Goal: Transaction & Acquisition: Purchase product/service

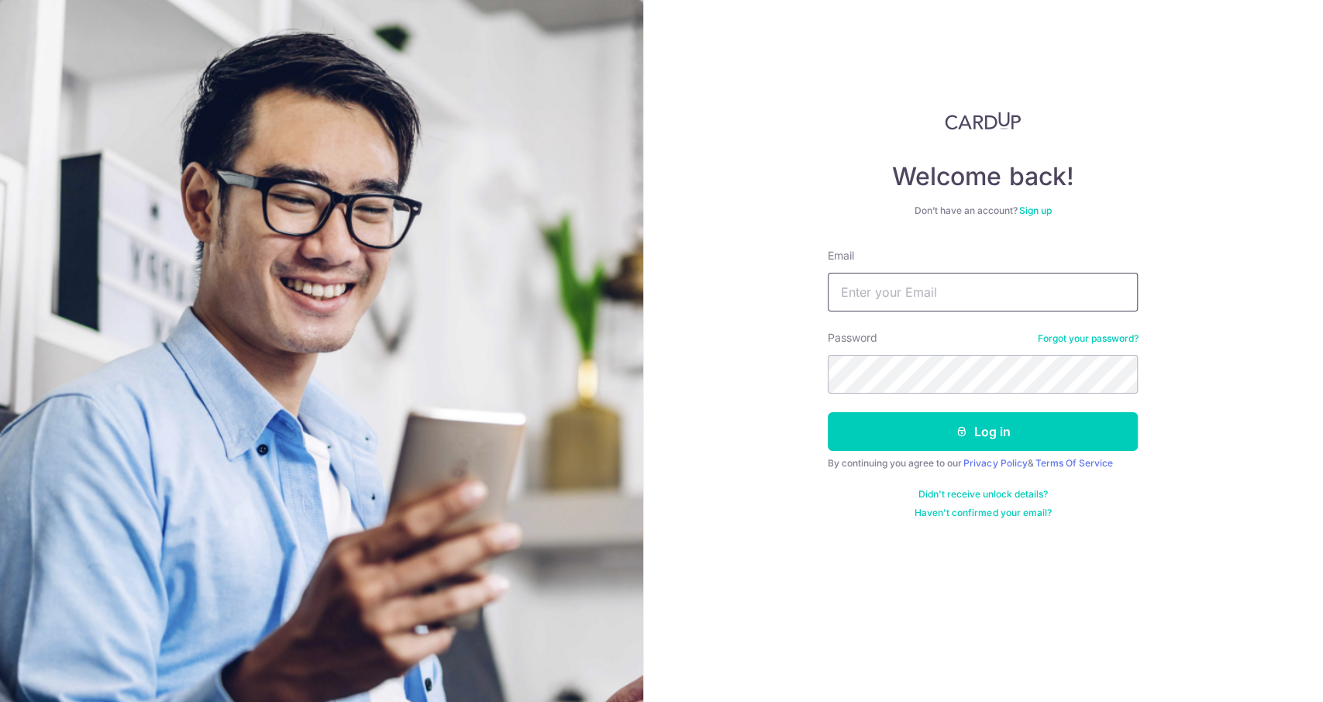
click at [951, 294] on input "Email" at bounding box center [983, 292] width 310 height 39
type input "[EMAIL_ADDRESS][DOMAIN_NAME]"
click at [828, 412] on button "Log in" at bounding box center [983, 431] width 310 height 39
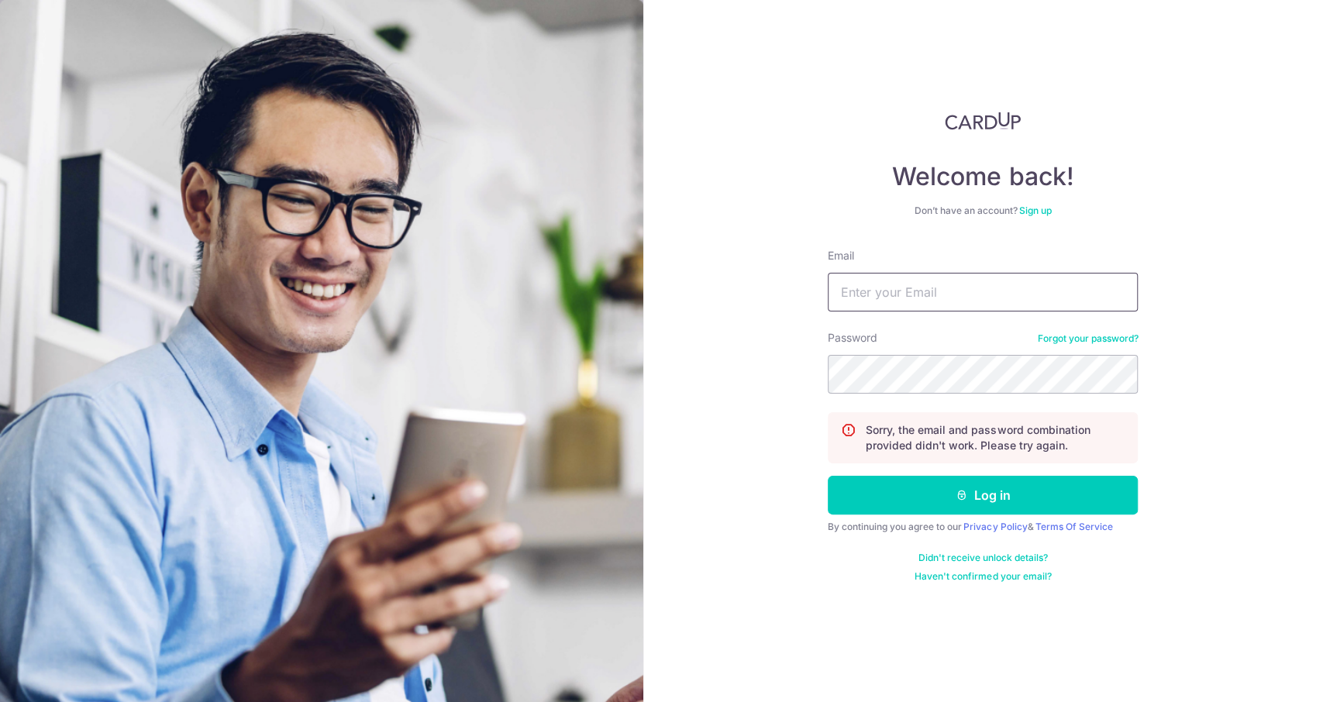
click at [952, 273] on input "Email" at bounding box center [983, 292] width 310 height 39
type input "[EMAIL_ADDRESS][DOMAIN_NAME]"
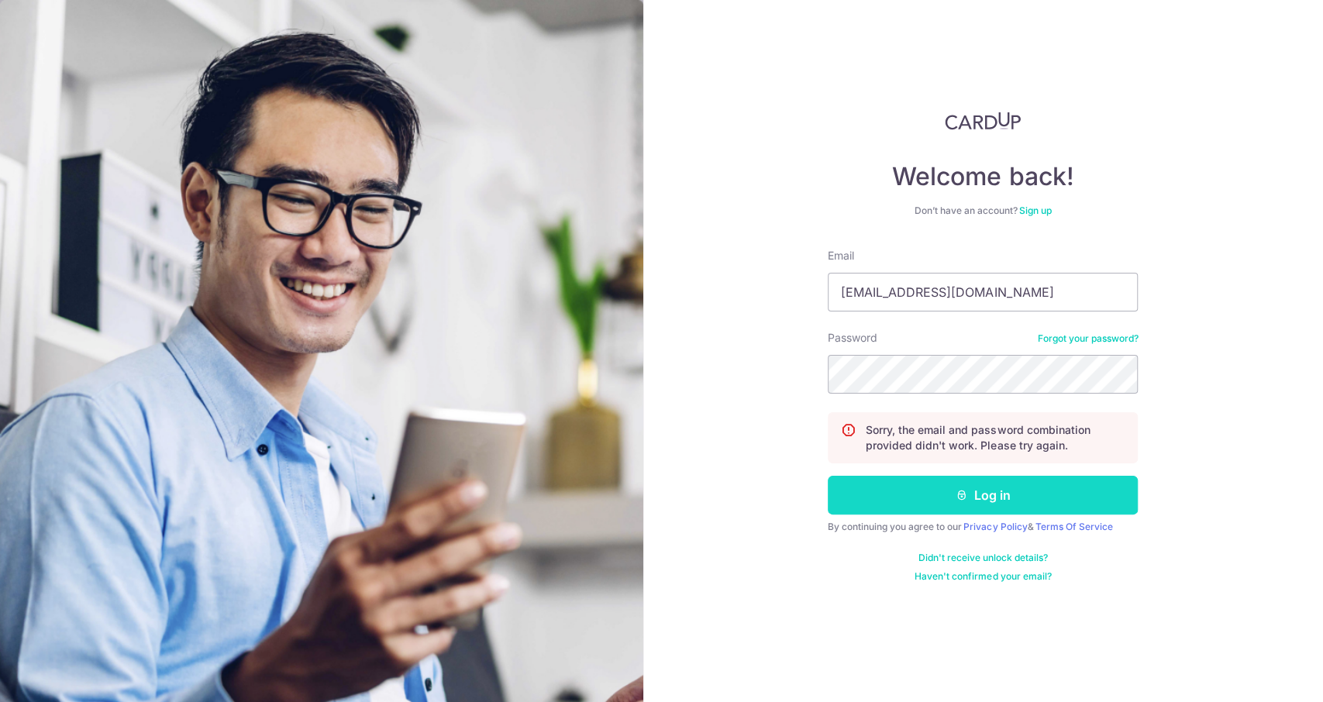
click at [973, 488] on button "Log in" at bounding box center [983, 495] width 310 height 39
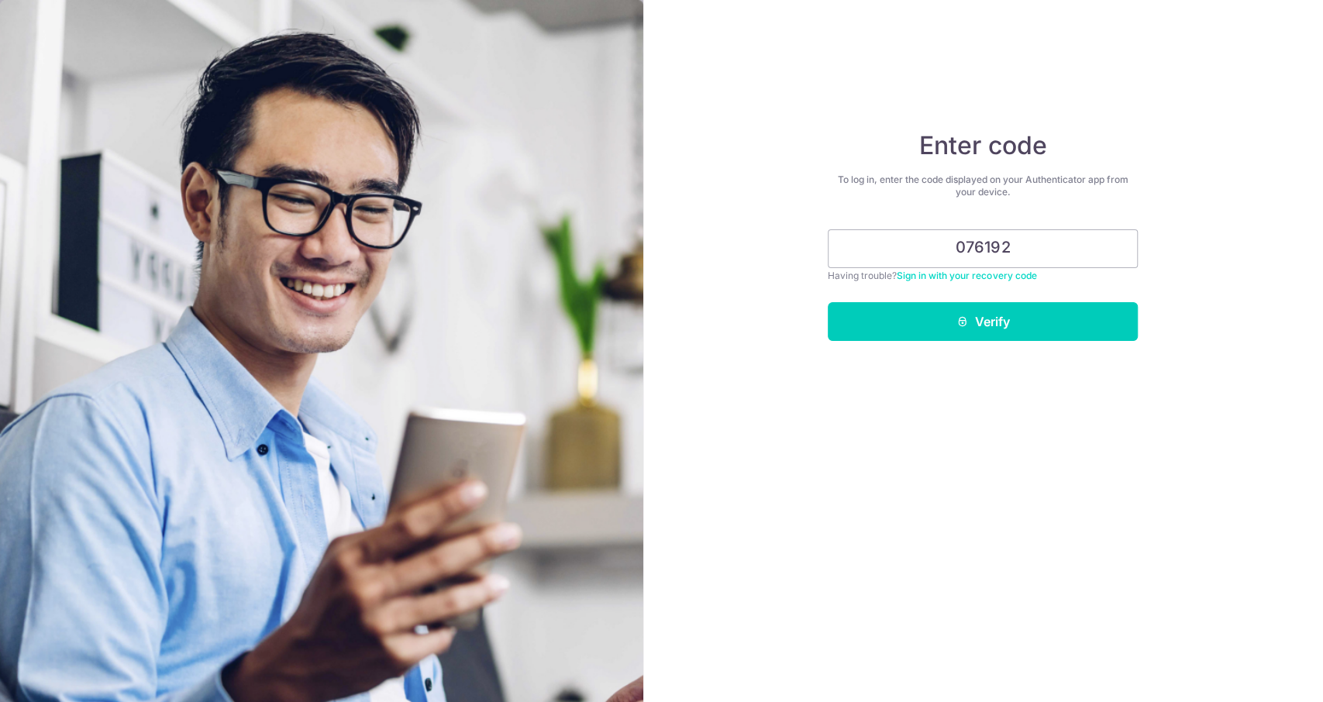
type input "076192"
click at [1012, 306] on button "Verify" at bounding box center [983, 321] width 310 height 39
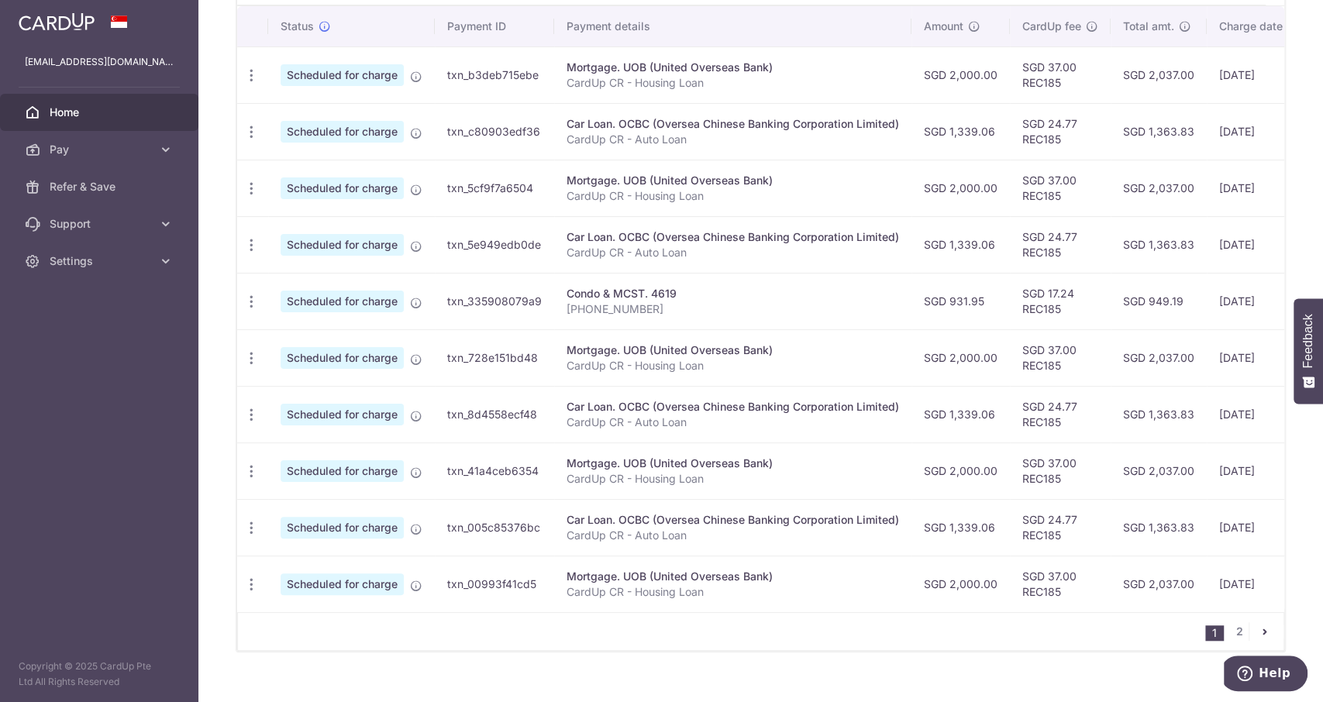
scroll to position [504, 0]
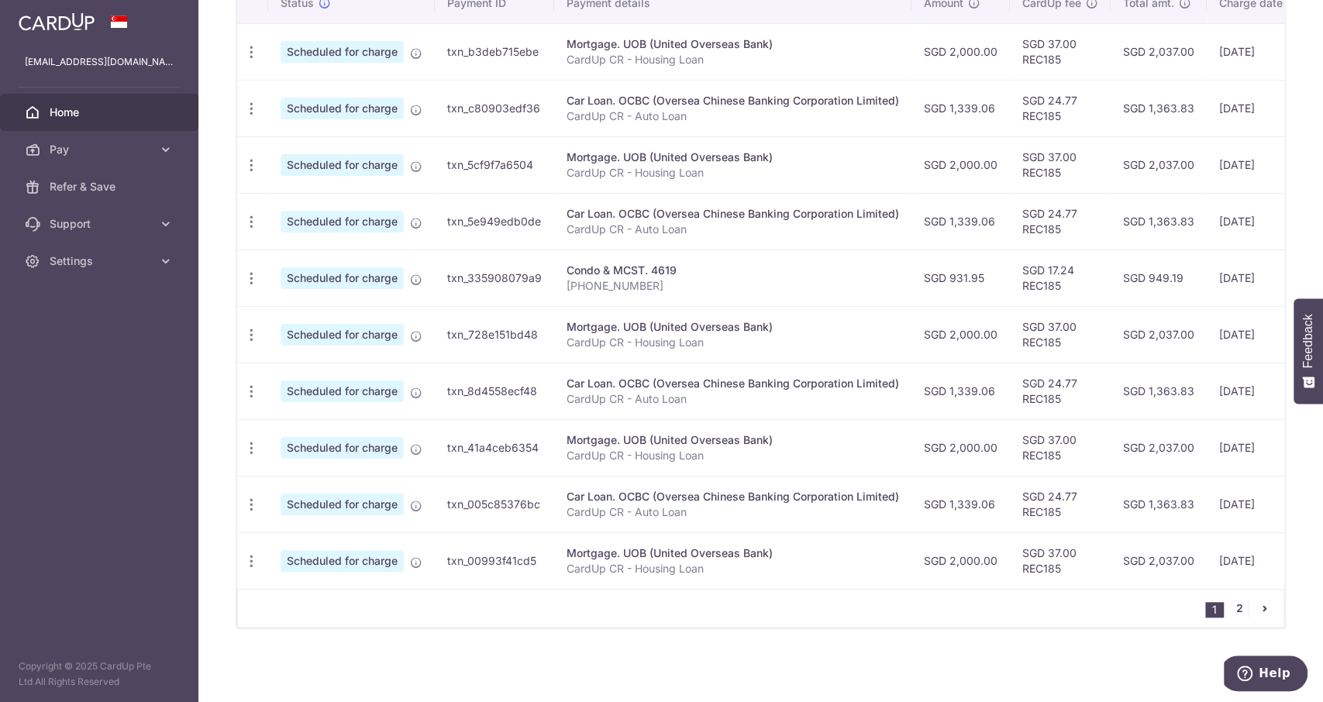
click at [1230, 604] on link "2" at bounding box center [1239, 608] width 19 height 19
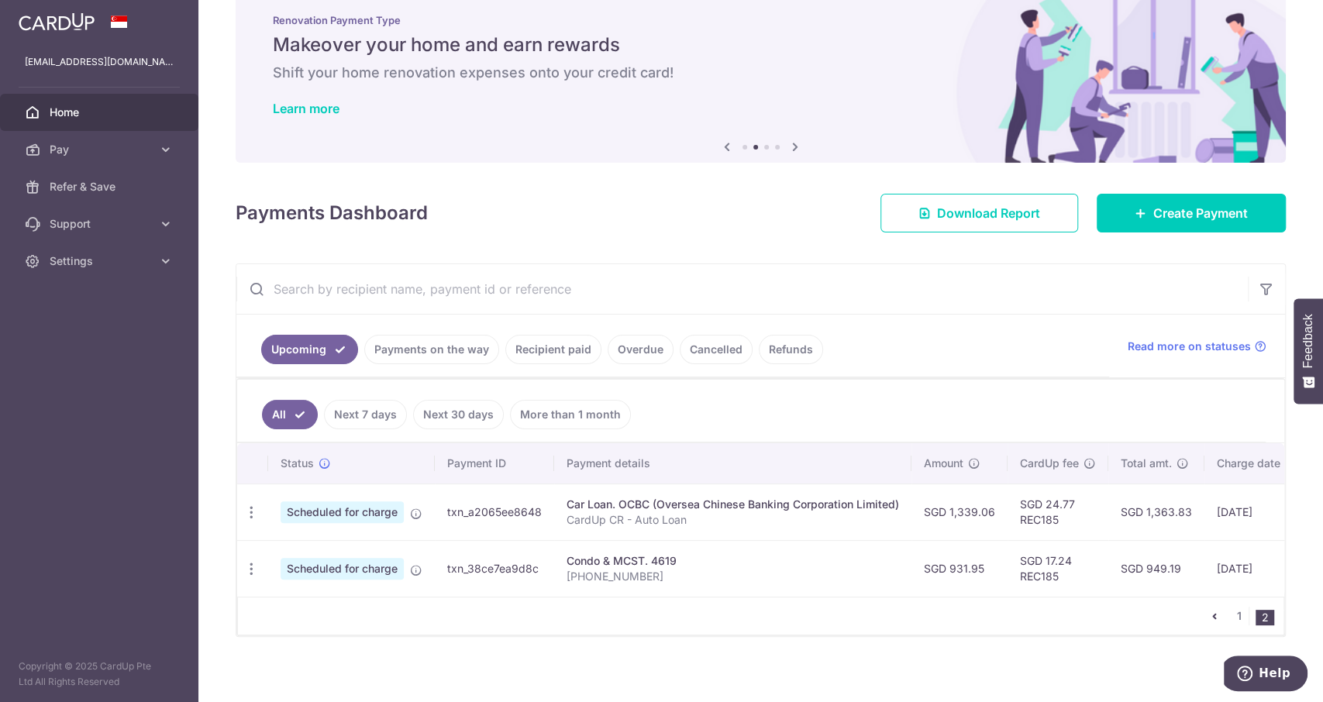
scroll to position [52, 0]
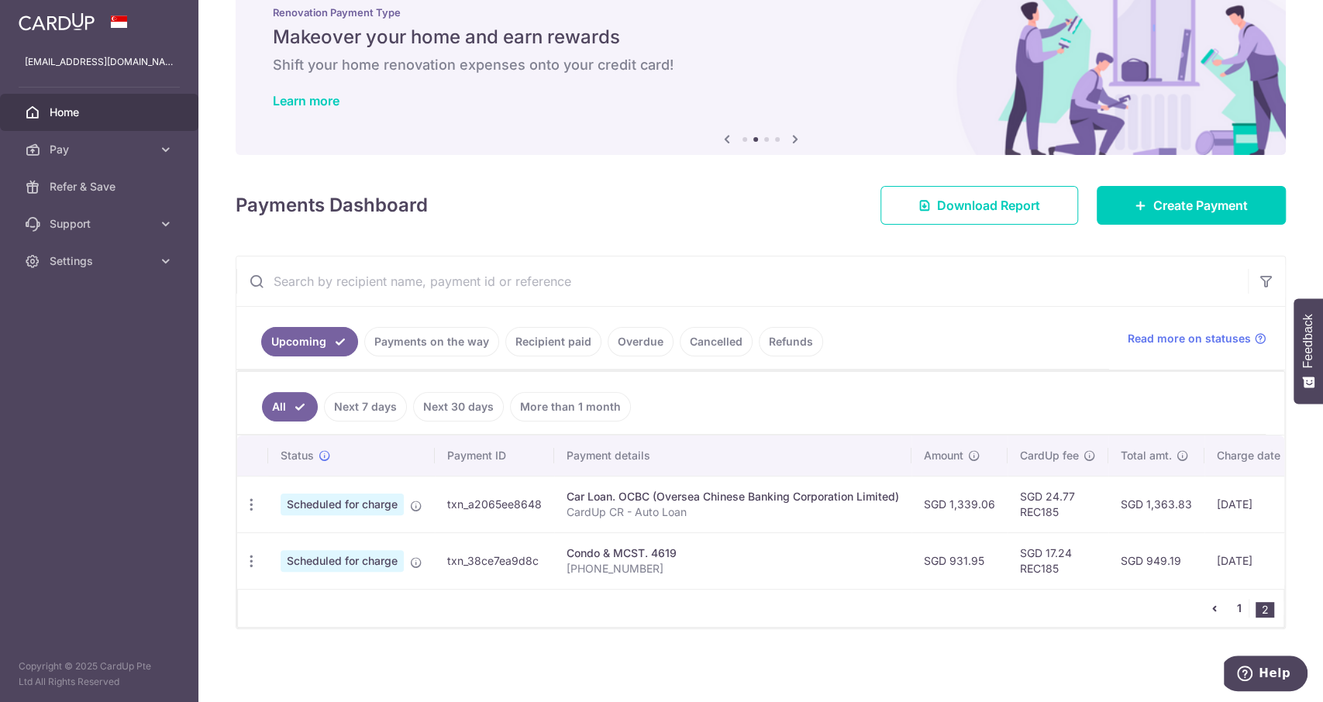
click at [1233, 601] on link "1" at bounding box center [1239, 608] width 19 height 19
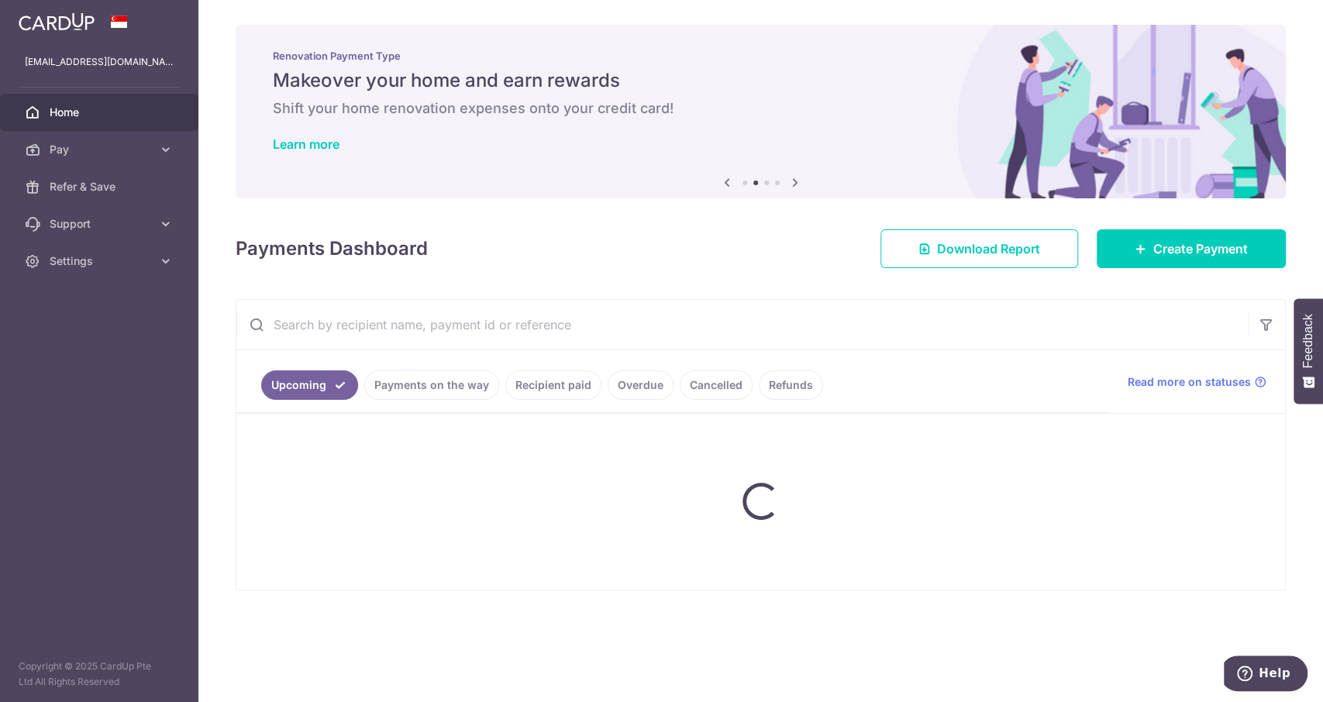
scroll to position [0, 0]
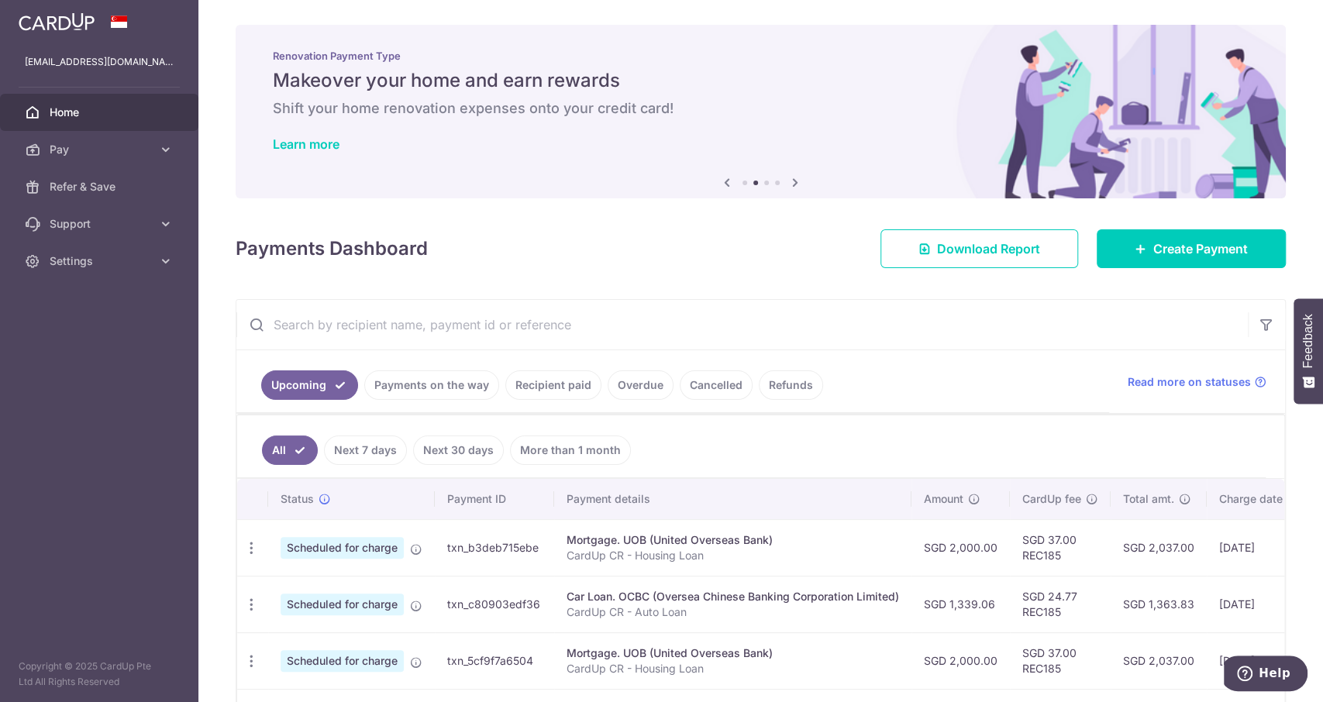
click at [529, 387] on link "Recipient paid" at bounding box center [553, 384] width 96 height 29
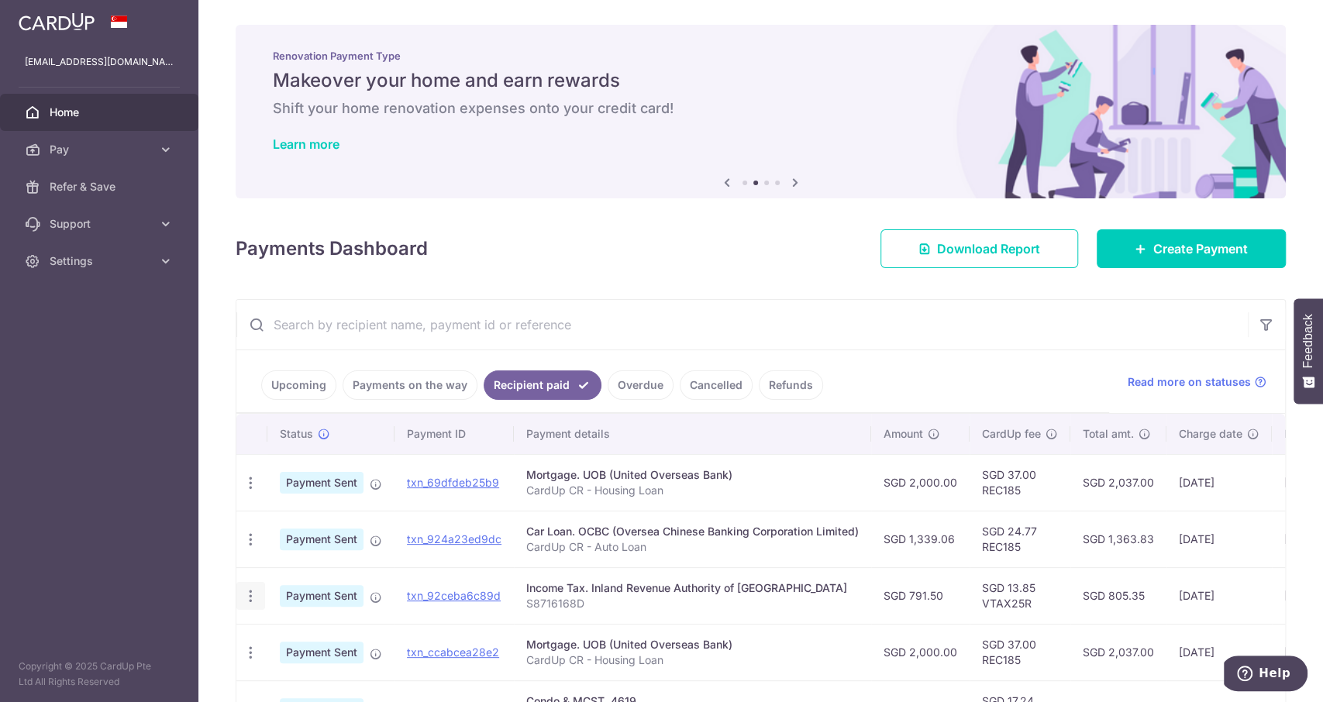
click at [242, 586] on div "PDF Receipt" at bounding box center [250, 596] width 29 height 29
click at [246, 592] on icon "button" at bounding box center [251, 596] width 16 height 16
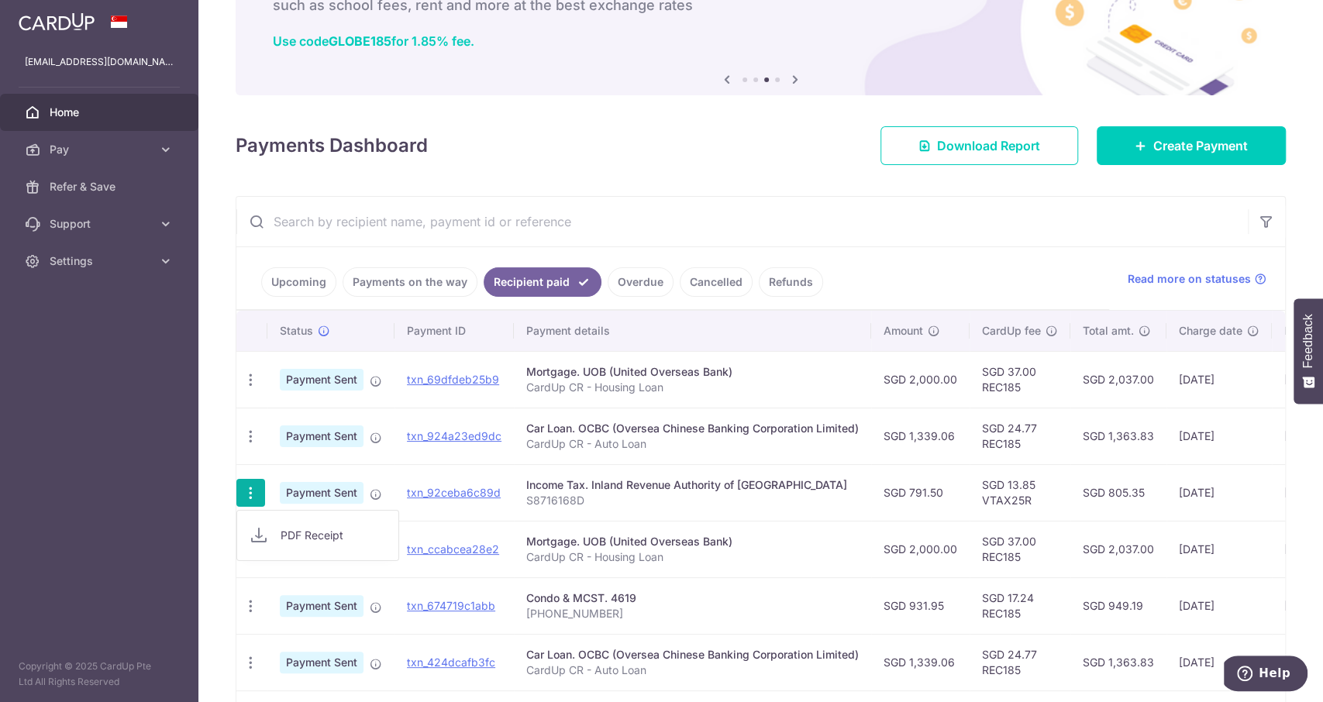
click at [580, 490] on div "Income Tax. Inland Revenue Authority of Singapore" at bounding box center [692, 484] width 332 height 15
click at [303, 491] on span "Payment Sent" at bounding box center [322, 493] width 84 height 22
click at [250, 498] on icon "button" at bounding box center [251, 493] width 16 height 16
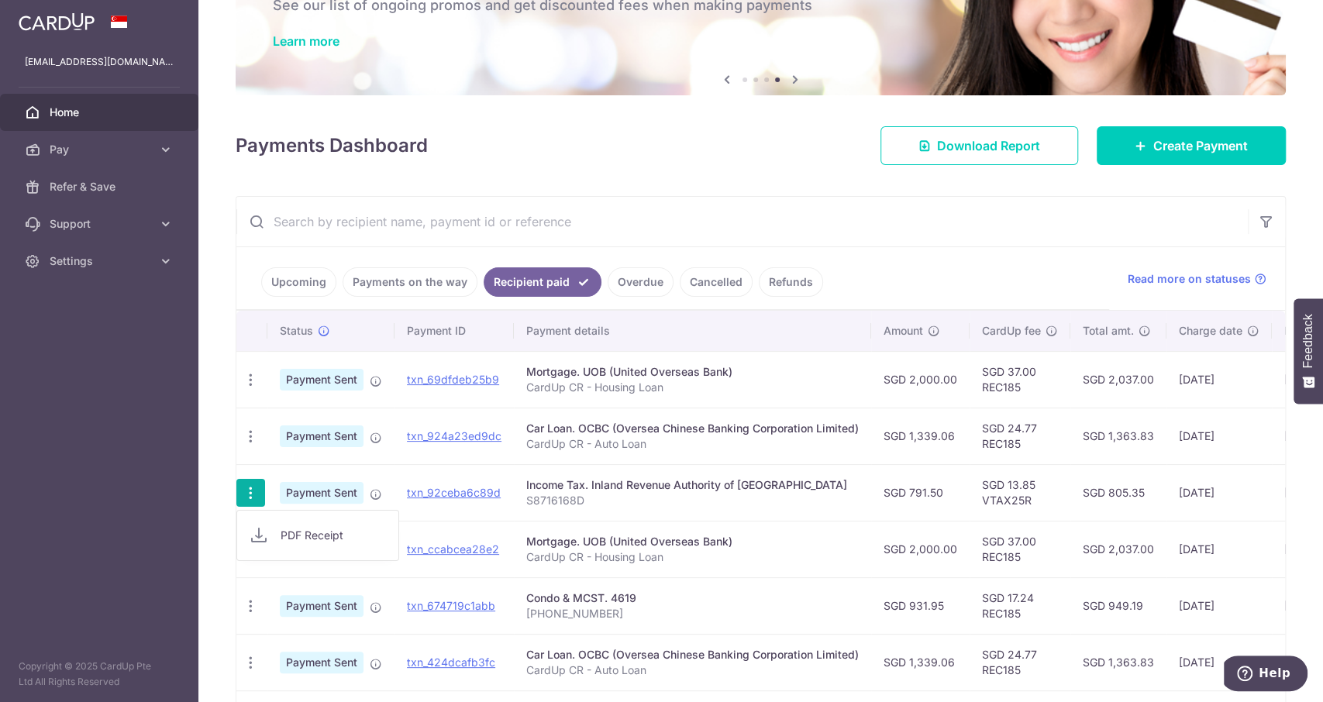
click at [250, 498] on icon "button" at bounding box center [251, 493] width 16 height 16
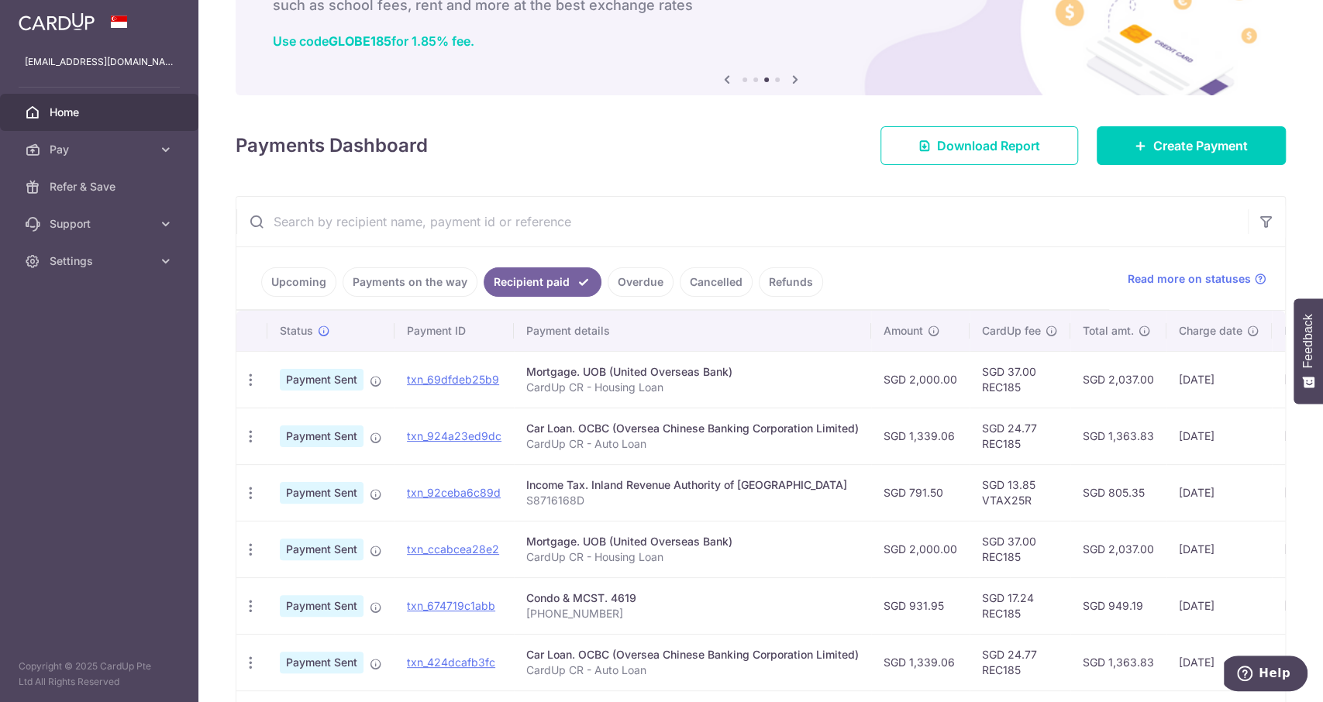
click at [294, 285] on link "Upcoming" at bounding box center [298, 281] width 75 height 29
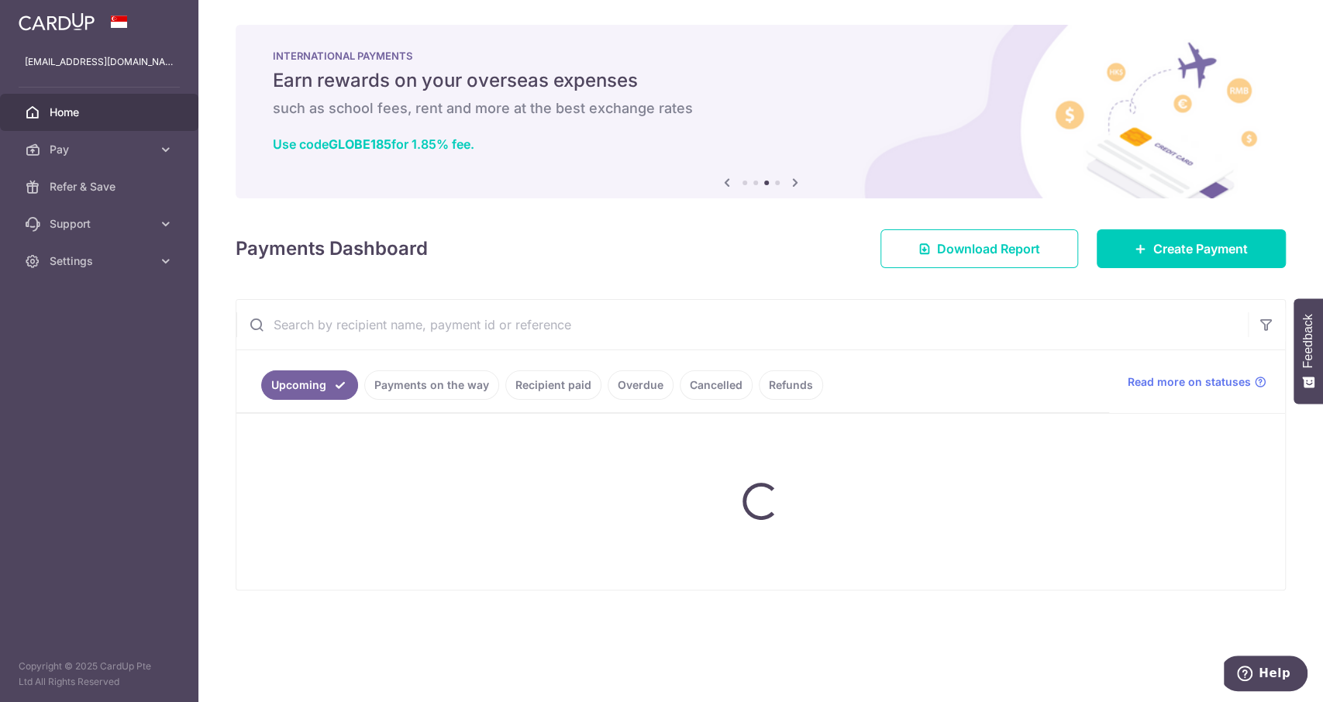
scroll to position [0, 0]
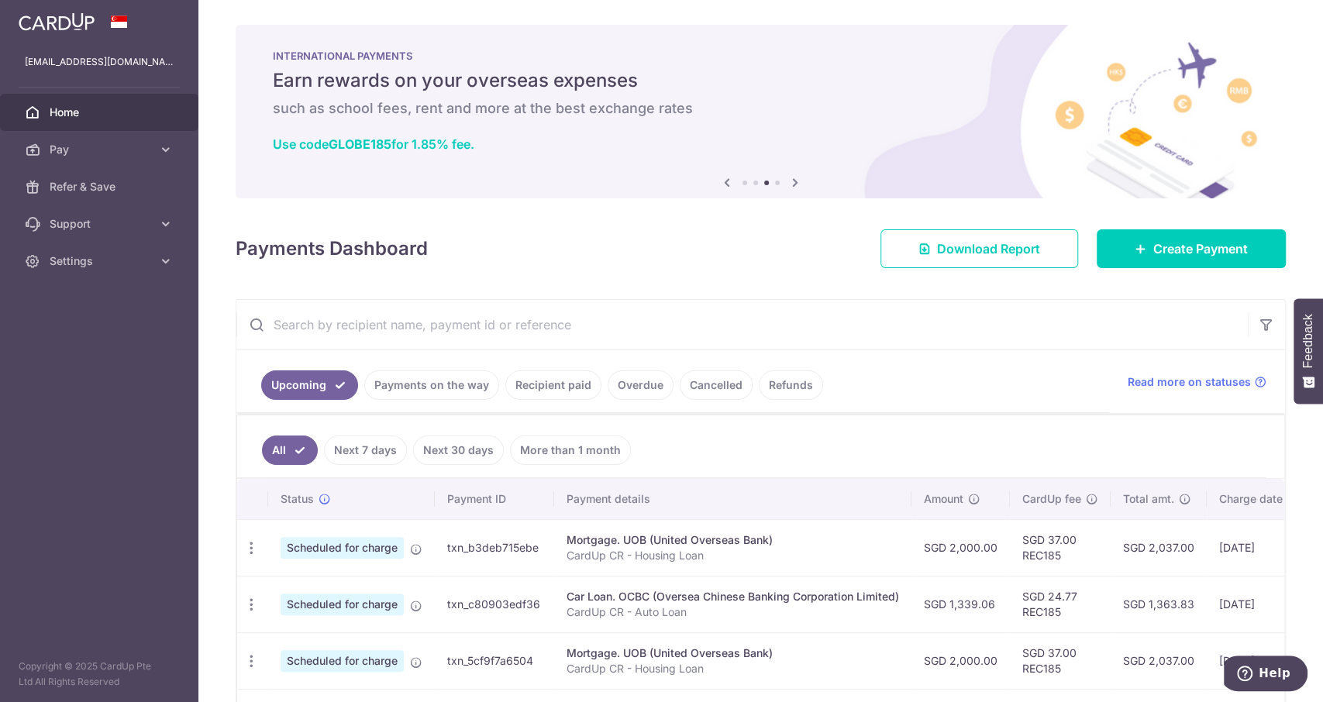
click at [439, 373] on link "Payments on the way" at bounding box center [431, 384] width 135 height 29
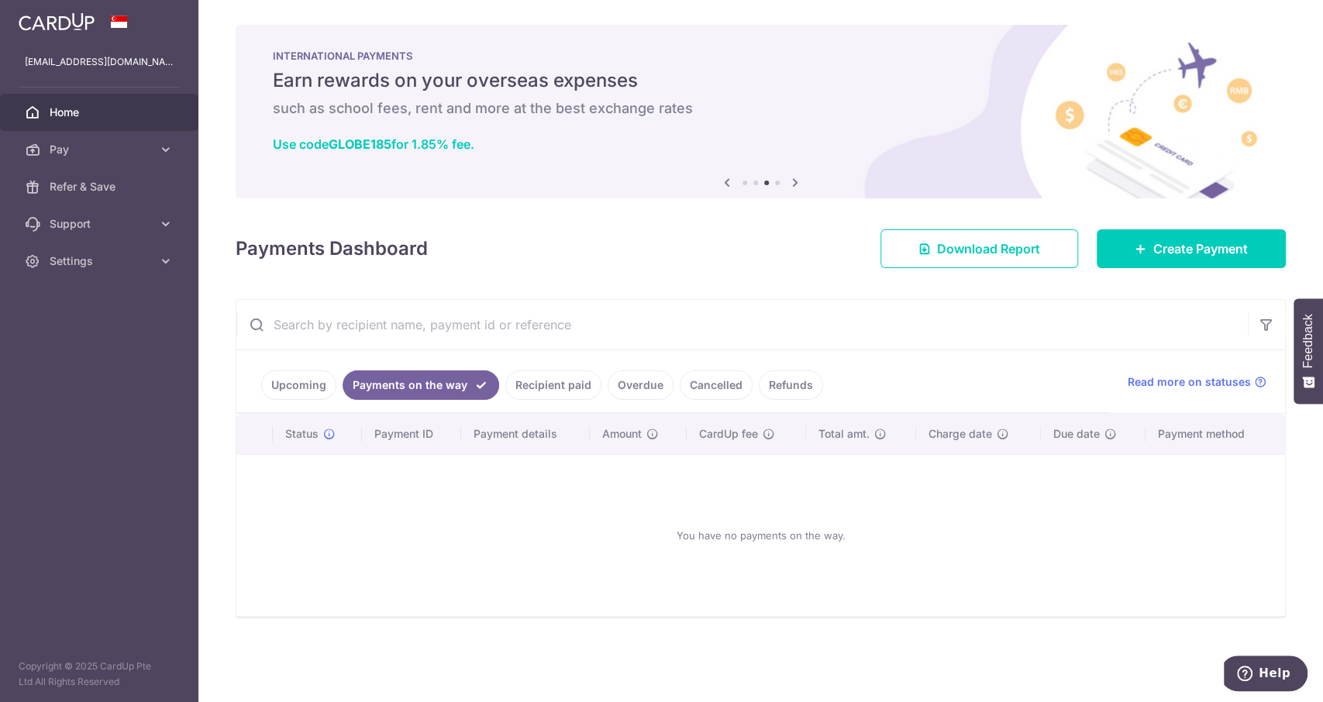
click at [564, 384] on link "Recipient paid" at bounding box center [553, 384] width 96 height 29
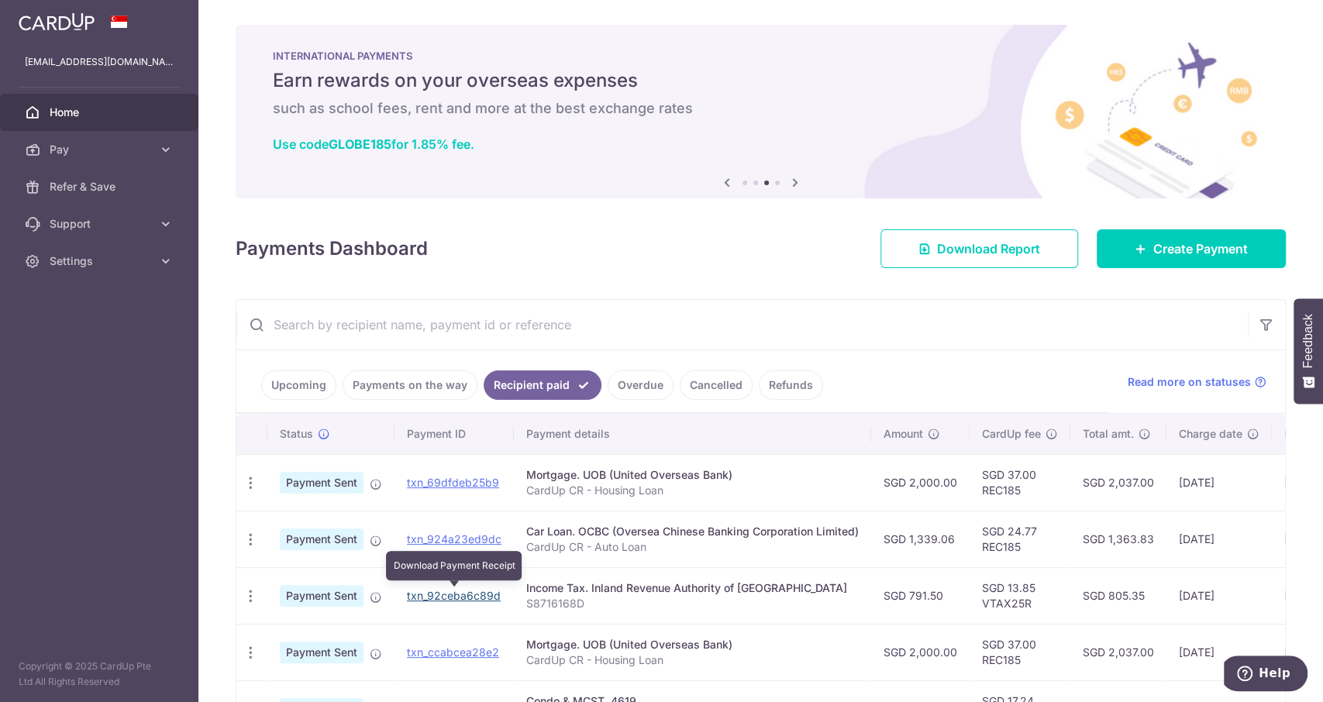
click at [463, 600] on link "txn_92ceba6c89d" at bounding box center [454, 595] width 94 height 13
click at [253, 588] on icon "button" at bounding box center [251, 596] width 16 height 16
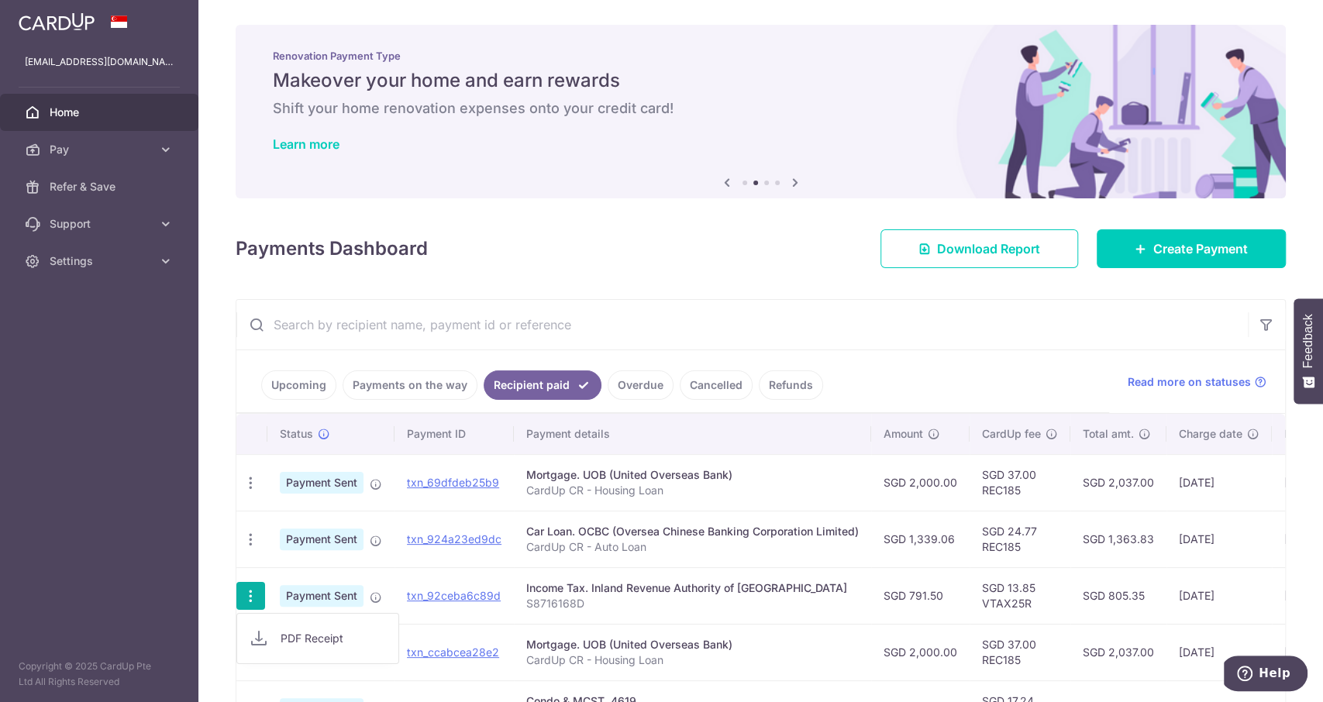
scroll to position [206, 0]
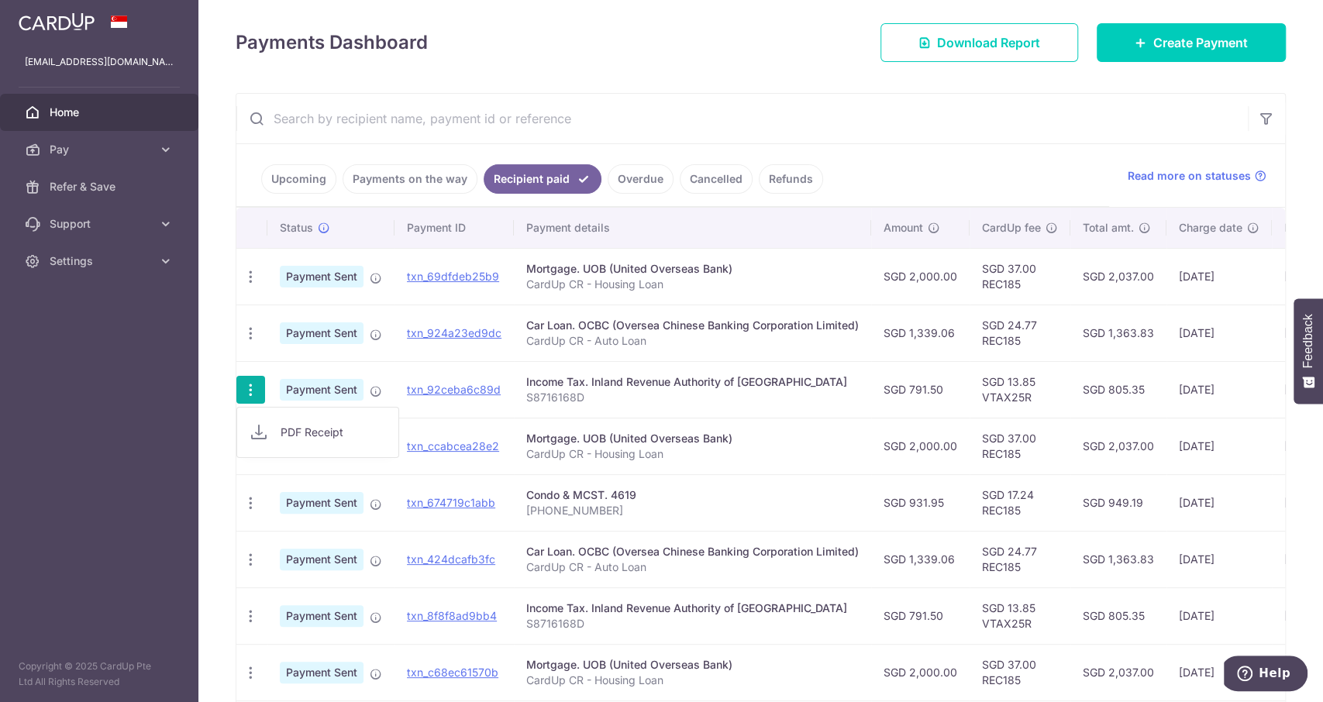
click at [639, 390] on p "S8716168D" at bounding box center [692, 397] width 332 height 15
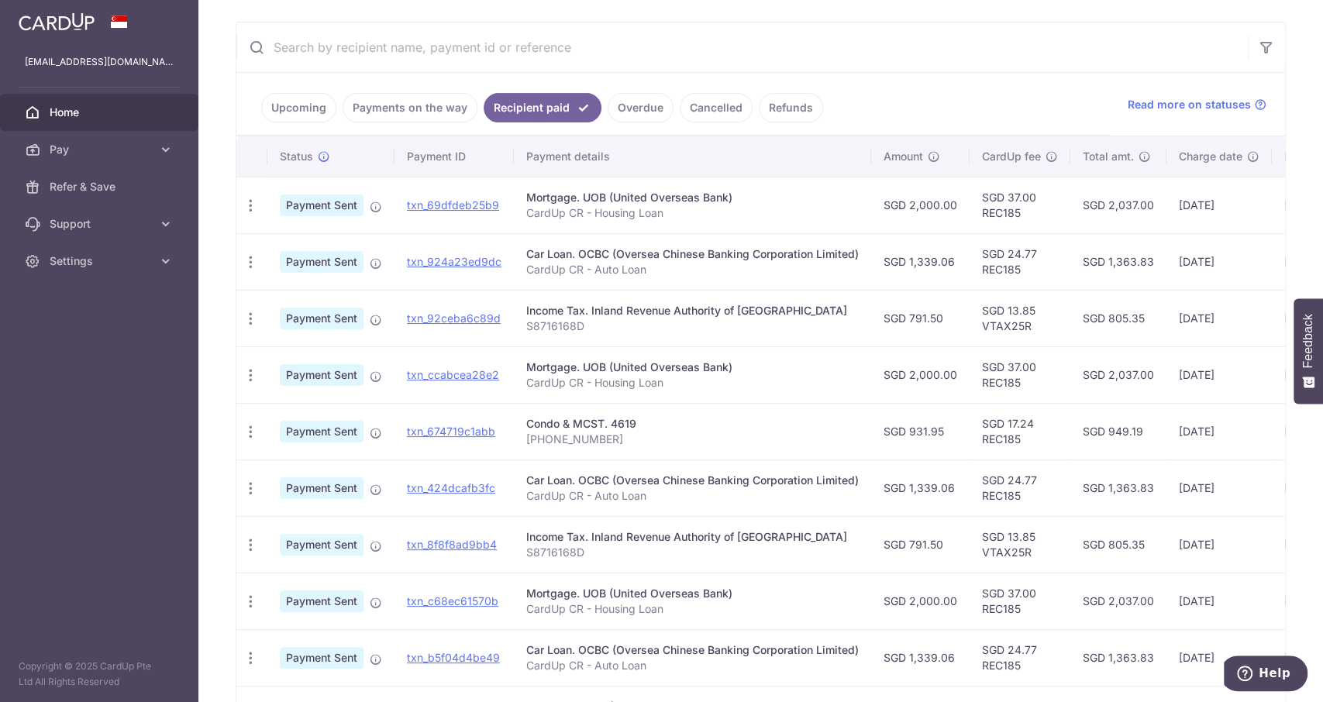
scroll to position [310, 0]
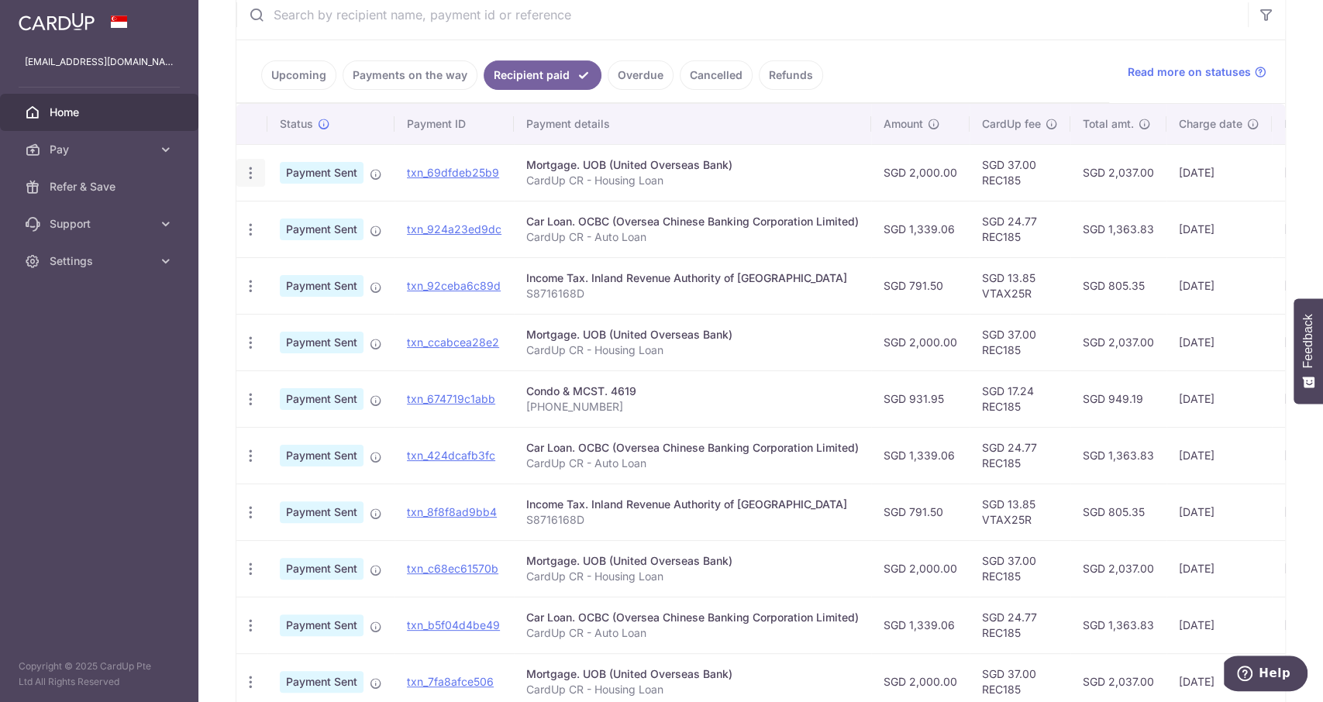
click at [247, 177] on icon "button" at bounding box center [251, 173] width 16 height 16
click at [301, 77] on link "Upcoming" at bounding box center [298, 74] width 75 height 29
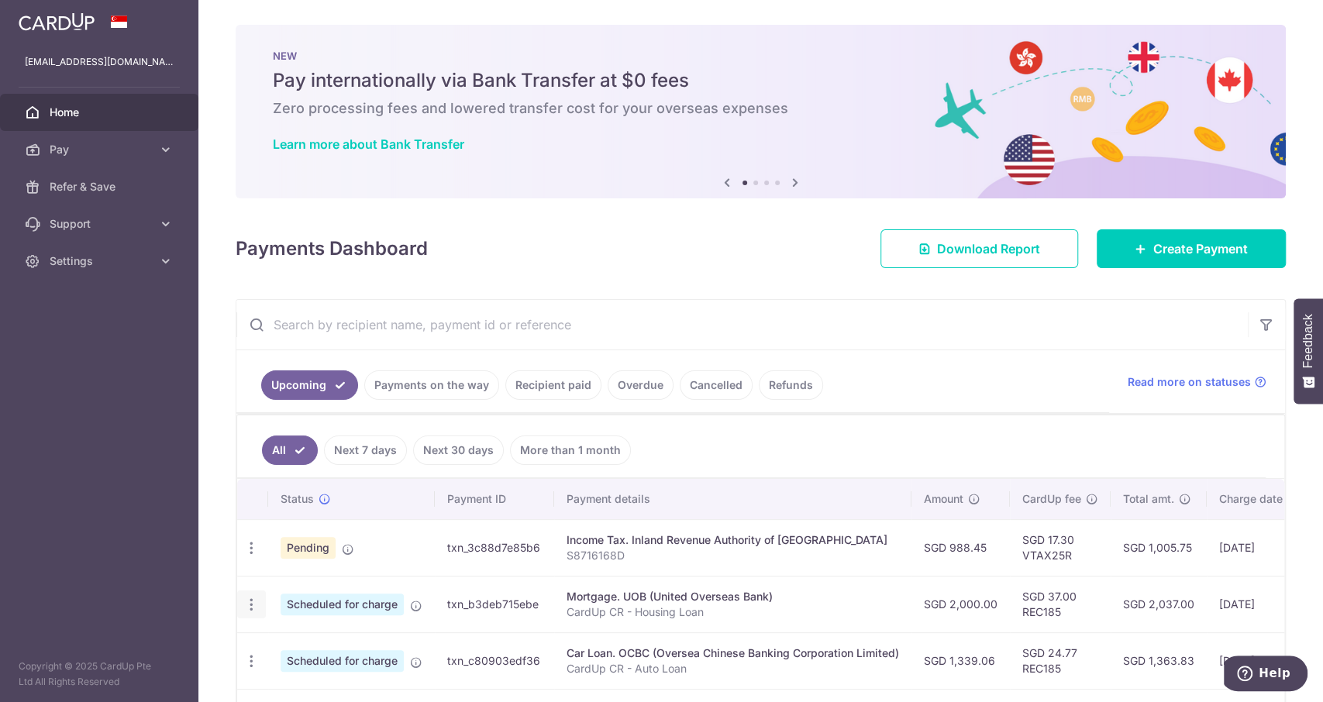
click at [256, 598] on icon "button" at bounding box center [251, 605] width 16 height 16
click at [290, 639] on span "Update payment" at bounding box center [333, 647] width 105 height 19
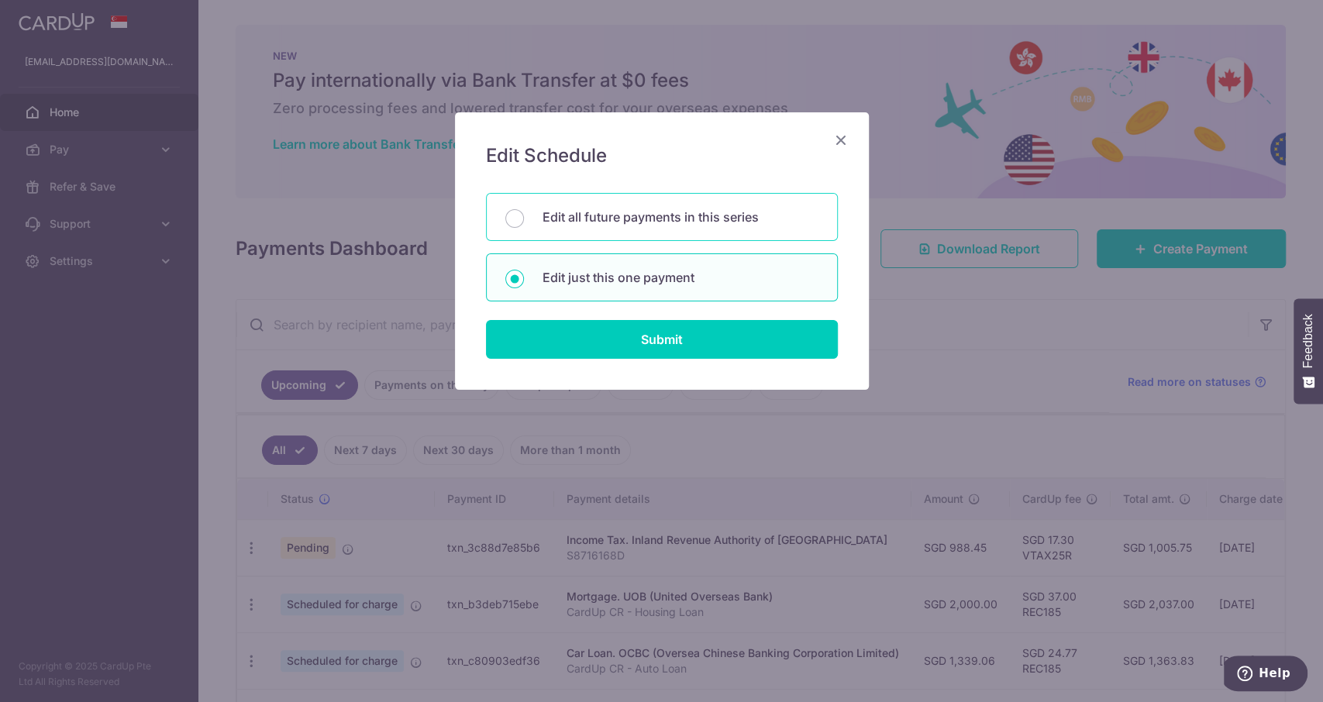
click at [674, 219] on p "Edit all future payments in this series" at bounding box center [680, 217] width 276 height 19
click at [524, 219] on input "Edit all future payments in this series" at bounding box center [514, 218] width 19 height 19
radio input "true"
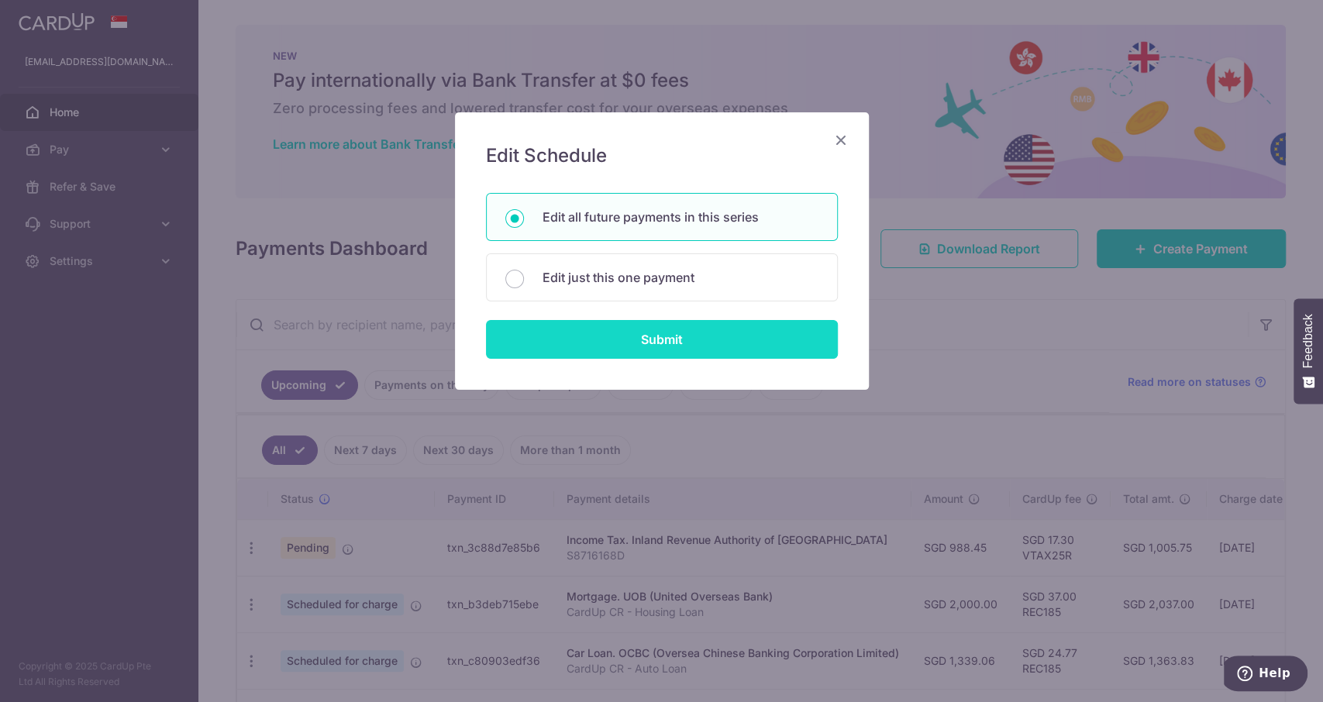
click at [669, 338] on input "Submit" at bounding box center [662, 339] width 352 height 39
radio input "true"
type input "2,000.00"
type input "CardUp CR - Housing Loan"
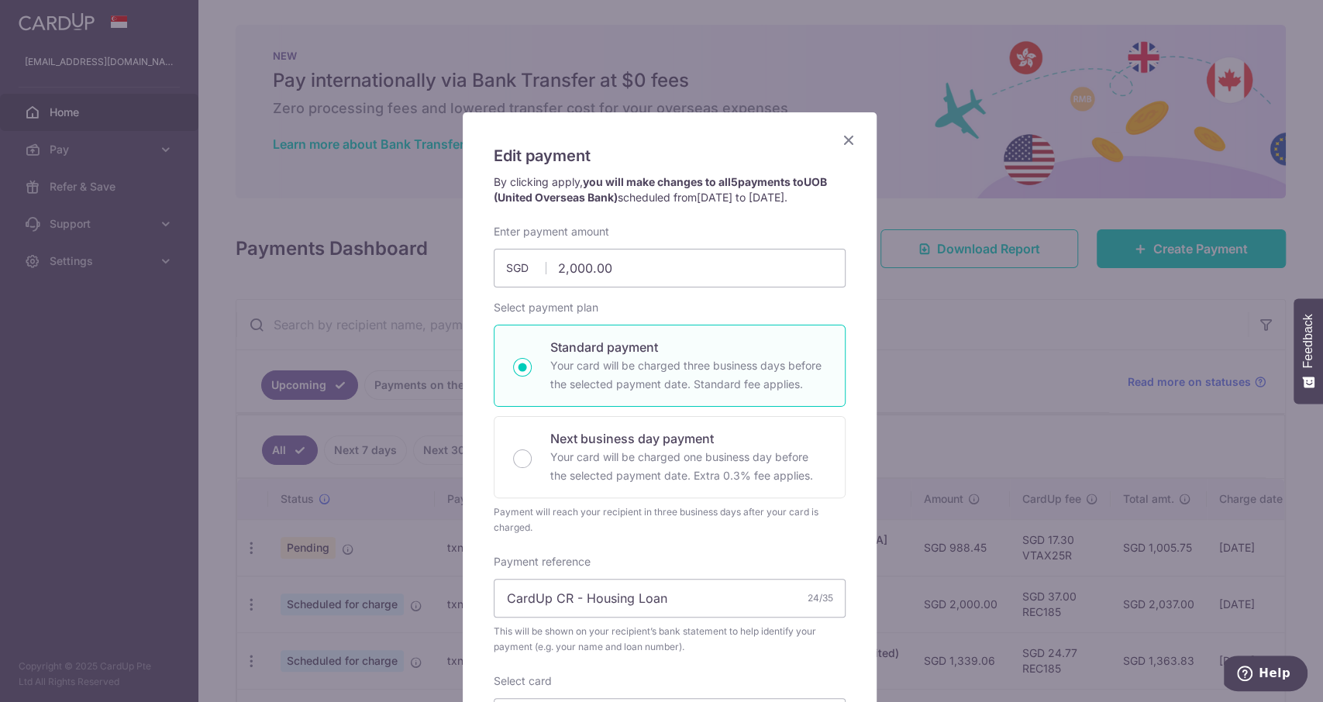
click at [839, 134] on icon "Close" at bounding box center [848, 139] width 19 height 19
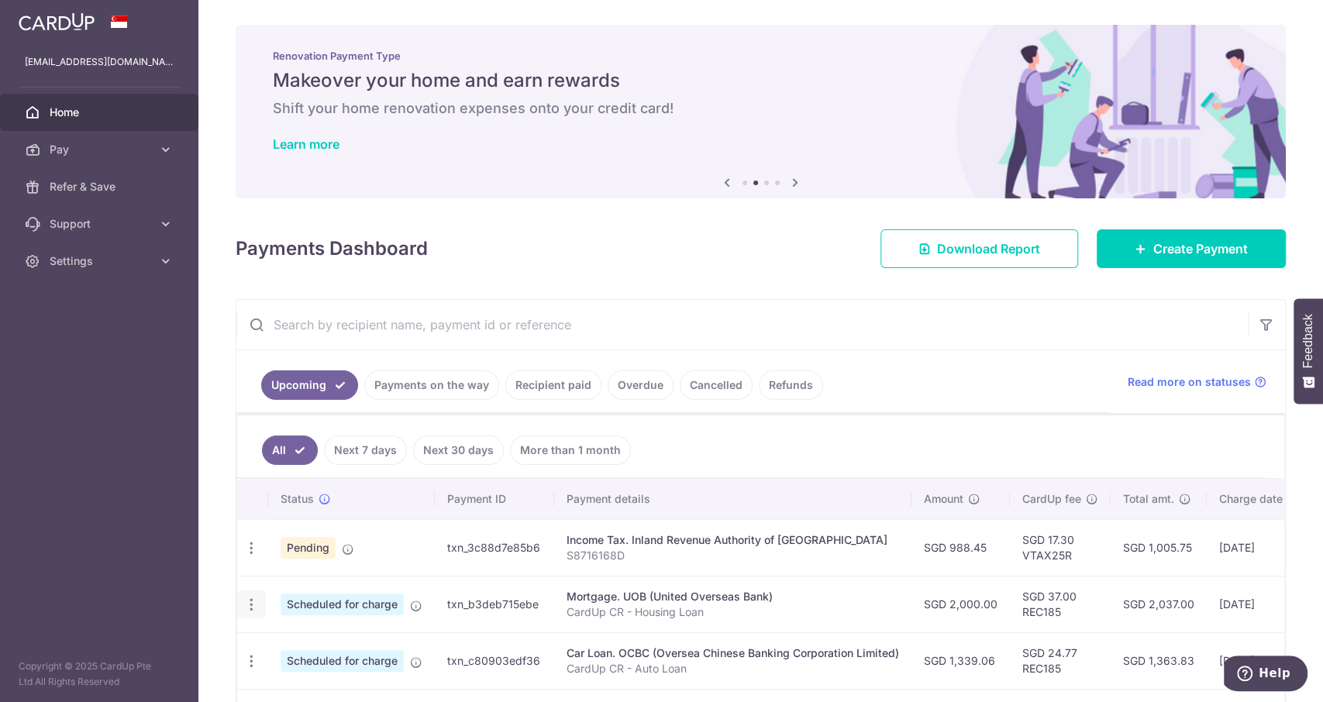
click at [253, 599] on icon "button" at bounding box center [251, 605] width 16 height 16
click at [299, 642] on span "Update payment" at bounding box center [333, 647] width 105 height 19
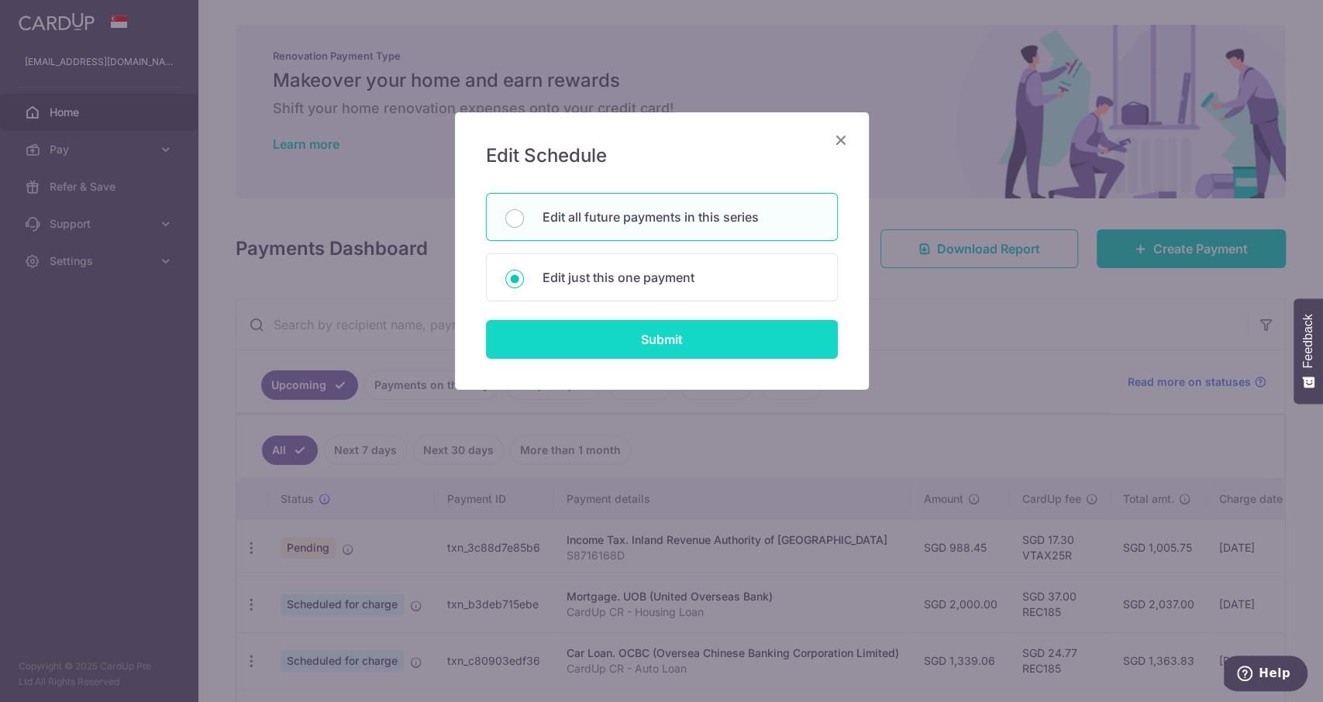
click at [587, 335] on input "Submit" at bounding box center [662, 339] width 352 height 39
radio input "true"
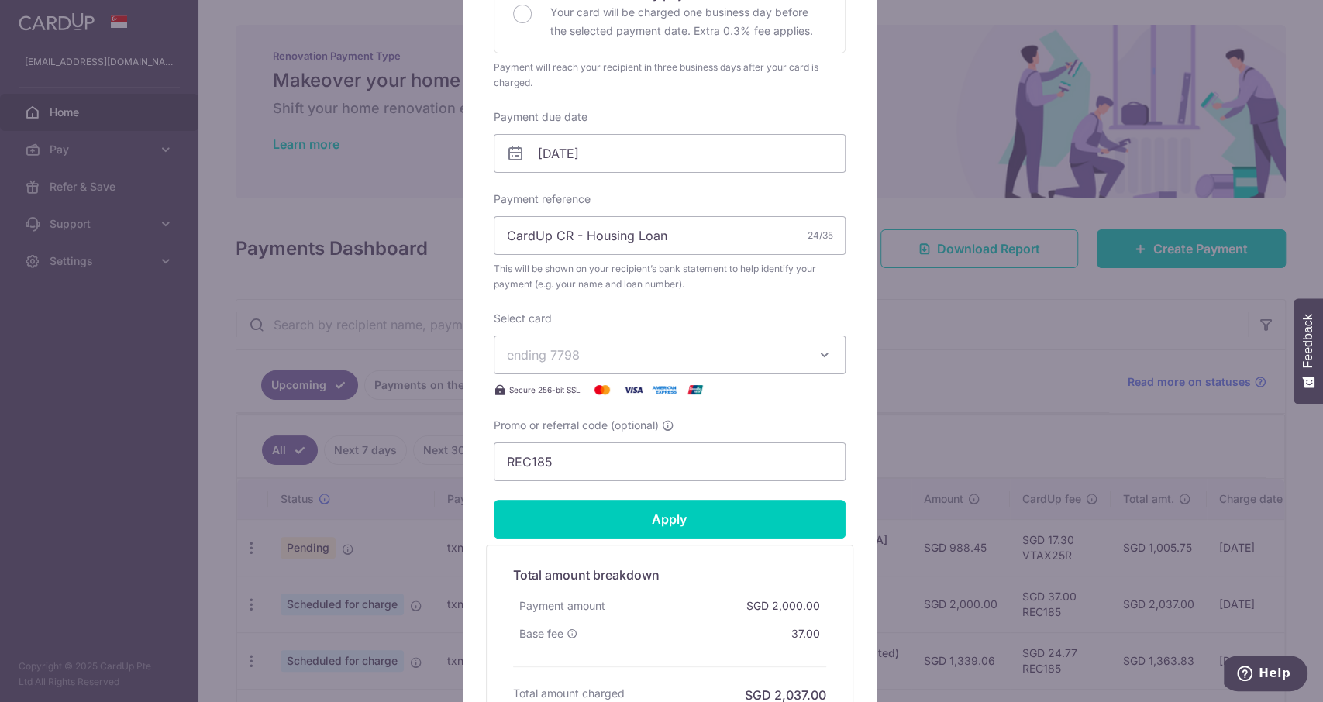
scroll to position [516, 0]
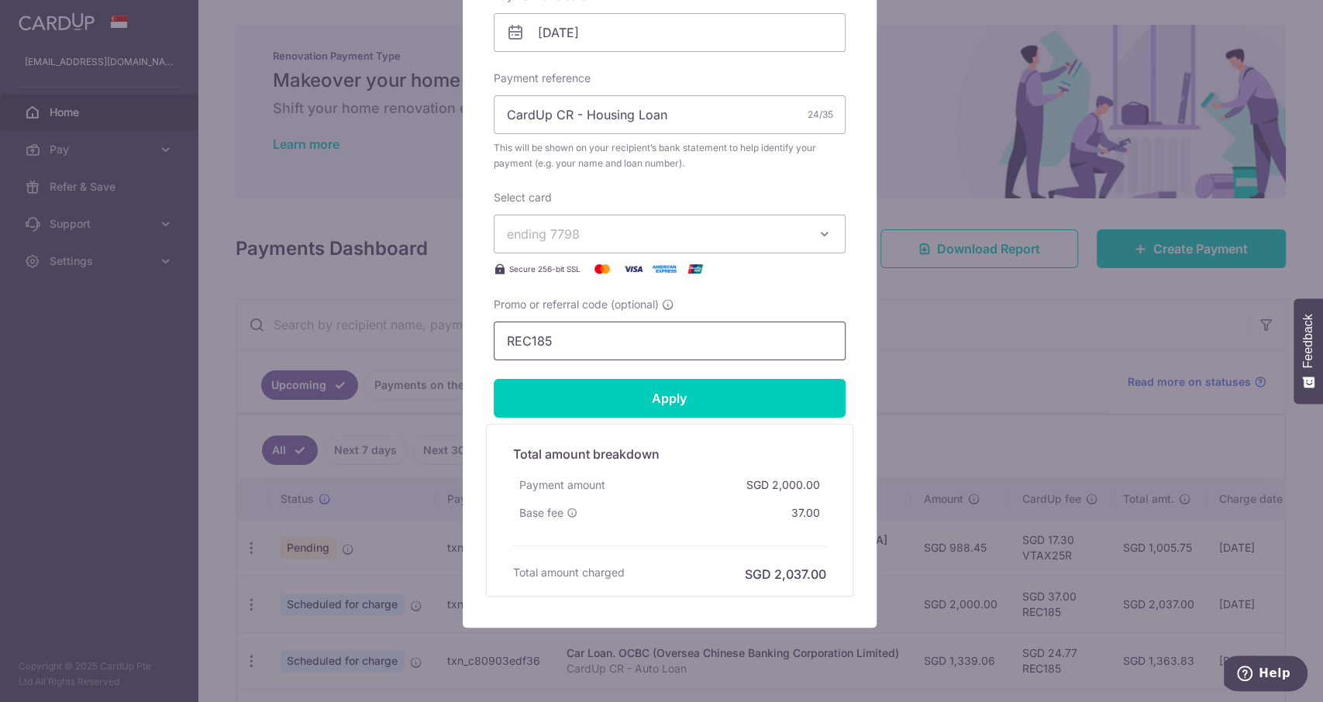
click at [613, 350] on input "REC185" at bounding box center [670, 341] width 352 height 39
paste input "3HOME25R"
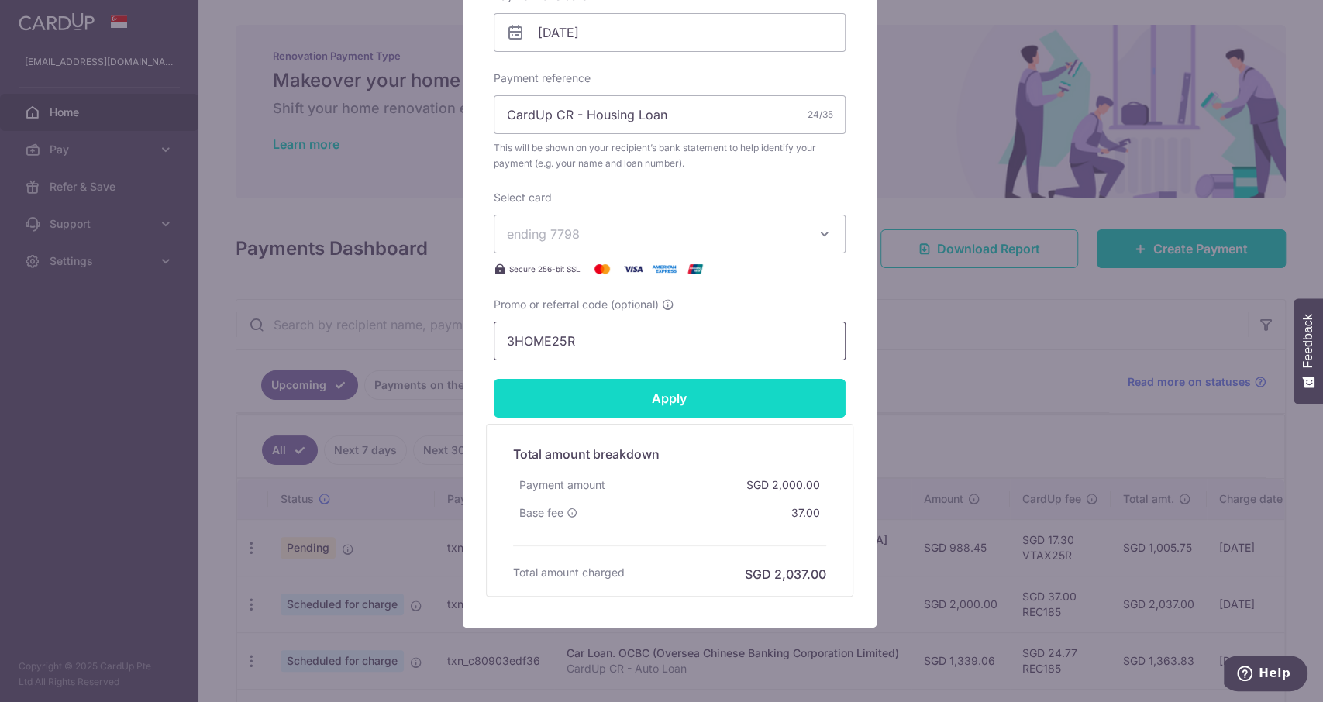
type input "3HOME25R"
click at [646, 400] on input "Apply" at bounding box center [670, 398] width 352 height 39
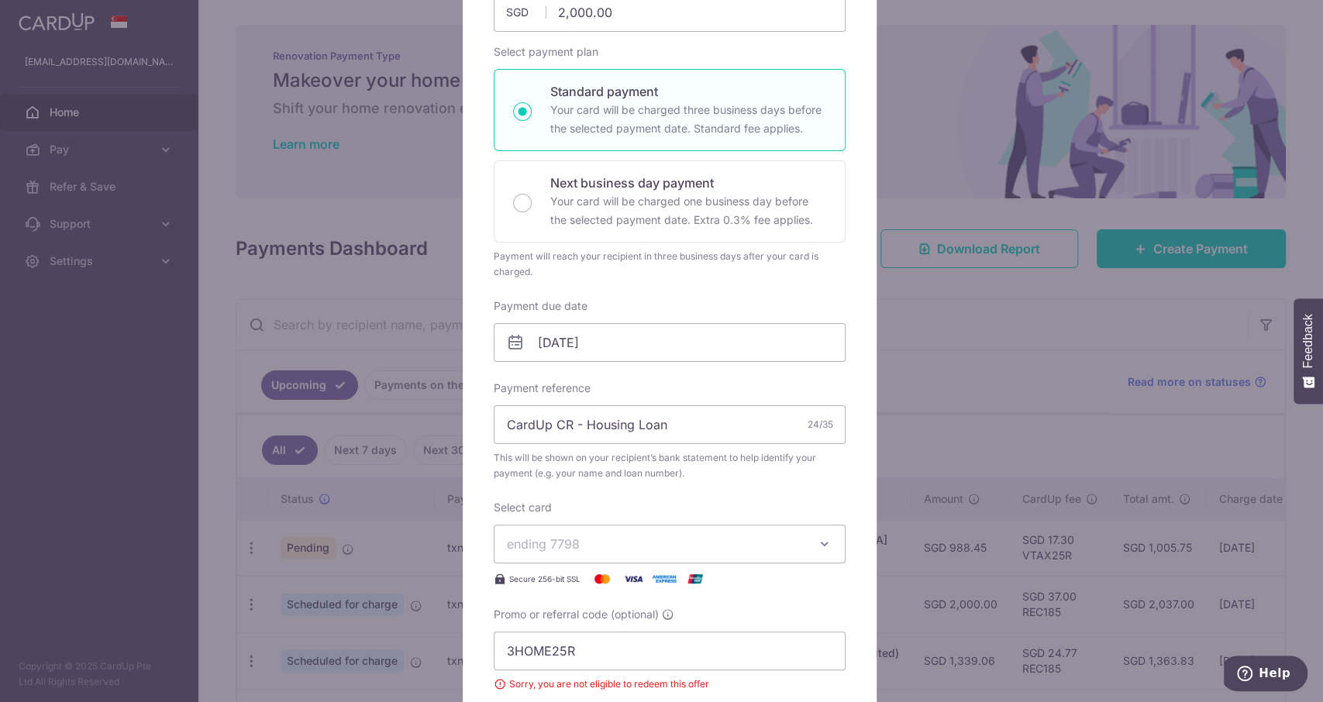
scroll to position [0, 0]
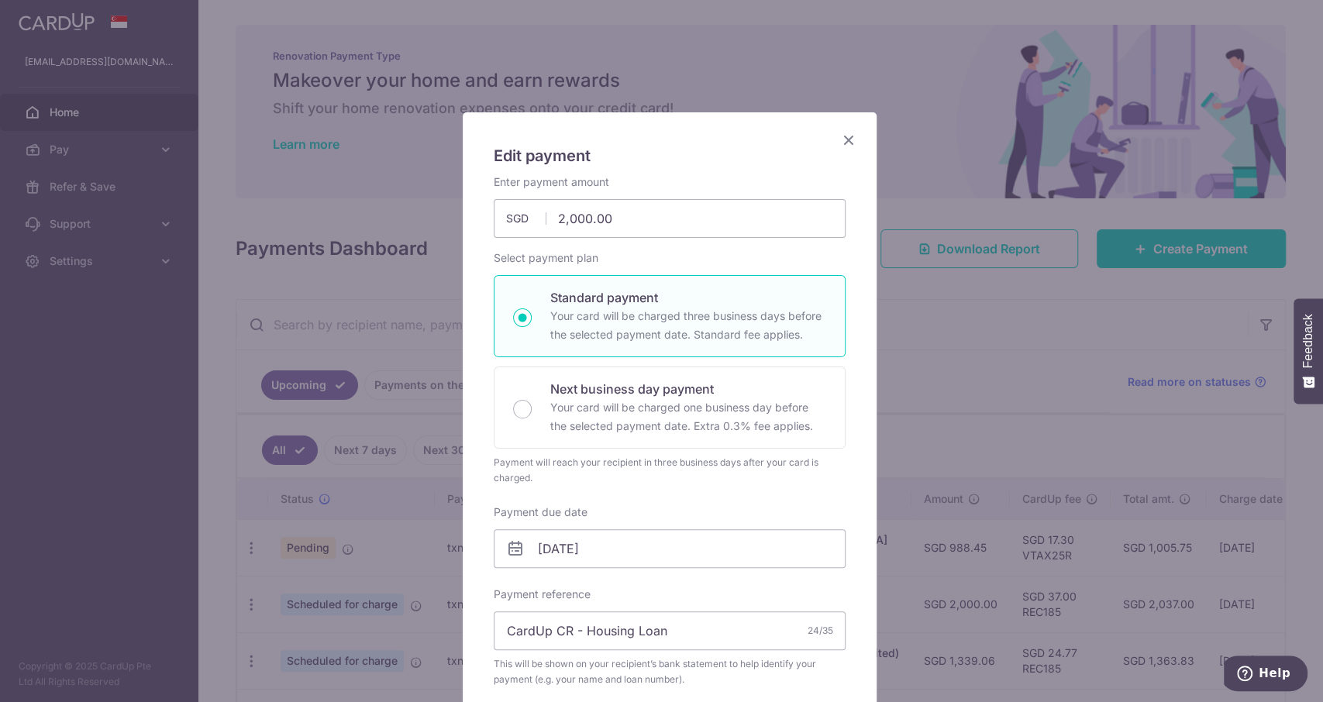
click at [847, 136] on icon "Close" at bounding box center [848, 139] width 19 height 19
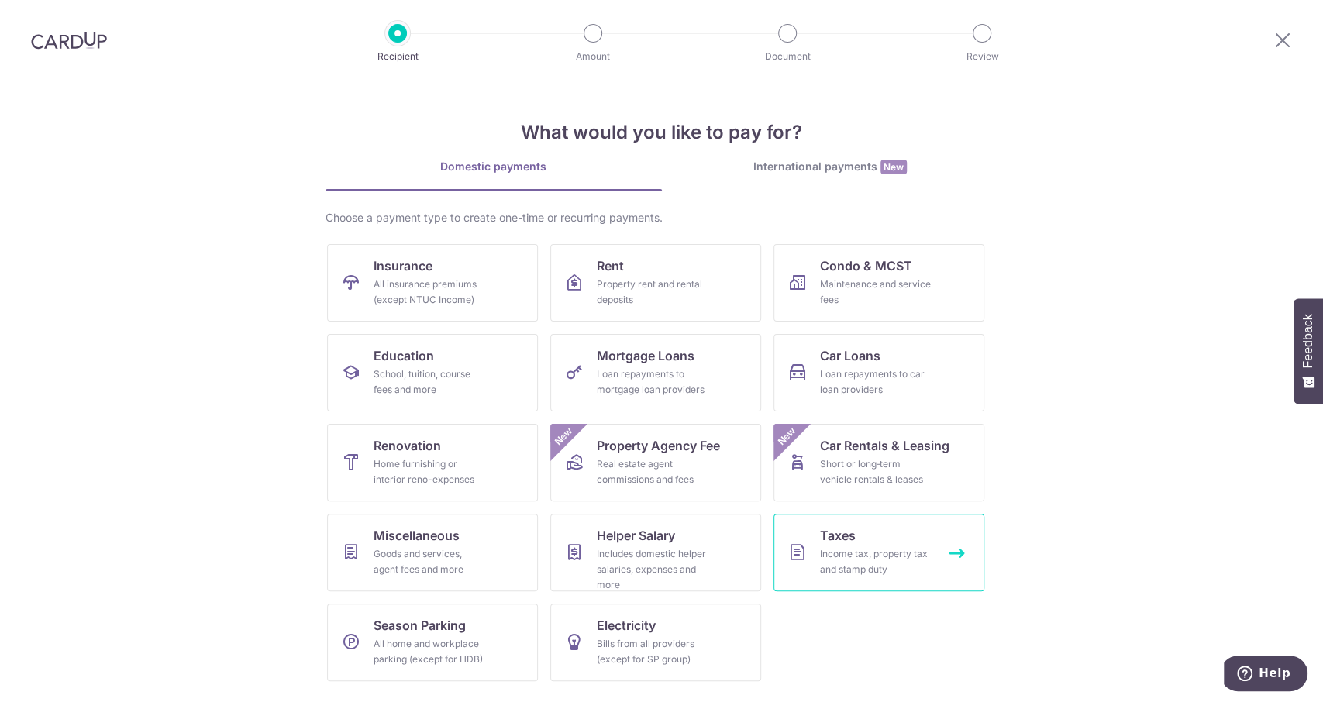
click at [876, 549] on div "Income tax, property tax and stamp duty" at bounding box center [876, 561] width 112 height 31
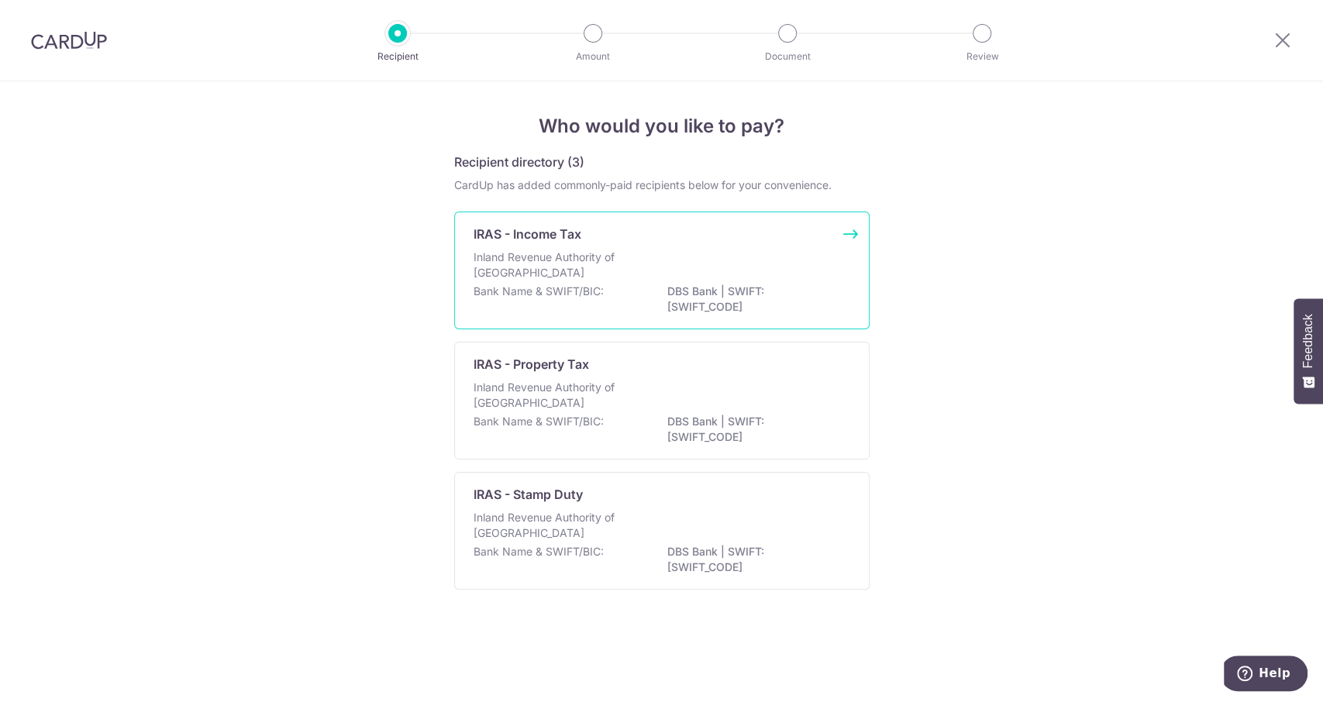
click at [673, 286] on p "DBS Bank | SWIFT: DBSSSGSGXXX" at bounding box center [754, 299] width 174 height 31
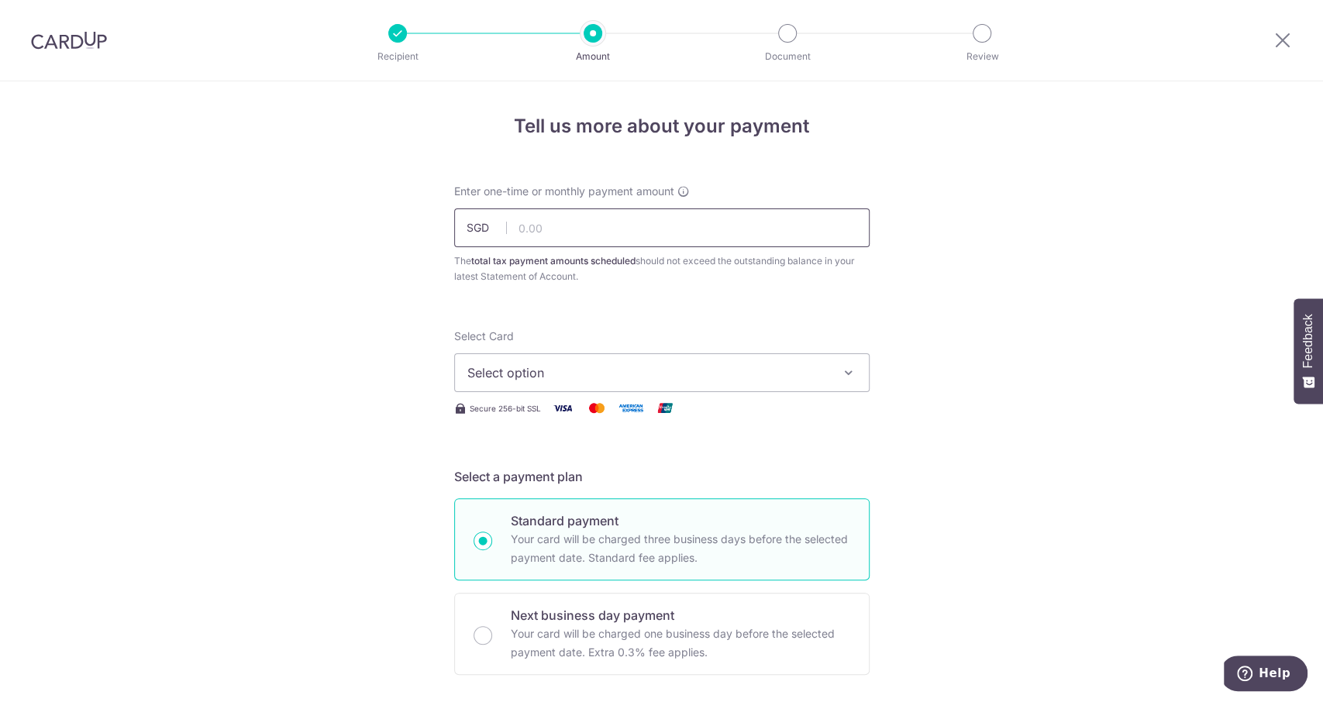
click at [618, 223] on input "text" at bounding box center [661, 227] width 415 height 39
type input "791.50"
click at [554, 381] on span "Select option" at bounding box center [647, 372] width 361 height 19
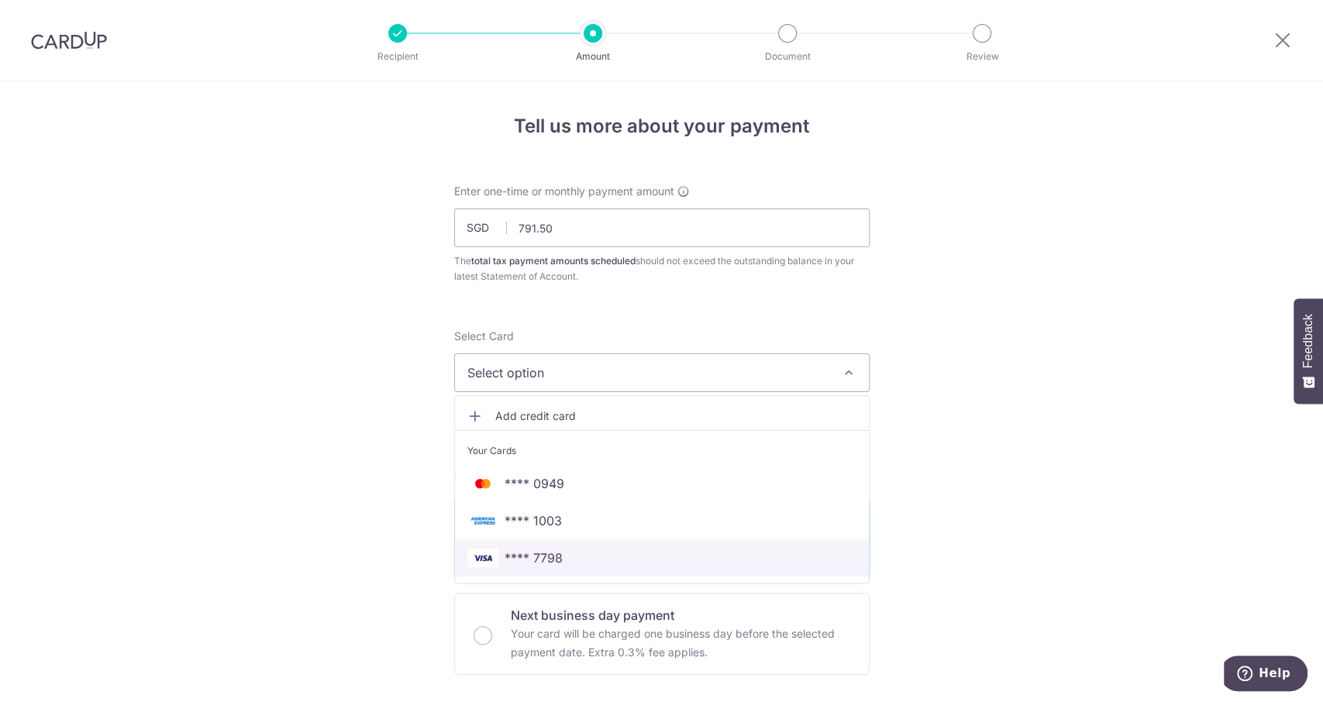
click at [577, 549] on span "**** 7798" at bounding box center [661, 558] width 389 height 19
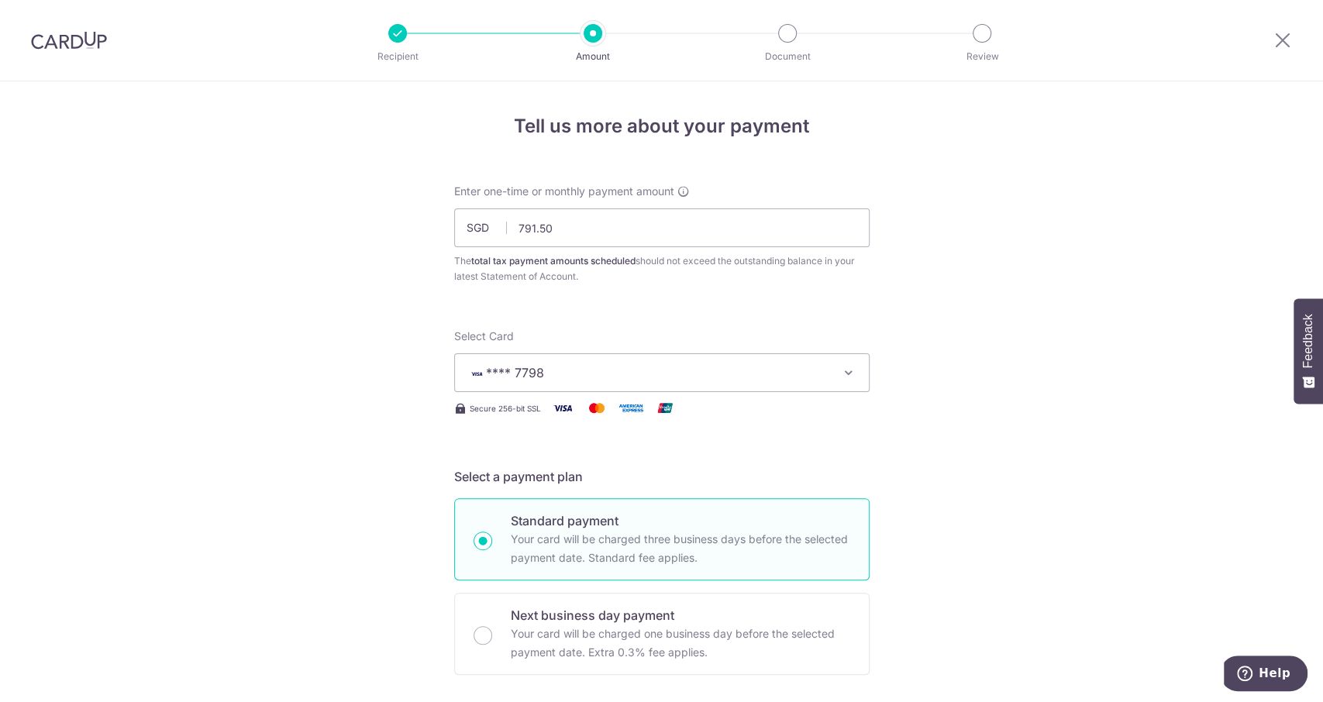
scroll to position [310, 0]
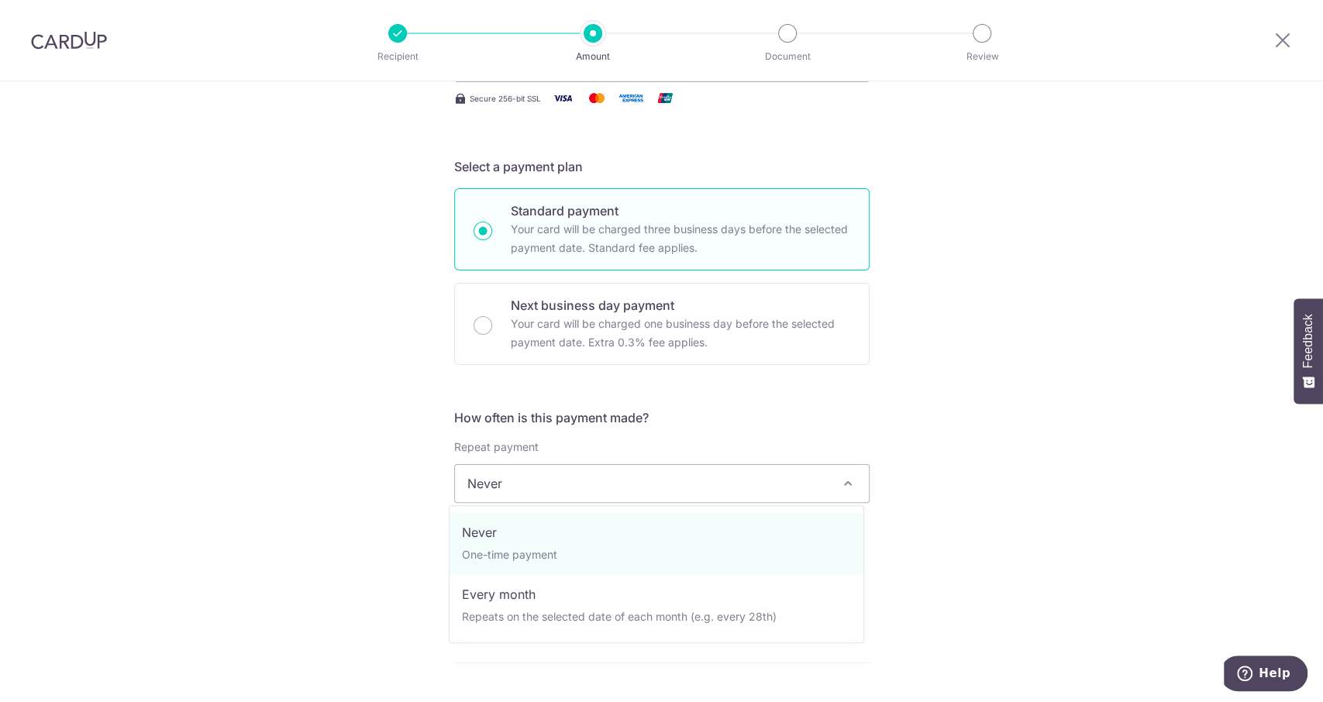
click at [593, 491] on span "Never" at bounding box center [662, 483] width 414 height 37
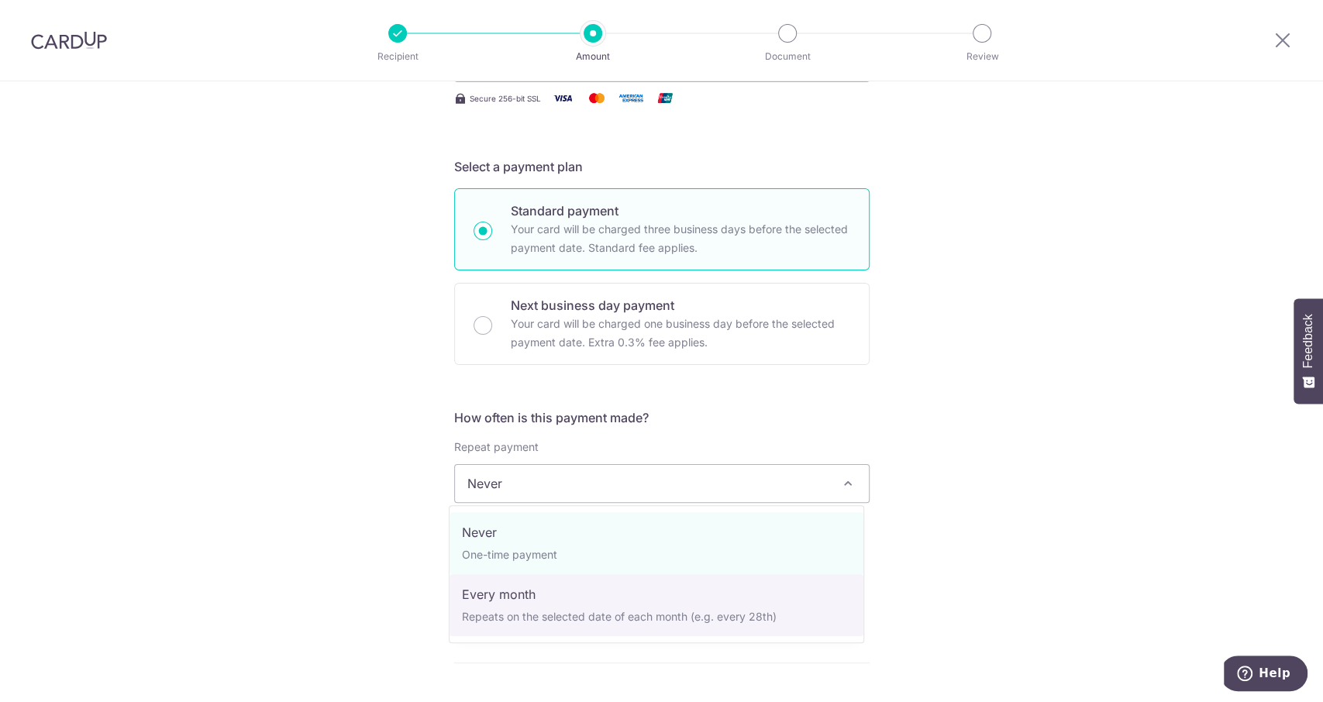
select select "3"
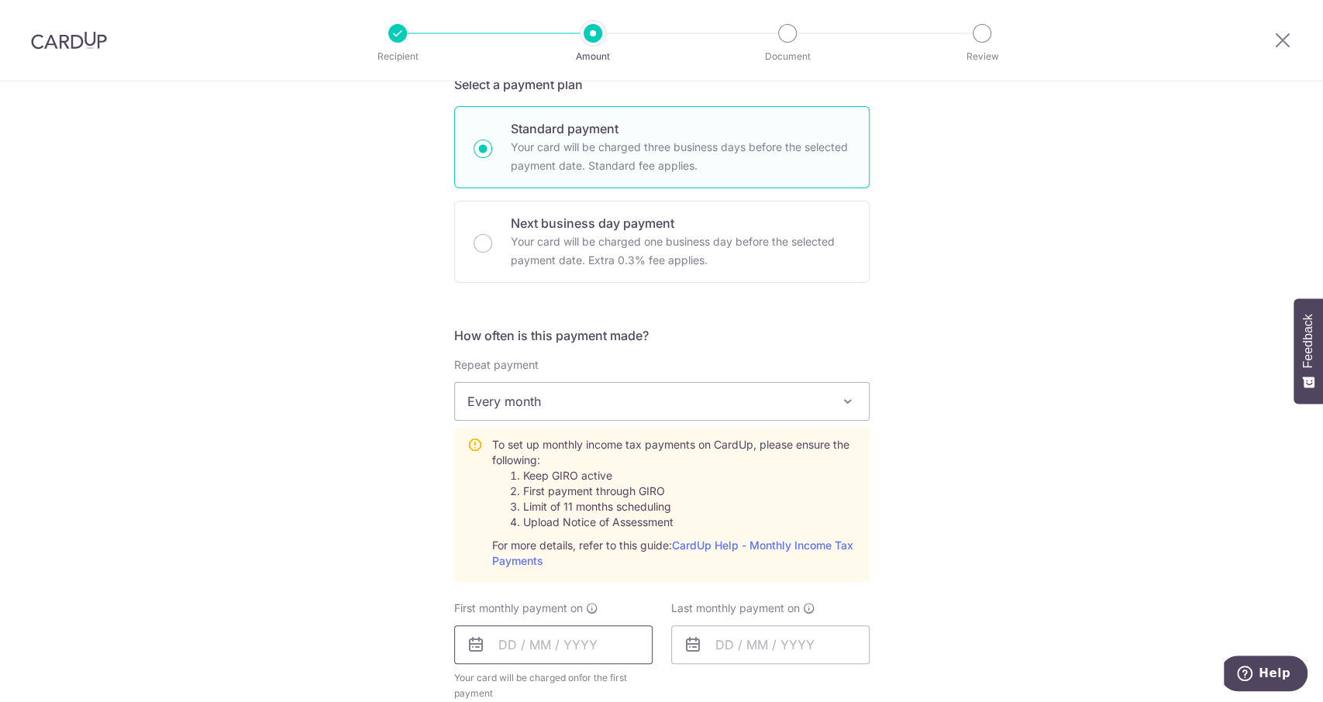
scroll to position [516, 0]
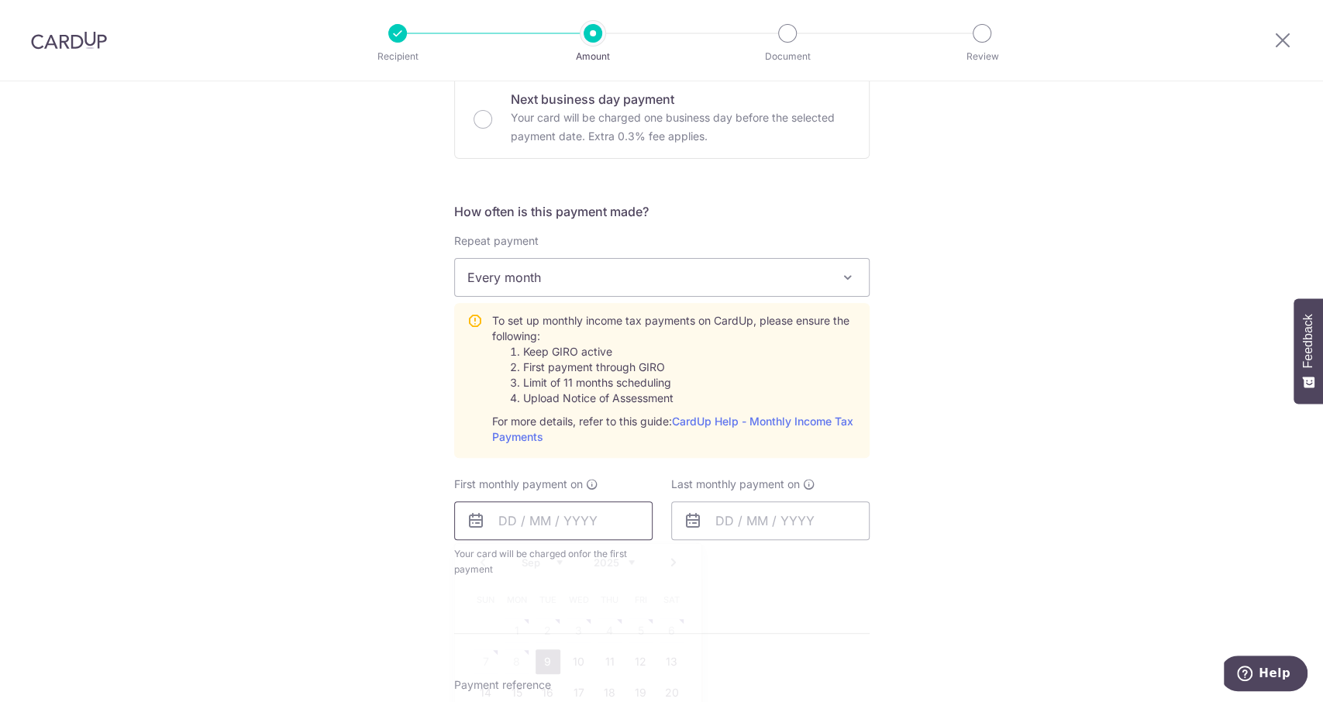
click at [587, 522] on input "text" at bounding box center [553, 520] width 198 height 39
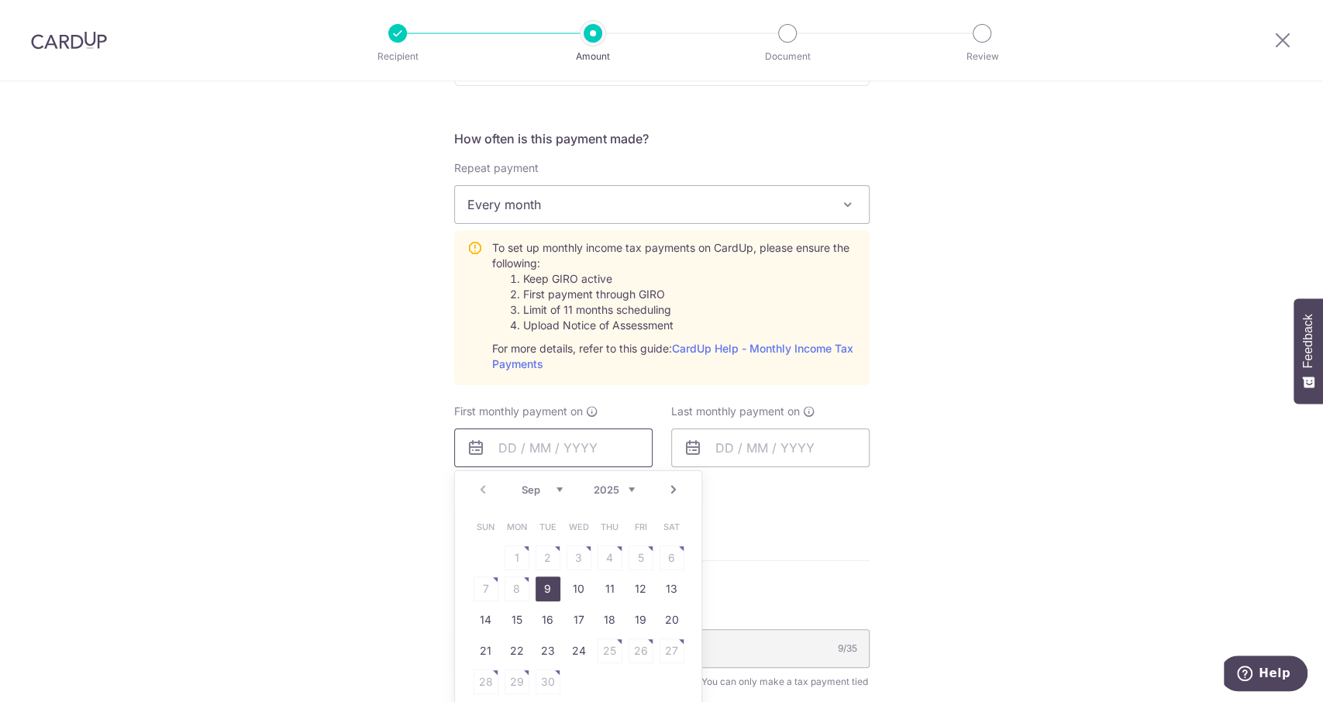
scroll to position [620, 0]
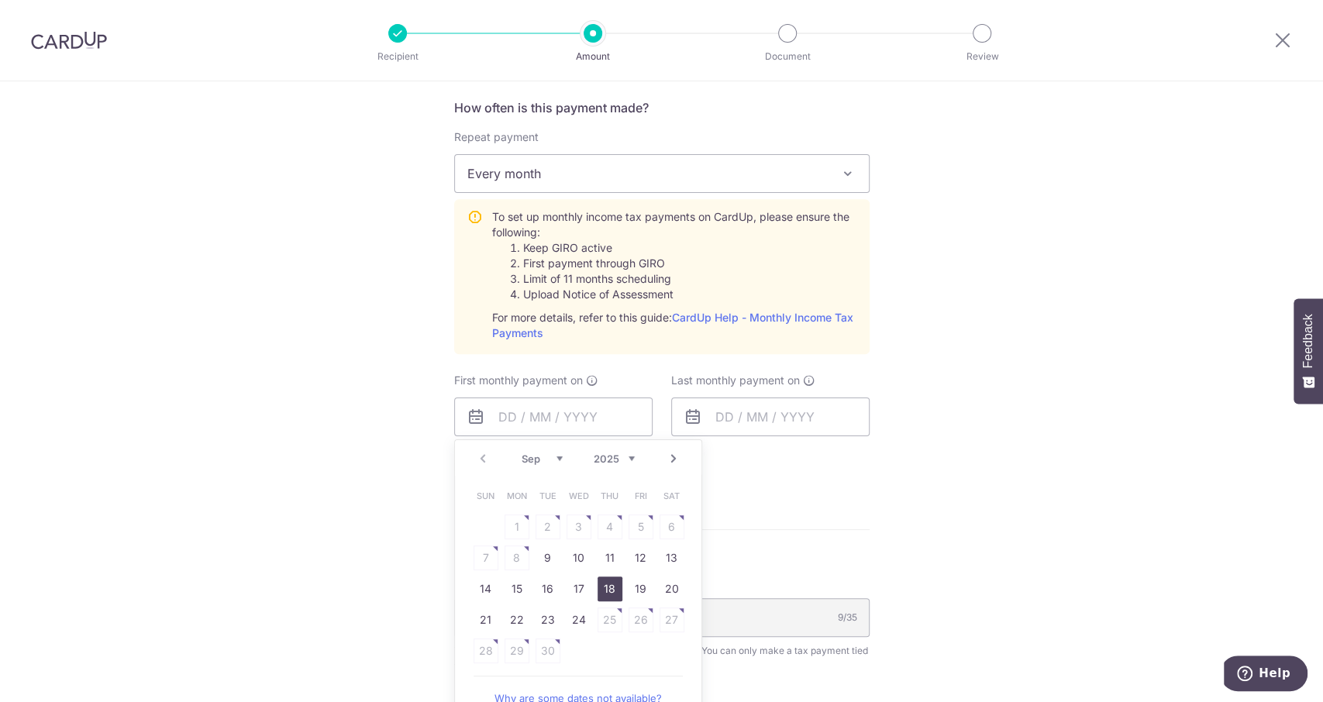
click at [597, 587] on link "18" at bounding box center [609, 589] width 25 height 25
type input "18/09/2025"
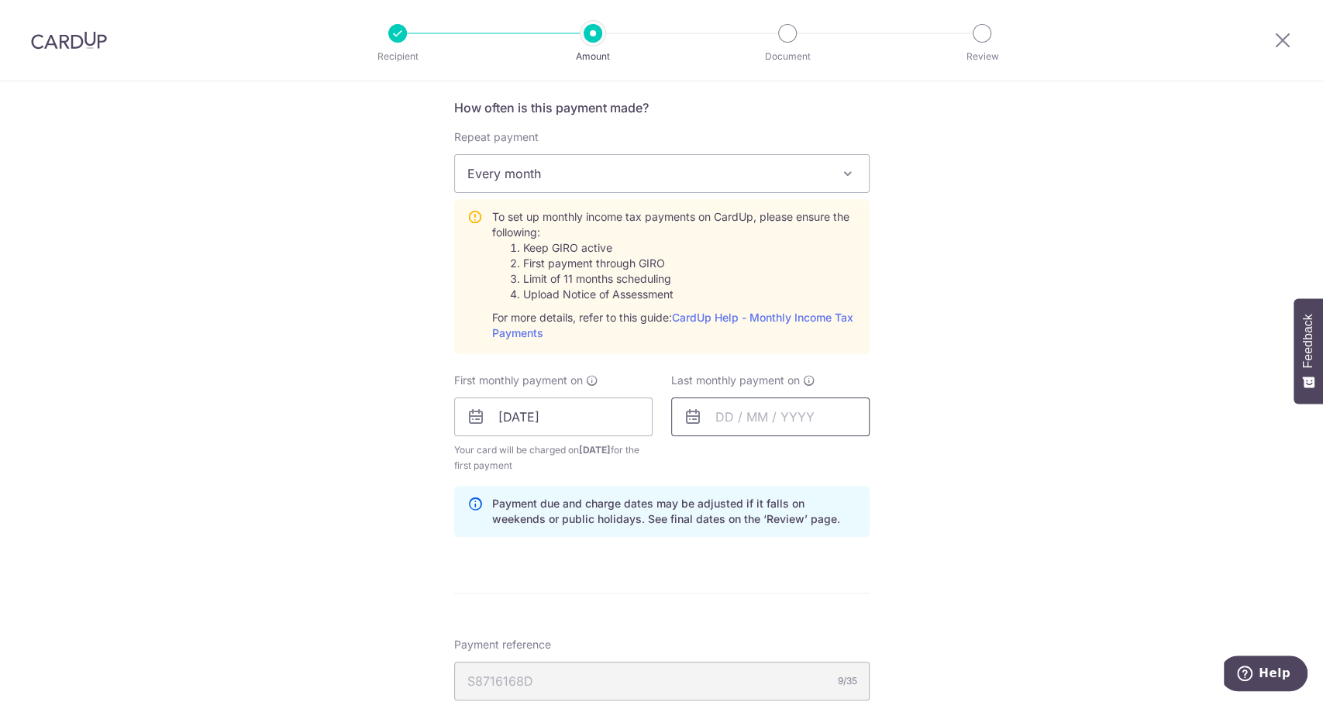
click at [753, 420] on input "text" at bounding box center [770, 417] width 198 height 39
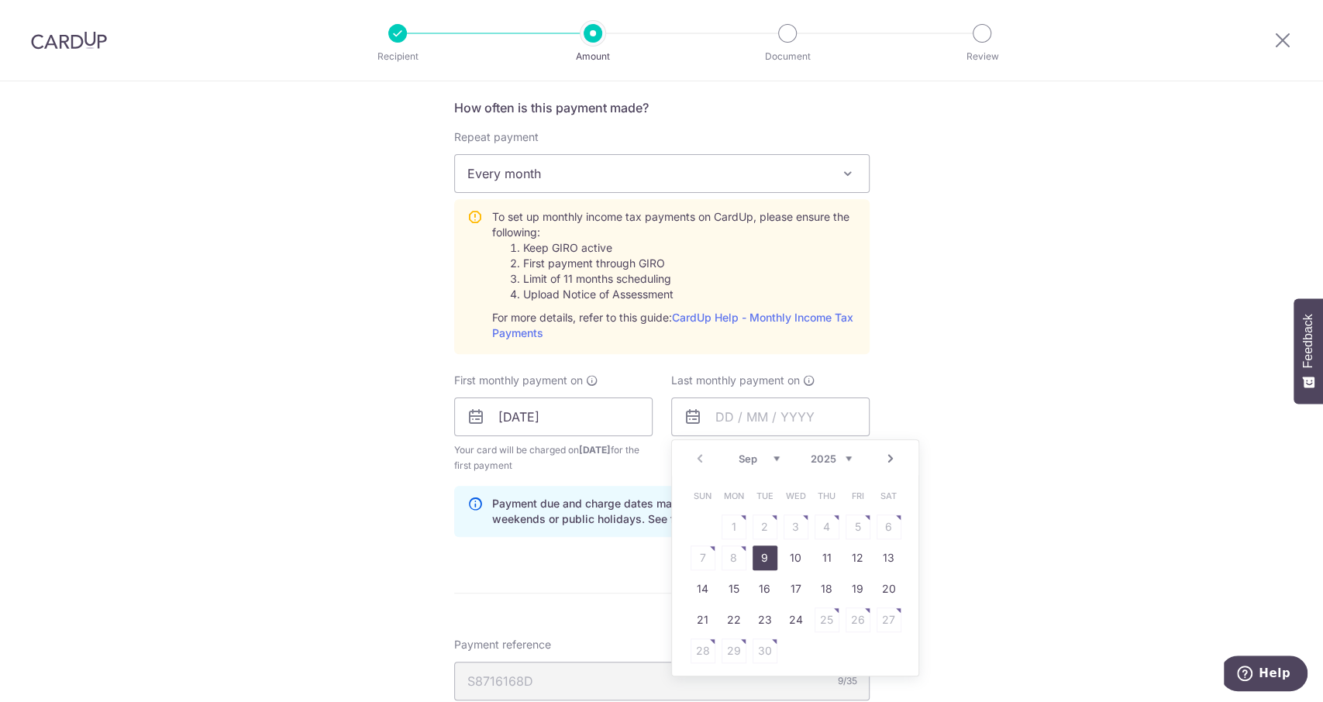
click at [845, 458] on select "2025 2026" at bounding box center [831, 459] width 41 height 12
click at [758, 463] on select "Sep Oct Nov Dec" at bounding box center [759, 459] width 41 height 12
click at [814, 584] on link "18" at bounding box center [826, 589] width 25 height 25
type input "18/12/2025"
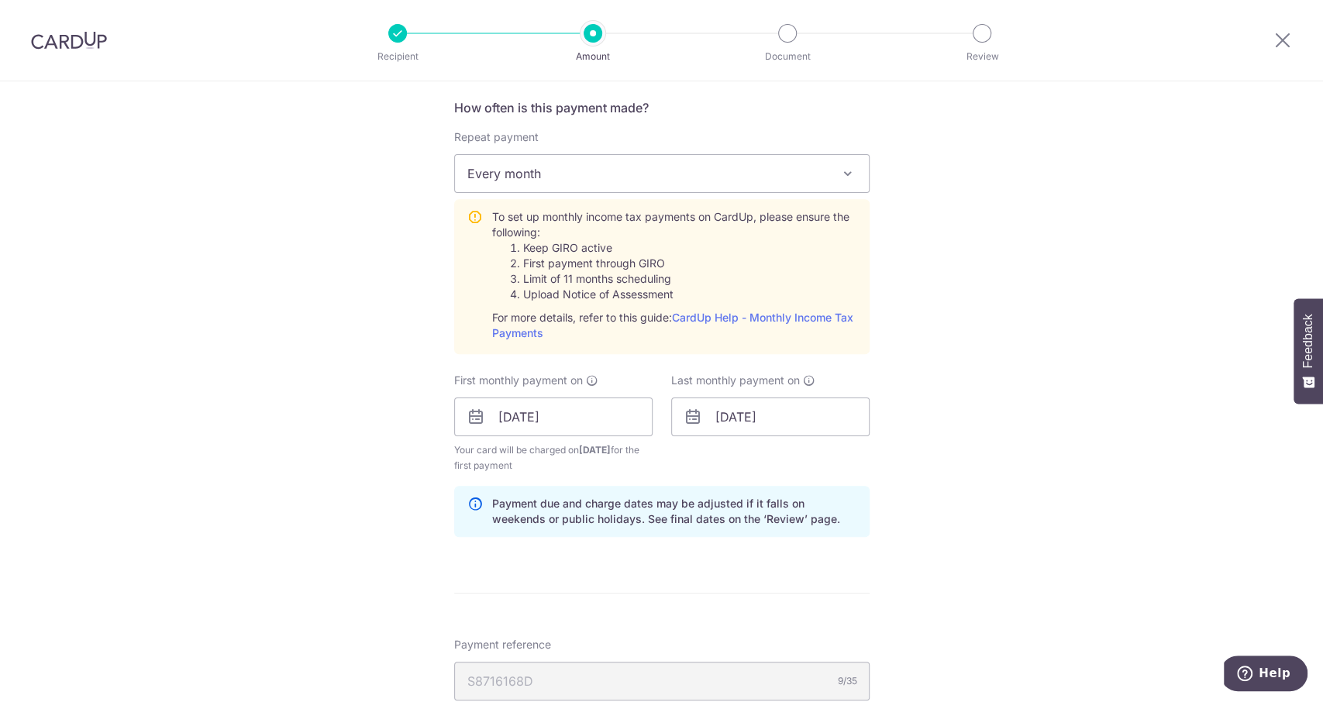
click at [973, 462] on div "Tell us more about your payment Enter one-time or monthly payment amount SGD 79…" at bounding box center [661, 300] width 1323 height 1679
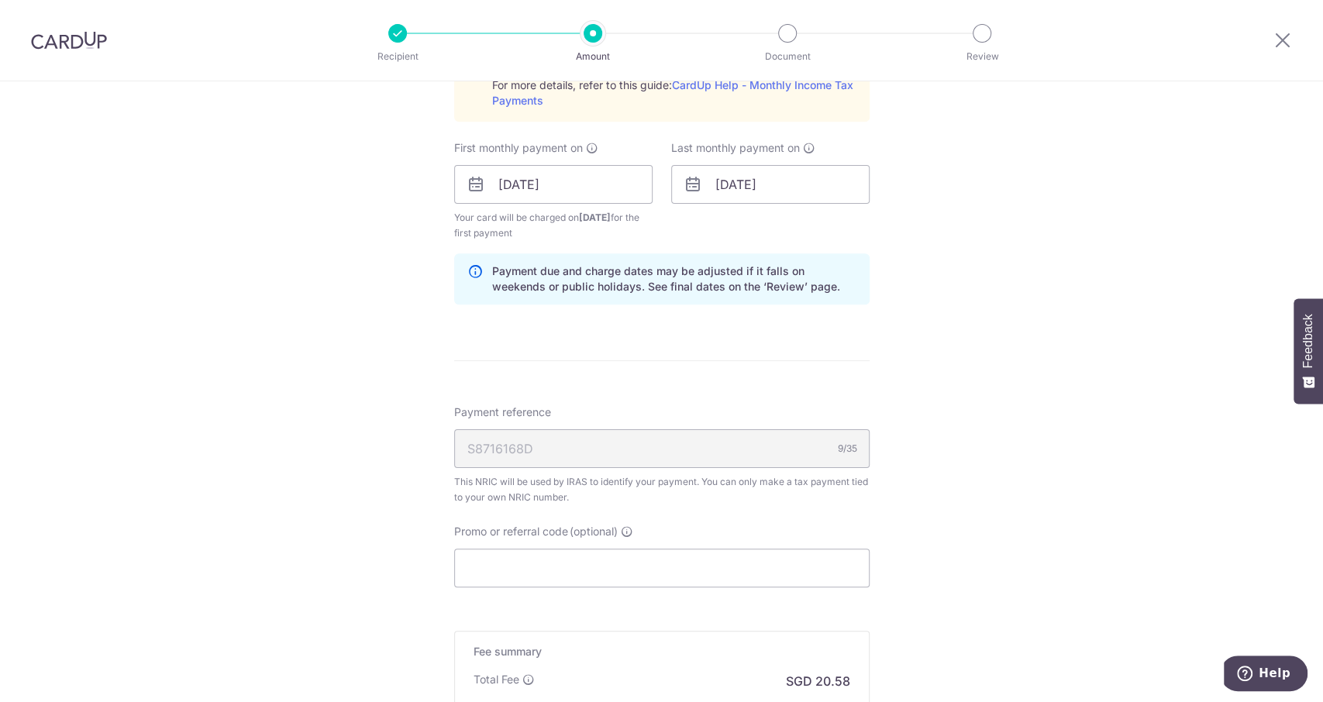
scroll to position [930, 0]
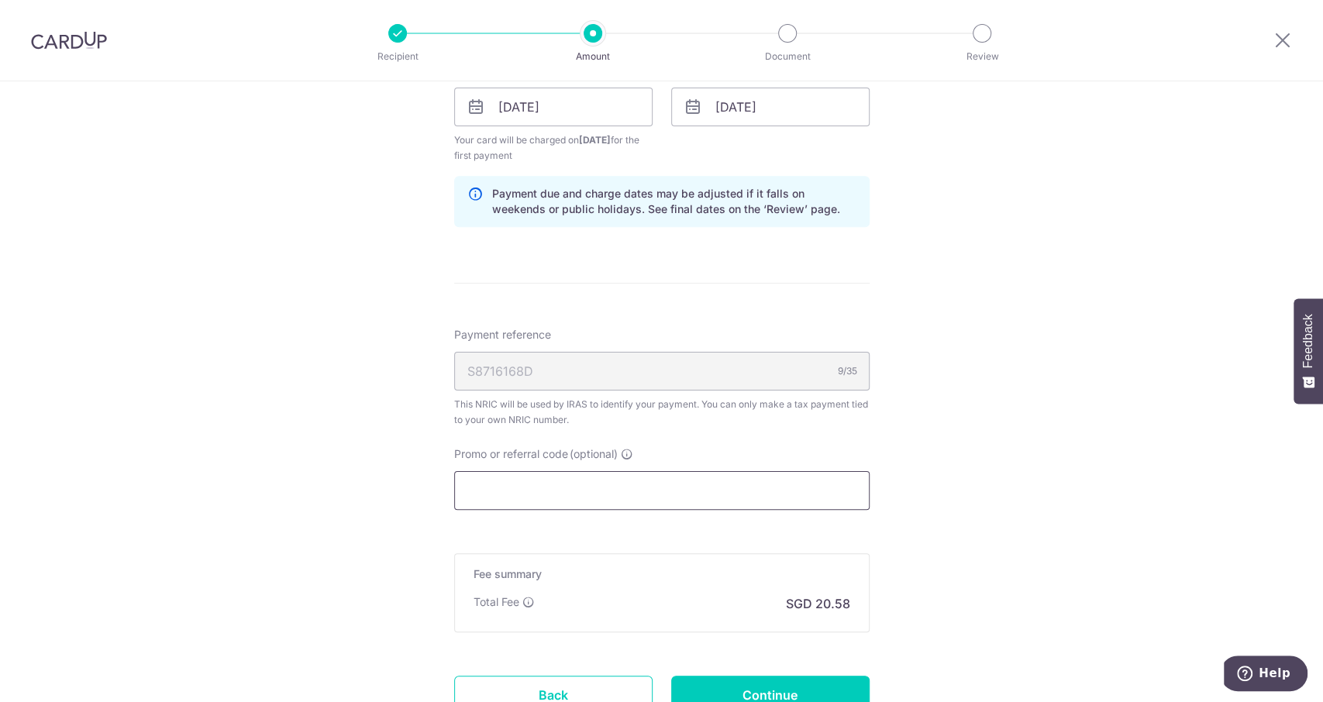
click at [616, 498] on input "Promo or referral code (optional)" at bounding box center [661, 490] width 415 height 39
paste input "VTAX25R"
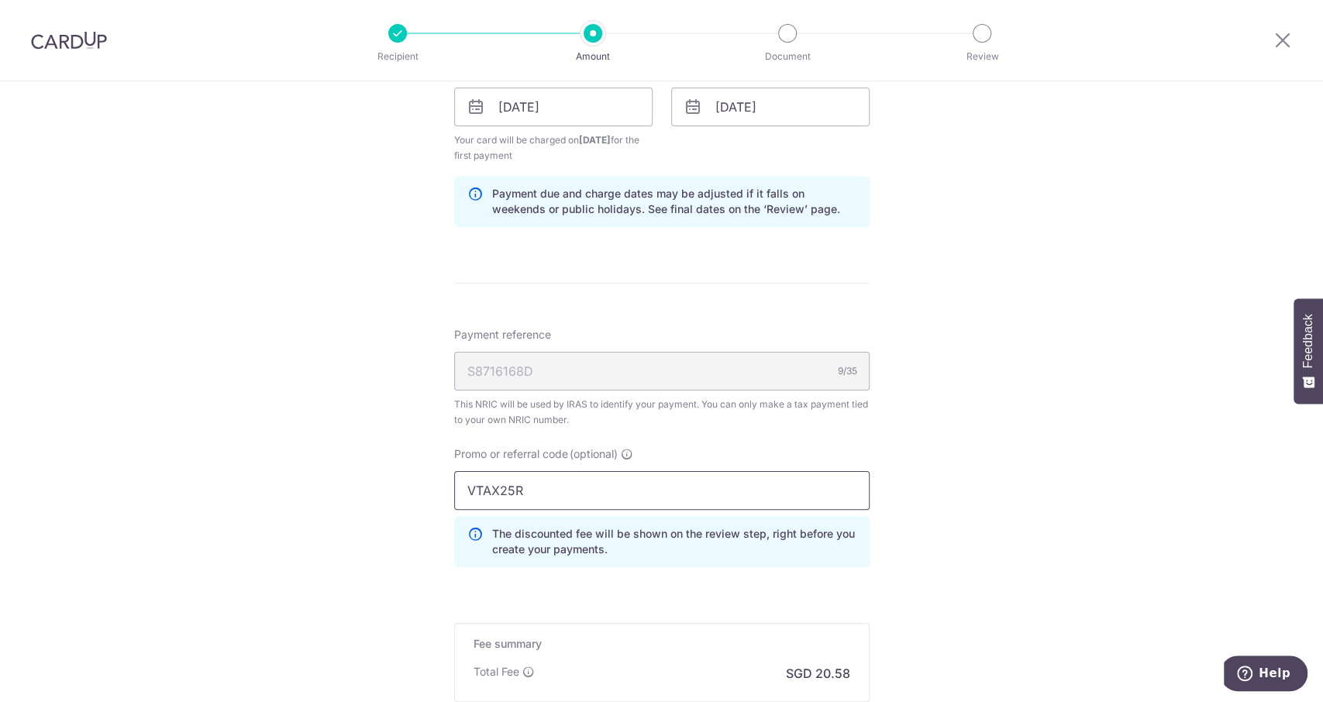
type input "VTAX25R"
click at [894, 455] on div "Tell us more about your payment Enter one-time or monthly payment amount SGD 79…" at bounding box center [661, 25] width 1323 height 1749
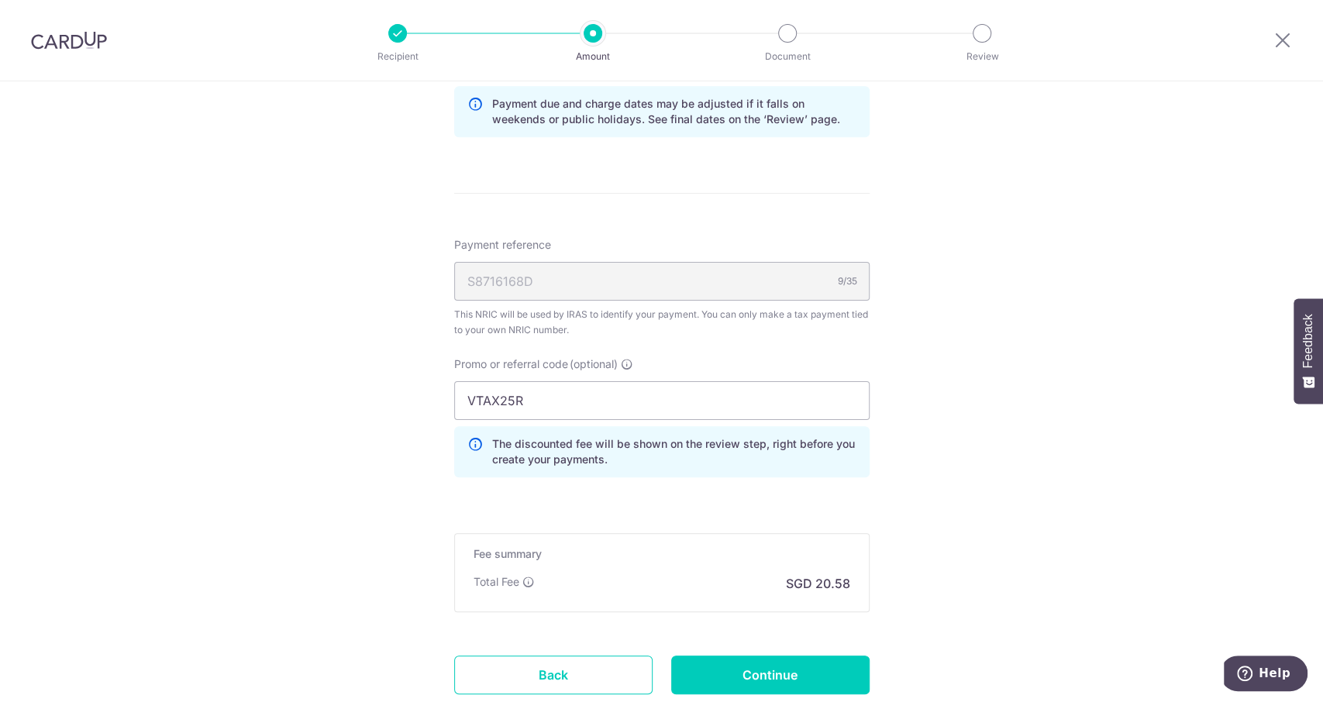
scroll to position [1127, 0]
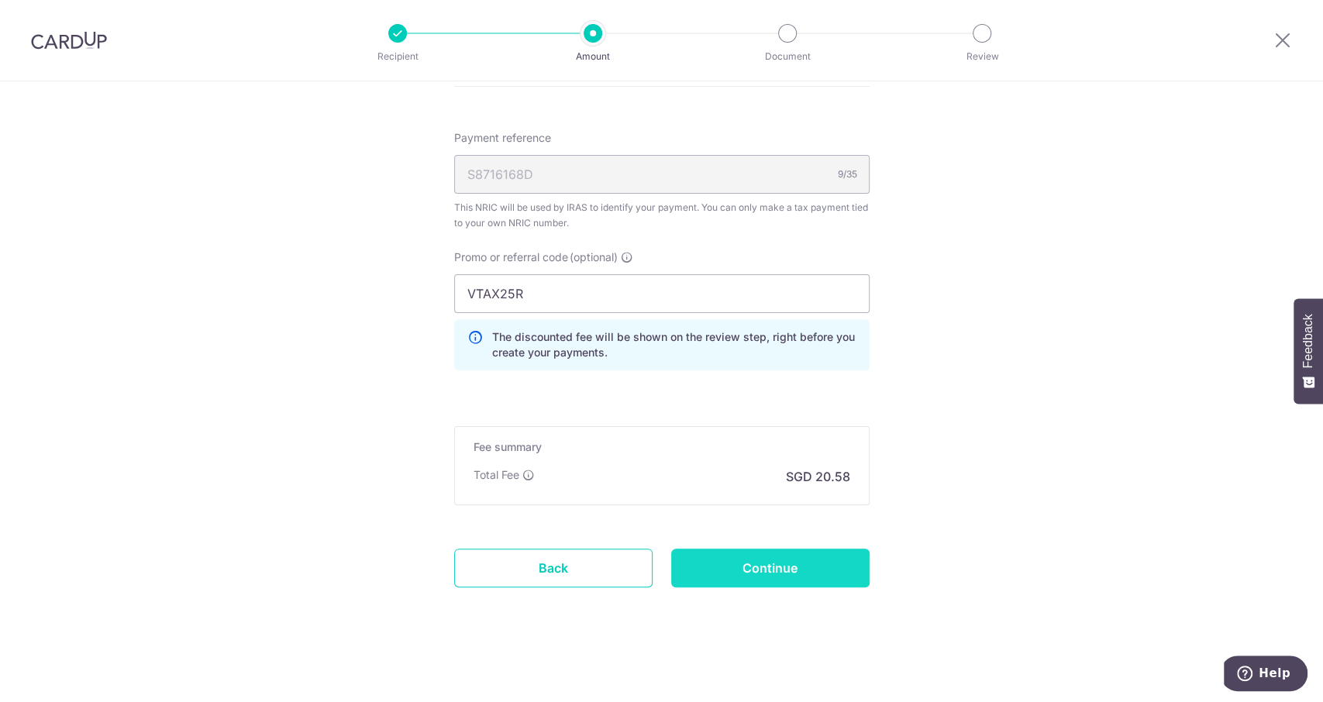
click at [724, 560] on input "Continue" at bounding box center [770, 568] width 198 height 39
type input "Create Schedule"
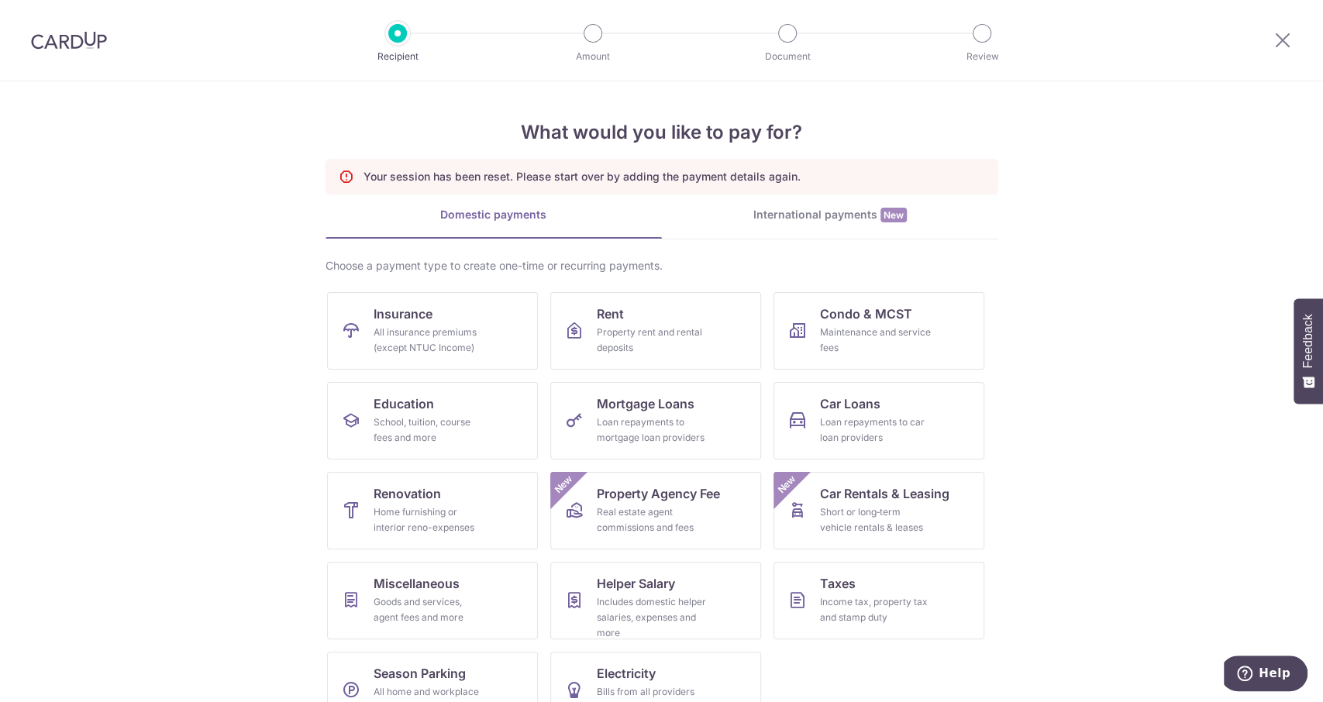
scroll to position [38, 0]
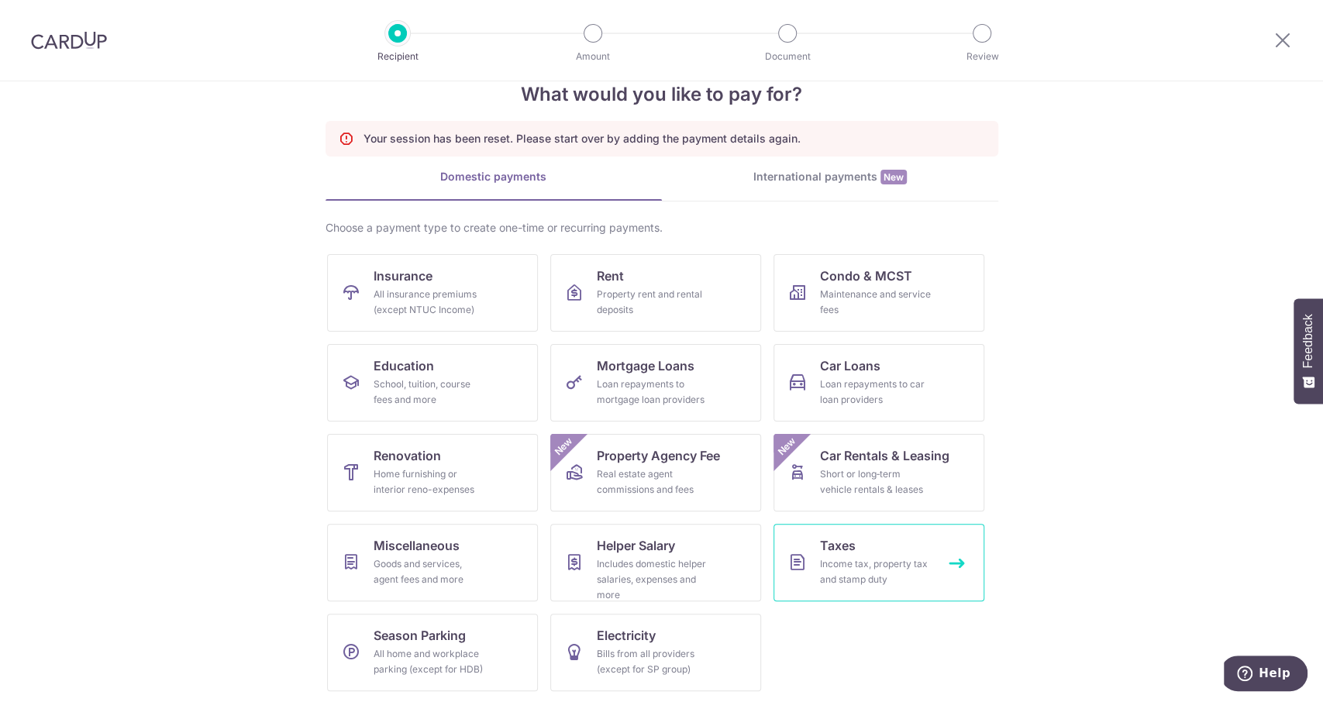
click at [845, 545] on span "Taxes" at bounding box center [838, 545] width 36 height 19
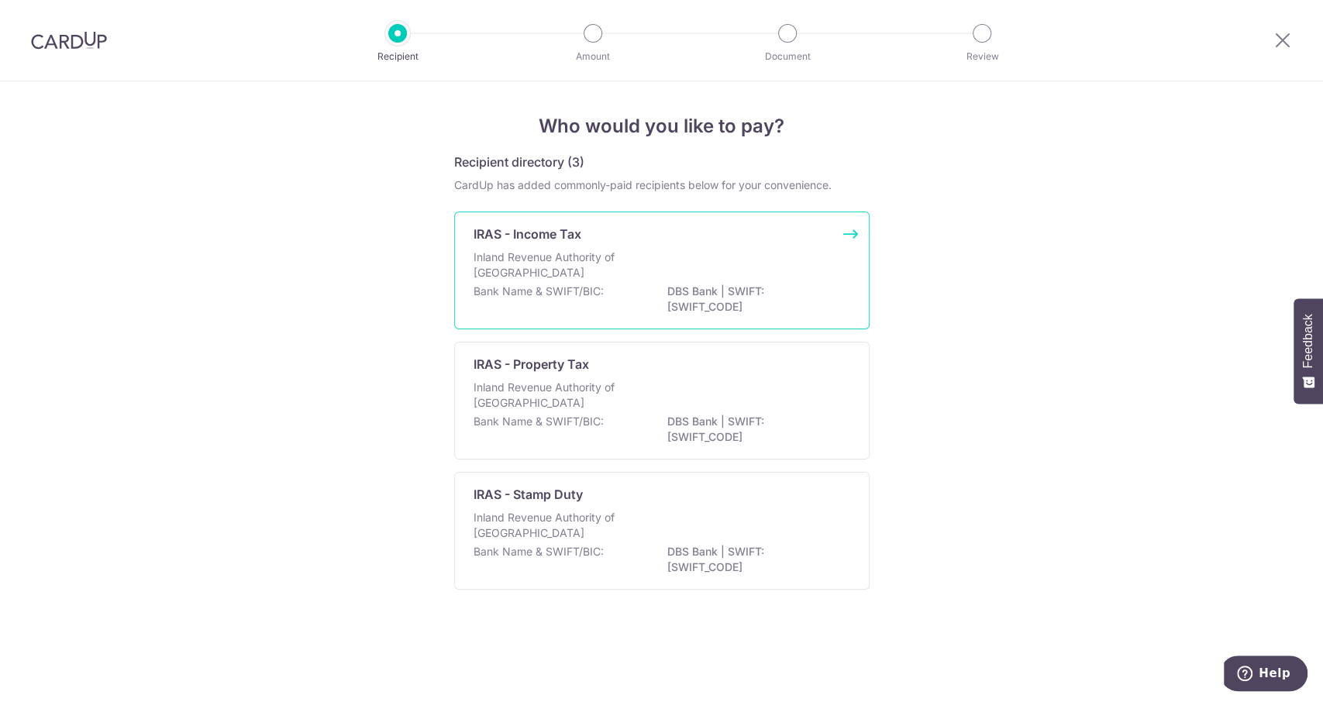
click at [671, 253] on div "Inland Revenue Authority of [GEOGRAPHIC_DATA]" at bounding box center [661, 267] width 377 height 34
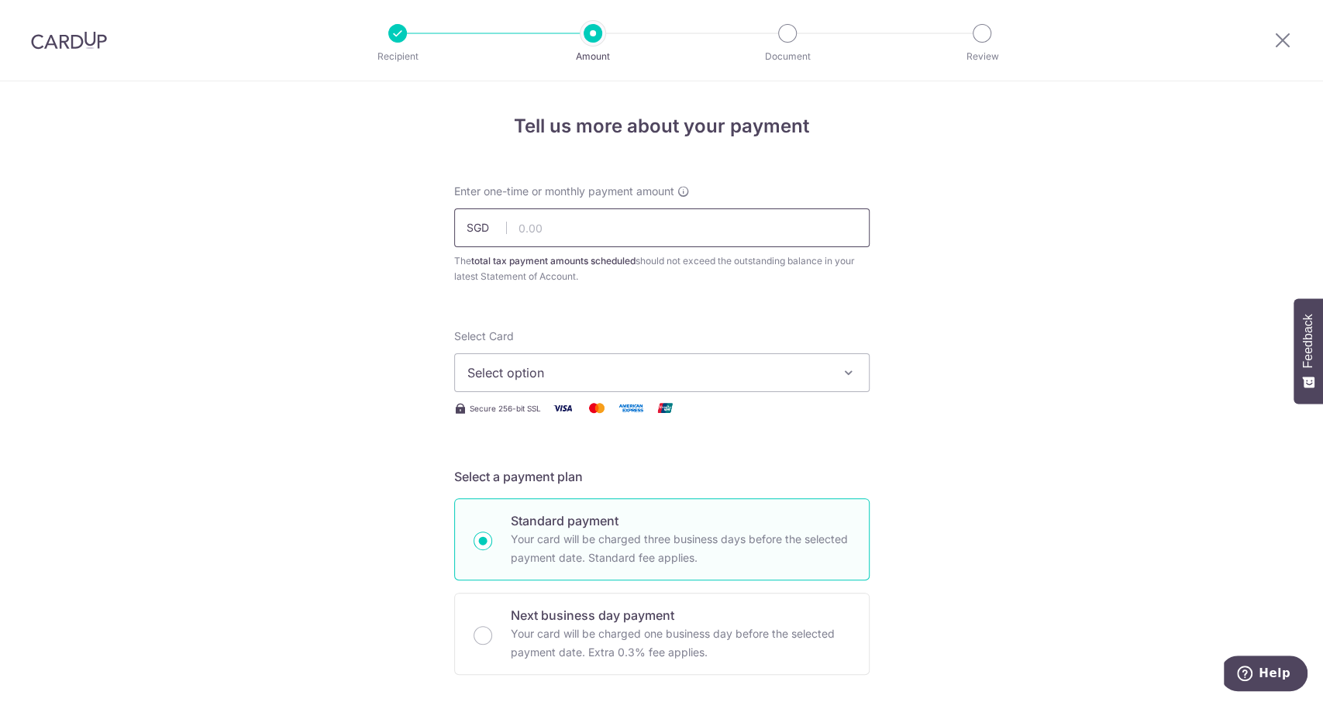
type input "791.50"
click at [543, 373] on span "Select option" at bounding box center [647, 372] width 361 height 19
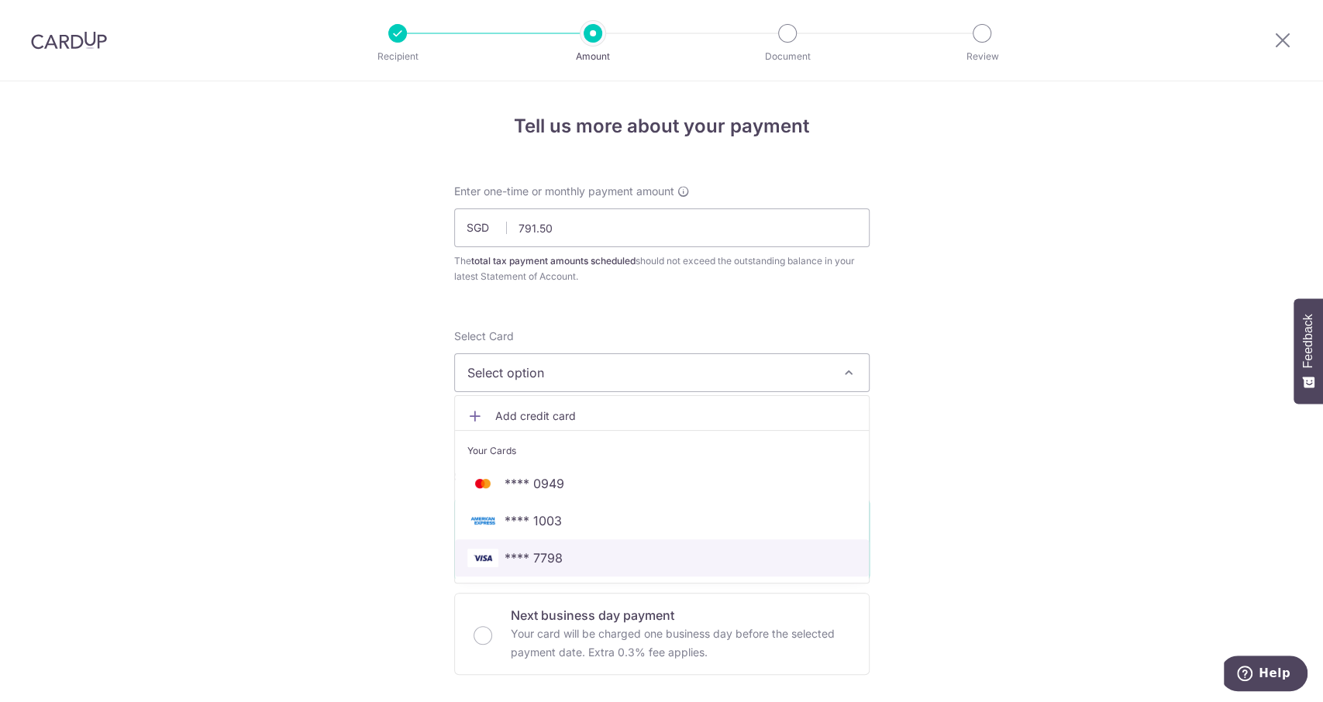
click at [548, 546] on link "**** 7798" at bounding box center [662, 557] width 414 height 37
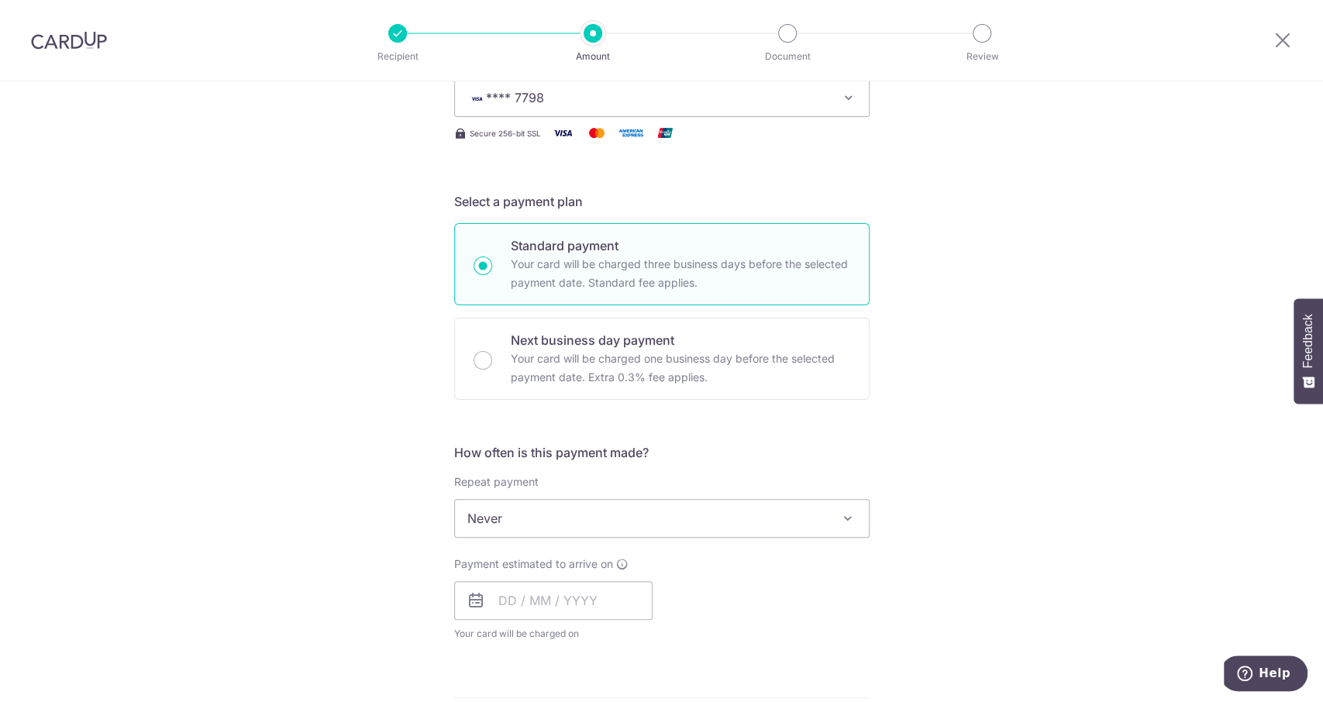
scroll to position [310, 0]
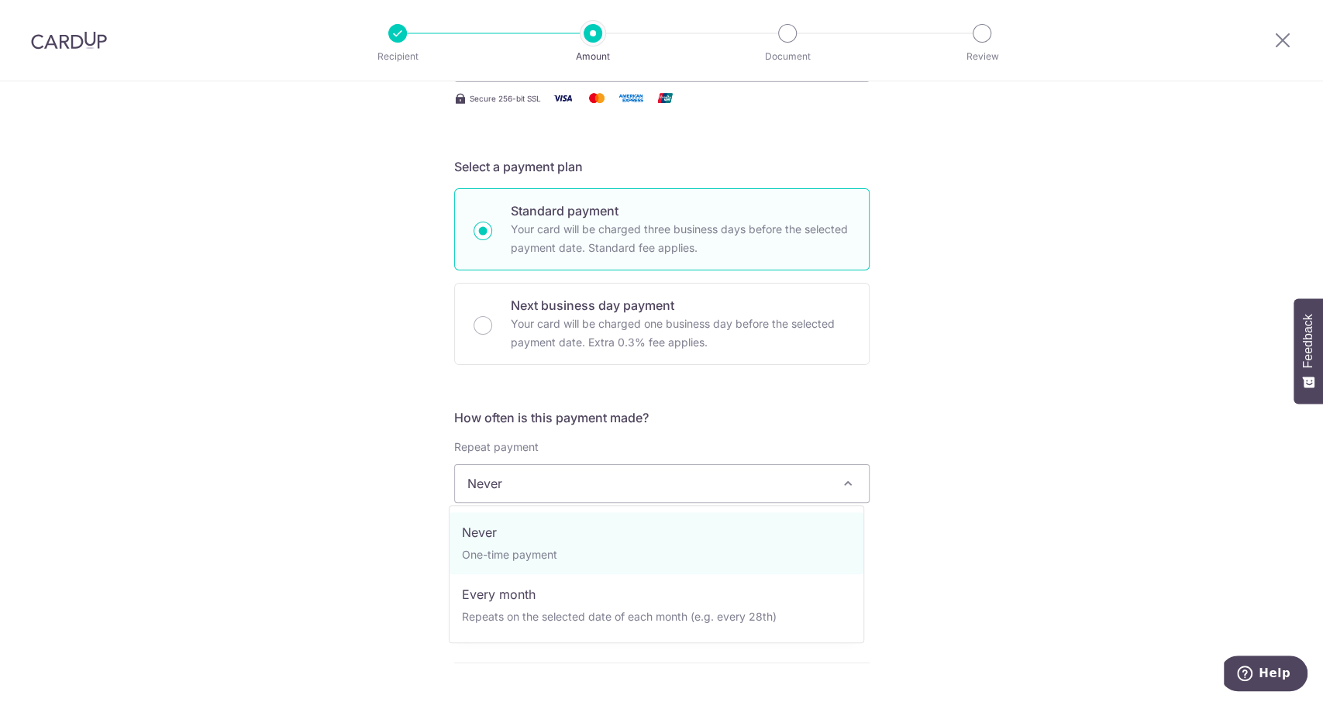
click at [615, 491] on span "Never" at bounding box center [662, 483] width 414 height 37
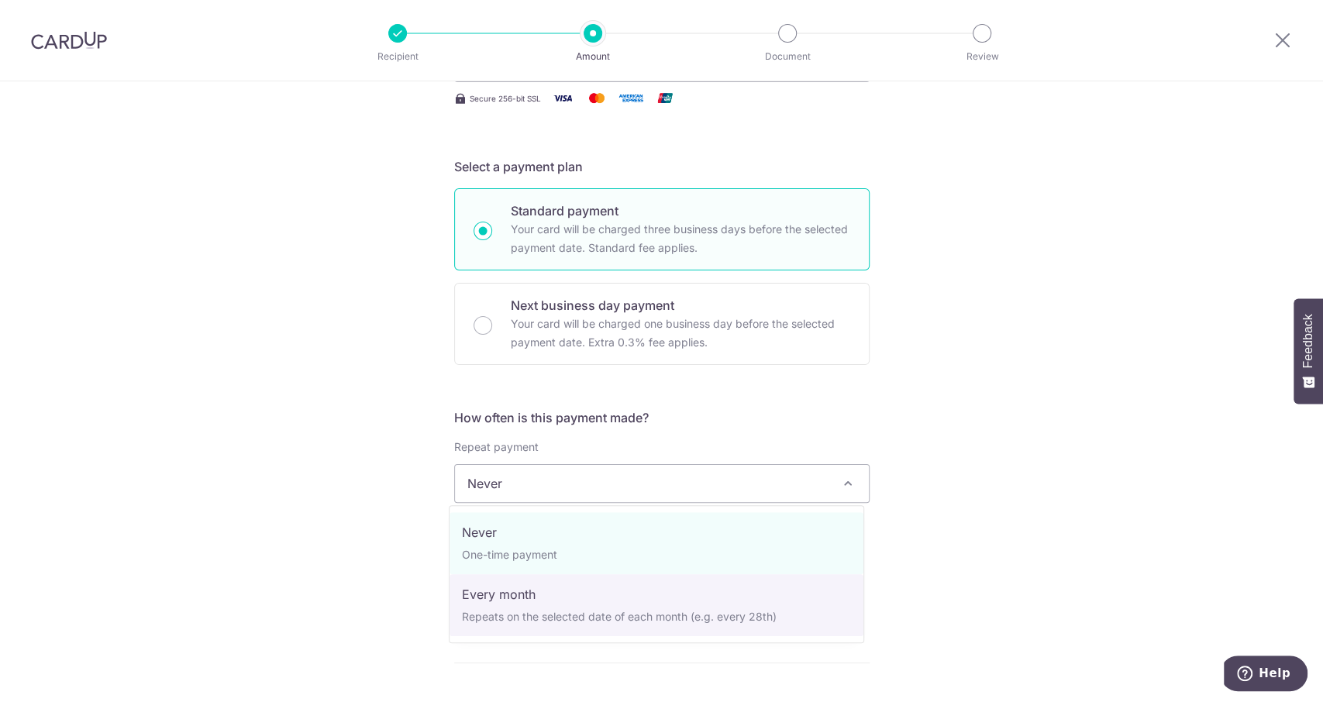
select select "3"
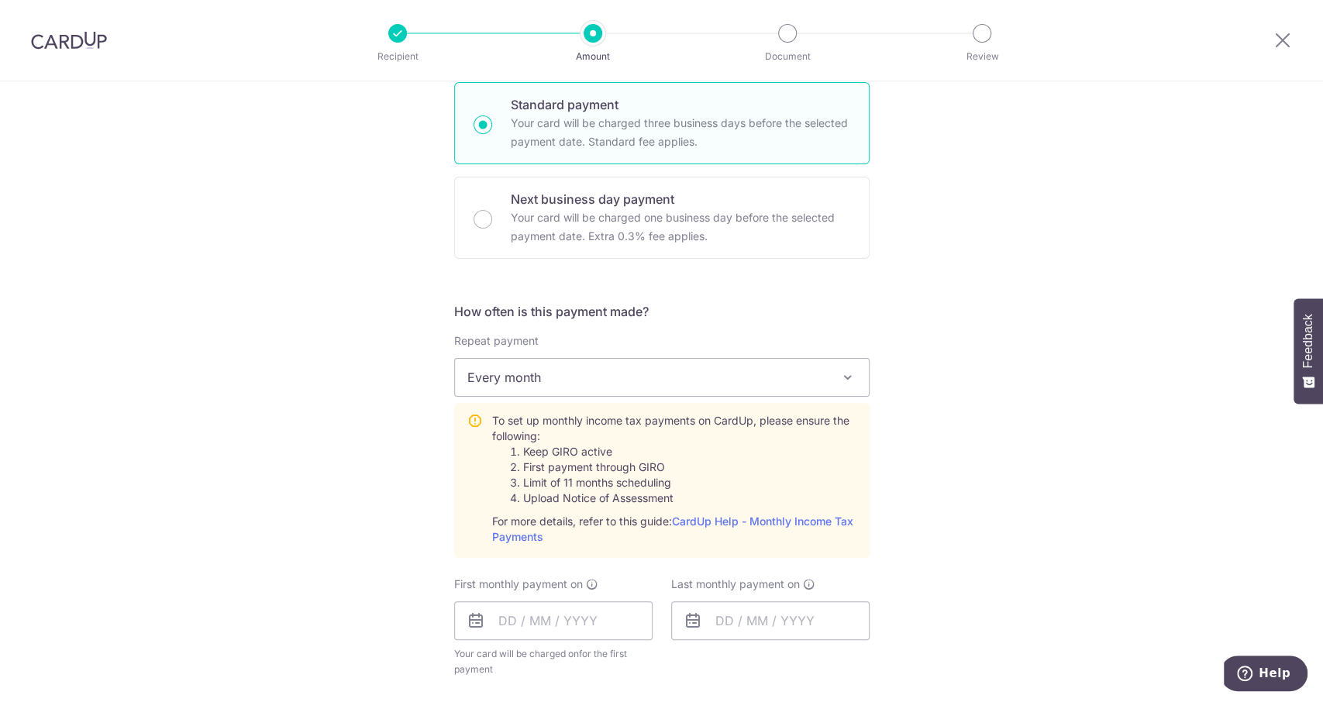
scroll to position [620, 0]
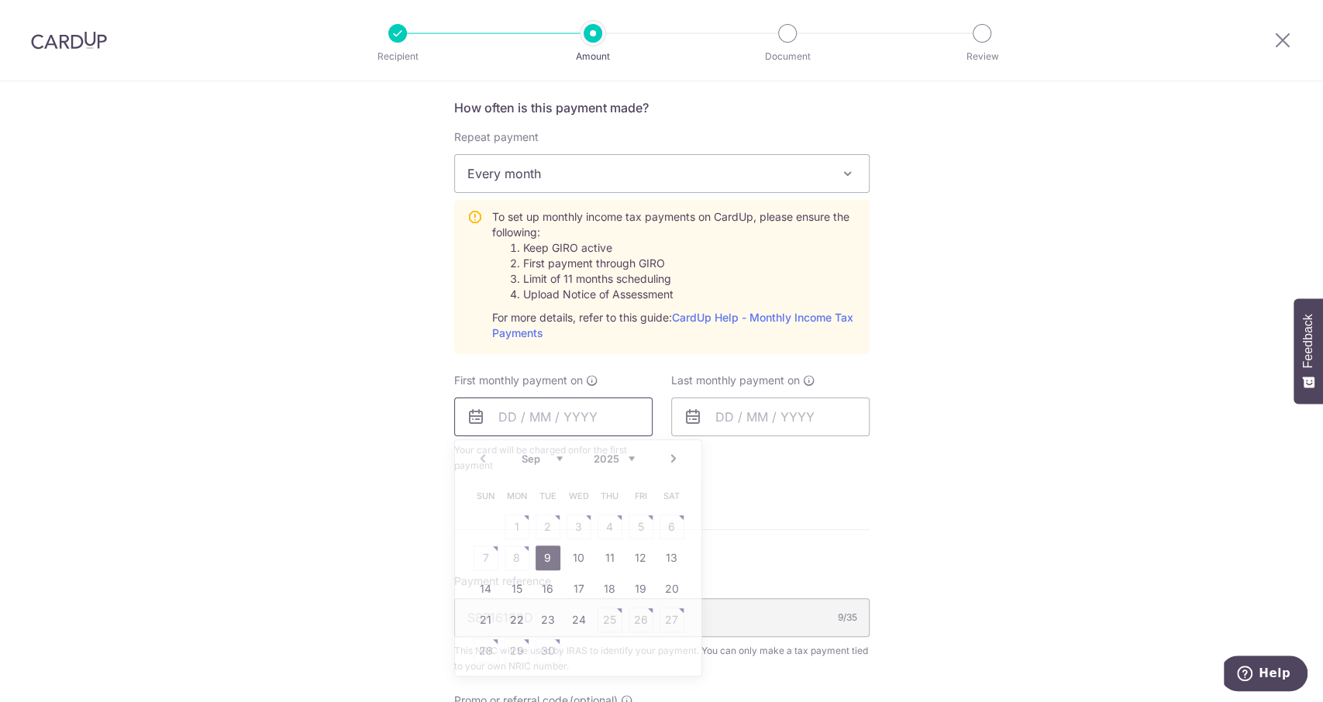
click at [595, 427] on input "text" at bounding box center [553, 417] width 198 height 39
drag, startPoint x: 599, startPoint y: 589, endPoint x: 701, endPoint y: 466, distance: 160.1
click at [599, 587] on link "18" at bounding box center [609, 589] width 25 height 25
type input "[DATE]"
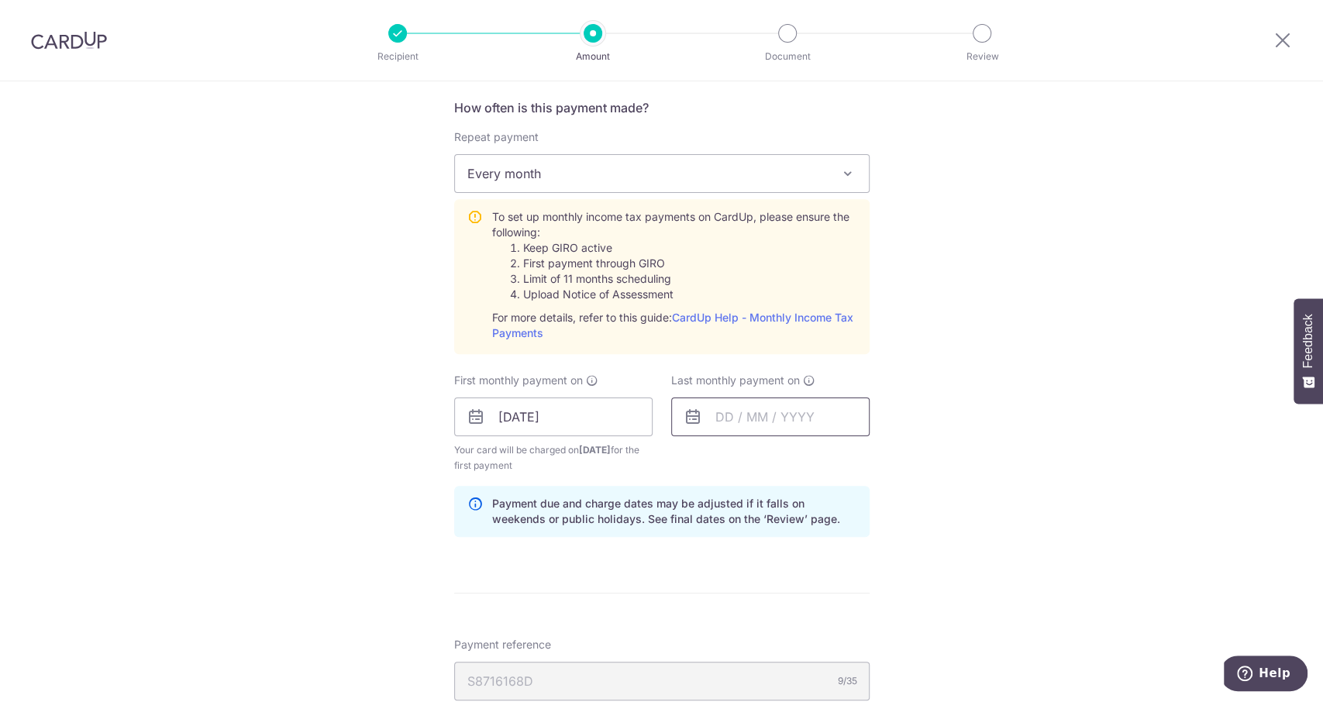
click at [728, 418] on input "text" at bounding box center [770, 417] width 198 height 39
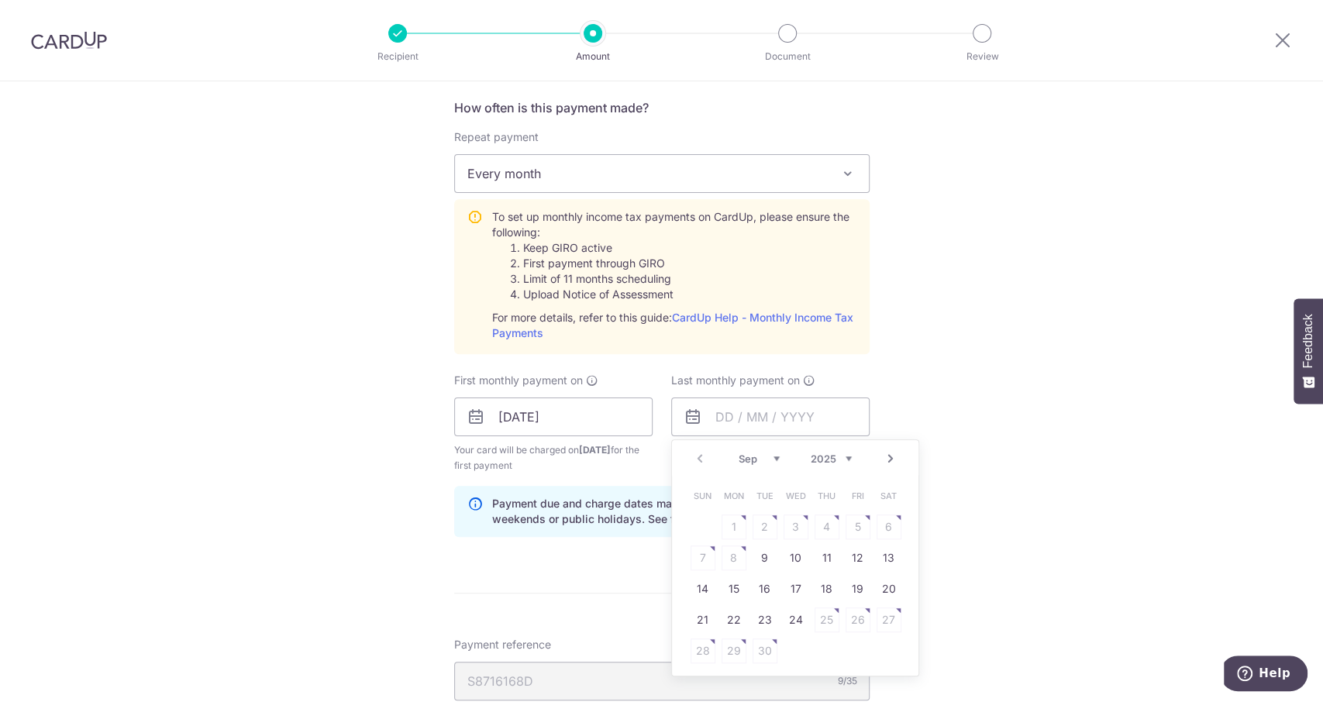
click at [770, 458] on select "Sep Oct Nov Dec" at bounding box center [759, 459] width 41 height 12
click at [817, 591] on link "18" at bounding box center [826, 589] width 25 height 25
type input "18/12/2025"
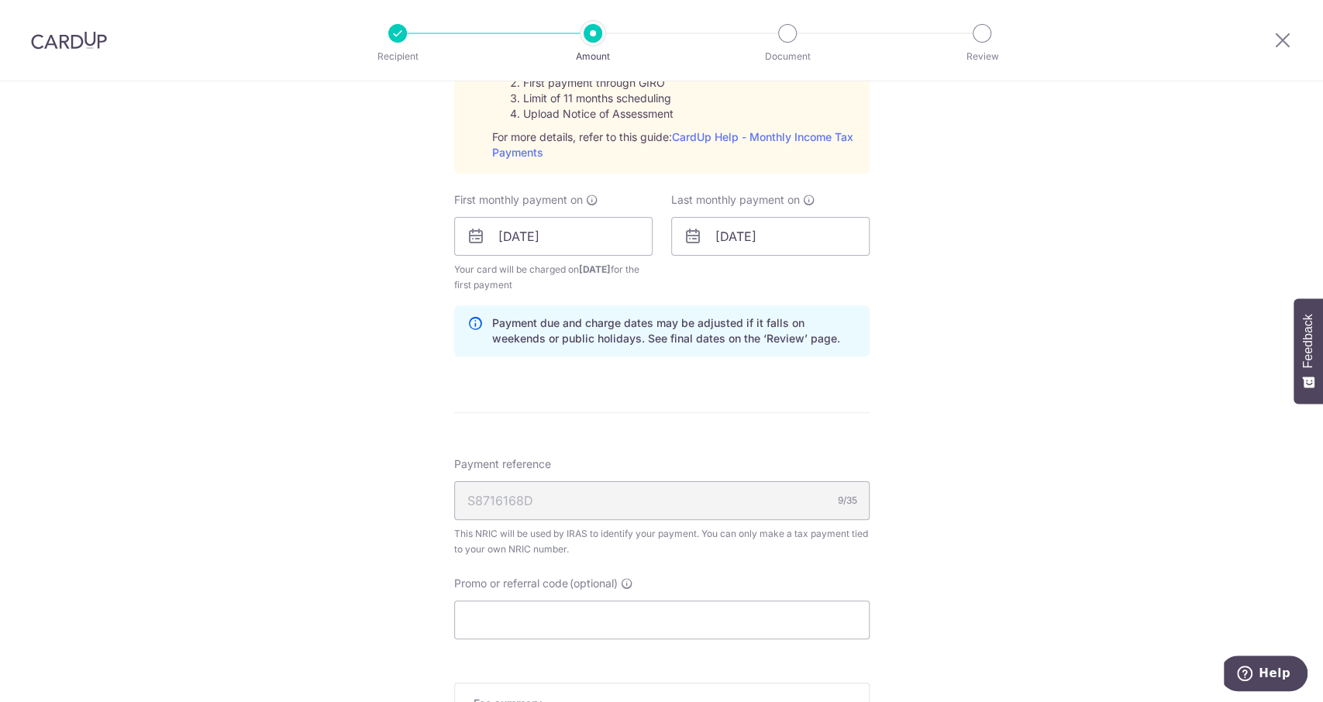
scroll to position [930, 0]
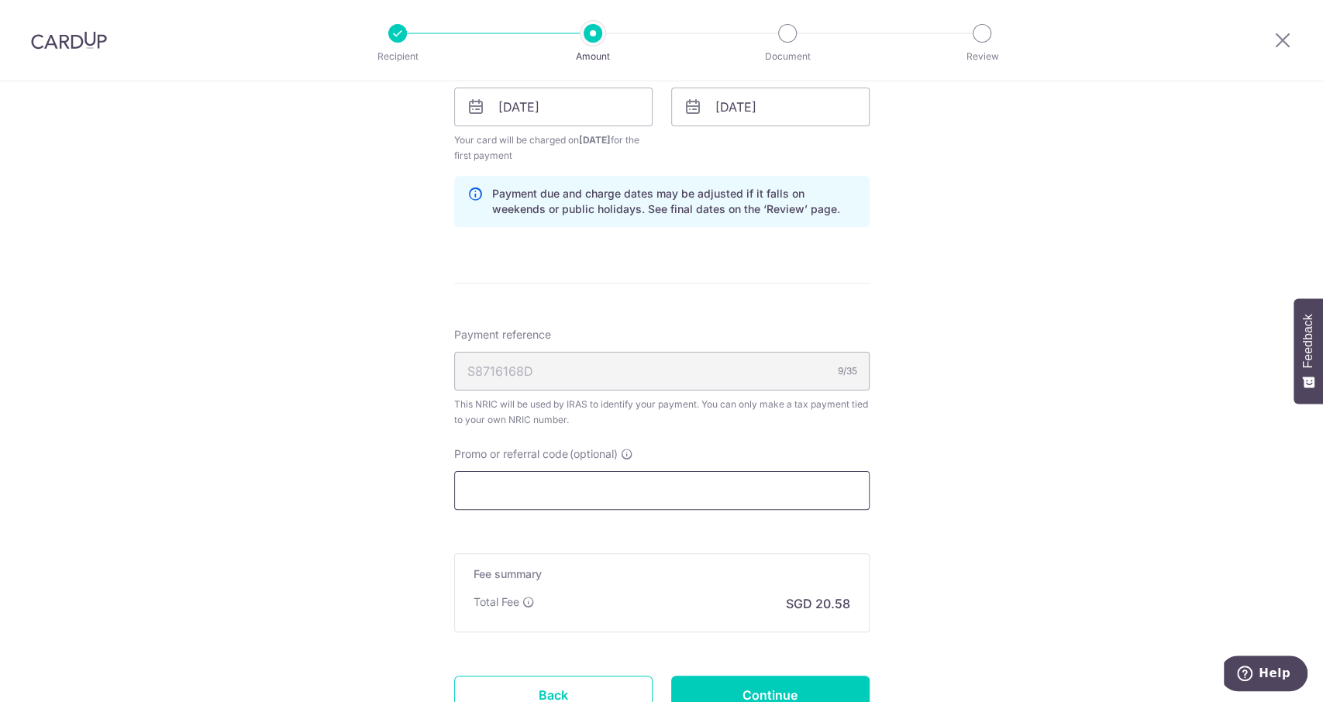
click at [588, 494] on input "Promo or referral code (optional)" at bounding box center [661, 490] width 415 height 39
paste input "VTAX25R"
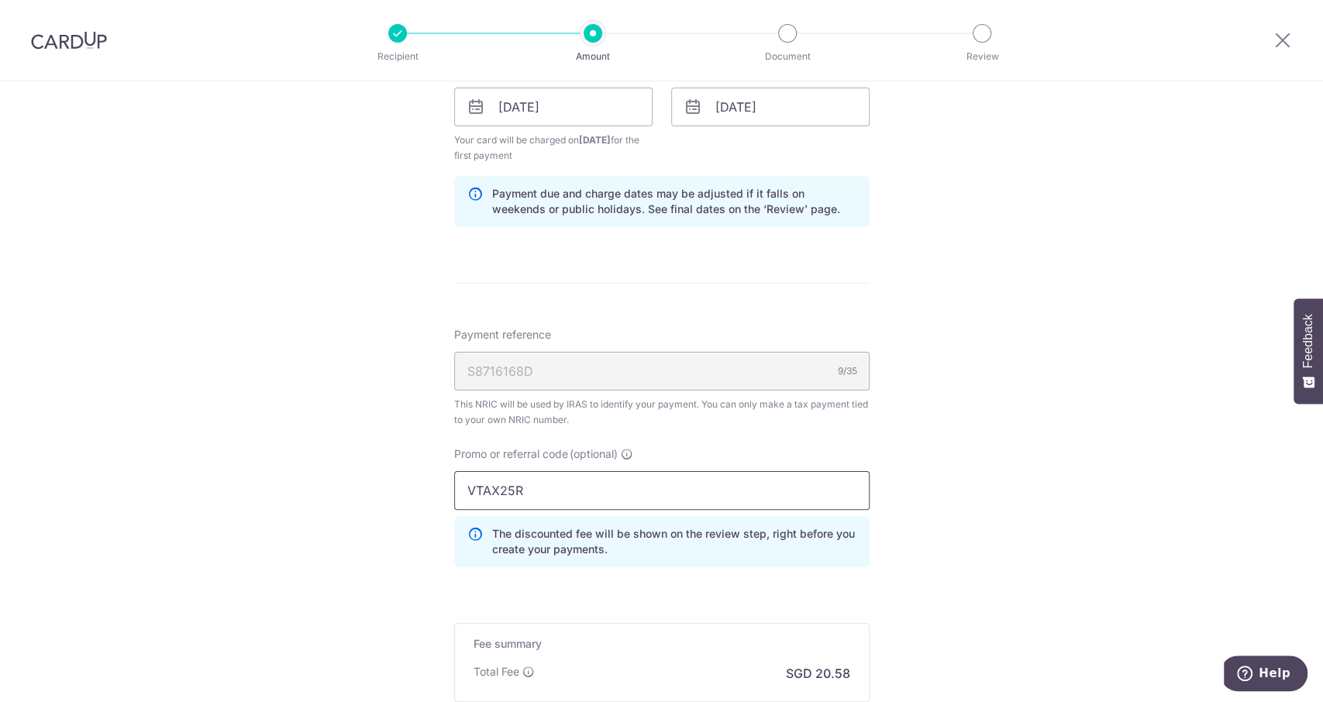
scroll to position [1127, 0]
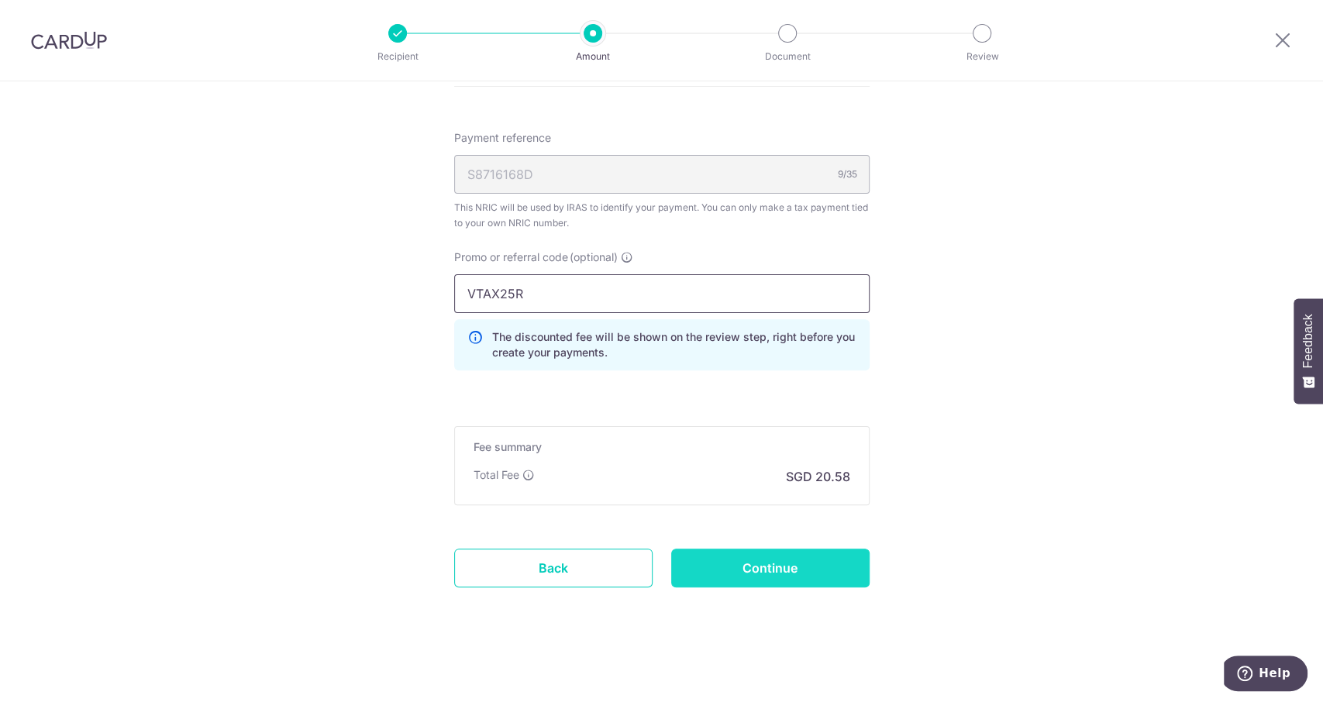
type input "VTAX25R"
click at [762, 565] on input "Continue" at bounding box center [770, 568] width 198 height 39
type input "Create Schedule"
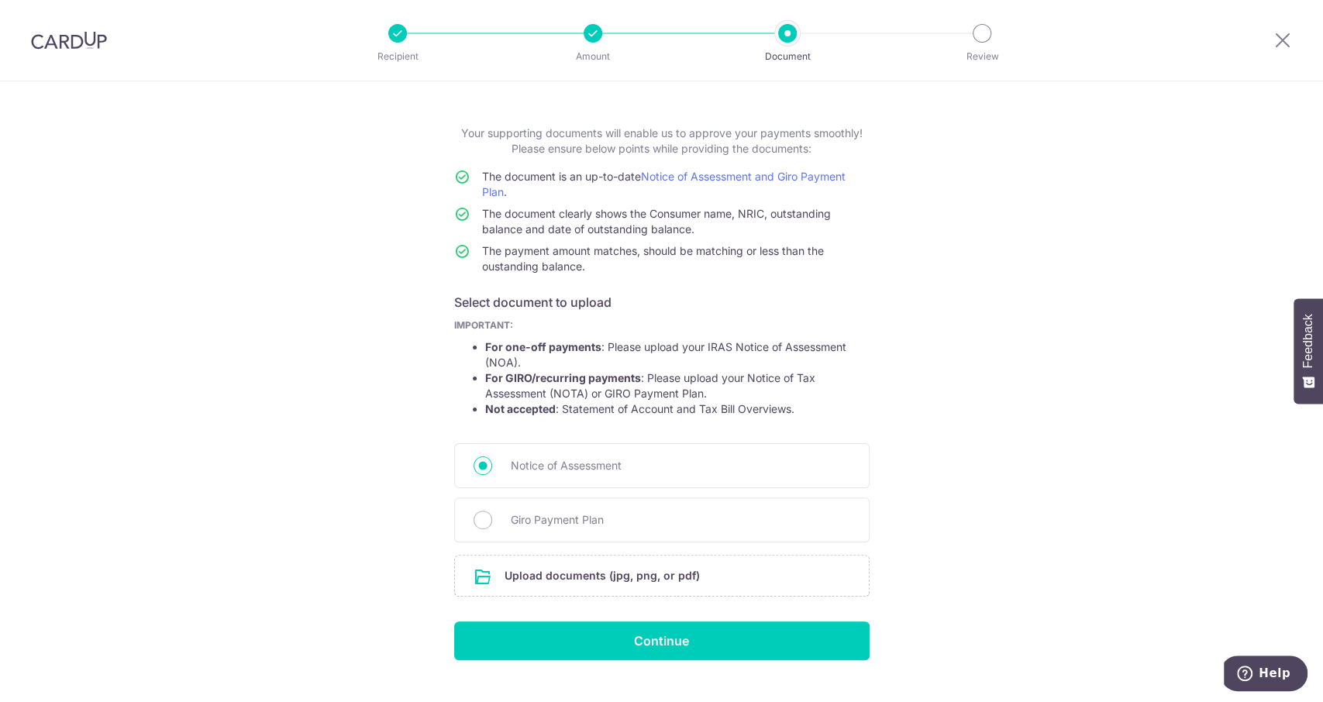
scroll to position [88, 0]
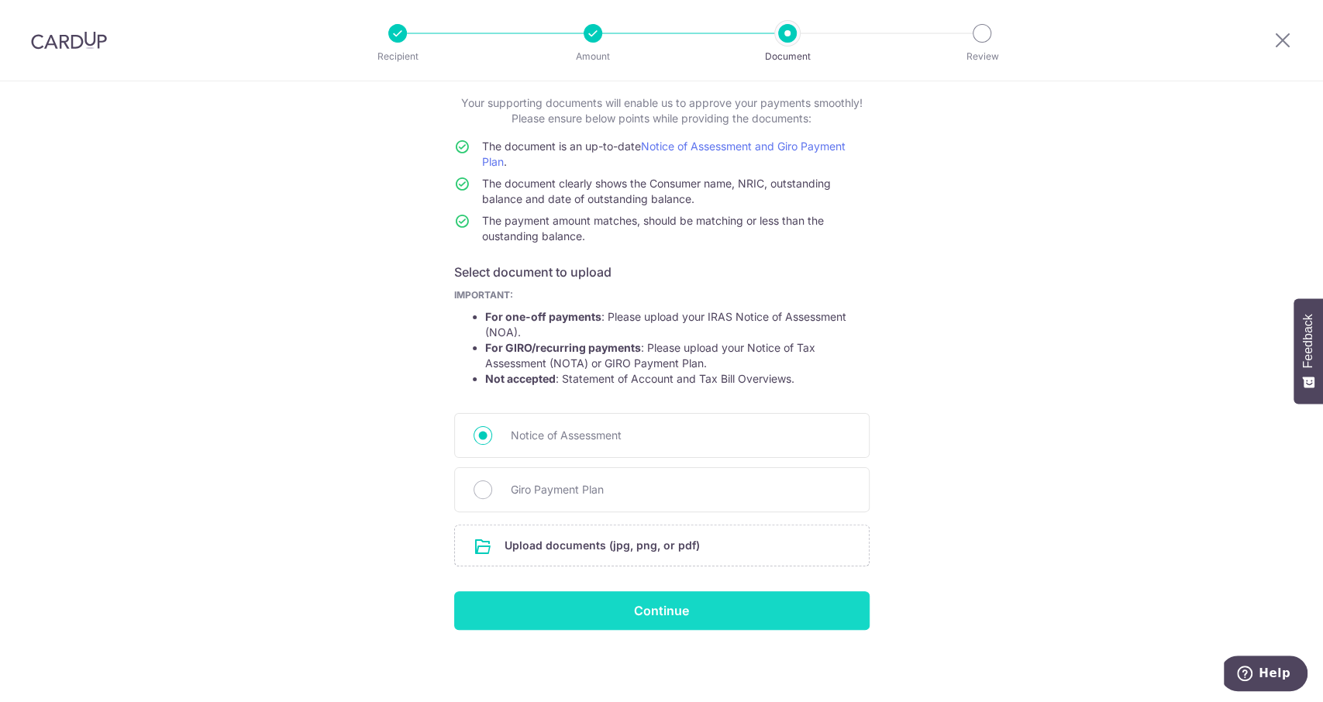
click at [671, 603] on input "Continue" at bounding box center [661, 610] width 415 height 39
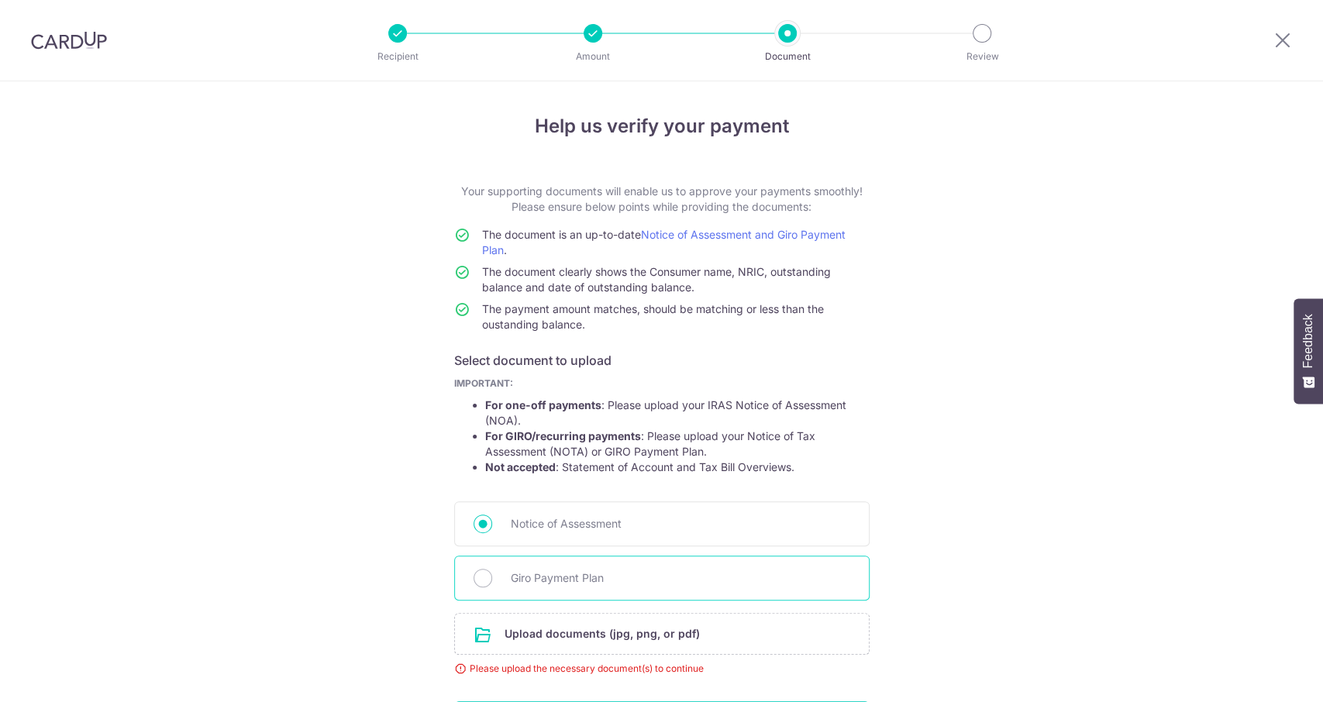
scroll to position [110, 0]
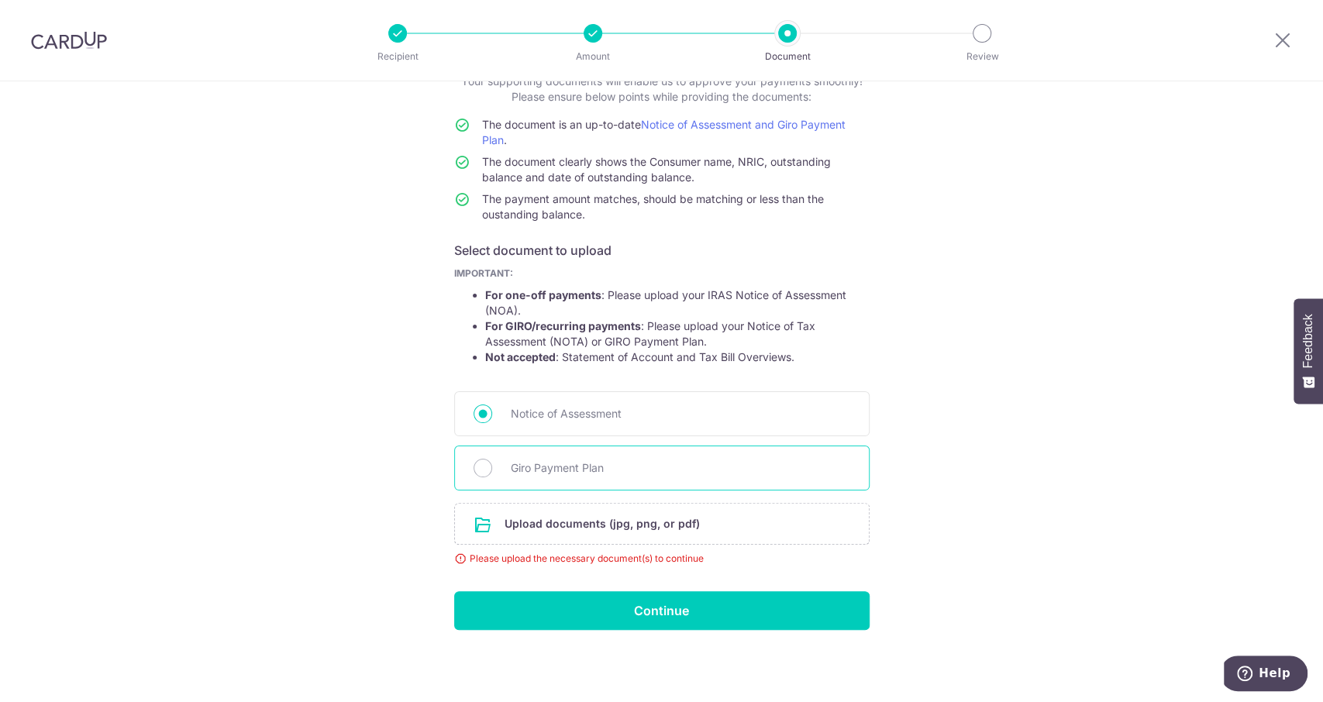
click at [649, 466] on span "Giro Payment Plan" at bounding box center [680, 468] width 339 height 19
click at [492, 466] on input "Giro Payment Plan" at bounding box center [482, 468] width 19 height 19
radio input "true"
click at [657, 422] on span "Notice of Assessment" at bounding box center [680, 414] width 339 height 19
click at [492, 422] on input "Notice of Assessment" at bounding box center [482, 414] width 19 height 19
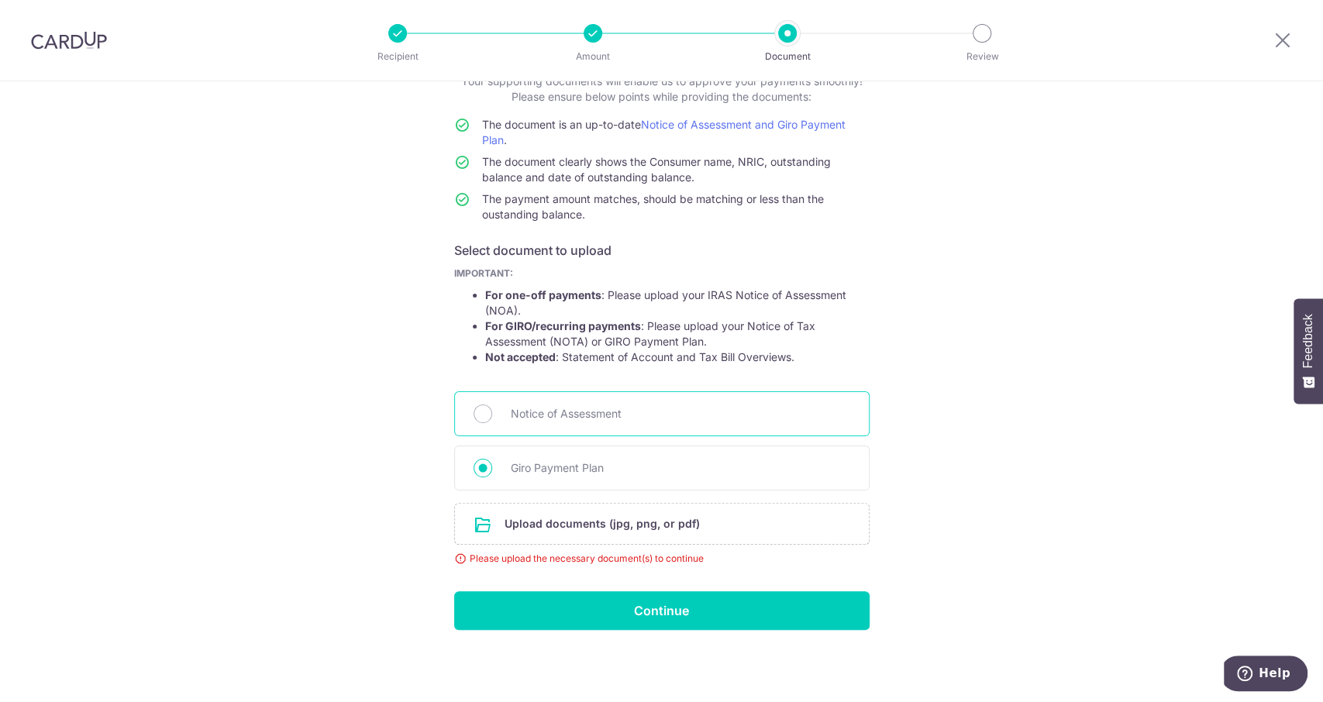
radio input "true"
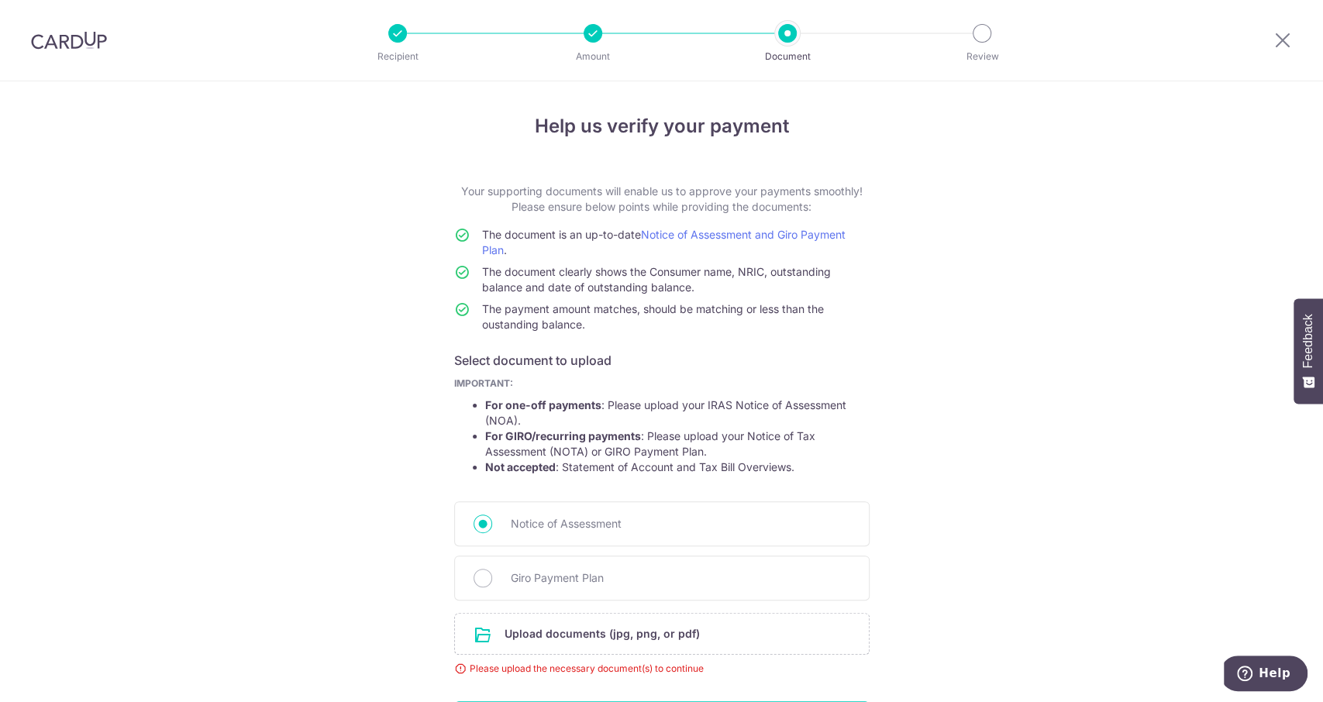
click at [593, 34] on div at bounding box center [593, 33] width 19 height 19
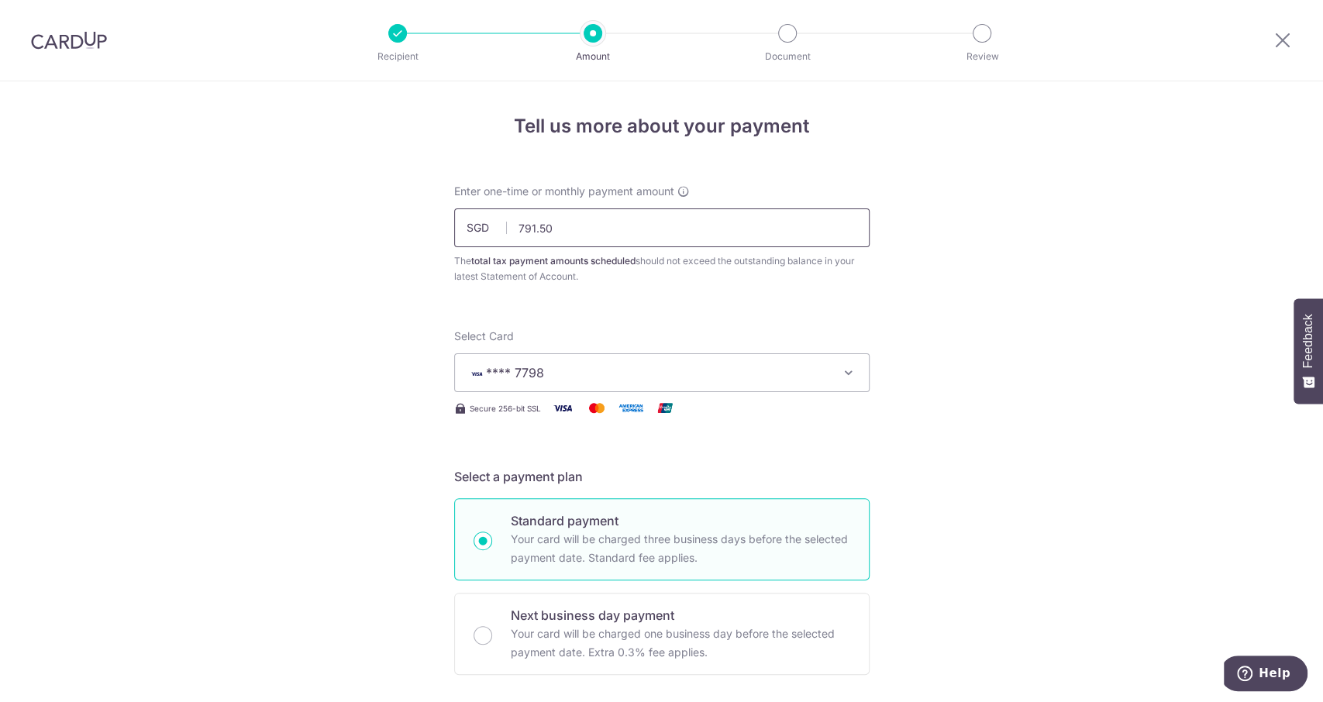
click at [632, 235] on input "791.50" at bounding box center [661, 227] width 415 height 39
paste input "VTAX25R"
type input "988.45"
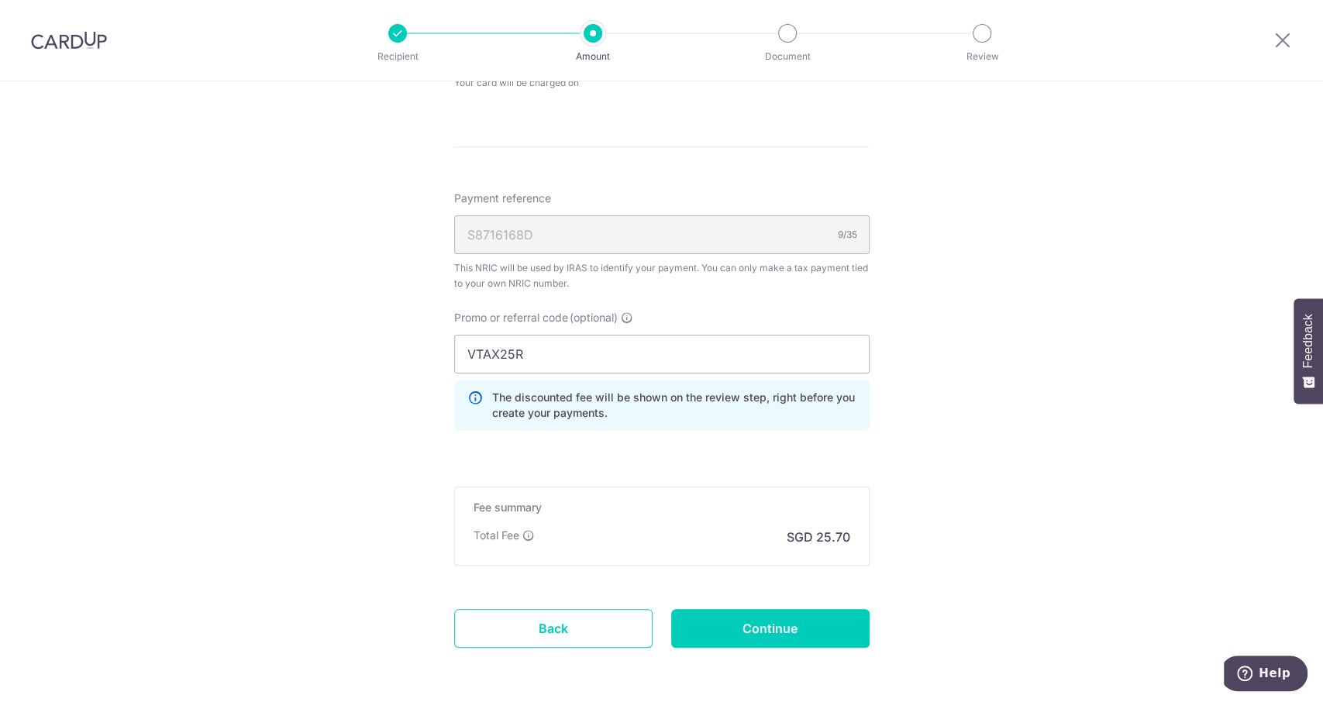
scroll to position [887, 0]
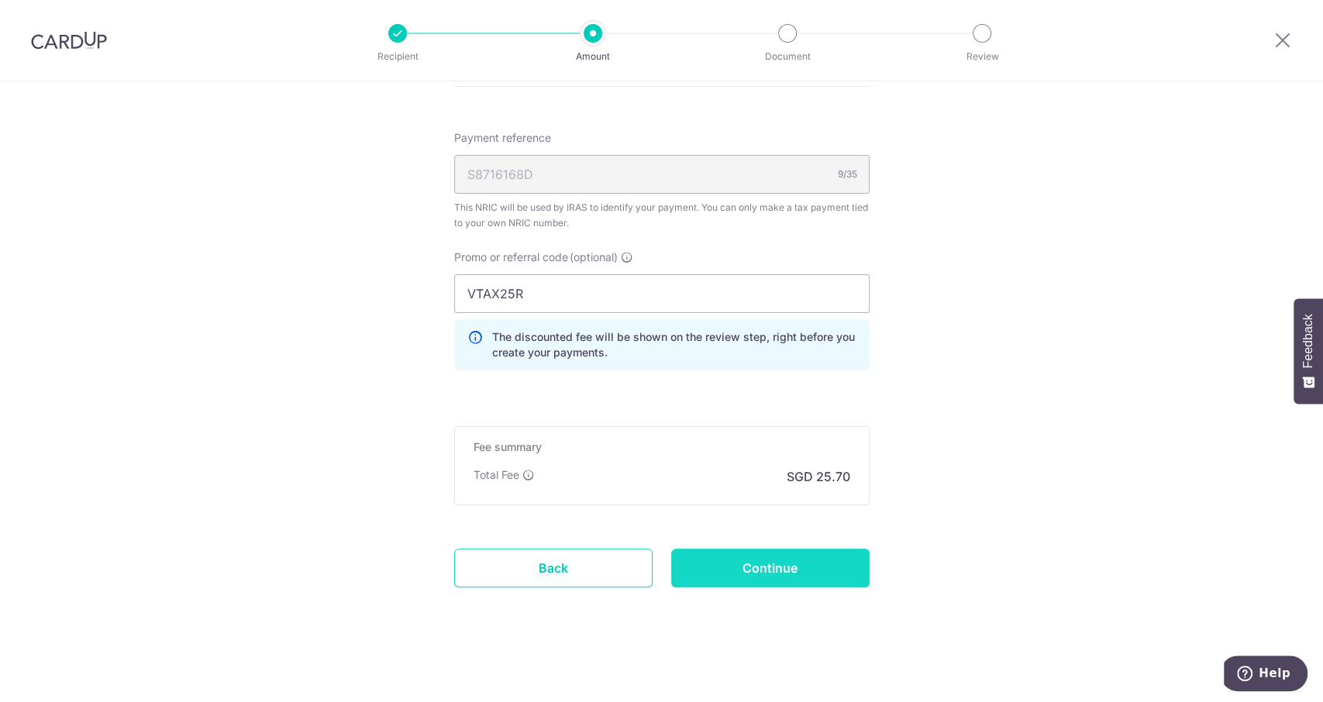
click at [763, 552] on input "Continue" at bounding box center [770, 568] width 198 height 39
type input "Update Schedule"
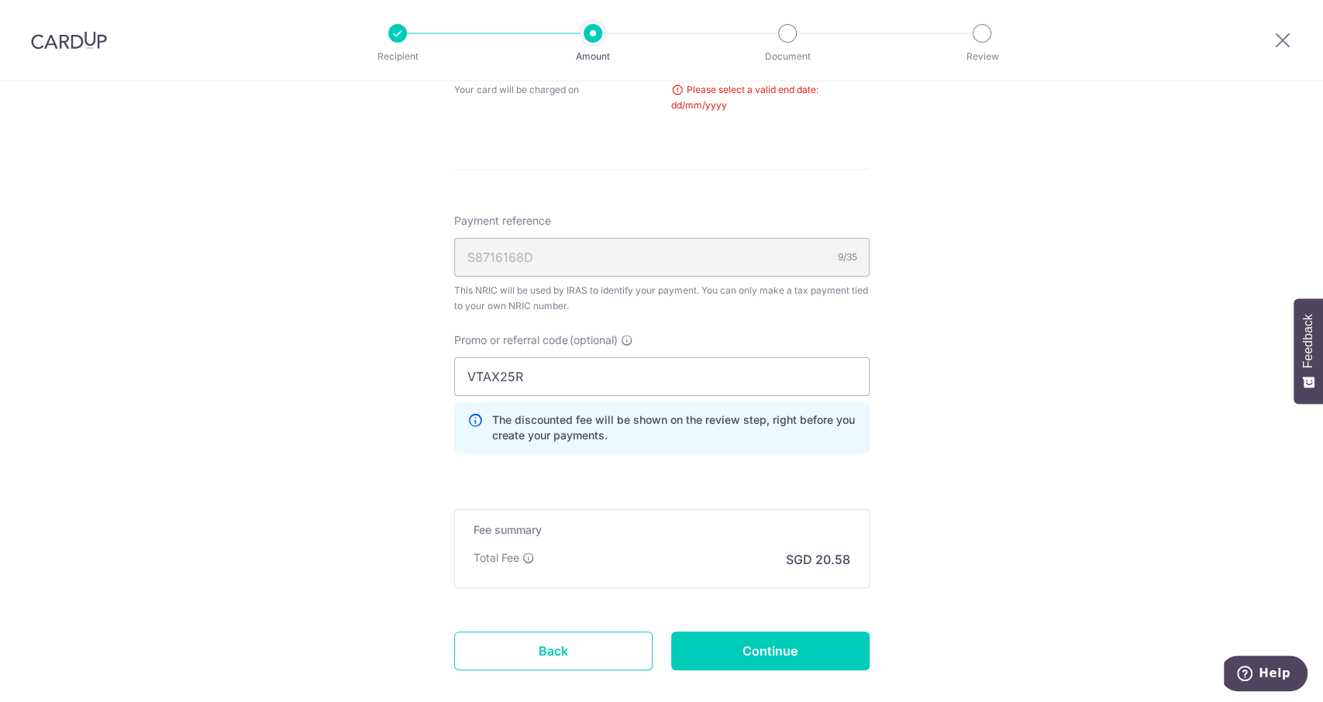
scroll to position [406, 0]
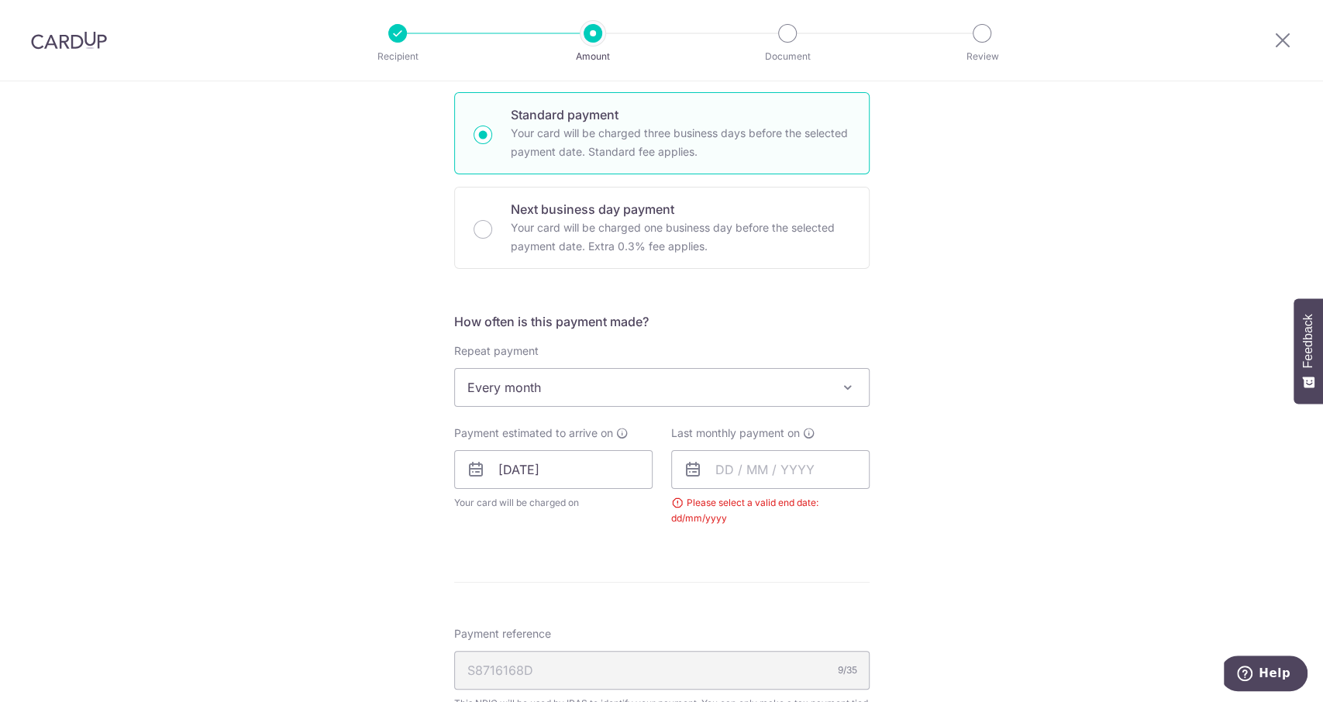
click at [781, 446] on div "Last monthly payment on Please select a valid end date: dd/mm/yyyy" at bounding box center [770, 475] width 198 height 101
click at [786, 464] on input "text" at bounding box center [770, 469] width 198 height 39
click at [741, 508] on select "Sep Oct Nov Dec" at bounding box center [759, 511] width 41 height 12
click at [826, 639] on link "18" at bounding box center [826, 641] width 25 height 25
type input "[DATE]"
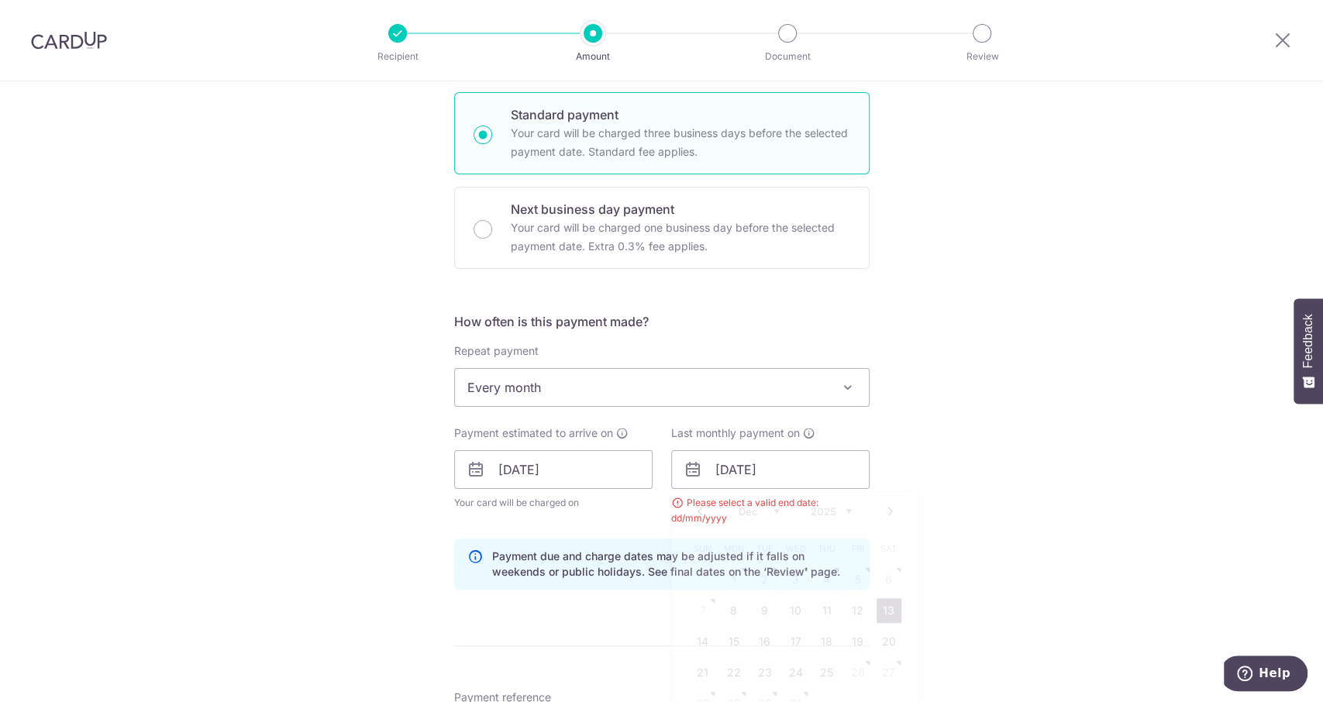
click at [976, 543] on div "Tell us more about your payment Enter one-time or monthly payment amount SGD 79…" at bounding box center [661, 469] width 1323 height 1588
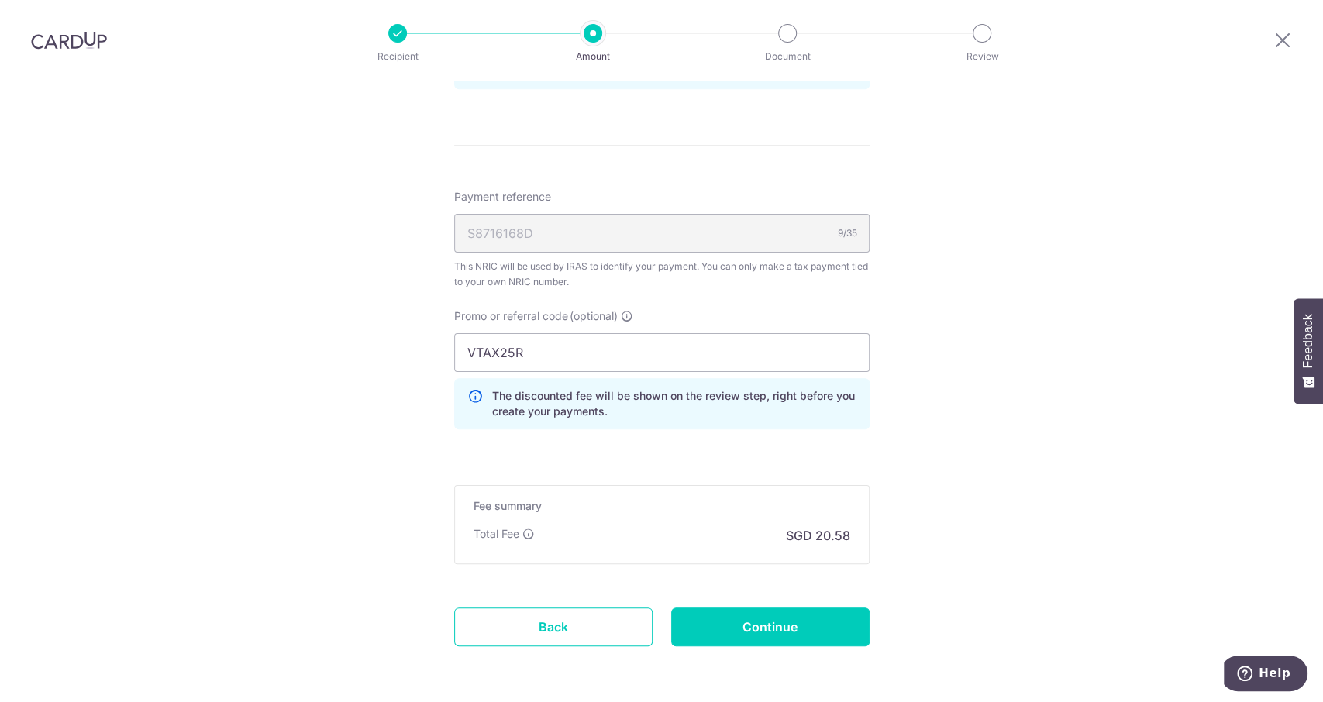
scroll to position [966, 0]
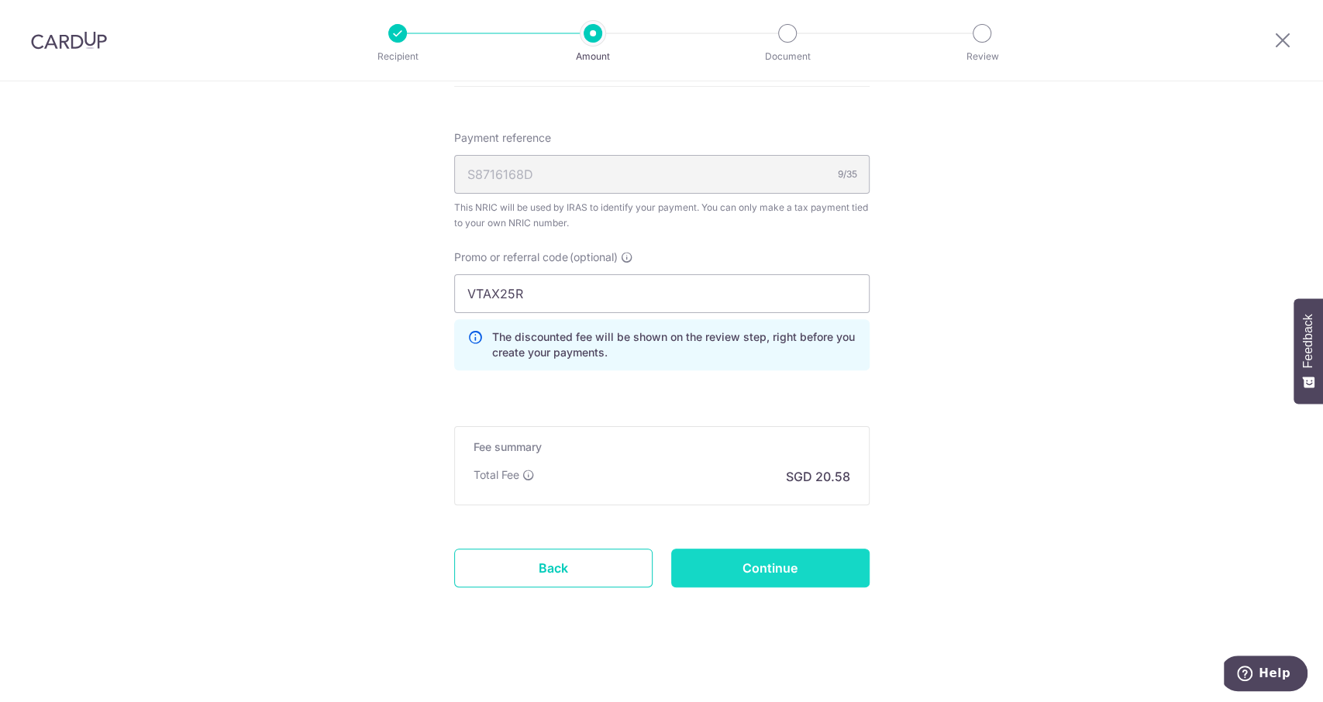
click at [806, 567] on input "Continue" at bounding box center [770, 568] width 198 height 39
type input "Update Schedule"
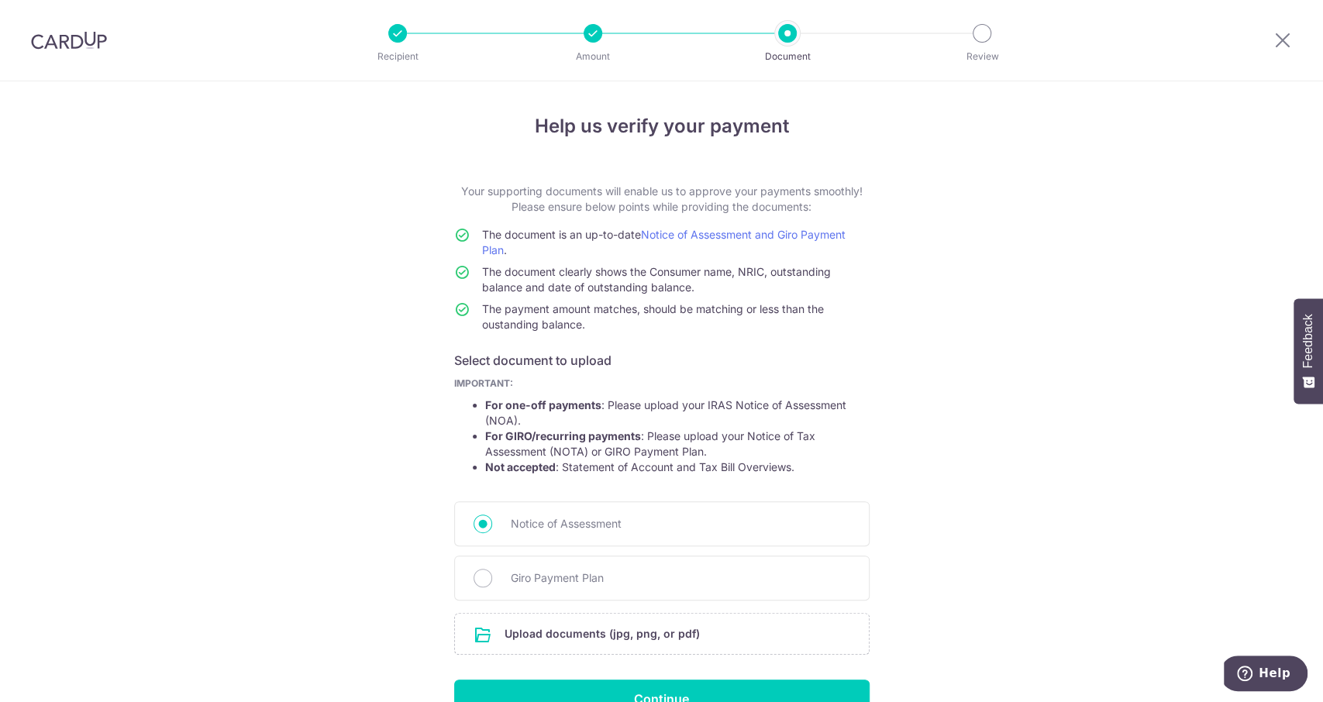
click at [603, 580] on span "Giro Payment Plan" at bounding box center [680, 578] width 339 height 19
click at [492, 580] on input "Giro Payment Plan" at bounding box center [482, 578] width 19 height 19
radio input "true"
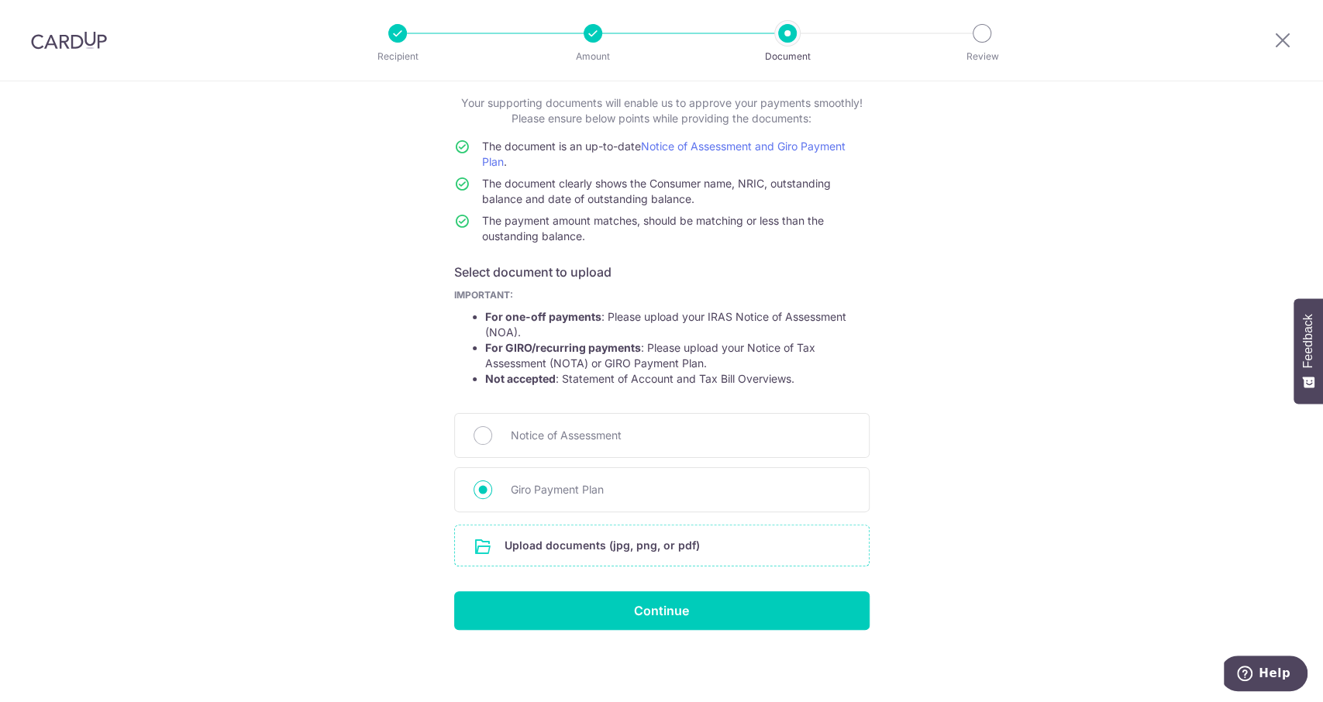
click at [639, 546] on input "file" at bounding box center [662, 545] width 414 height 40
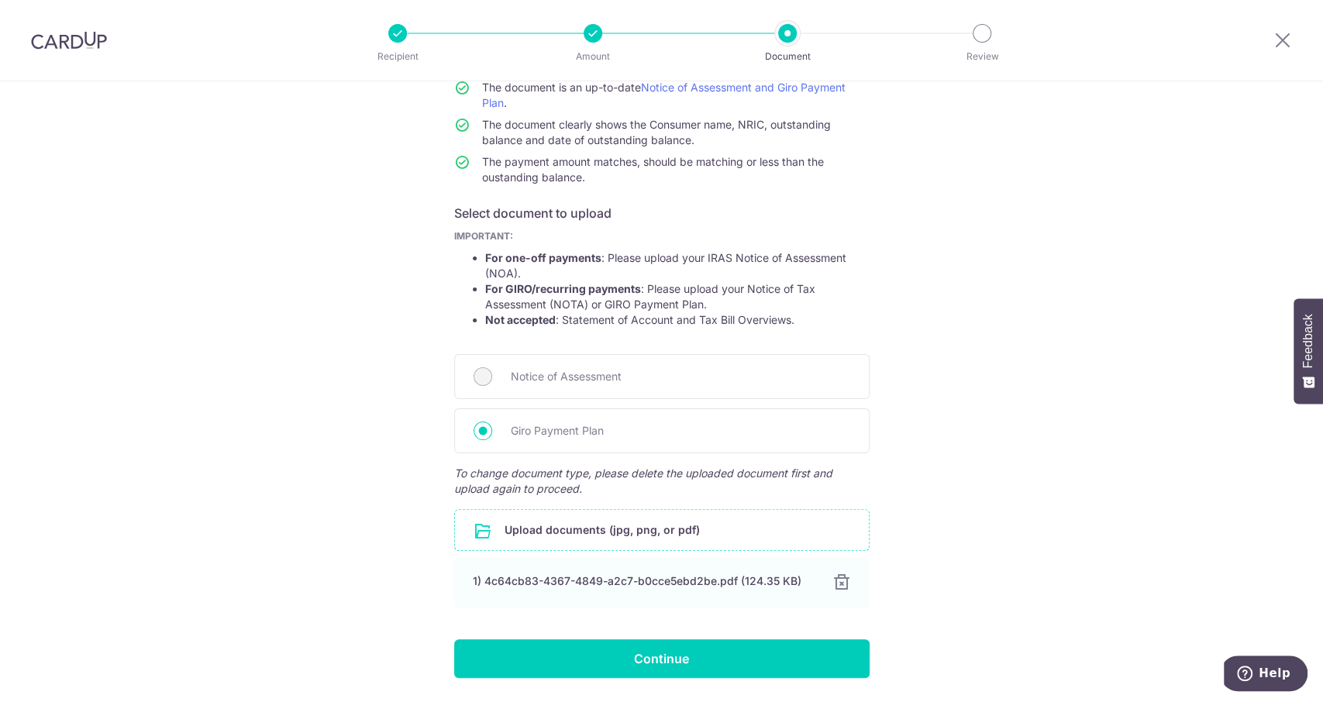
scroll to position [195, 0]
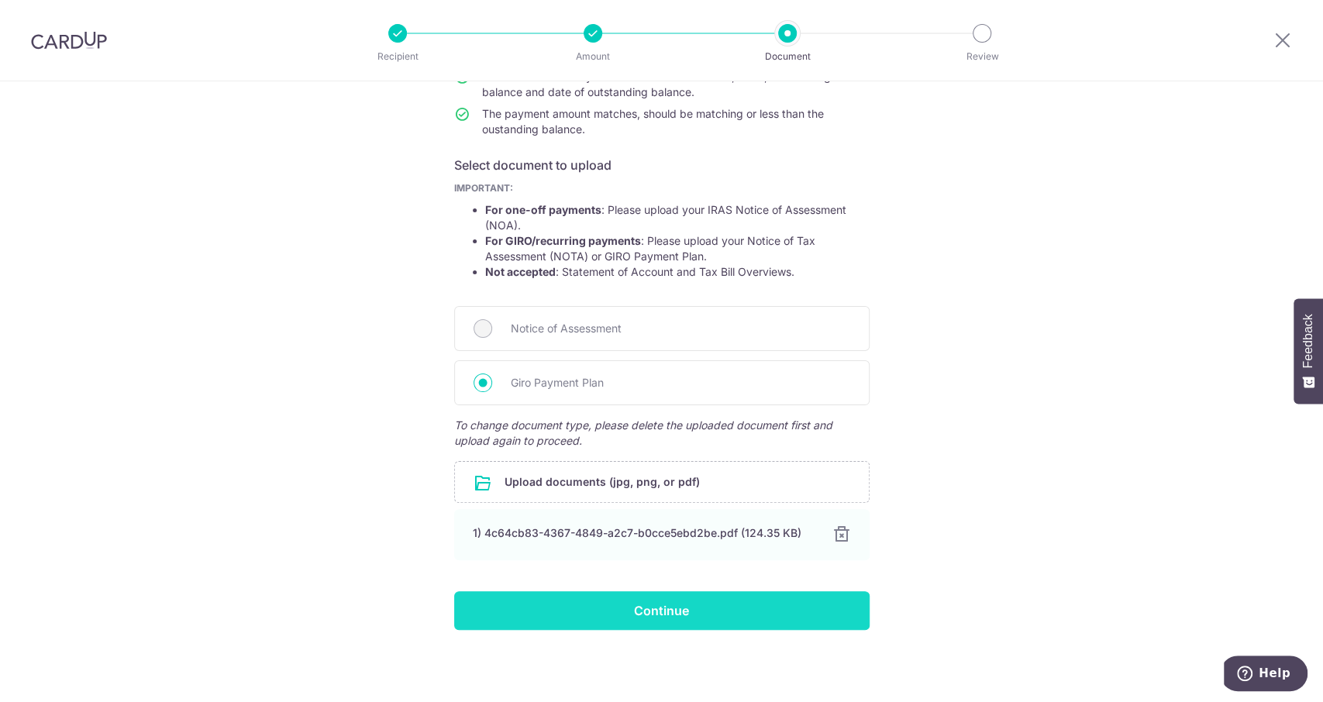
click at [730, 618] on input "Continue" at bounding box center [661, 610] width 415 height 39
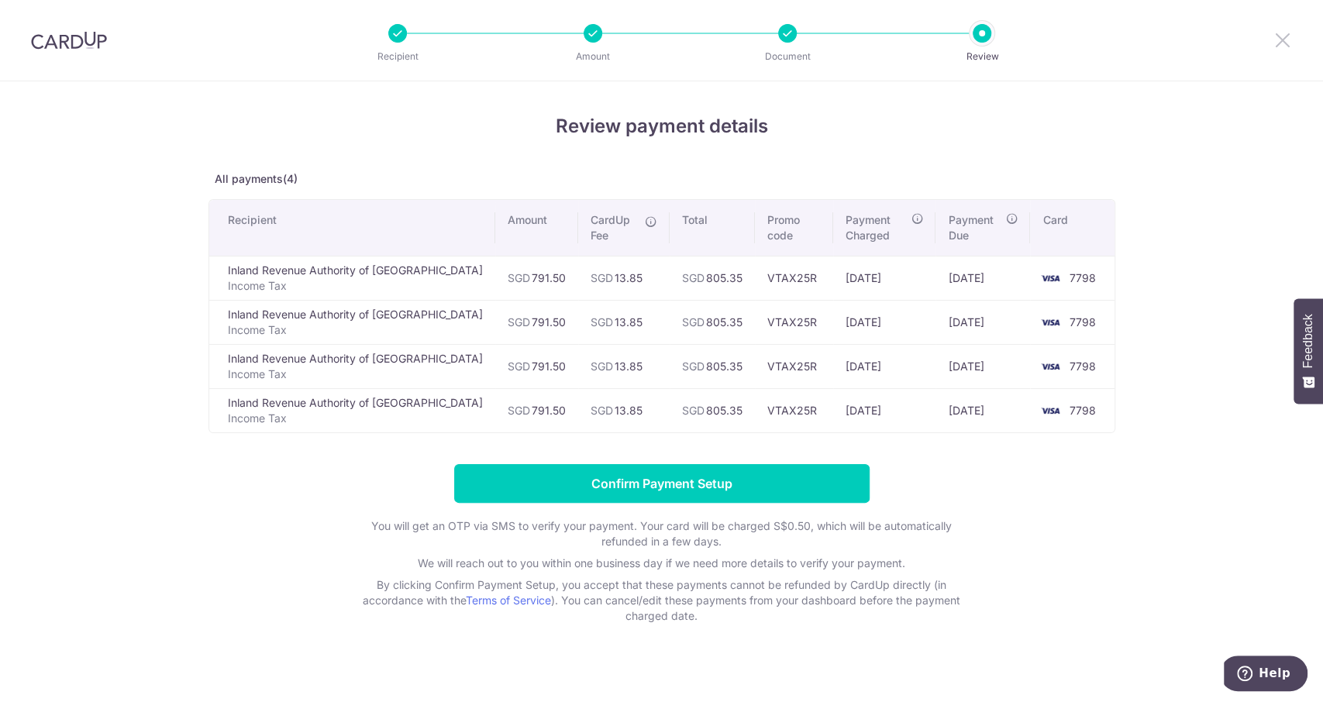
click at [1281, 31] on icon at bounding box center [1282, 39] width 19 height 19
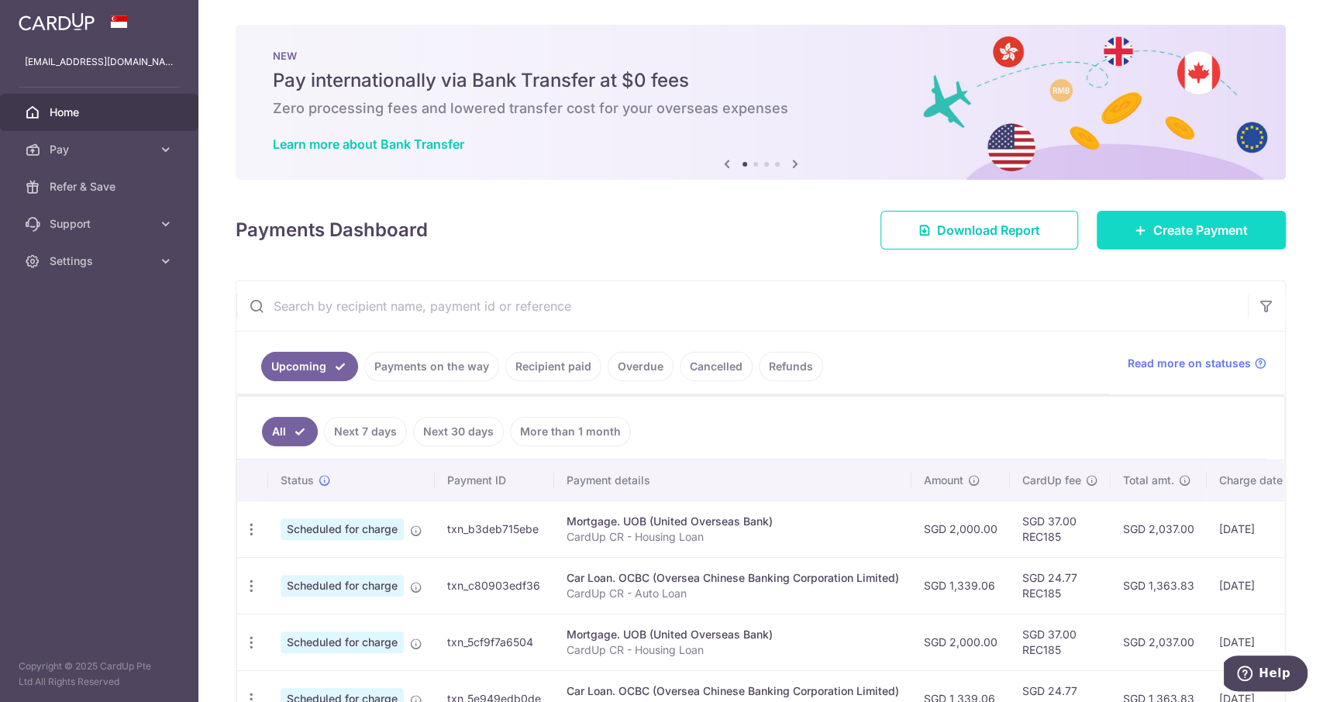
click at [1164, 219] on link "Create Payment" at bounding box center [1191, 230] width 189 height 39
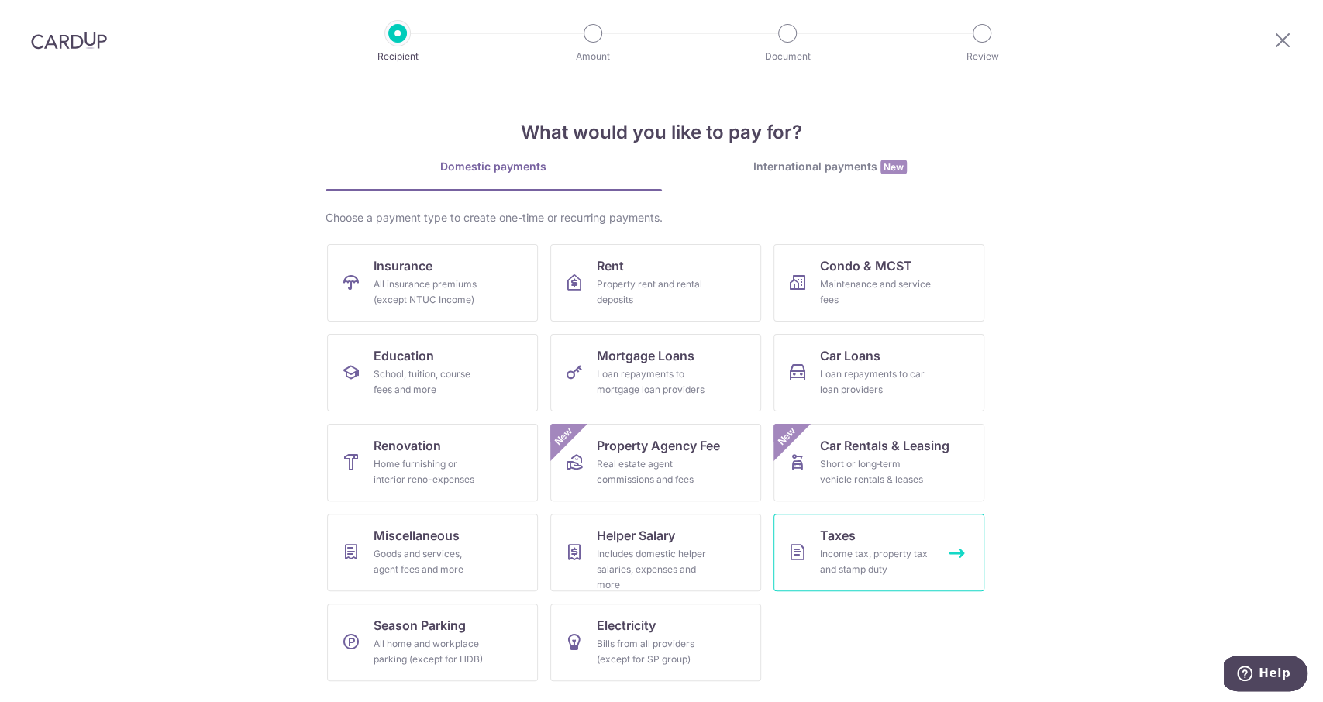
click at [849, 541] on span "Taxes" at bounding box center [838, 535] width 36 height 19
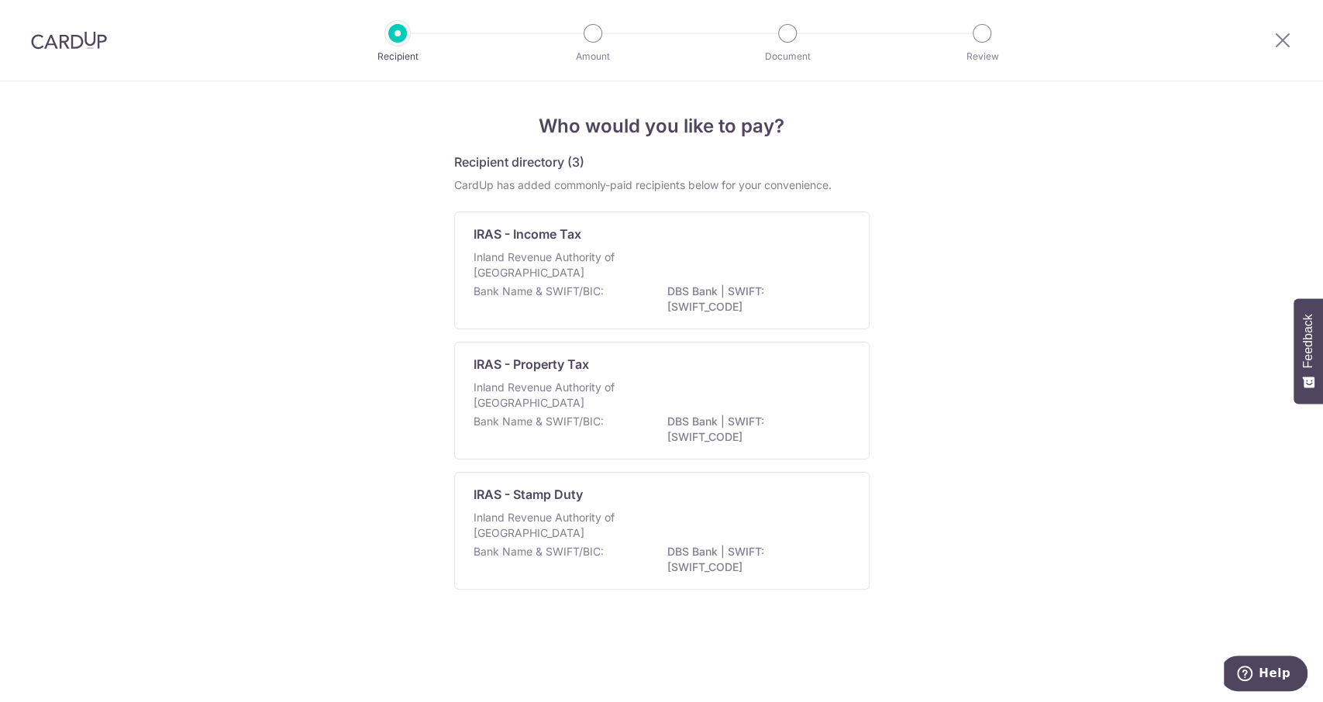
click at [632, 272] on p "Inland Revenue Authority of [GEOGRAPHIC_DATA]" at bounding box center [555, 265] width 164 height 31
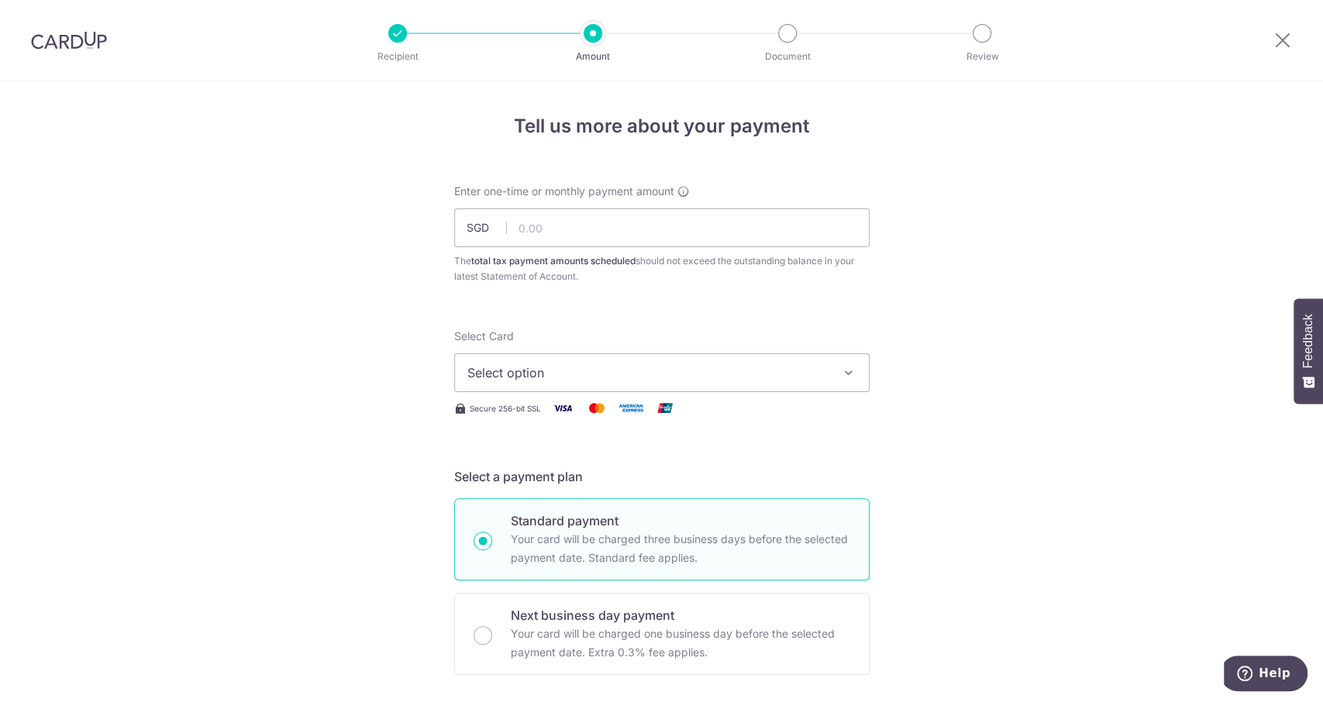
type input "988.45"
click at [556, 350] on div "Select Card Select option Add credit card Your Cards **** 0949 **** 1003 **** 7…" at bounding box center [661, 361] width 415 height 64
click at [553, 363] on button "Select option" at bounding box center [661, 372] width 415 height 39
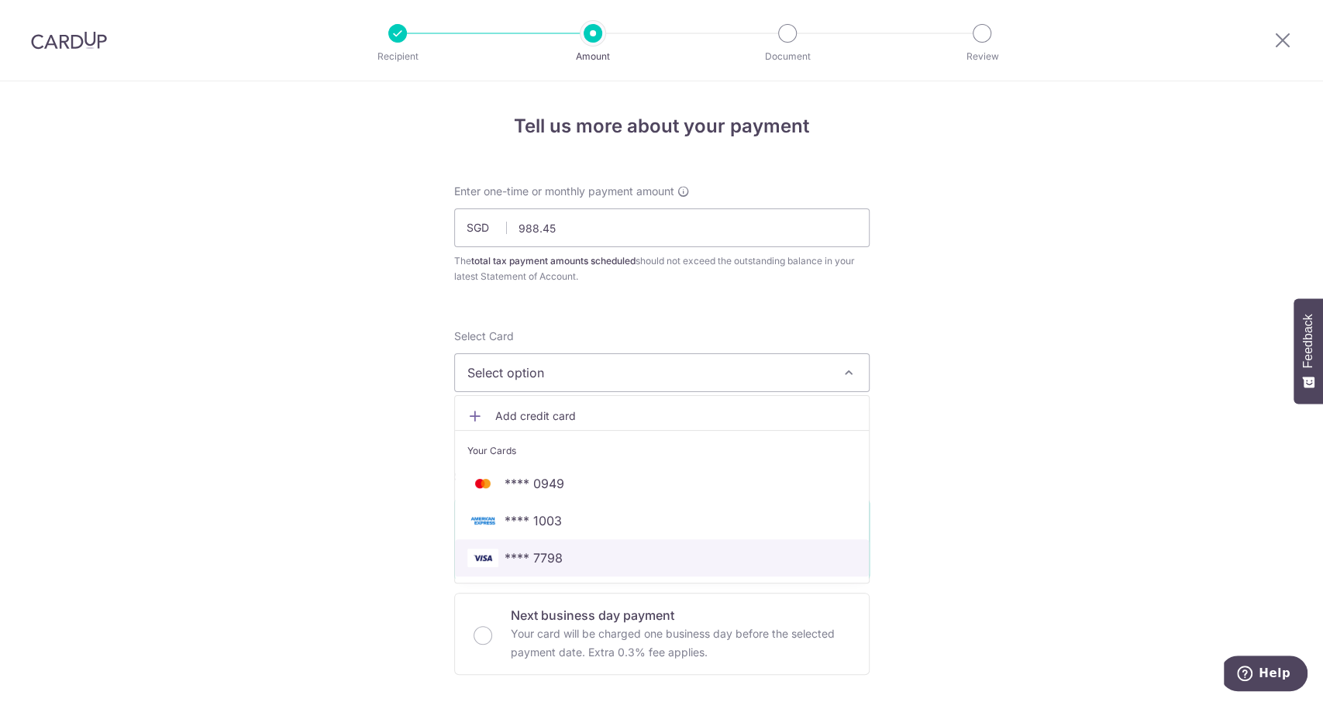
click at [554, 549] on span "**** 7798" at bounding box center [533, 558] width 58 height 19
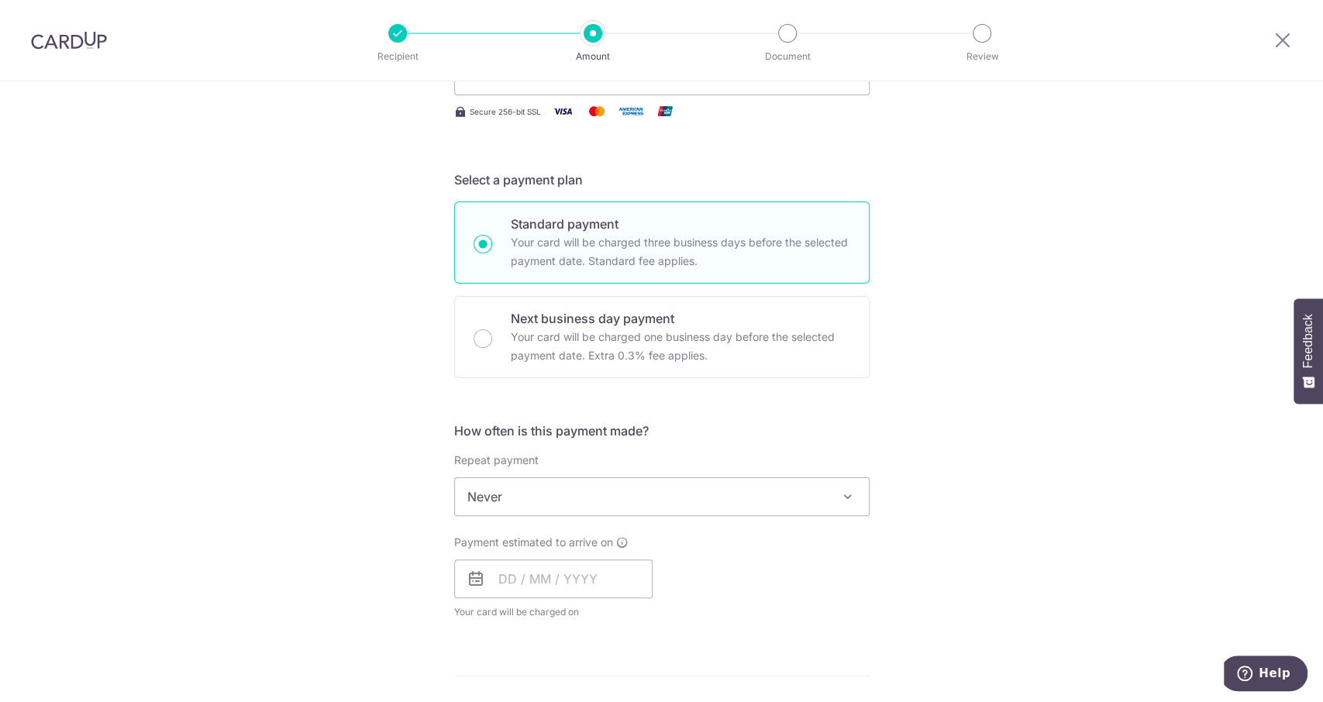
scroll to position [516, 0]
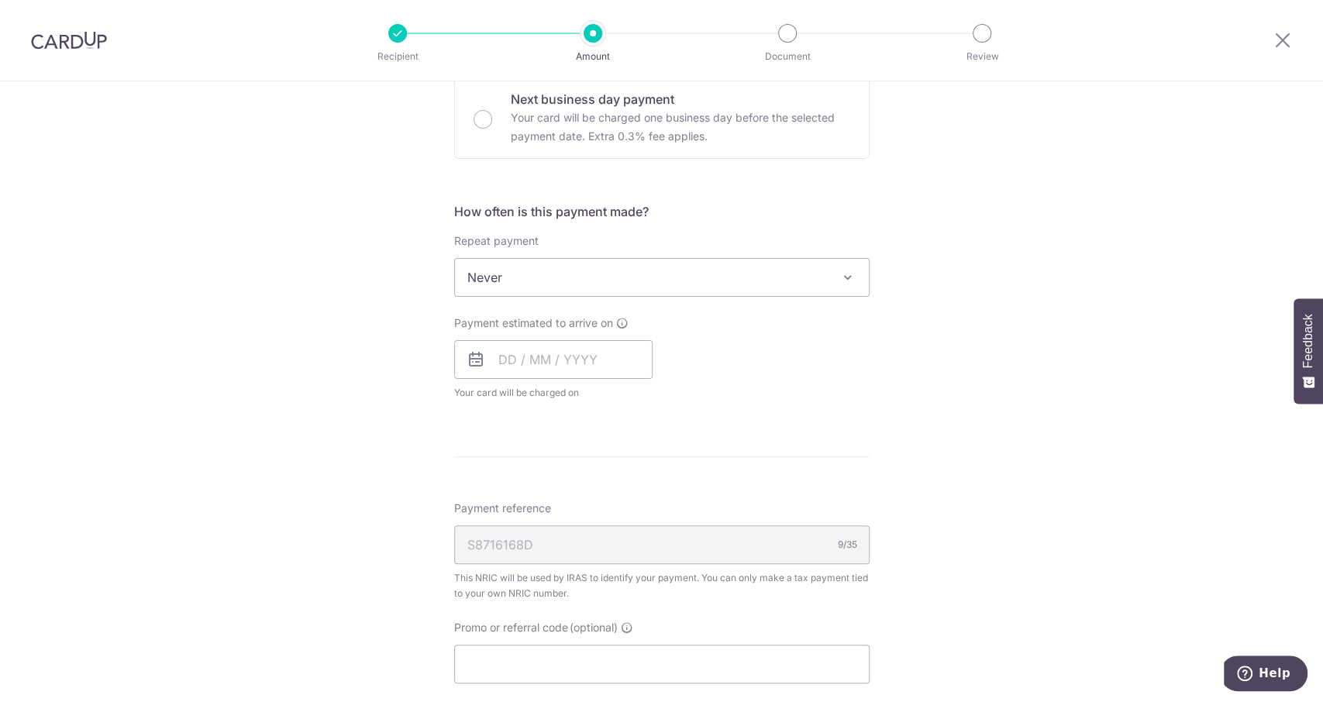
click at [602, 286] on span "Never" at bounding box center [662, 277] width 414 height 37
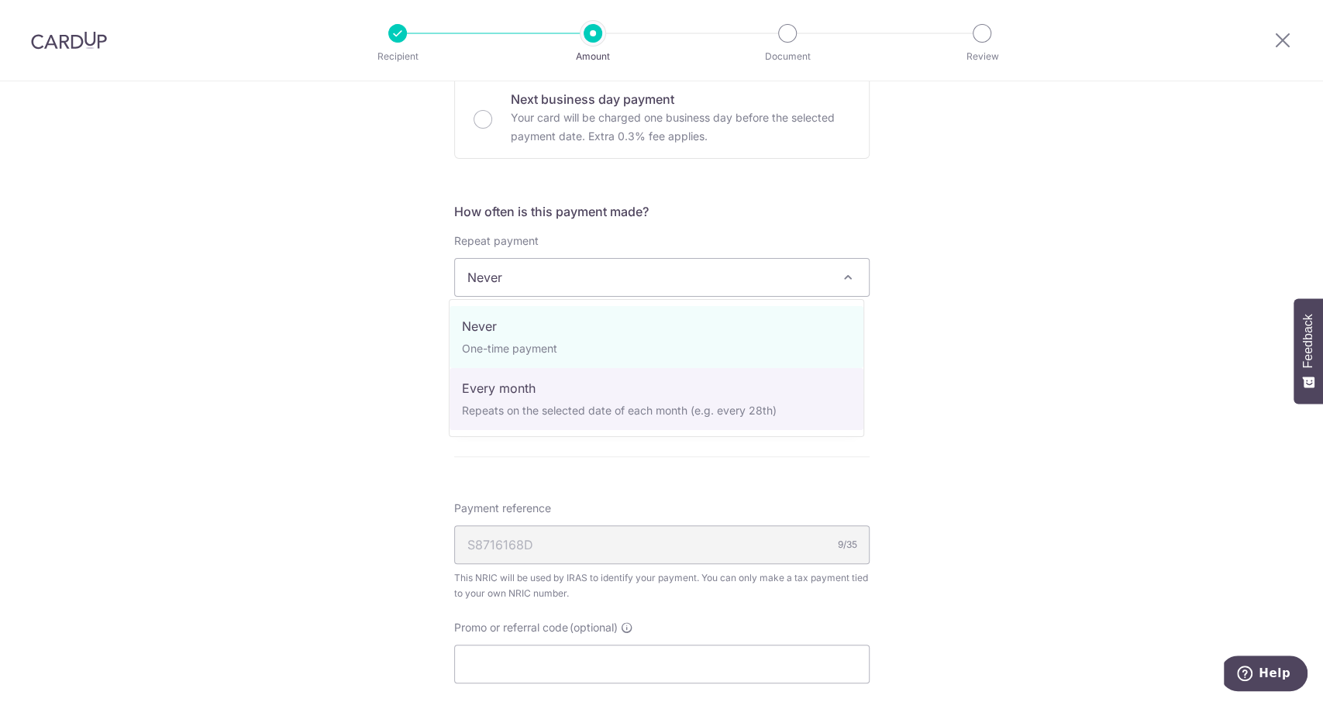
select select "3"
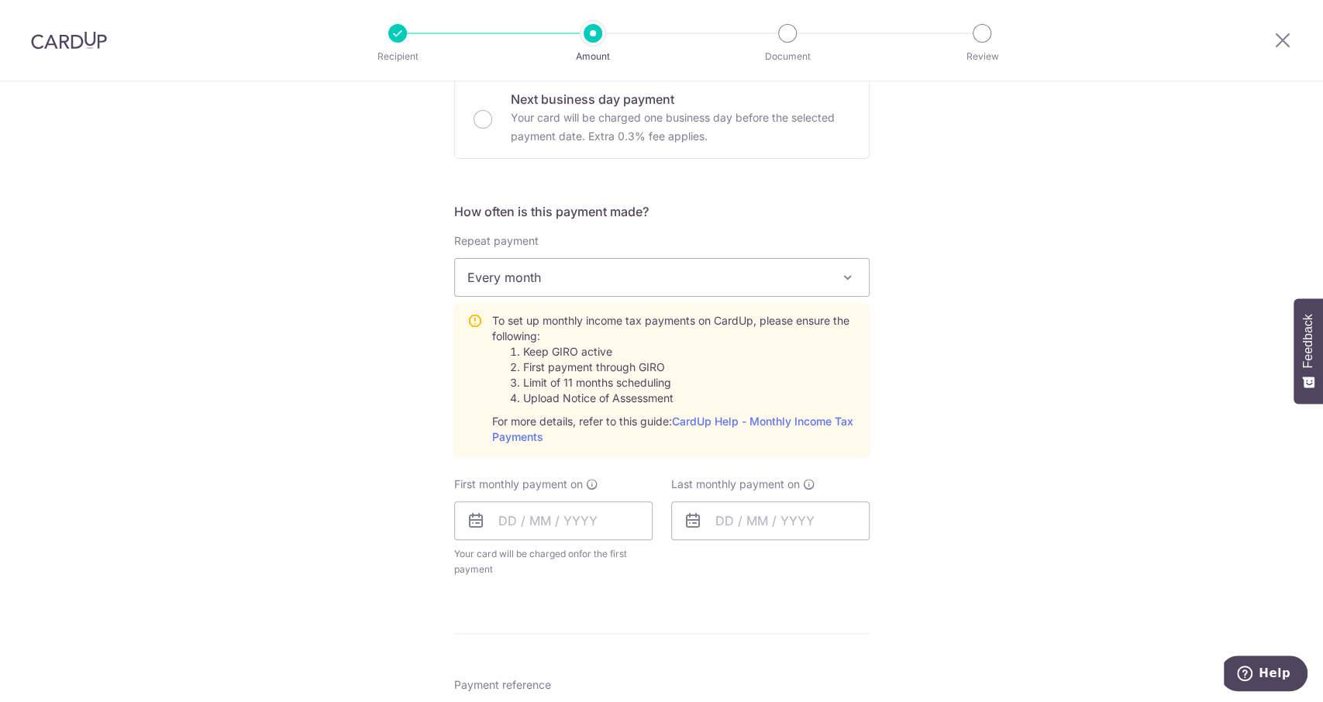
scroll to position [620, 0]
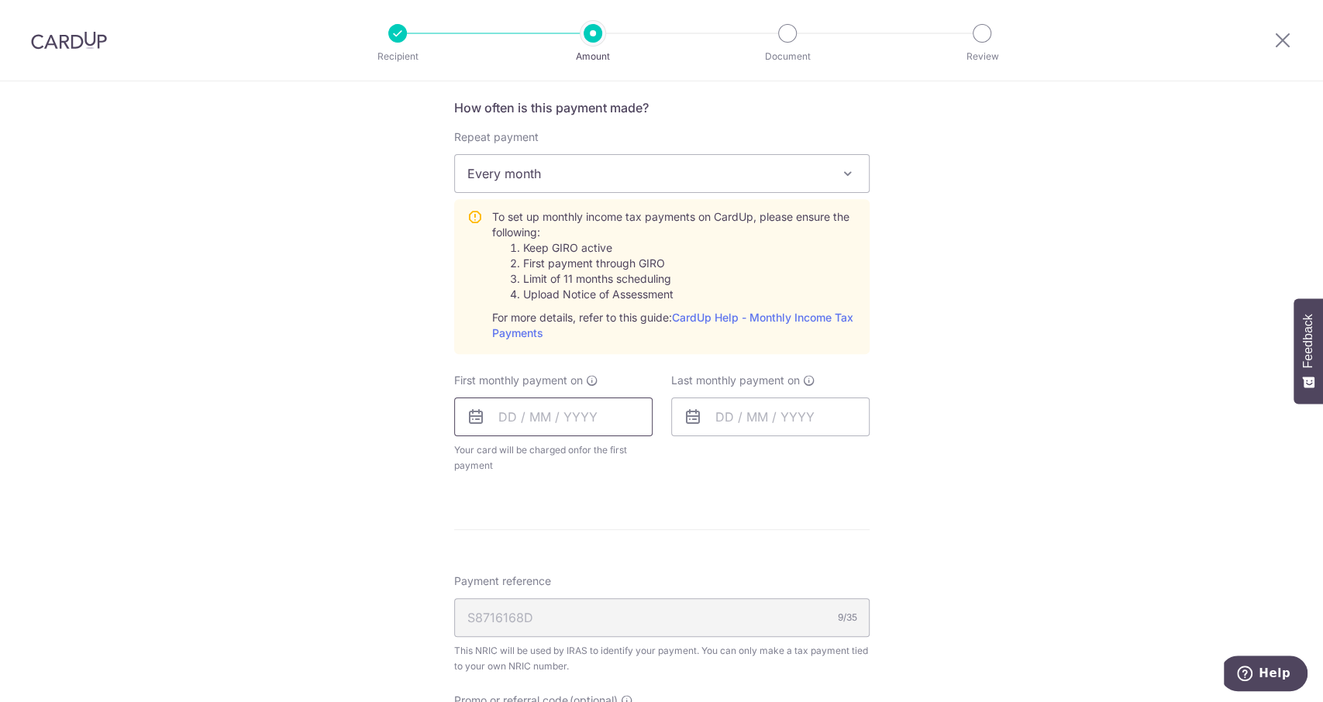
click at [501, 411] on input "text" at bounding box center [553, 417] width 198 height 39
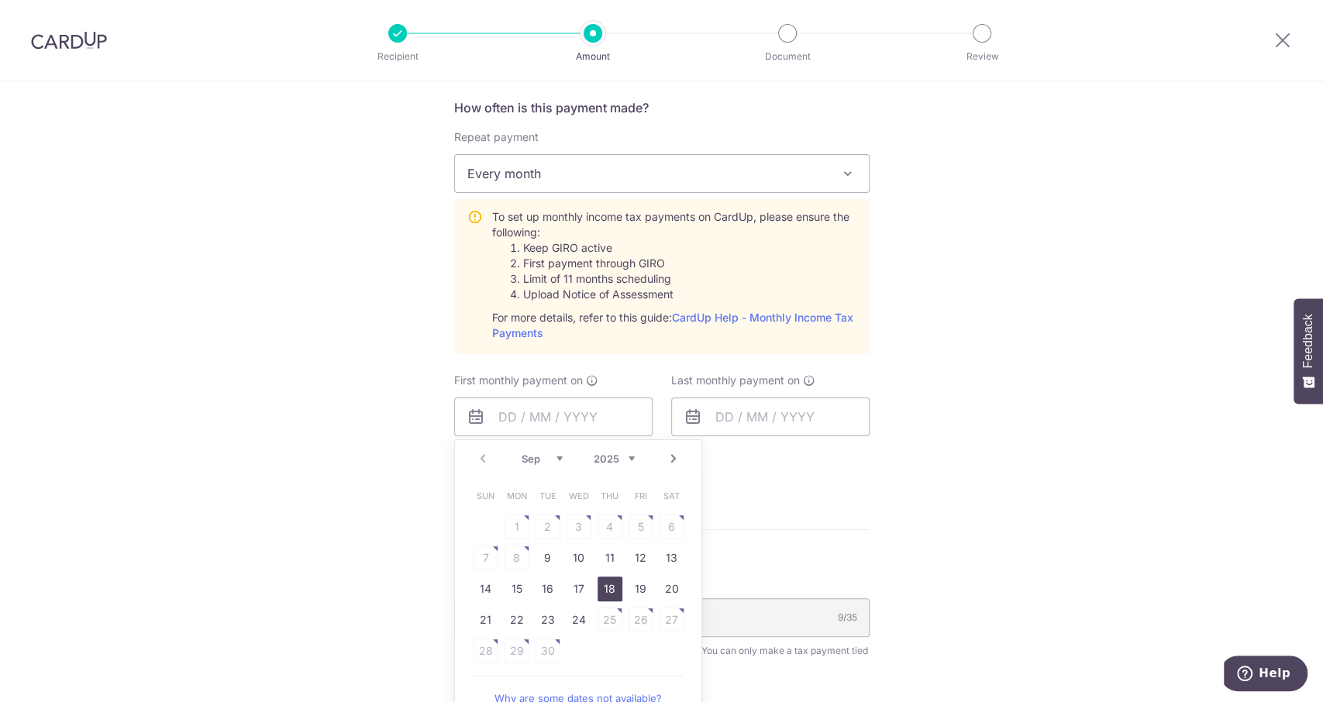
click at [611, 583] on link "18" at bounding box center [609, 589] width 25 height 25
type input "[DATE]"
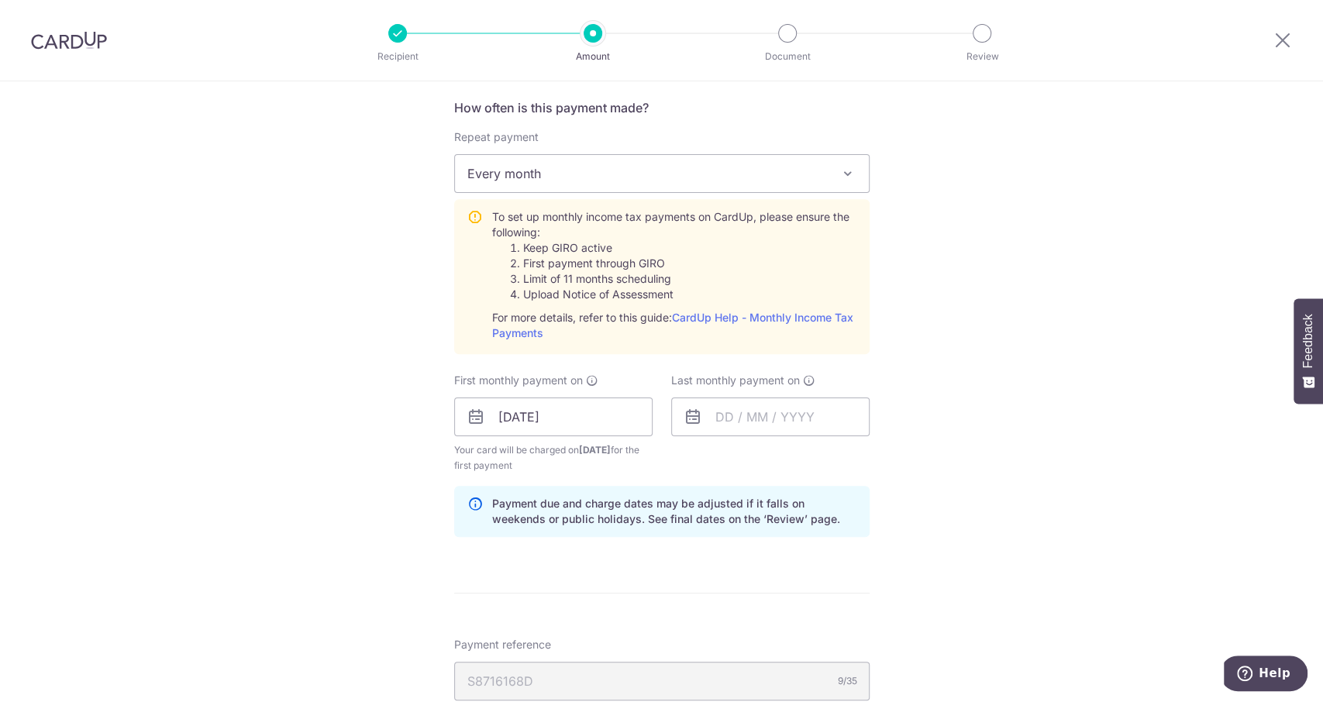
click at [690, 415] on icon at bounding box center [693, 417] width 19 height 19
click at [486, 418] on input "[DATE]" at bounding box center [553, 417] width 198 height 39
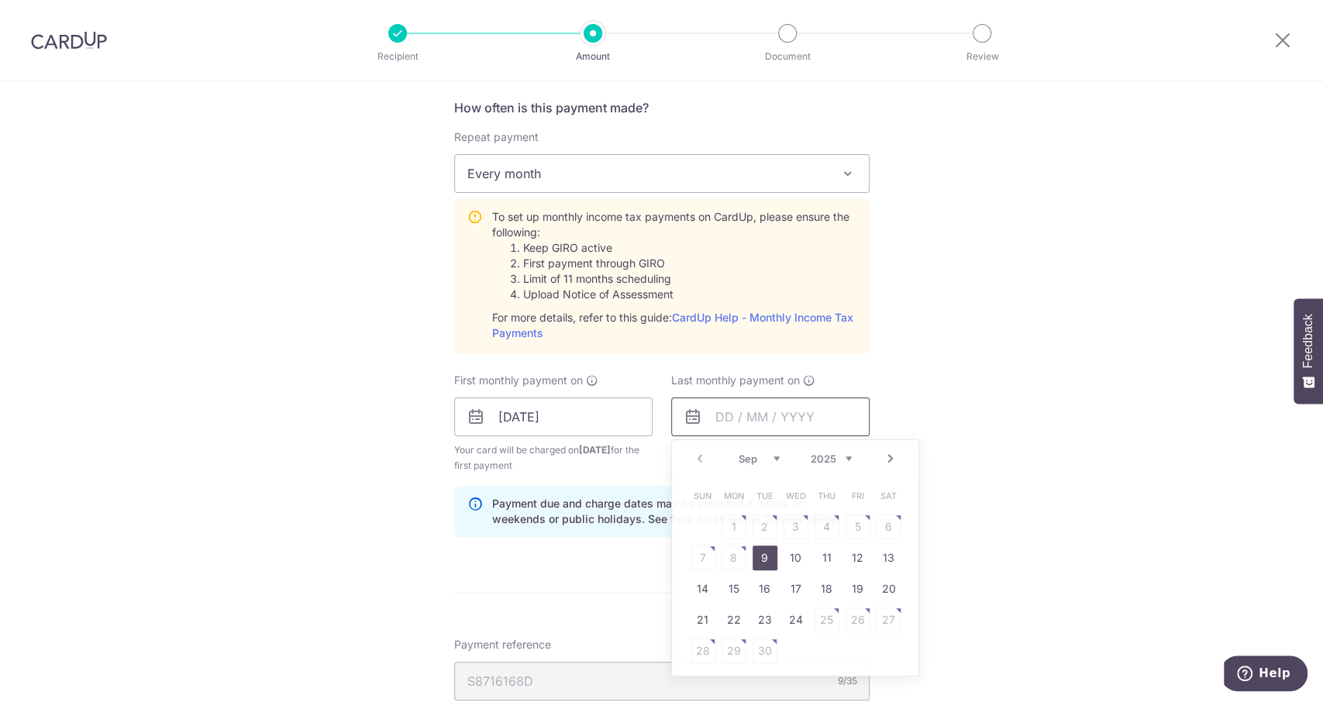
click at [713, 418] on input "text" at bounding box center [770, 417] width 198 height 39
click at [828, 582] on link "18" at bounding box center [826, 589] width 25 height 25
type input "[DATE]"
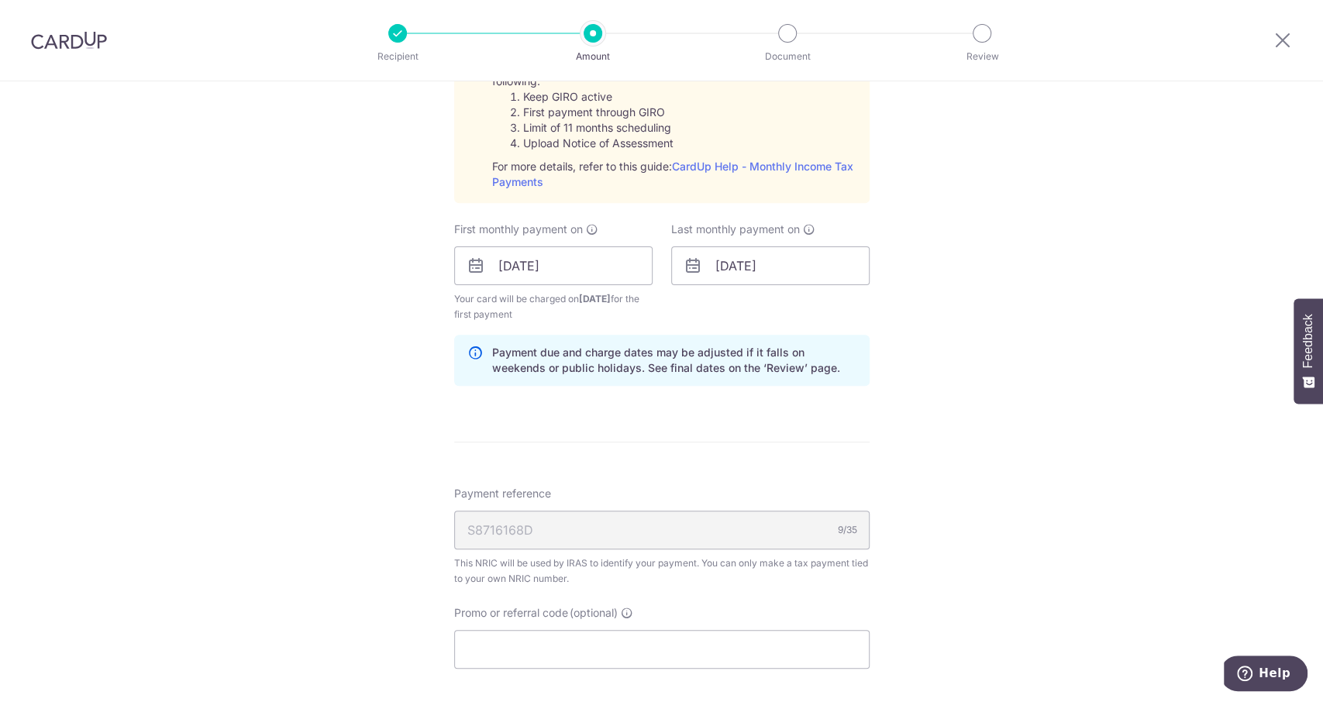
scroll to position [930, 0]
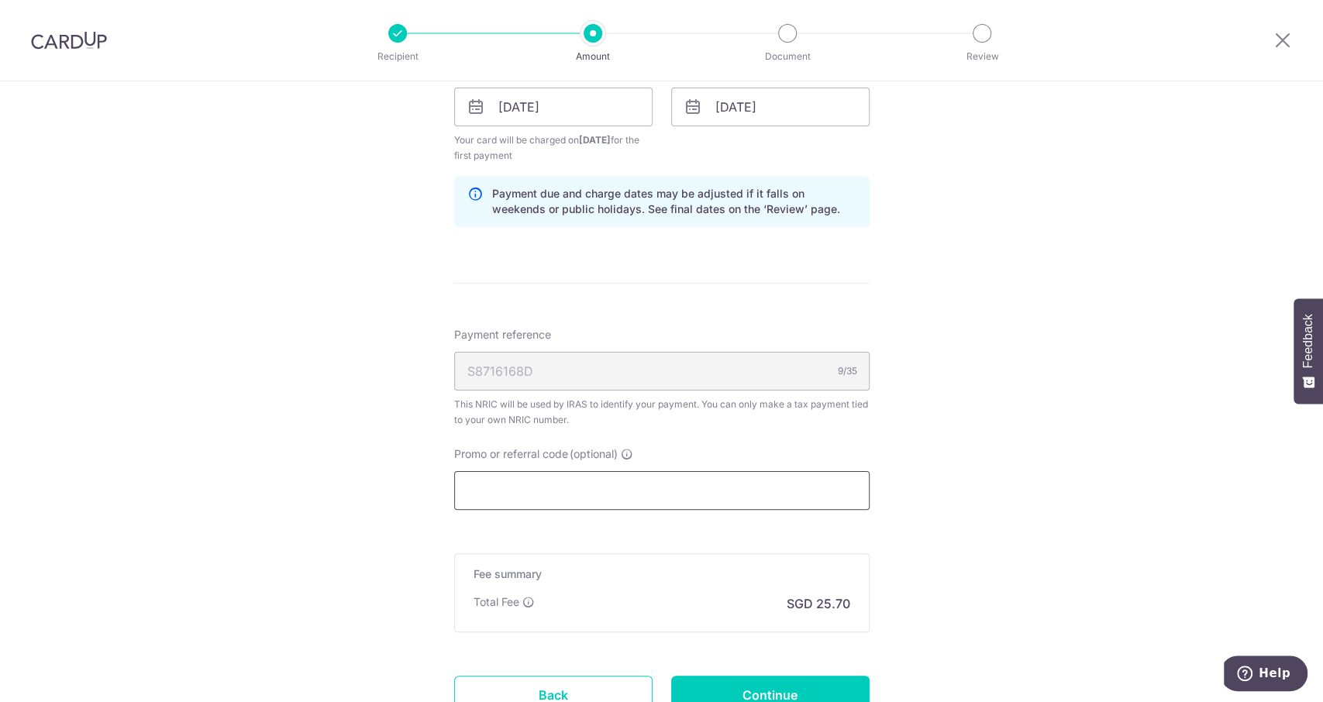
click at [632, 498] on input "Promo or referral code (optional)" at bounding box center [661, 490] width 415 height 39
type input "v"
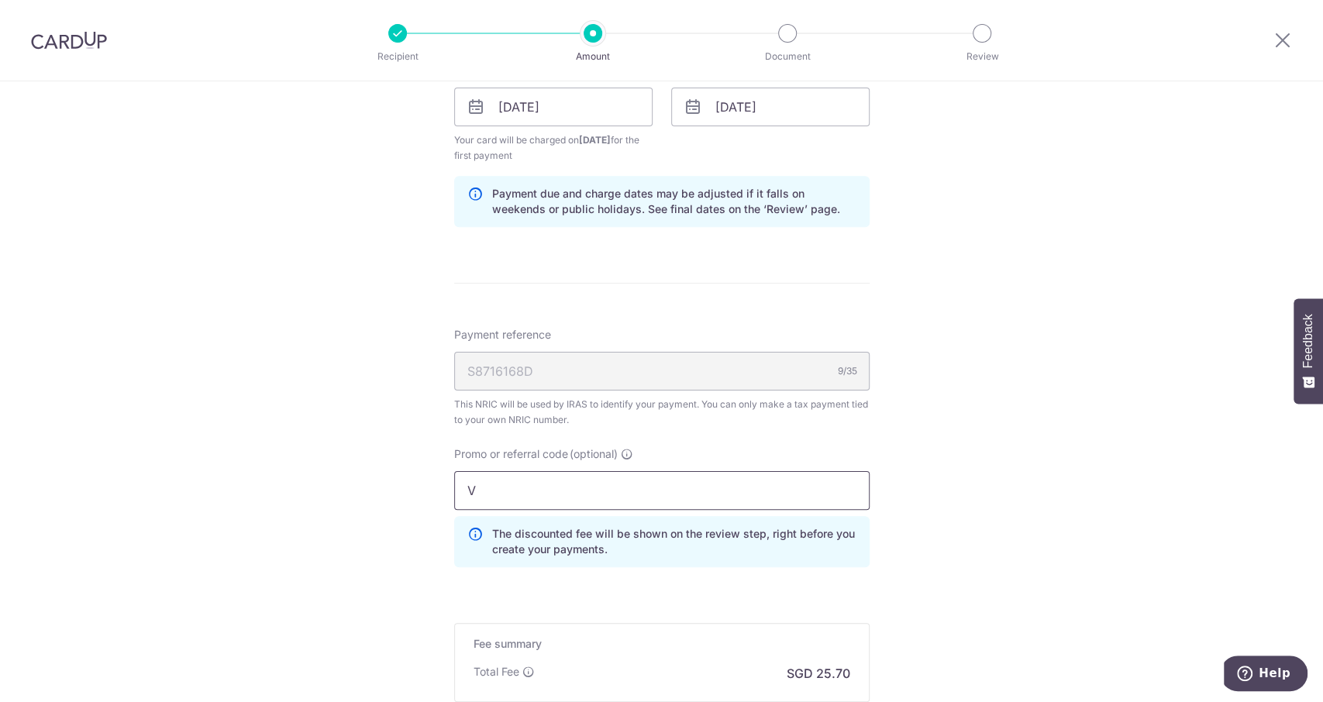
click at [702, 498] on input "V" at bounding box center [661, 490] width 415 height 39
paste input "TAX25R"
type input "VTAX25R"
click at [953, 427] on div "Tell us more about your payment Enter one-time or monthly payment amount SGD 98…" at bounding box center [661, 25] width 1323 height 1749
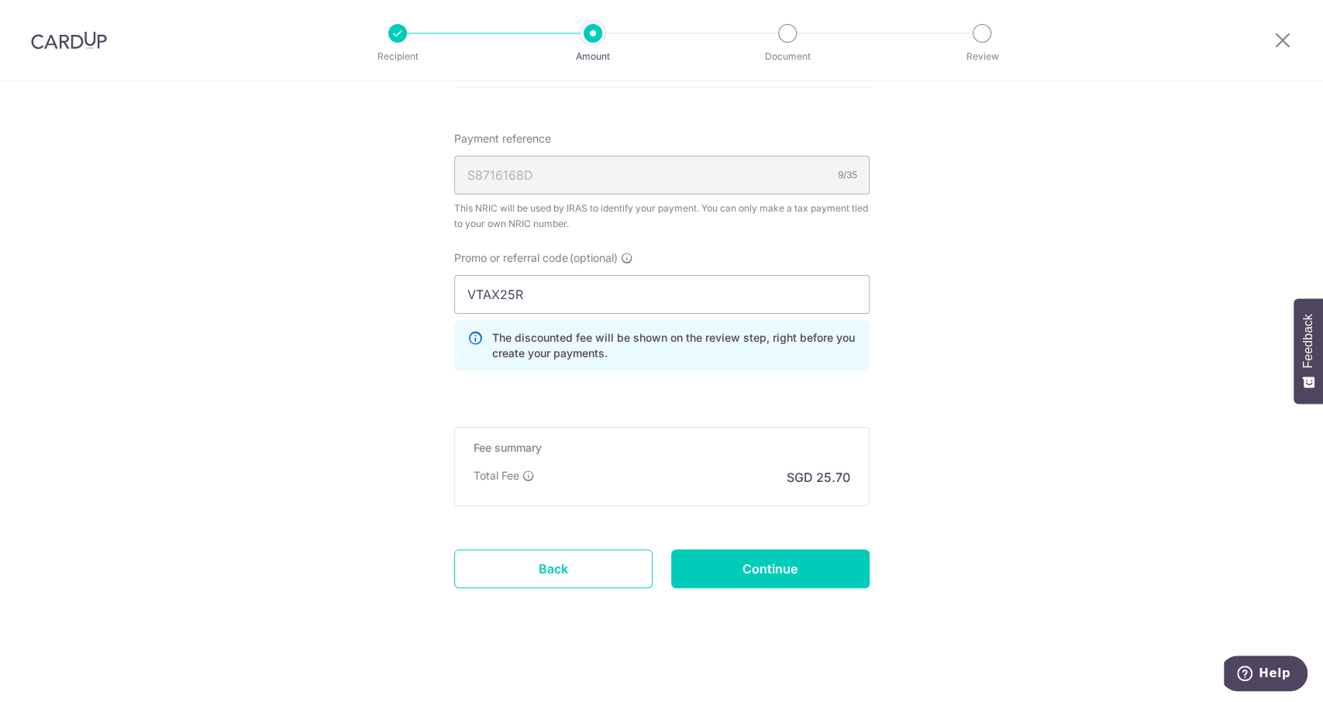
scroll to position [1127, 0]
click at [763, 570] on input "Continue" at bounding box center [770, 568] width 198 height 39
type input "Create Schedule"
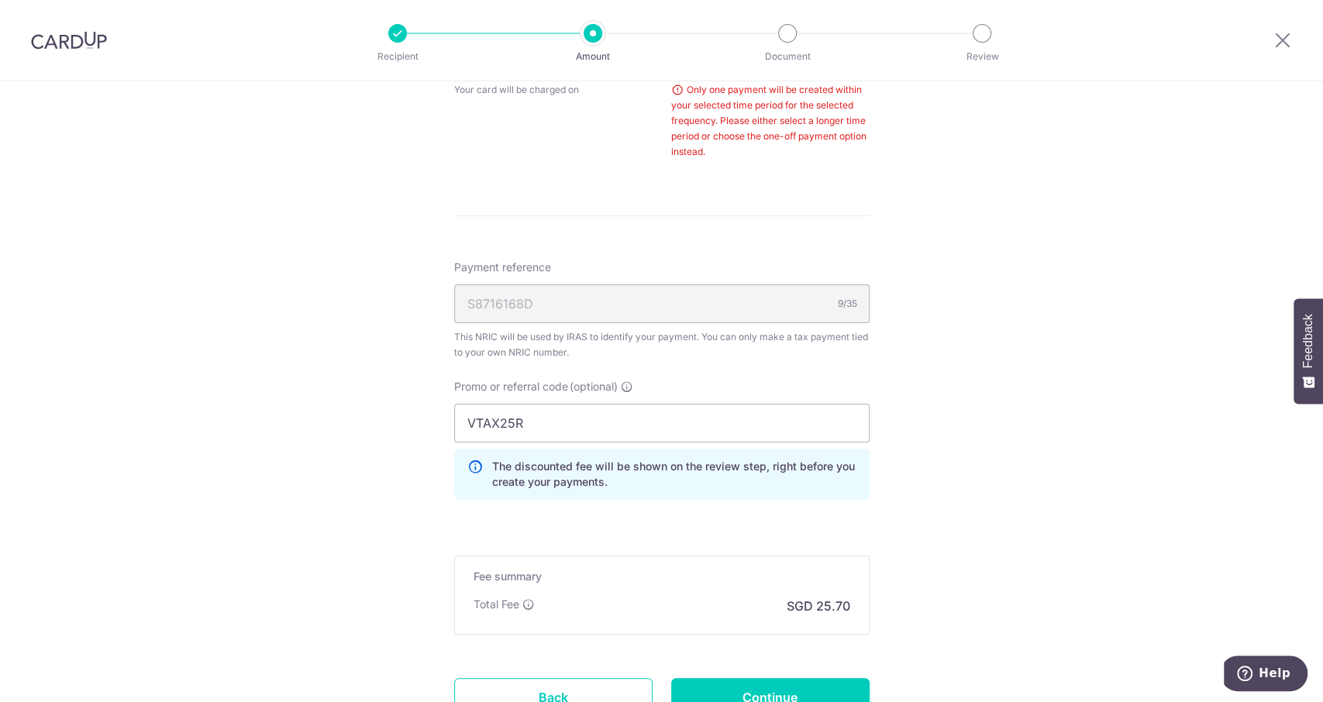
scroll to position [613, 0]
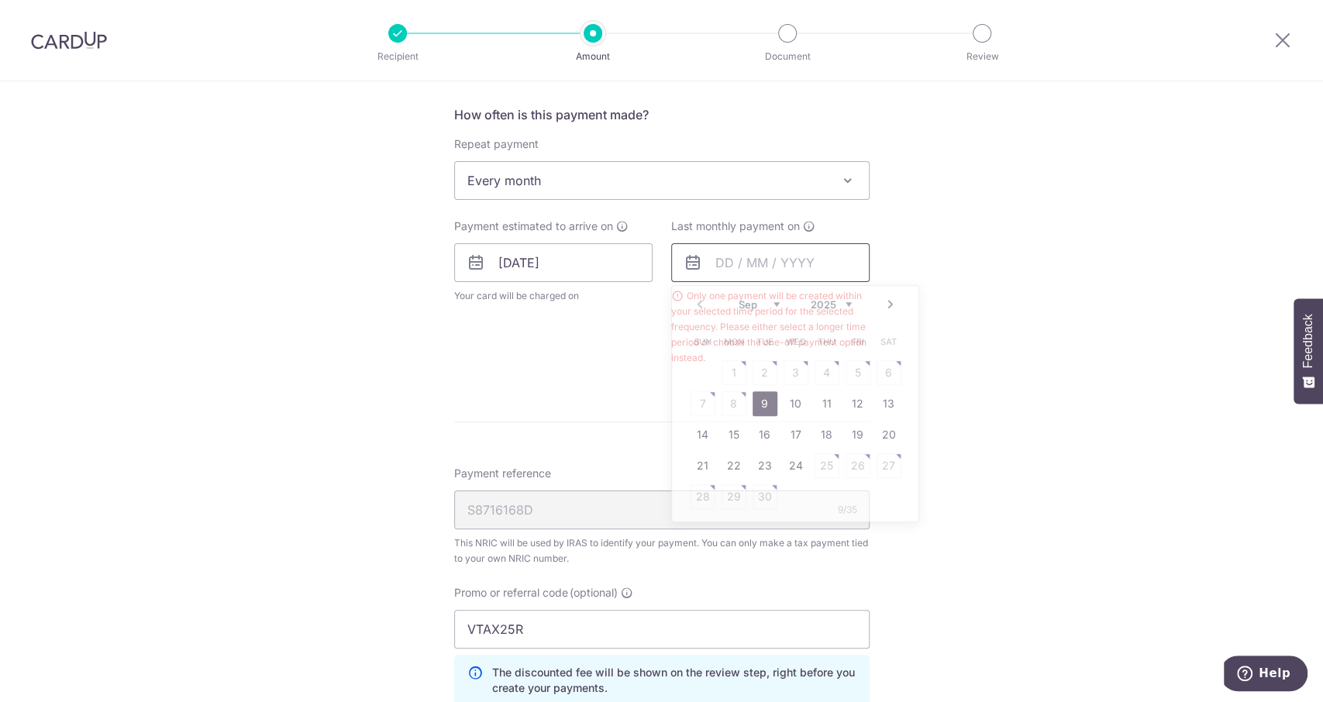
click at [710, 248] on input "text" at bounding box center [770, 262] width 198 height 39
click at [749, 304] on select "Sep Oct Nov Dec" at bounding box center [759, 304] width 41 height 12
click at [831, 427] on link "18" at bounding box center [826, 434] width 25 height 25
type input "[DATE]"
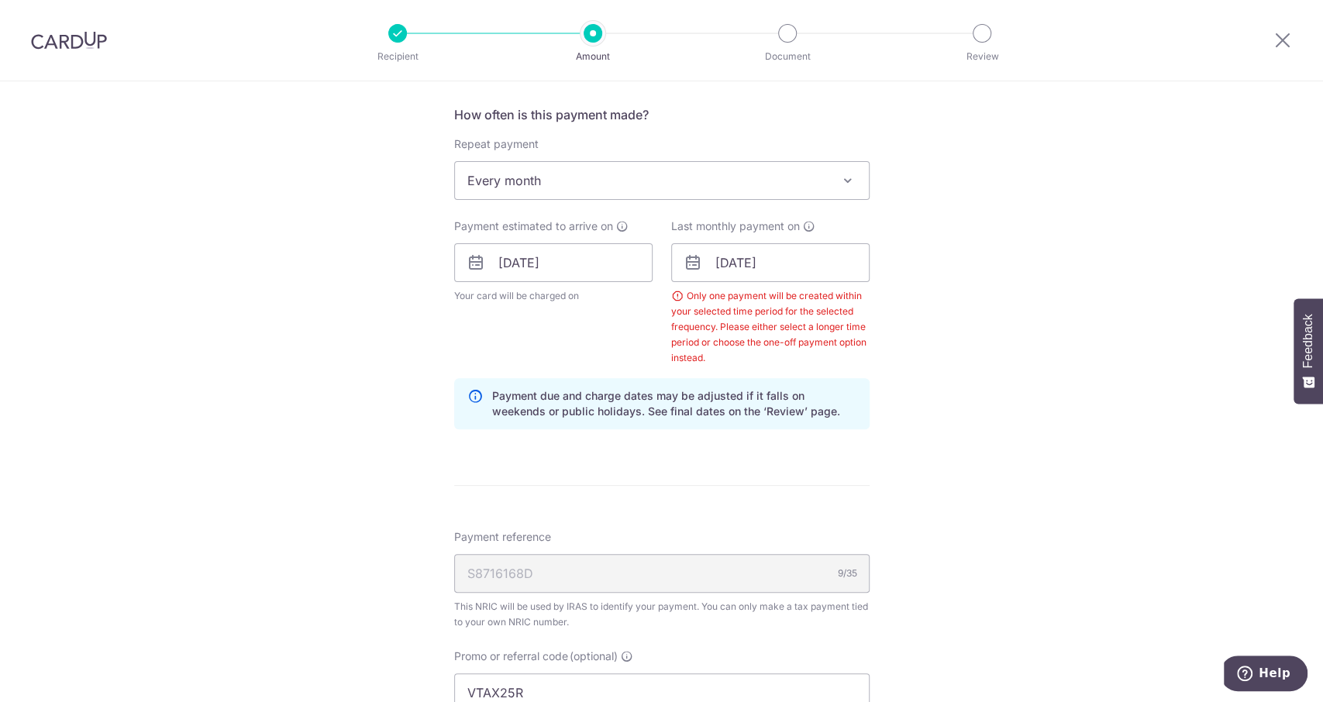
click at [951, 391] on div "Tell us more about your payment Enter one-time or monthly payment amount SGD 98…" at bounding box center [661, 285] width 1323 height 1634
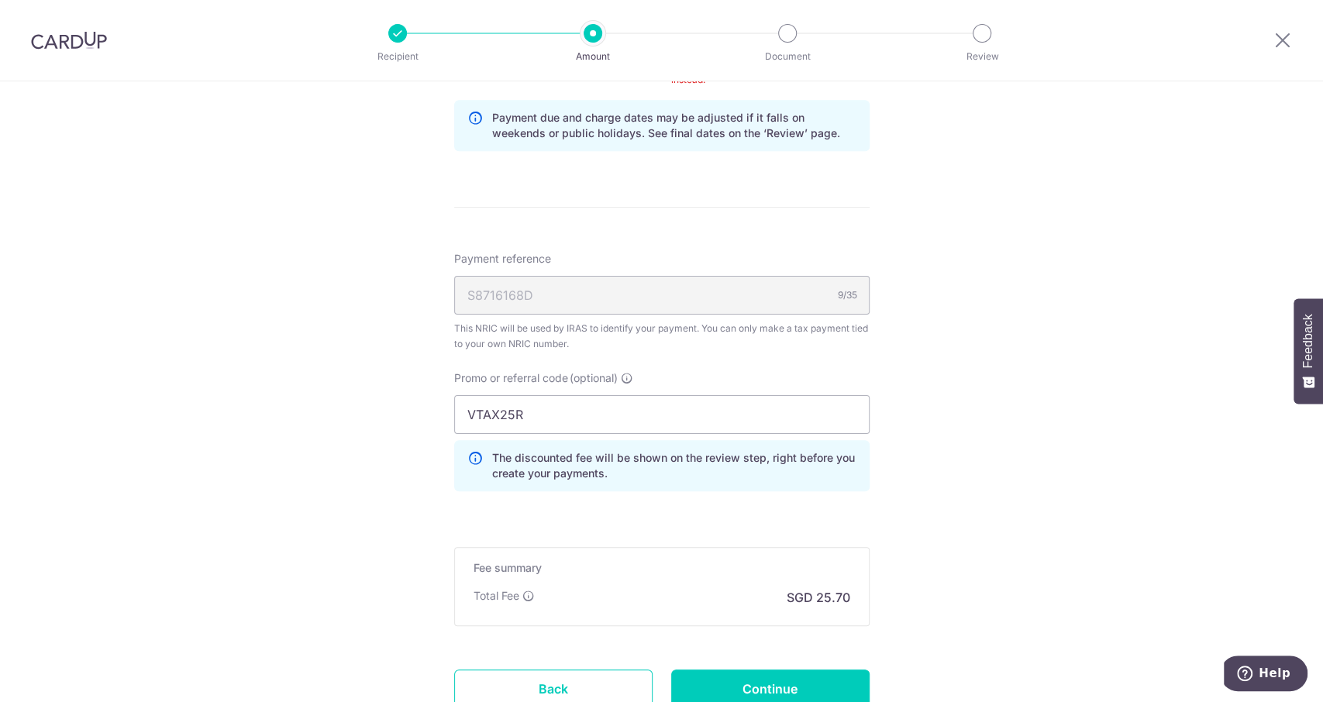
scroll to position [1012, 0]
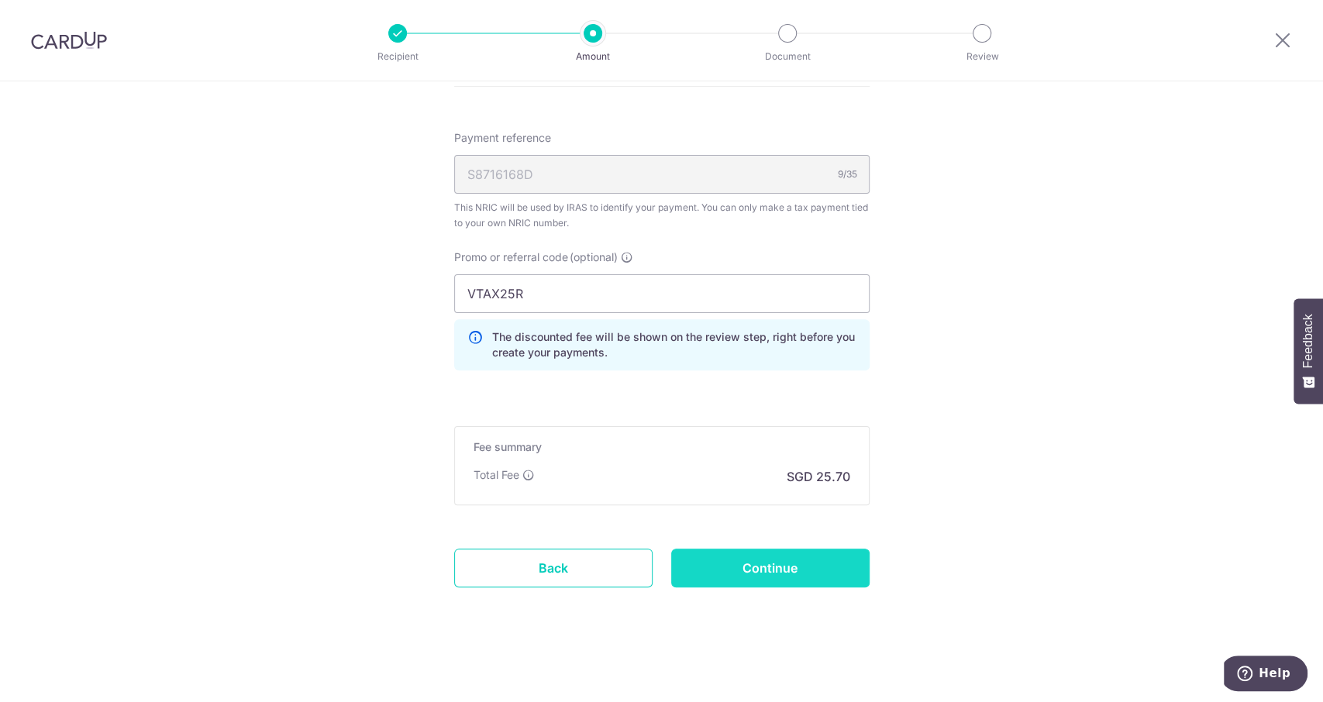
click at [781, 561] on input "Continue" at bounding box center [770, 568] width 198 height 39
type input "Create Schedule"
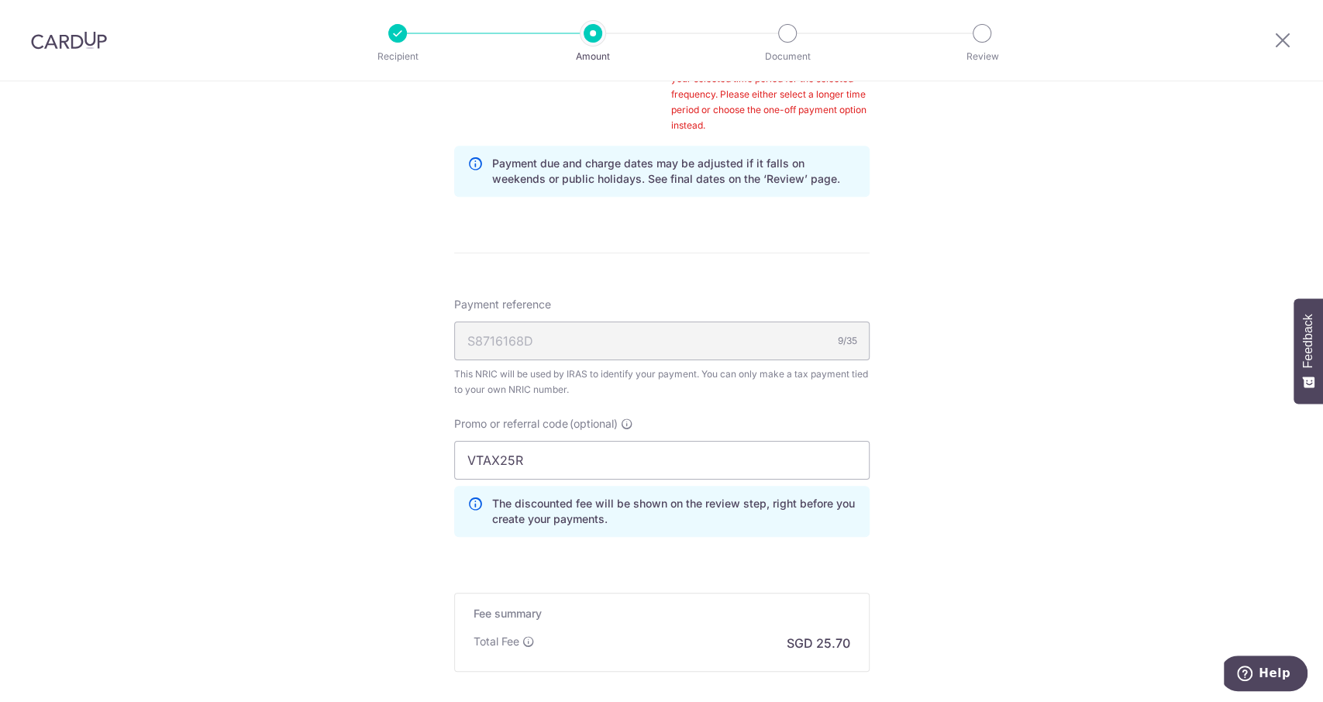
scroll to position [406, 0]
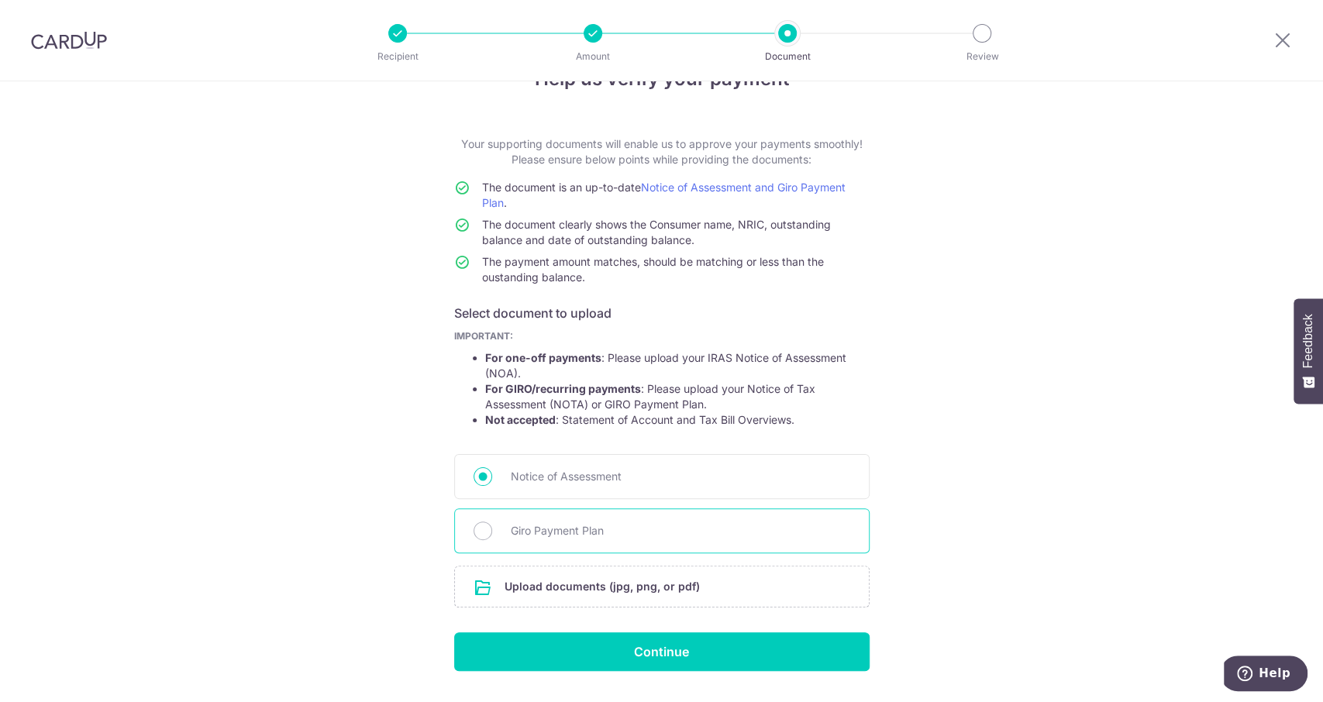
scroll to position [88, 0]
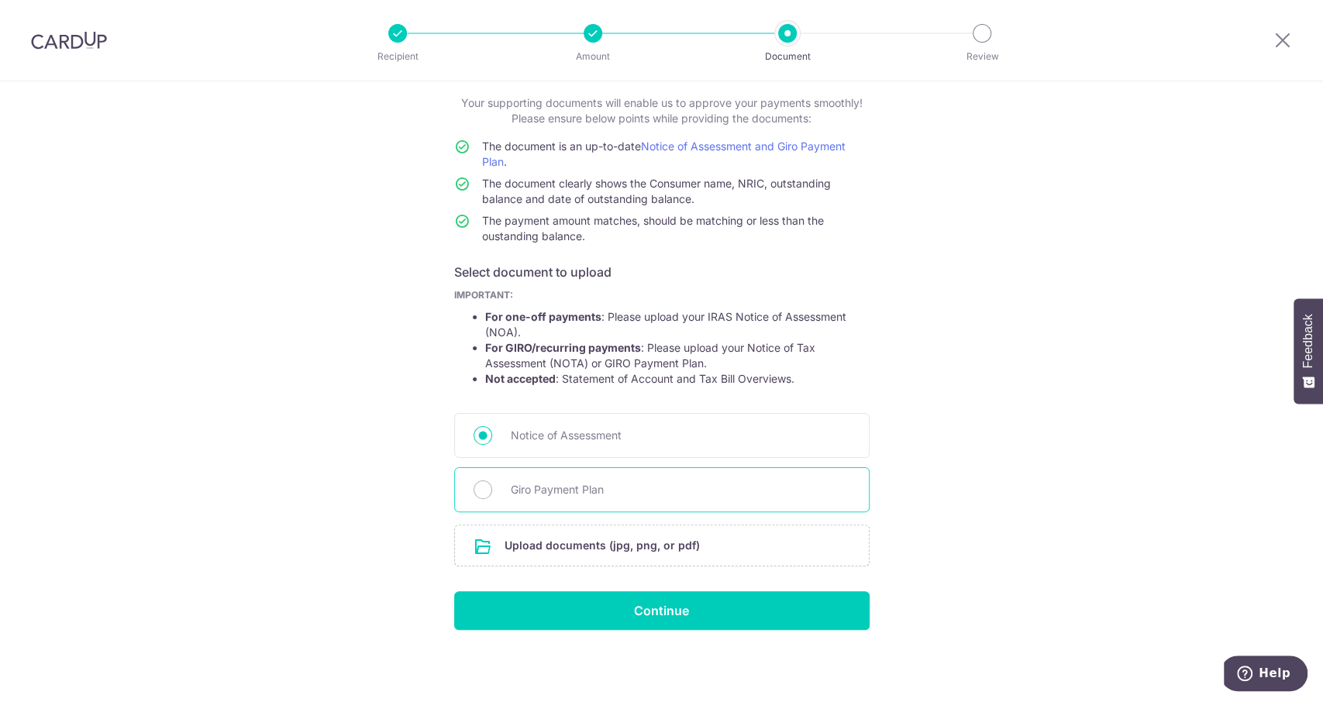
click at [673, 481] on span "Giro Payment Plan" at bounding box center [680, 489] width 339 height 19
click at [492, 481] on input "Giro Payment Plan" at bounding box center [482, 489] width 19 height 19
radio input "true"
click at [644, 541] on input "file" at bounding box center [662, 545] width 414 height 40
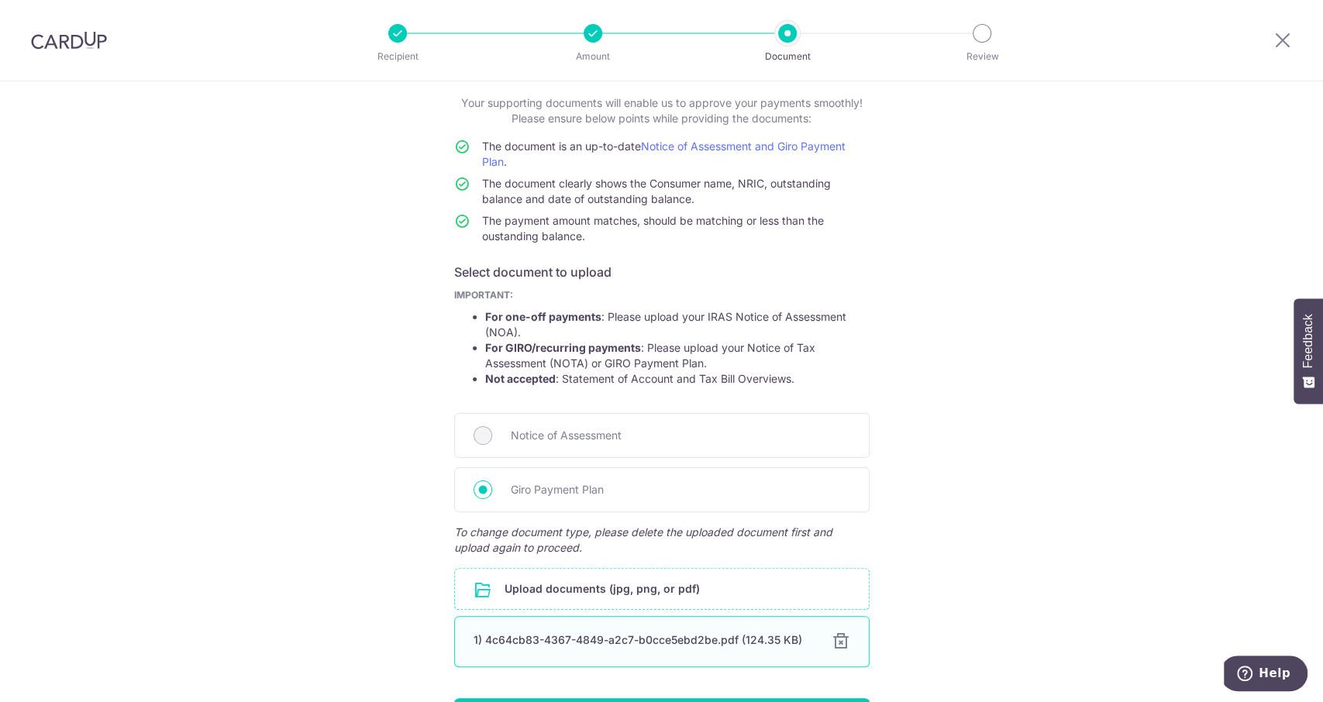
scroll to position [195, 0]
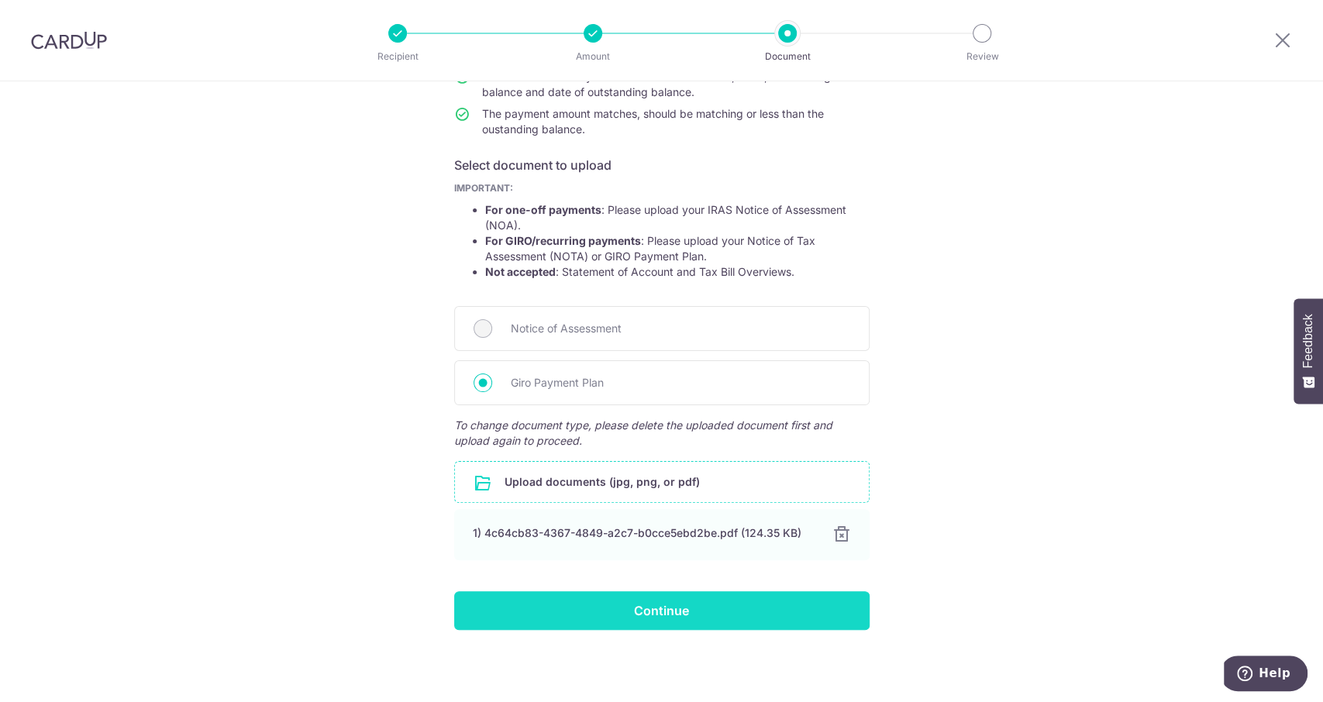
click at [749, 607] on input "Continue" at bounding box center [661, 610] width 415 height 39
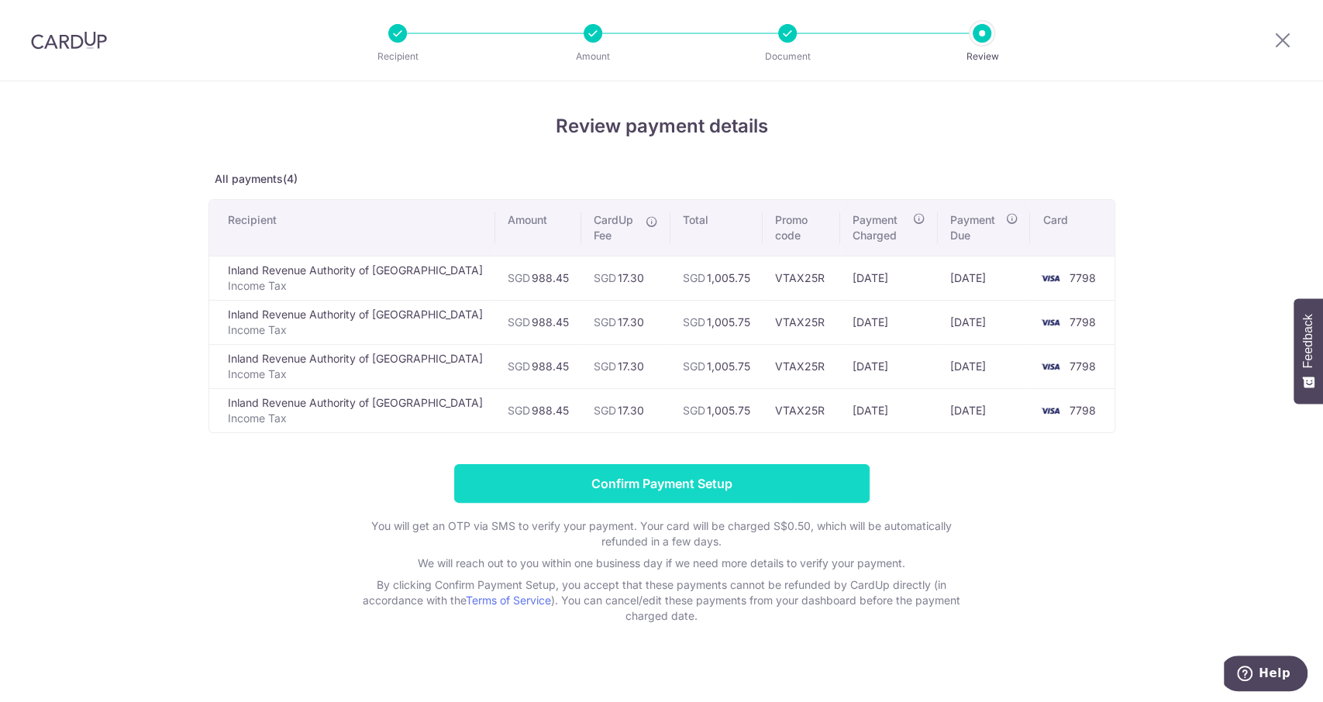
click at [641, 479] on input "Confirm Payment Setup" at bounding box center [661, 483] width 415 height 39
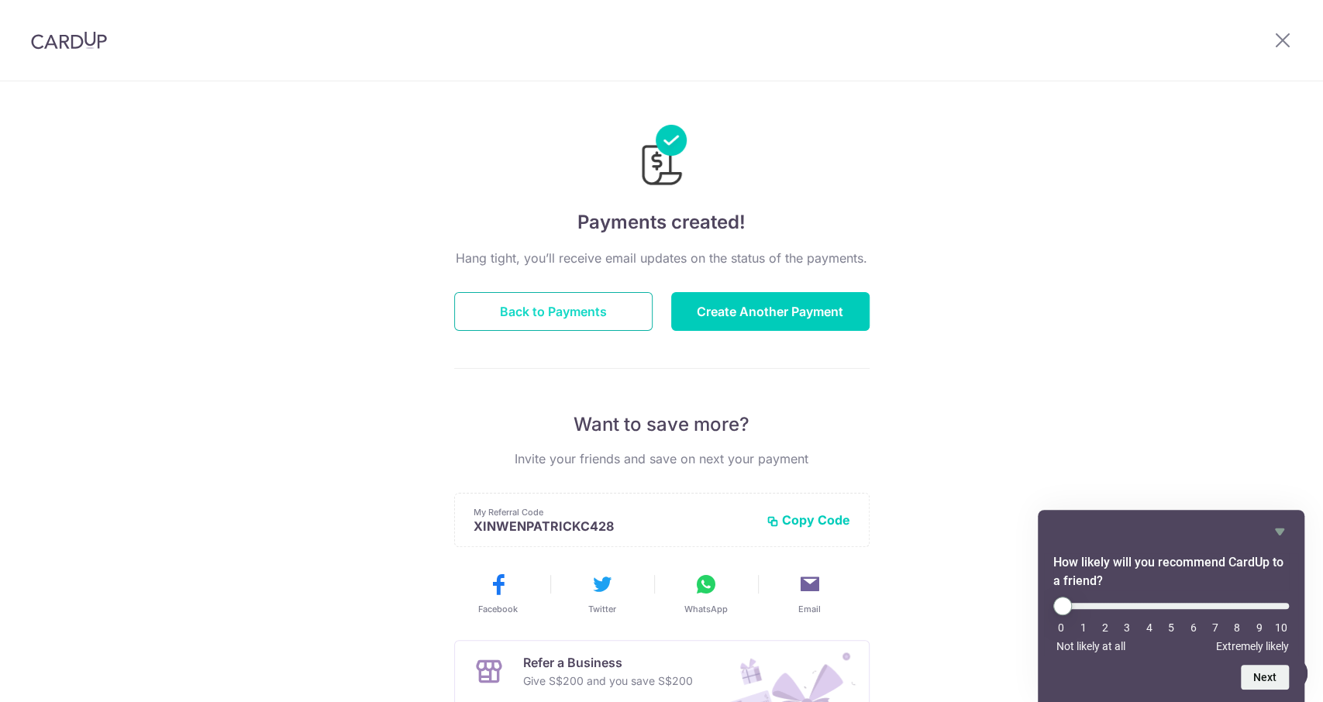
click at [581, 294] on button "Back to Payments" at bounding box center [553, 311] width 198 height 39
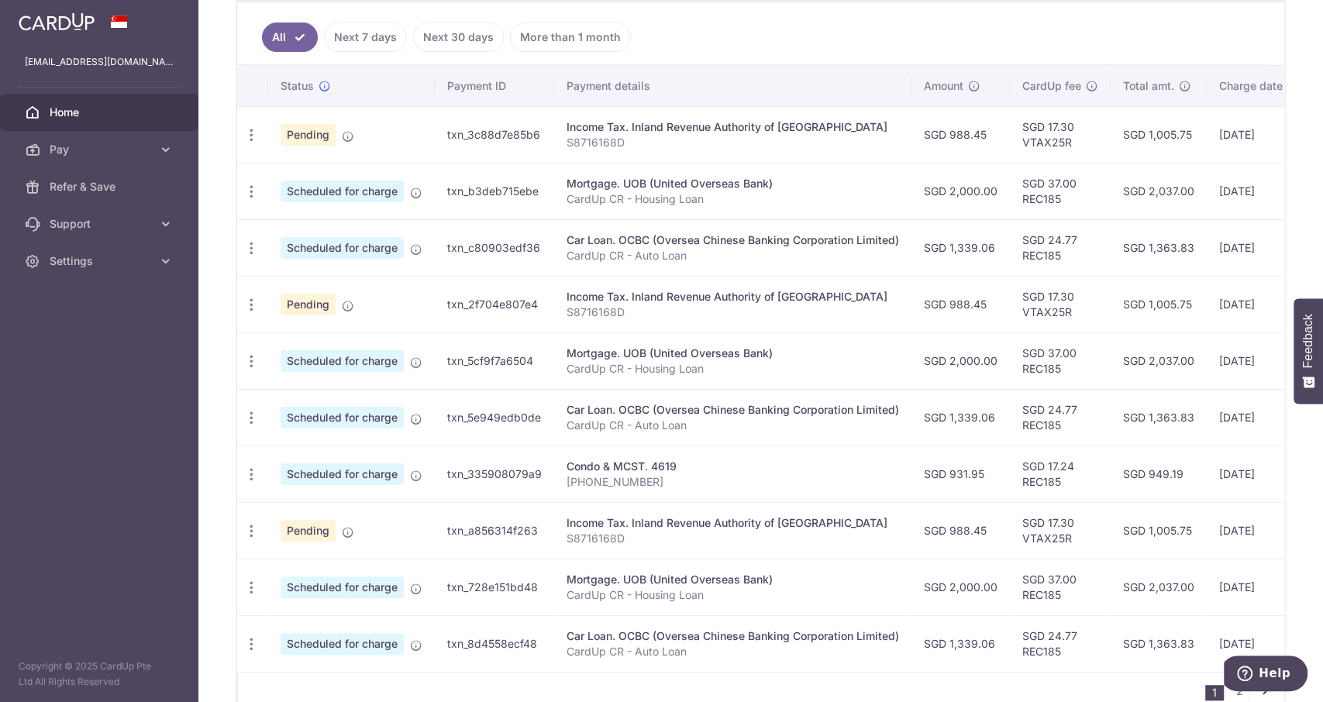
scroll to position [504, 0]
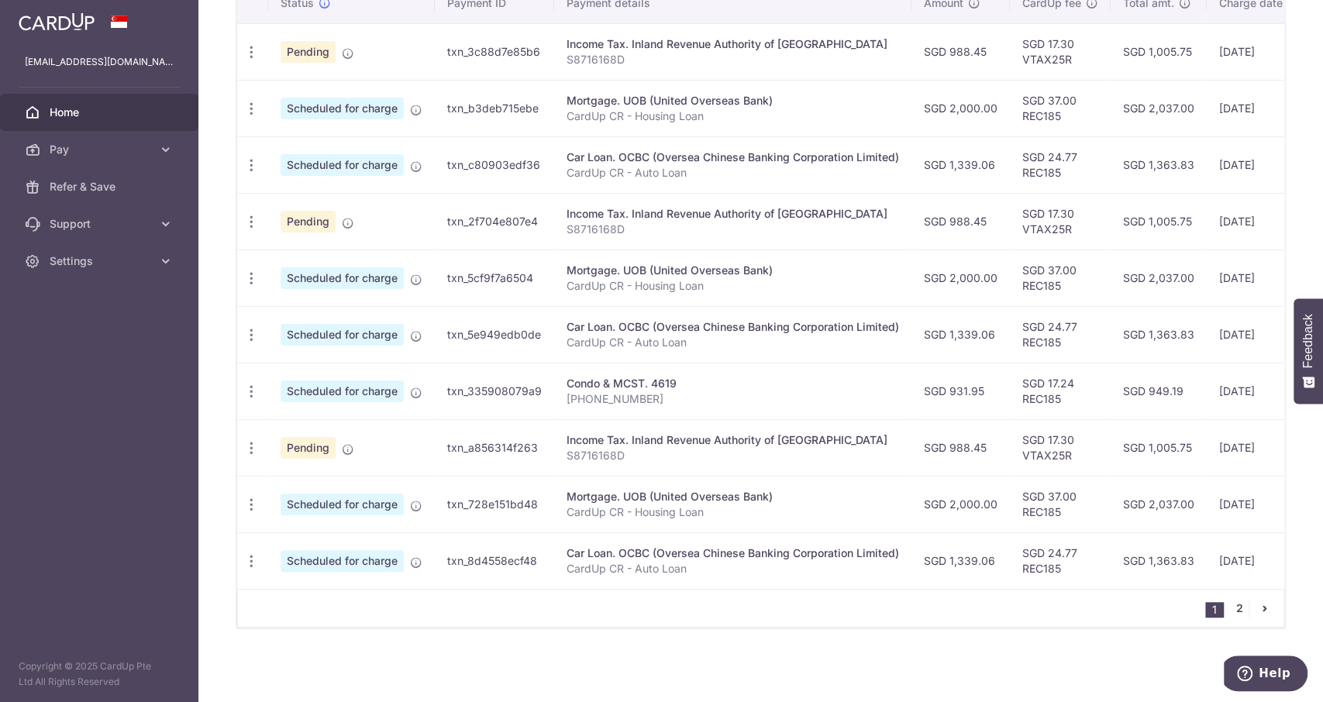
click at [1238, 608] on link "2" at bounding box center [1239, 608] width 19 height 19
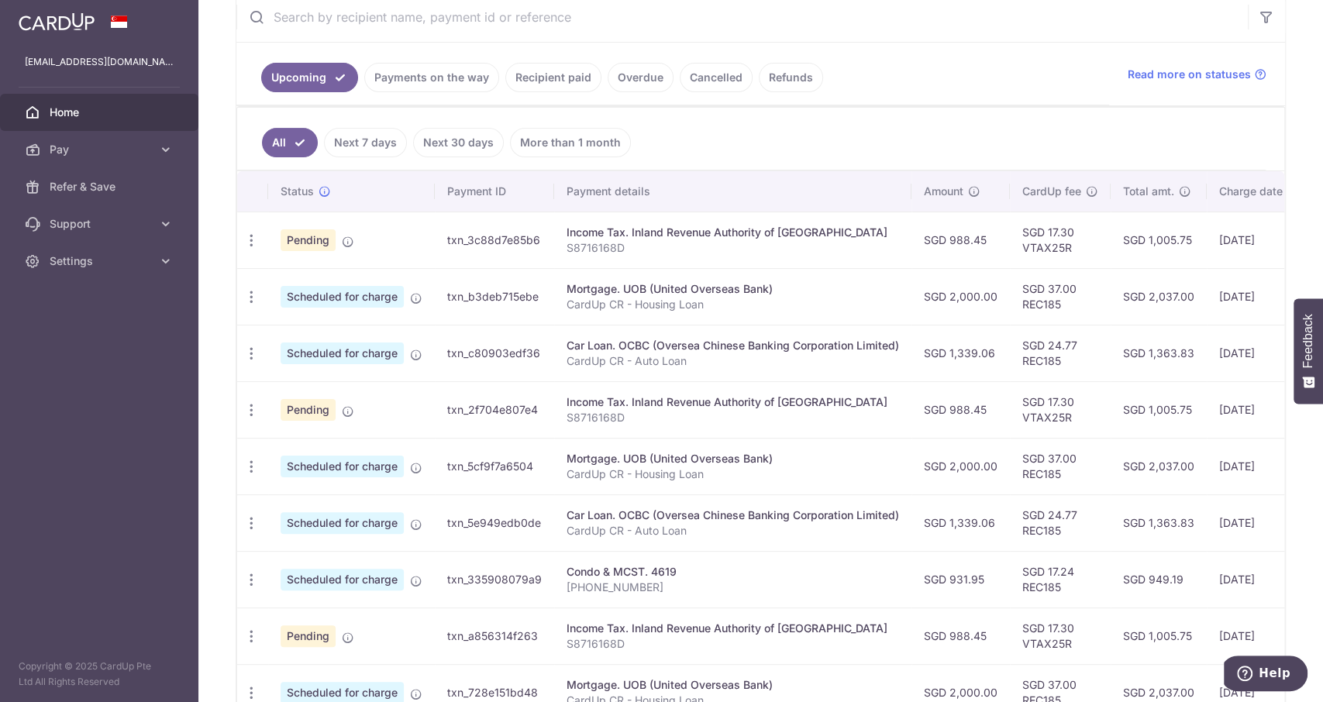
scroll to position [504, 0]
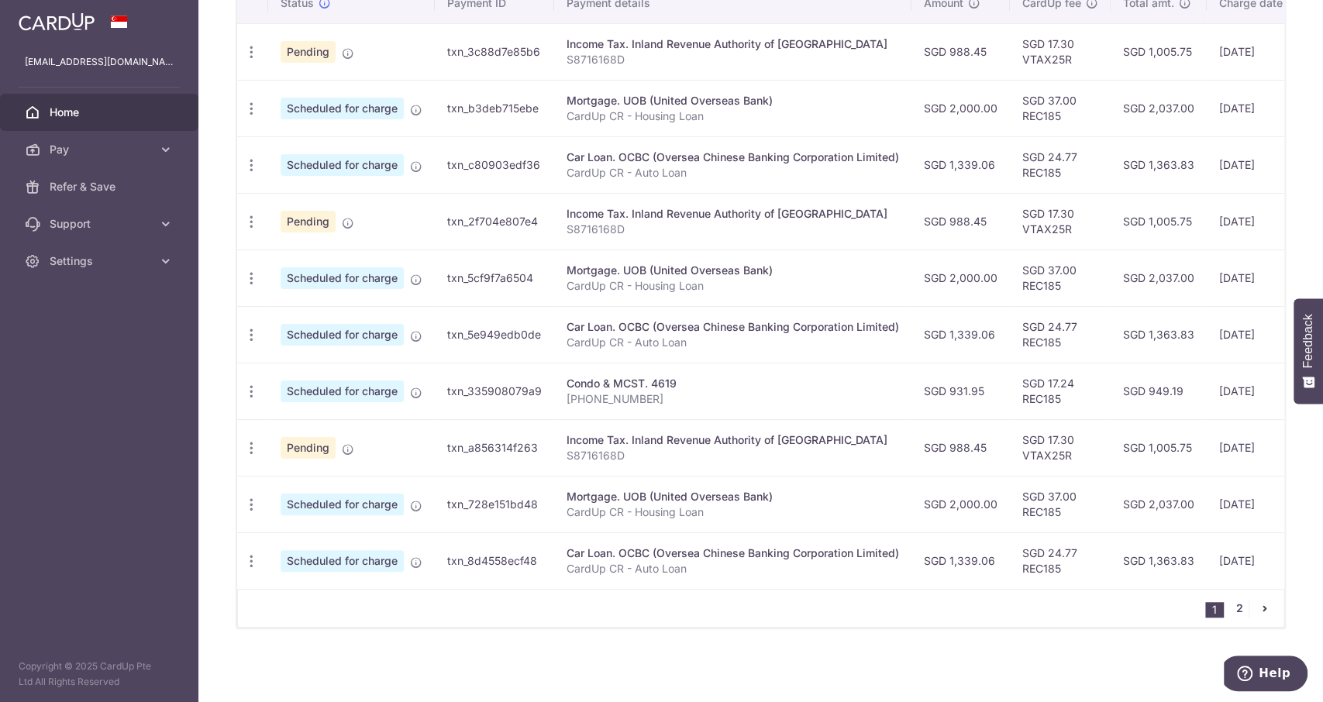
click at [1230, 610] on link "2" at bounding box center [1239, 608] width 19 height 19
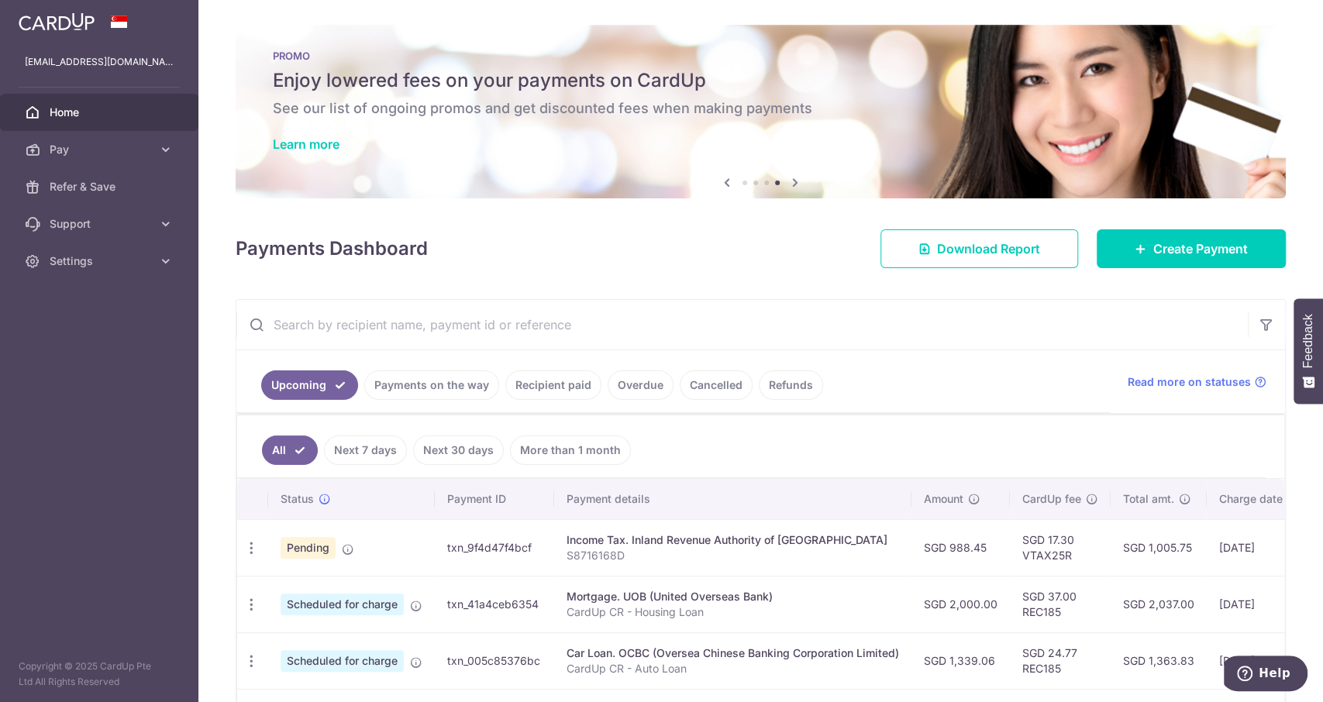
scroll to position [278, 0]
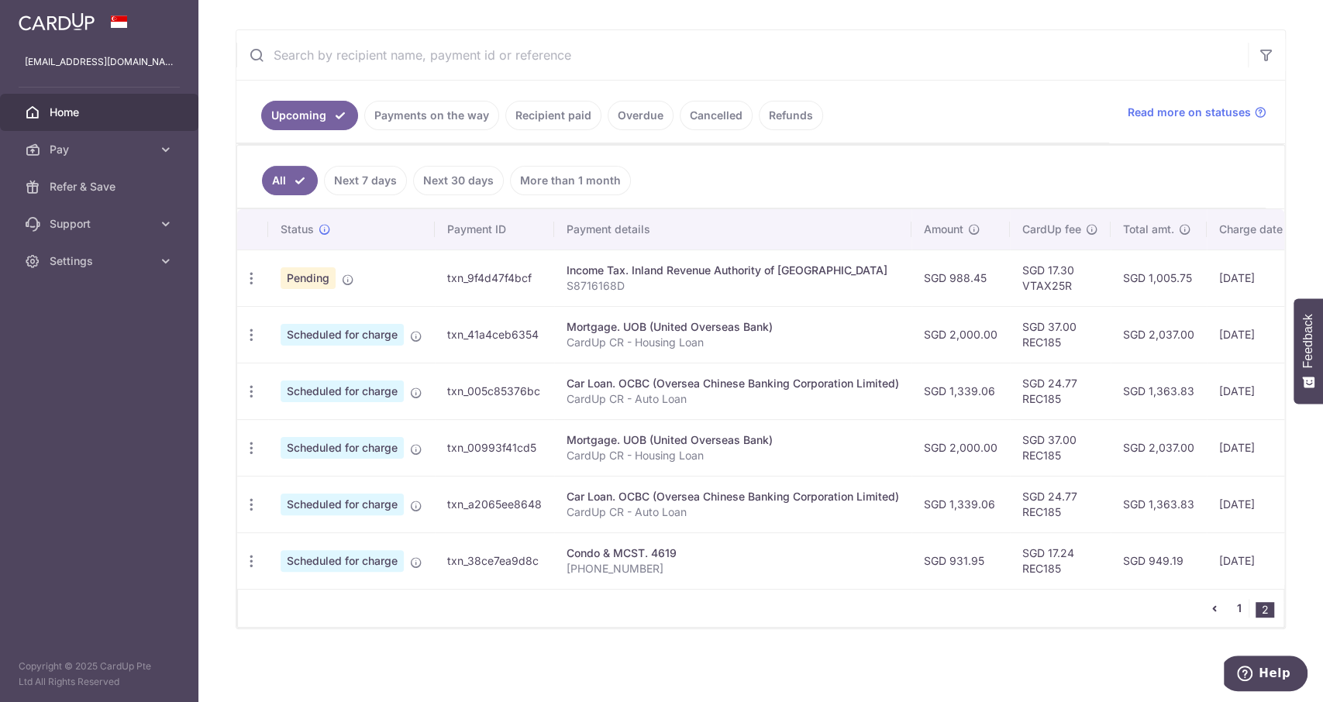
click at [1230, 610] on link "1" at bounding box center [1239, 608] width 19 height 19
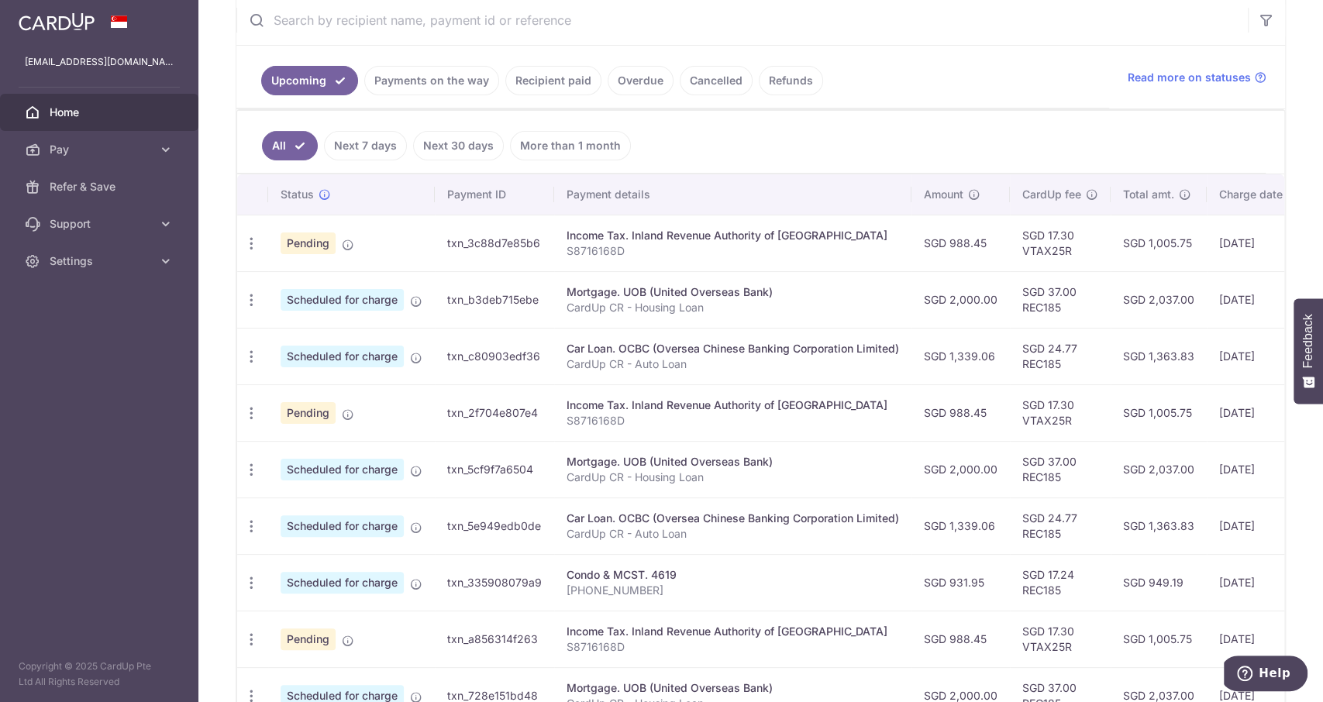
scroll to position [310, 0]
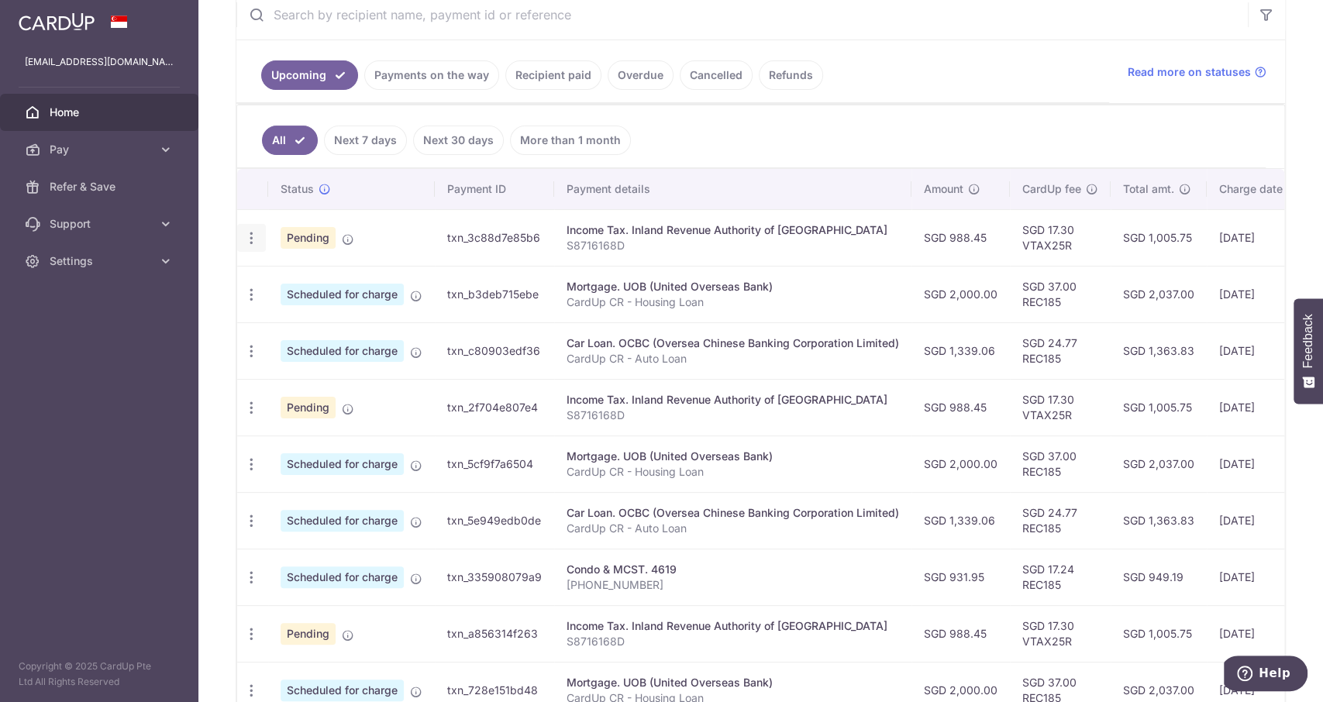
click at [259, 228] on div "Update payment Cancel payment" at bounding box center [251, 238] width 29 height 29
click at [255, 234] on icon "button" at bounding box center [251, 238] width 16 height 16
click at [354, 281] on span "Update payment" at bounding box center [333, 280] width 105 height 19
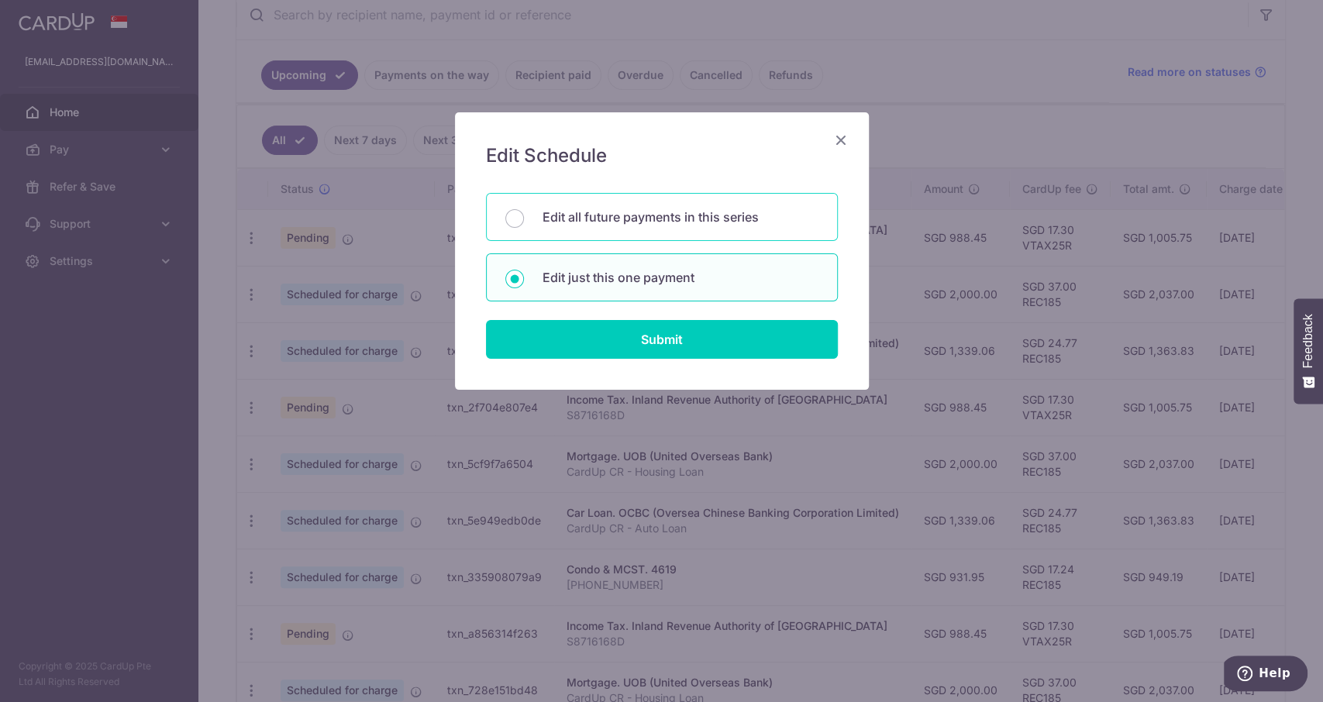
click at [591, 226] on div "Edit all future payments in this series" at bounding box center [662, 217] width 352 height 48
radio input "true"
click at [687, 363] on div "Edit Schedule You will be editing all 4 payments to Inland Revenue Authority of…" at bounding box center [662, 250] width 414 height 277
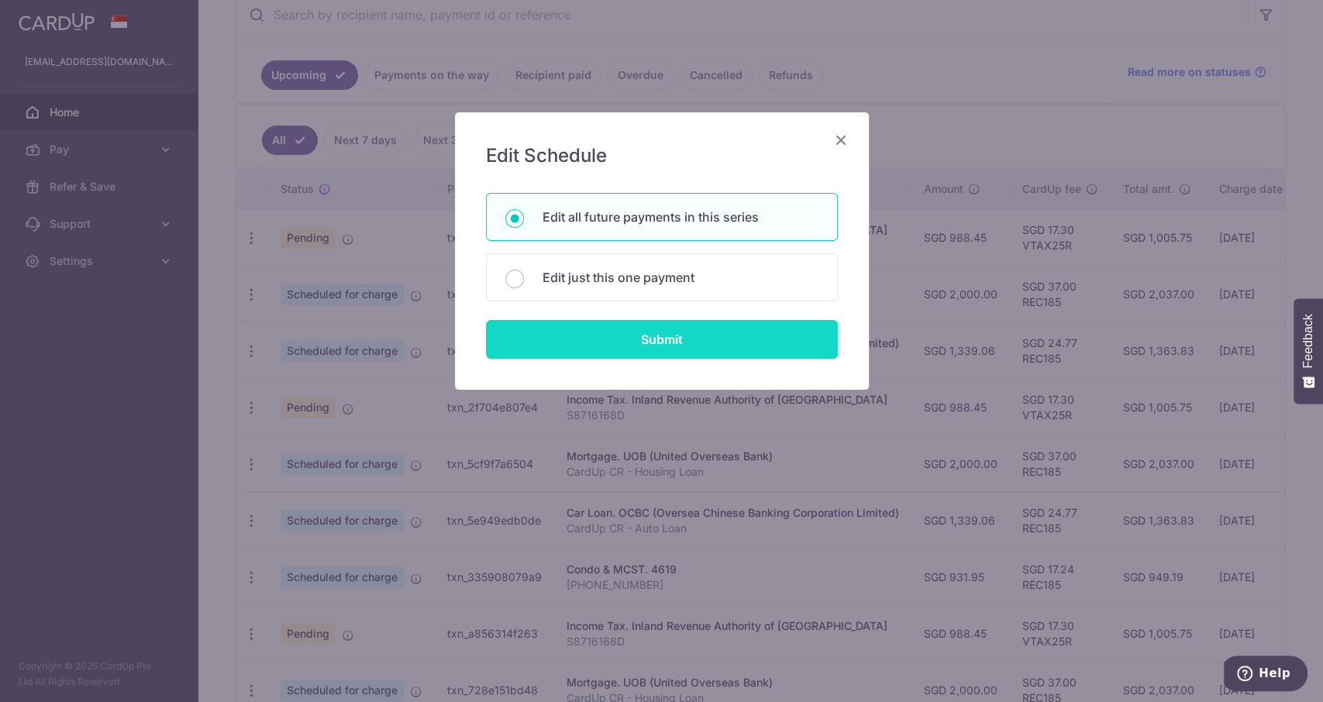
click at [684, 346] on input "Submit" at bounding box center [662, 339] width 352 height 39
radio input "true"
type input "988.45"
type input "S8716168D"
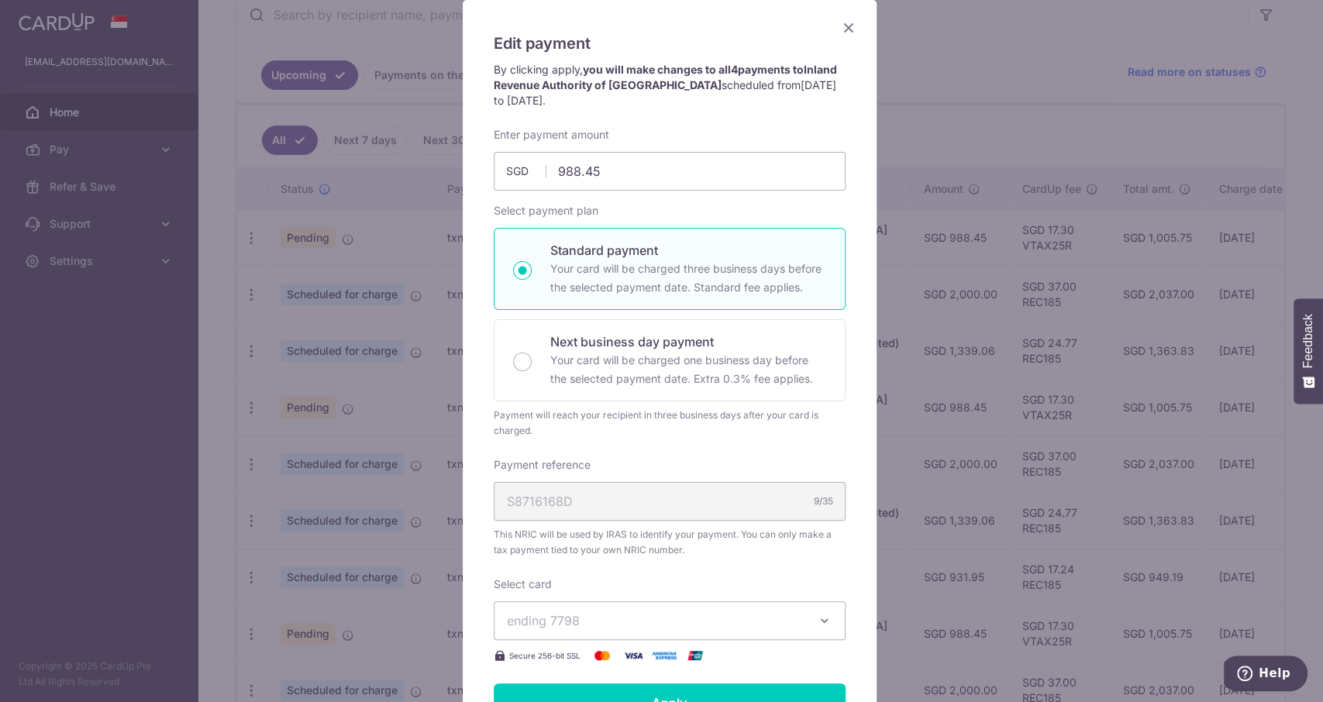
scroll to position [0, 0]
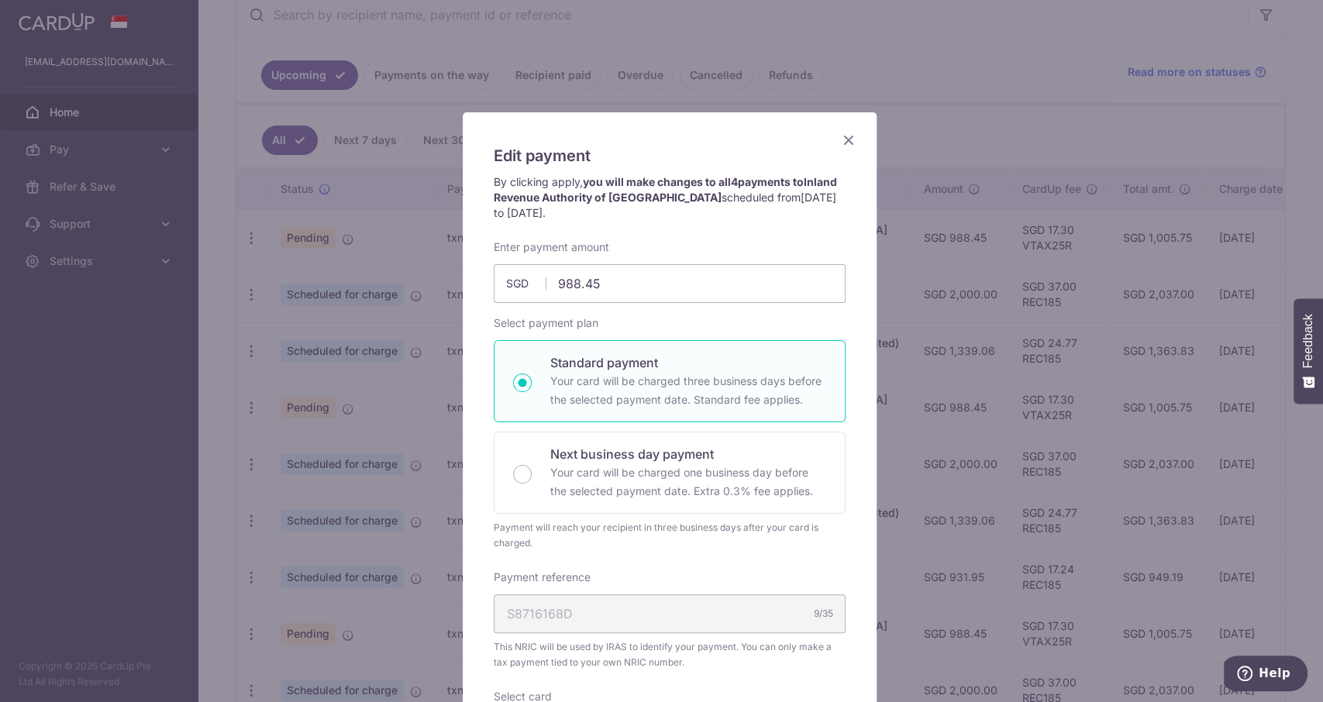
click at [842, 132] on icon "Close" at bounding box center [848, 139] width 19 height 19
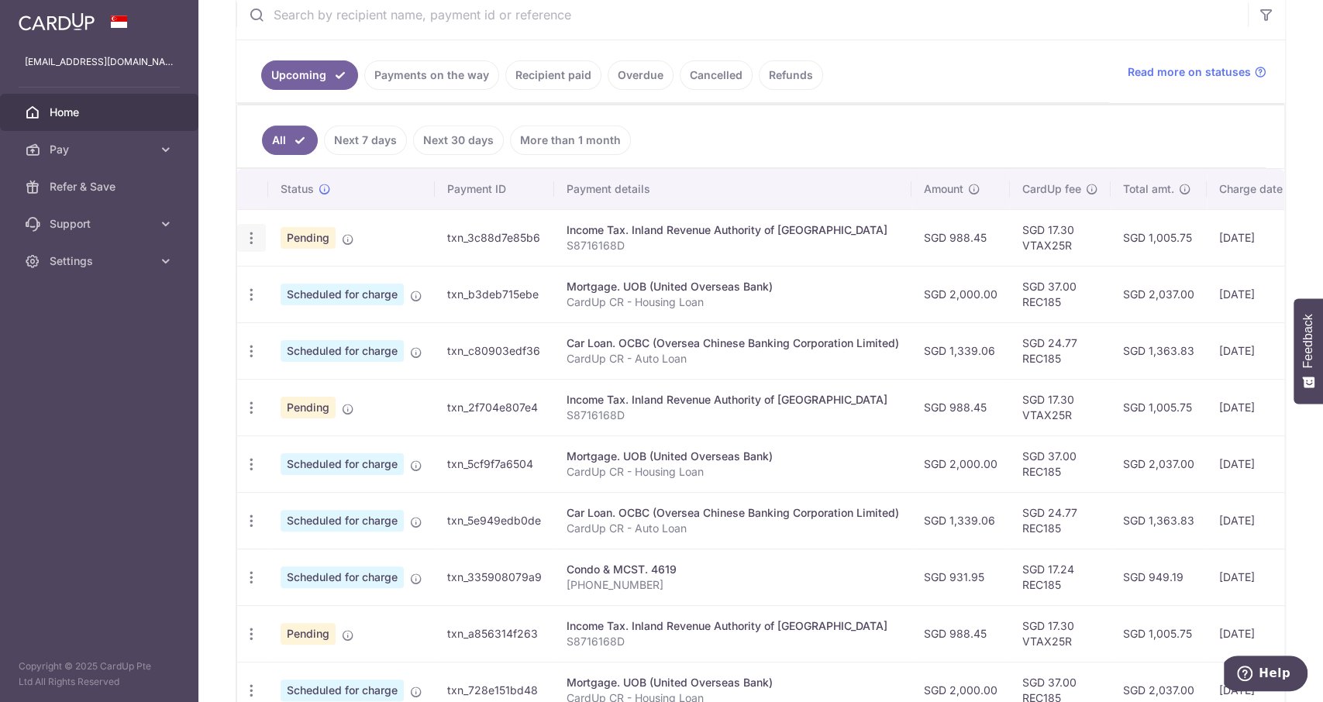
click at [240, 231] on div "Update payment Cancel payment" at bounding box center [251, 238] width 29 height 29
click at [250, 235] on icon "button" at bounding box center [251, 238] width 16 height 16
click at [311, 271] on span "Update payment" at bounding box center [333, 280] width 105 height 19
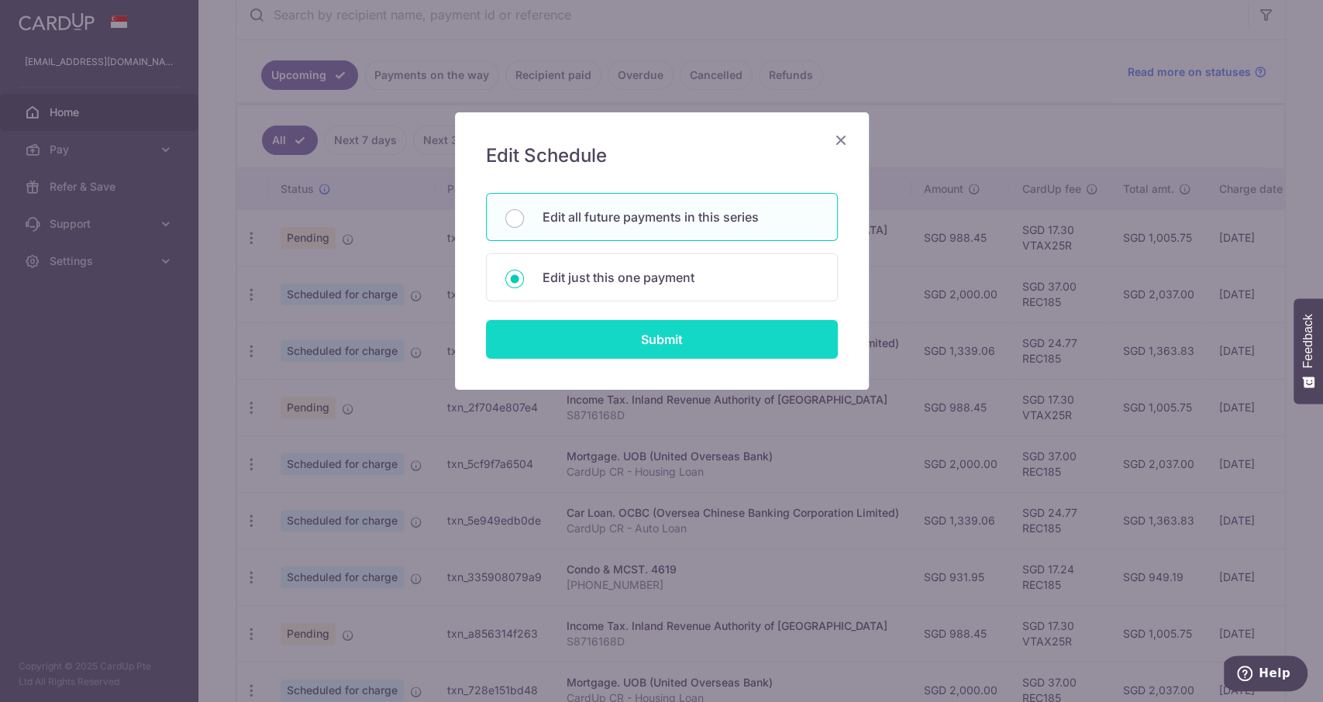
click at [657, 321] on input "Submit" at bounding box center [662, 339] width 352 height 39
radio input "true"
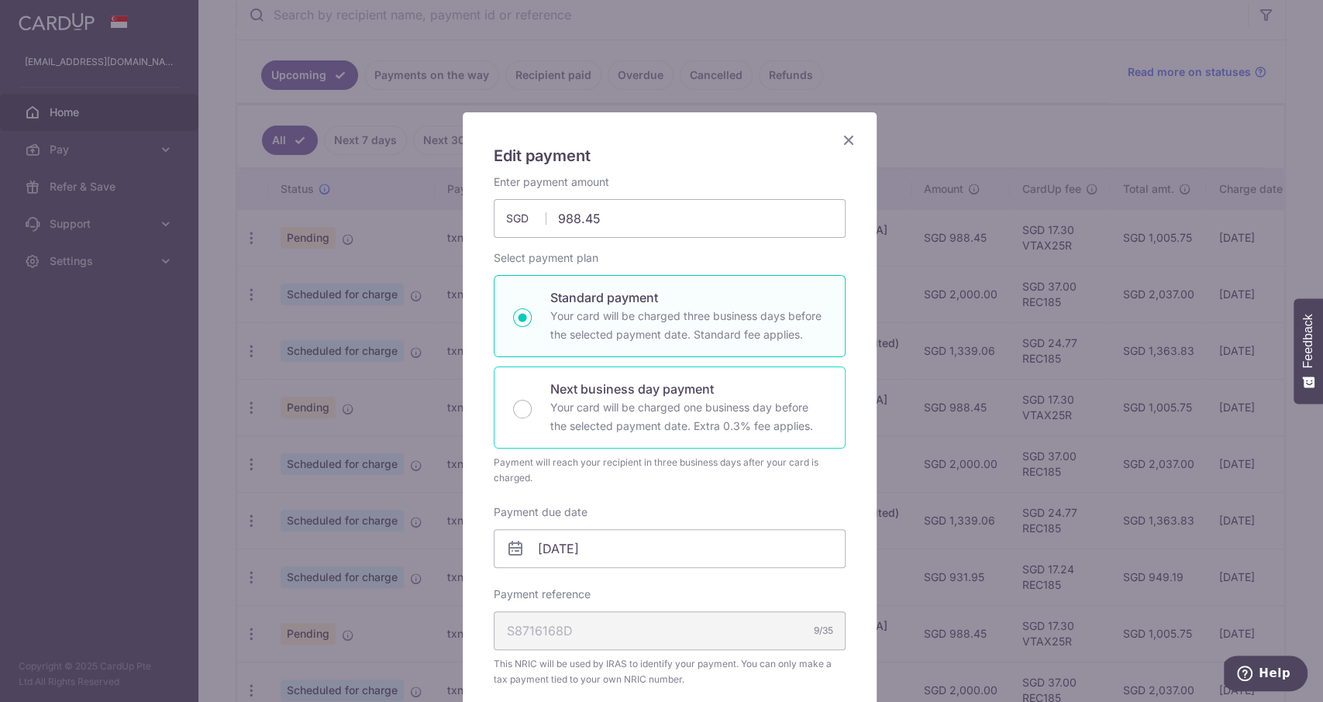
scroll to position [206, 0]
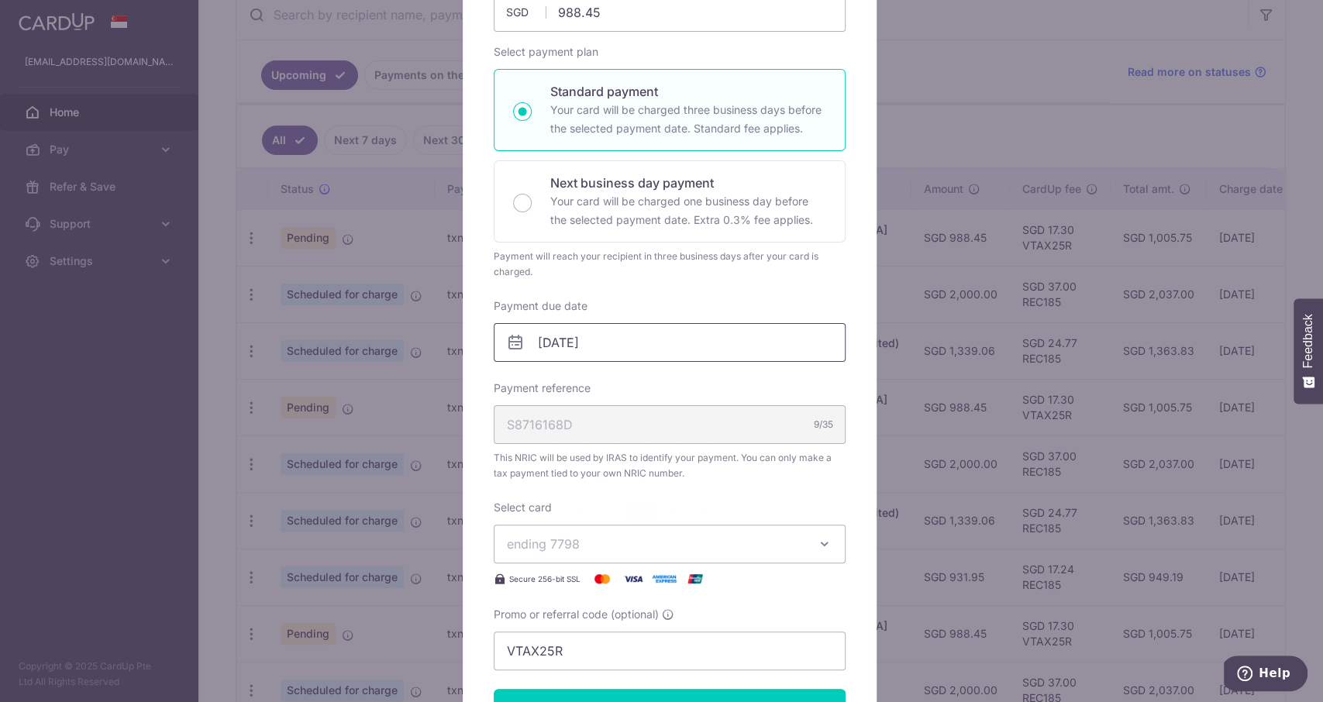
click at [539, 345] on input "[DATE]" at bounding box center [670, 342] width 352 height 39
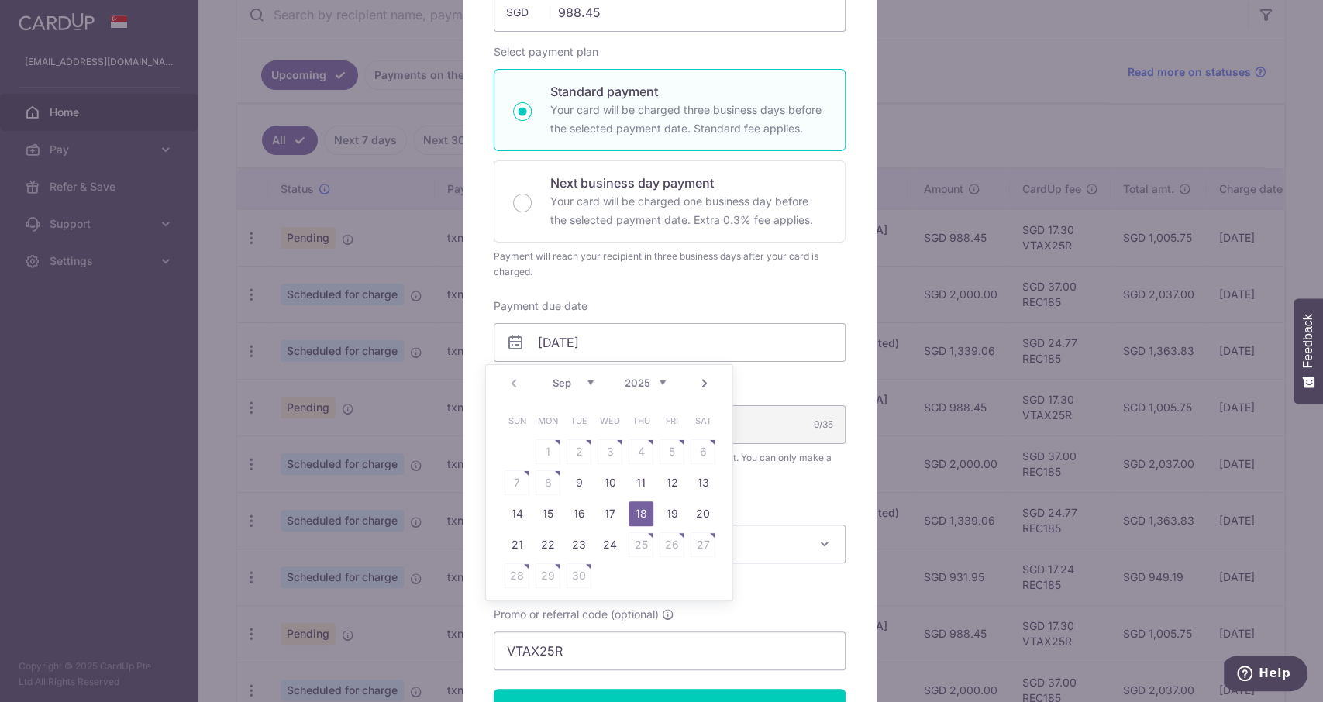
click at [876, 189] on div "Edit payment By clicking apply, you will make changes to all 4 payments to Inla…" at bounding box center [661, 351] width 1323 height 702
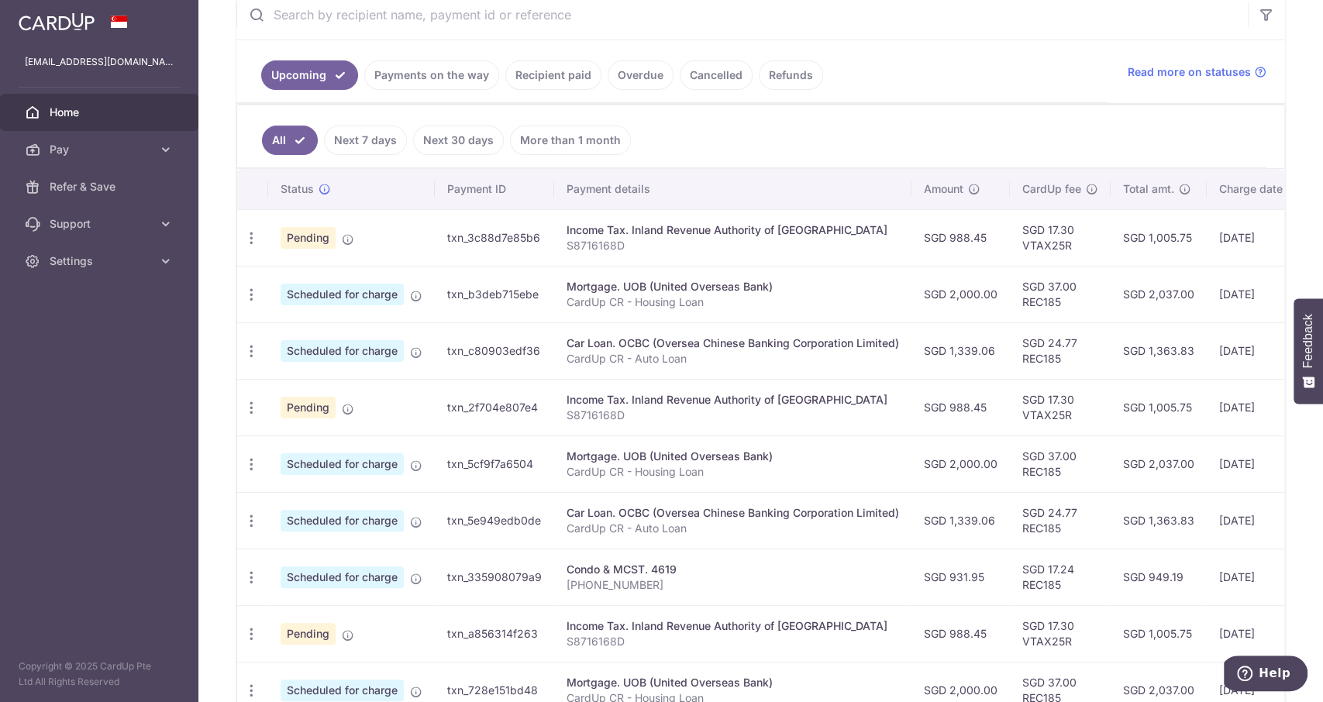
scroll to position [0, 0]
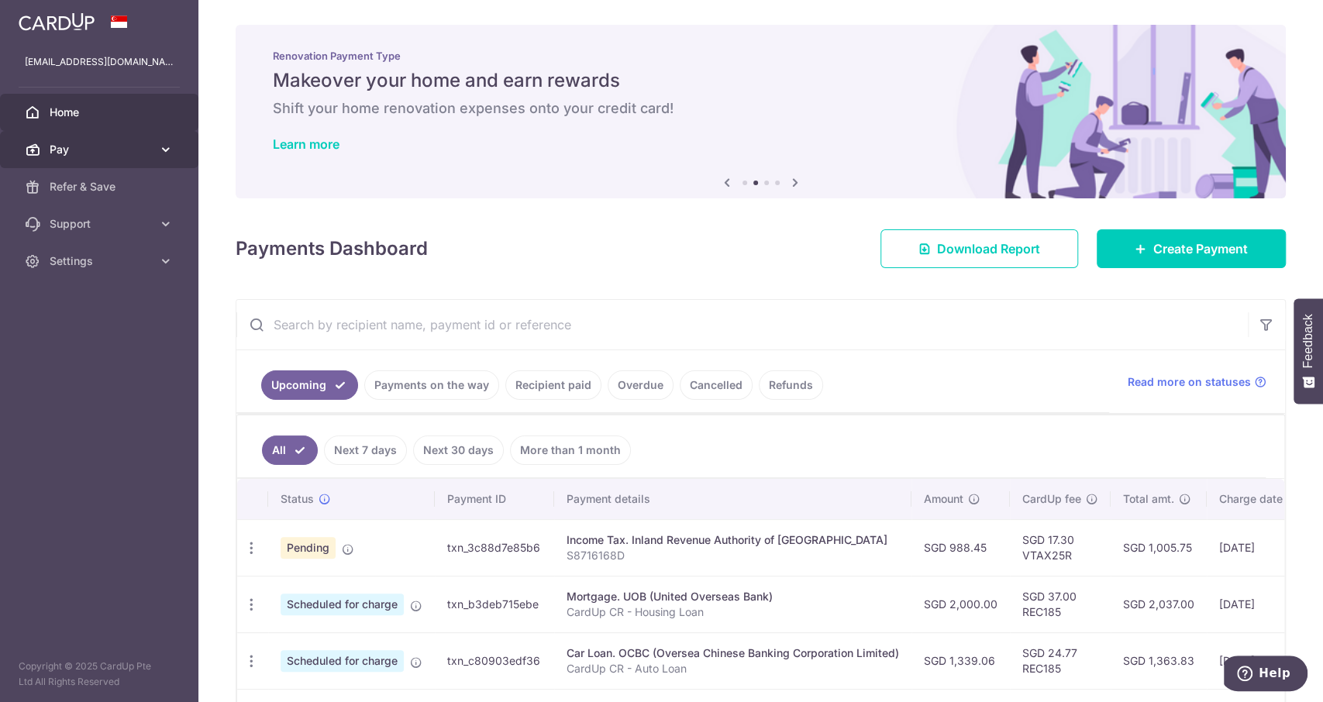
click at [97, 145] on span "Pay" at bounding box center [101, 149] width 102 height 15
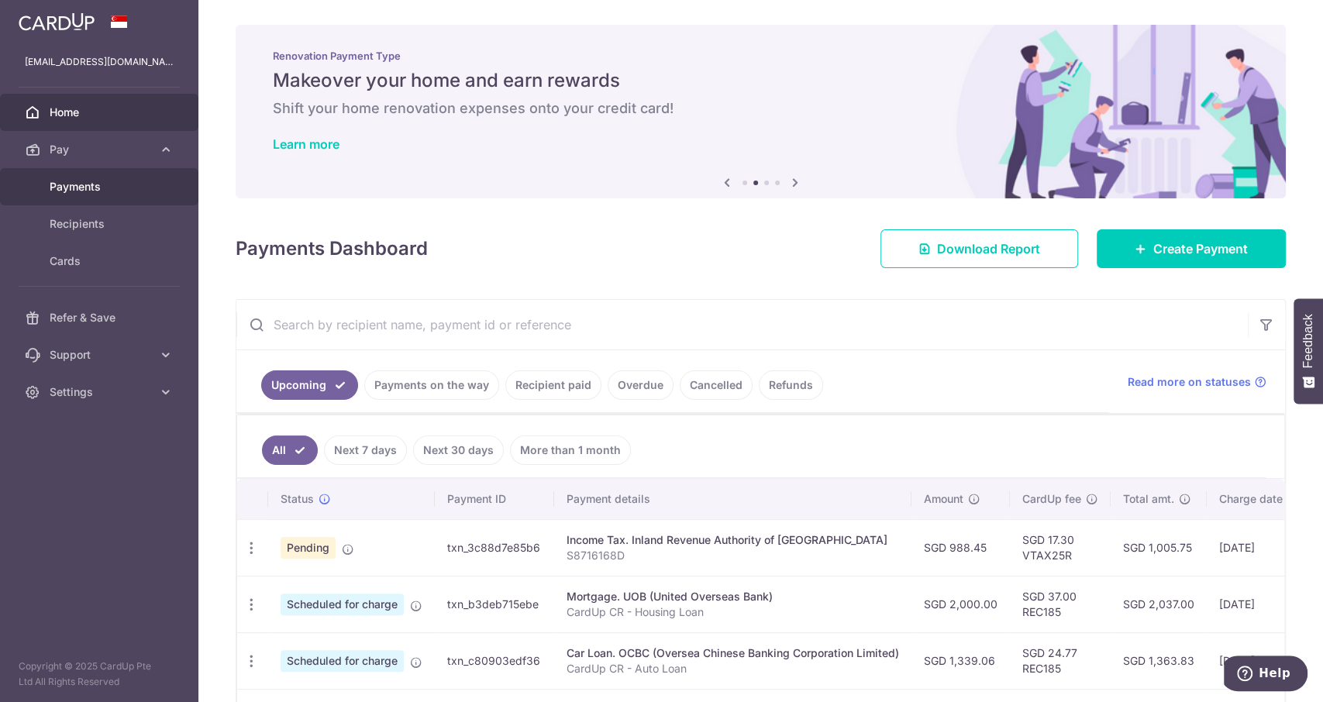
click at [80, 189] on span "Payments" at bounding box center [101, 186] width 102 height 15
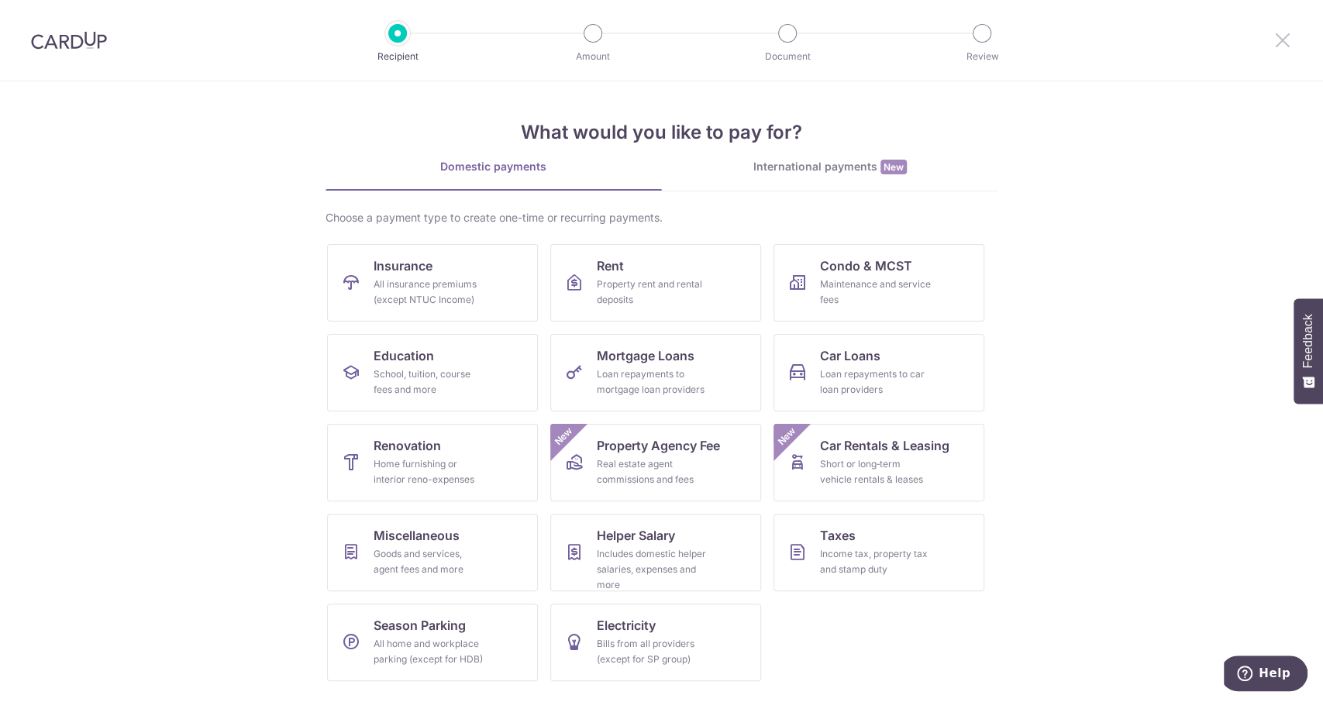
click at [1290, 46] on icon at bounding box center [1282, 39] width 19 height 19
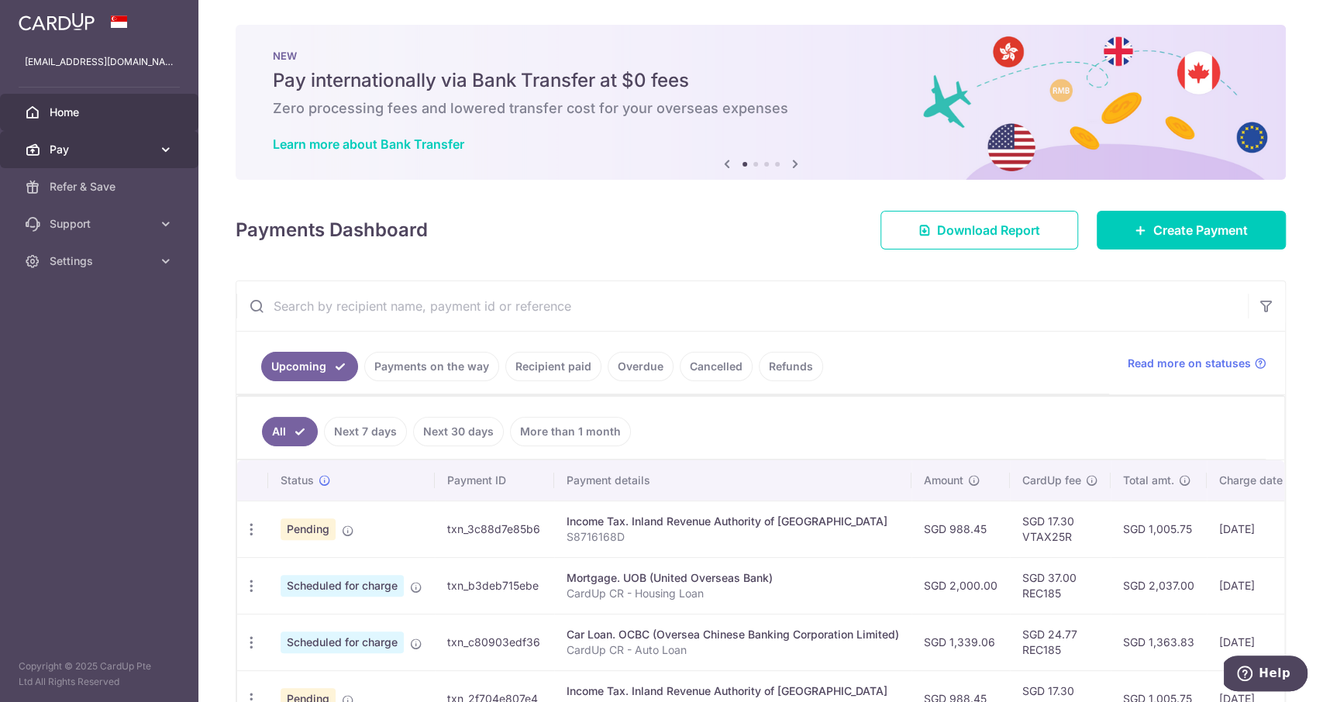
click at [114, 154] on span "Pay" at bounding box center [101, 149] width 102 height 15
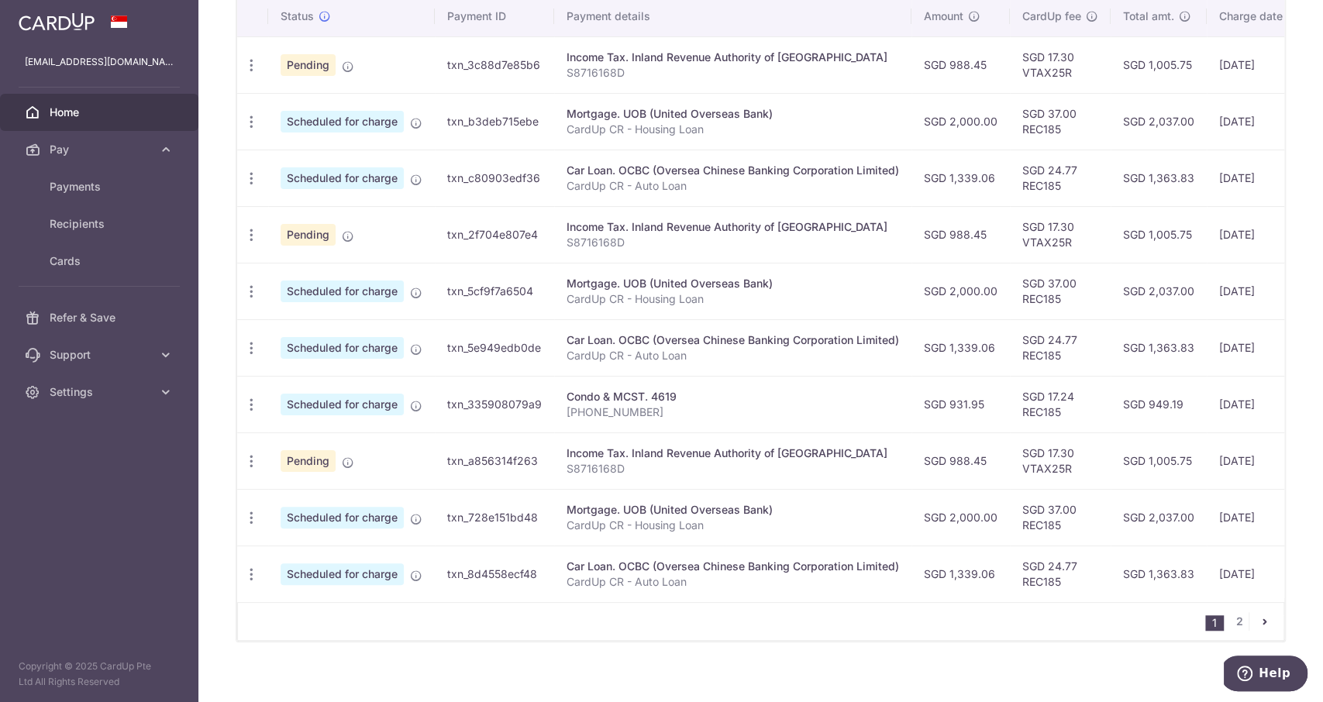
scroll to position [485, 0]
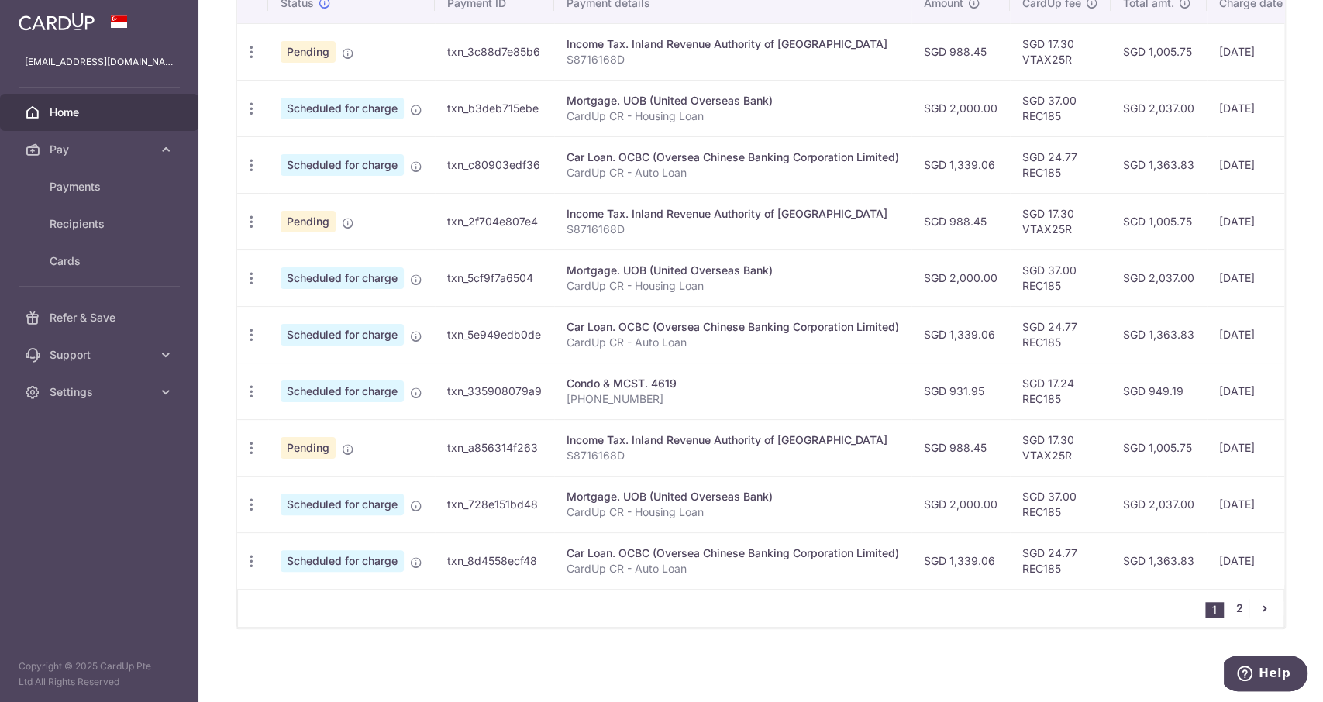
click at [1230, 615] on link "2" at bounding box center [1239, 608] width 19 height 19
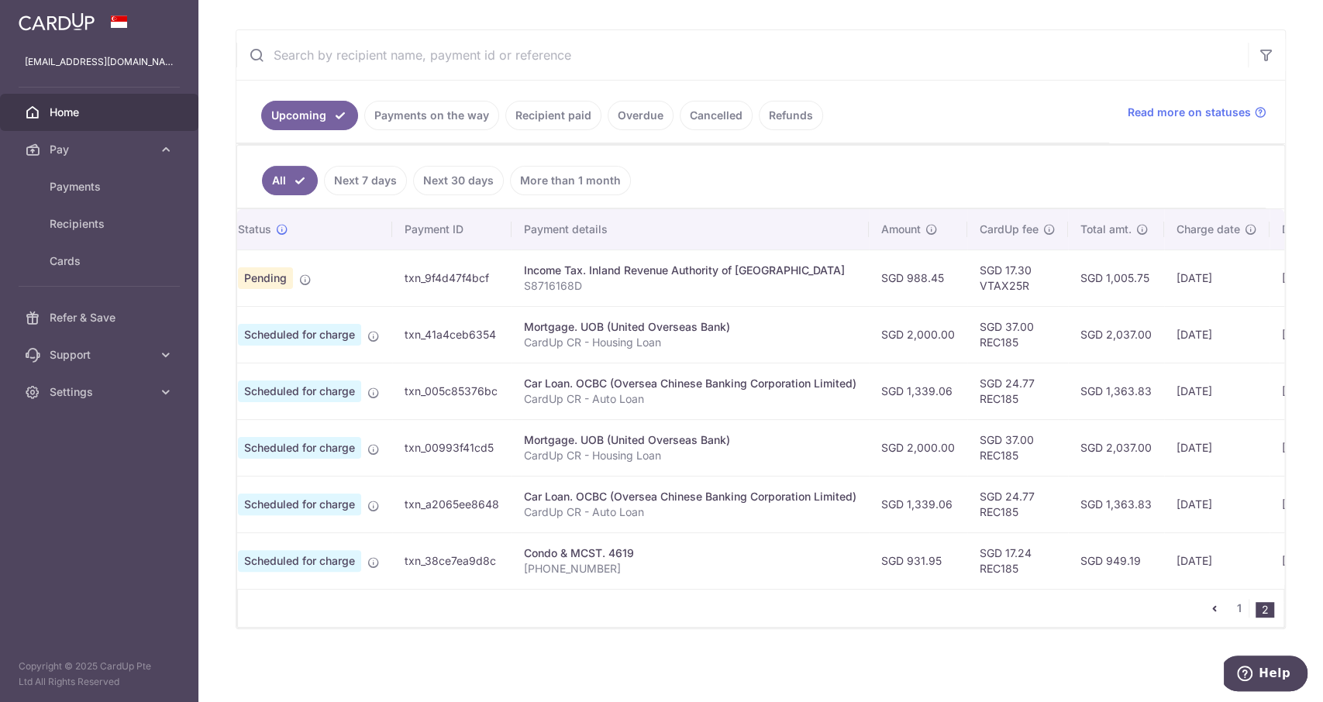
scroll to position [0, 0]
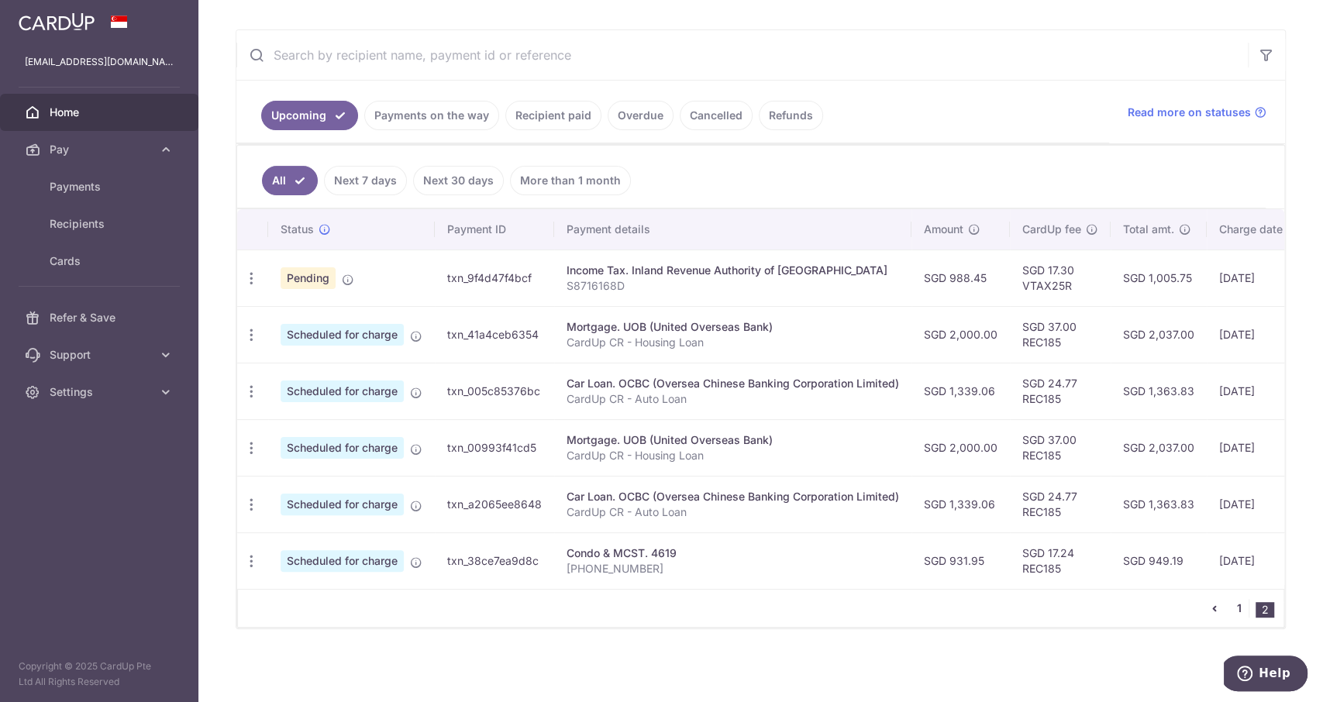
click at [1230, 608] on link "1" at bounding box center [1239, 608] width 19 height 19
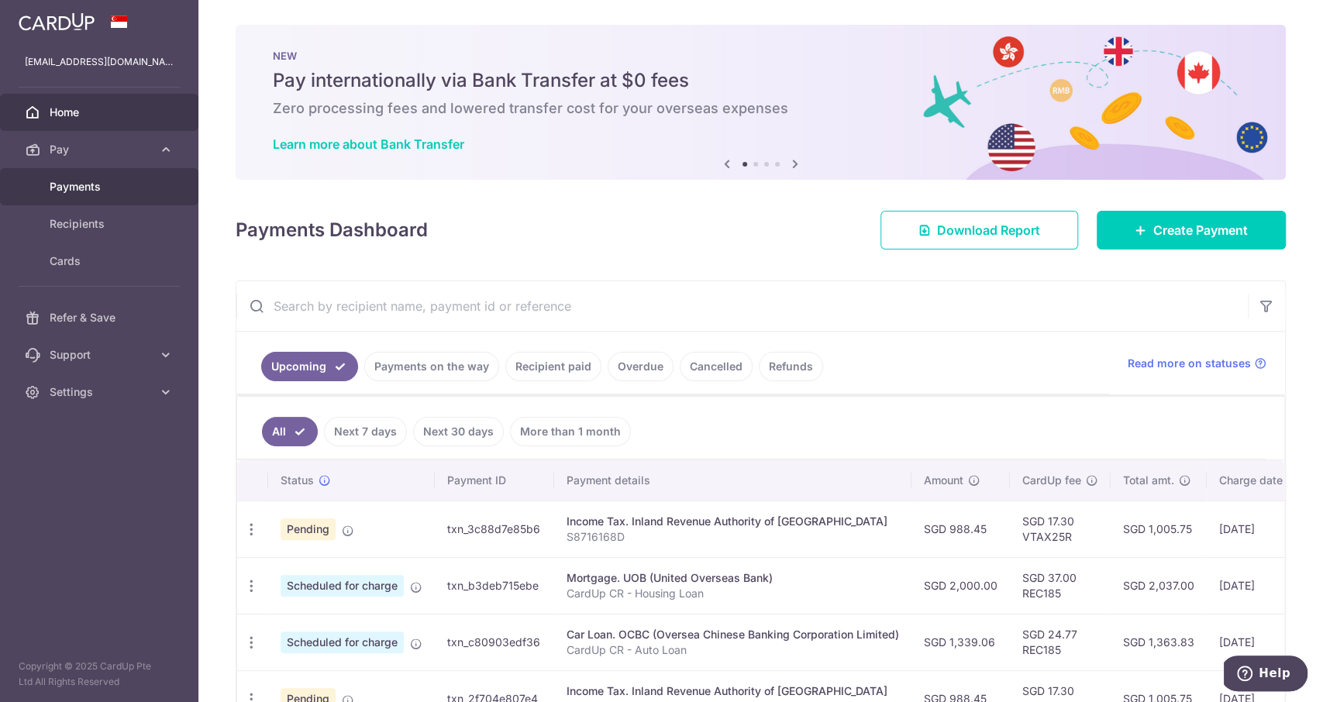
click at [118, 184] on span "Payments" at bounding box center [101, 186] width 102 height 15
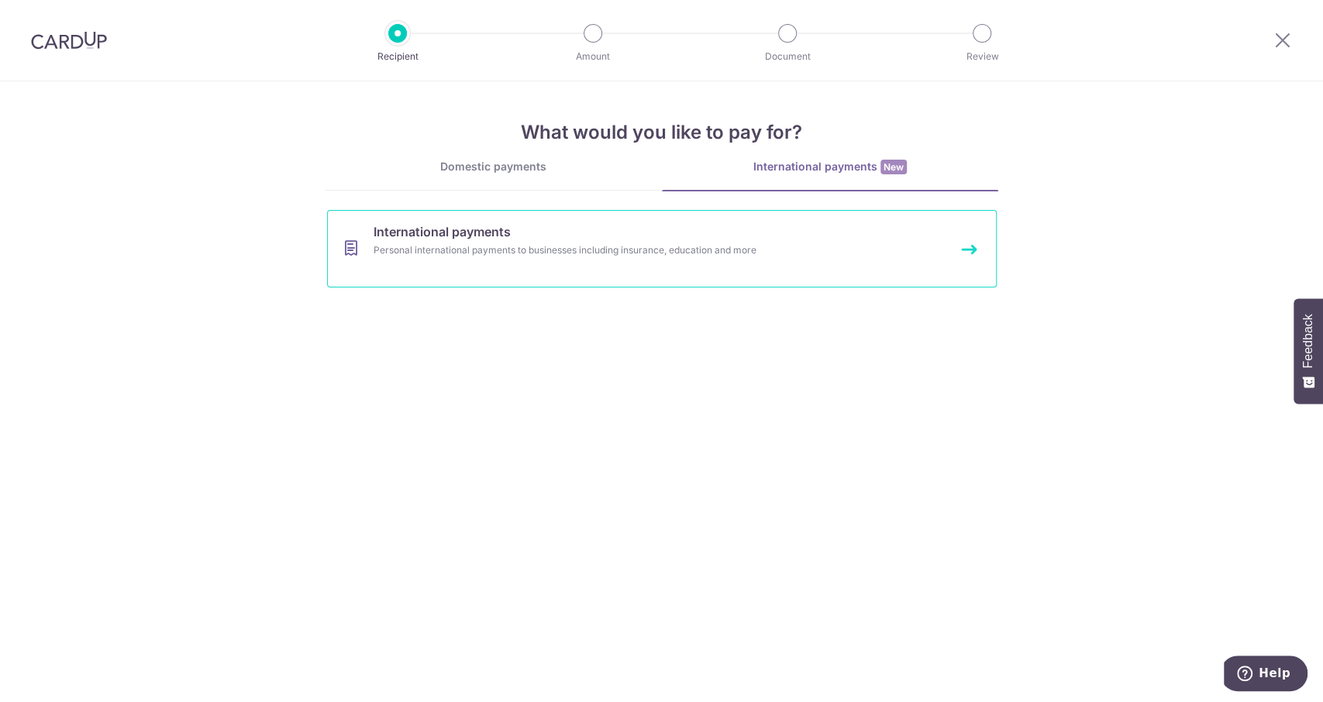
click at [631, 239] on link "International payments Personal international payments to businesses including …" at bounding box center [662, 248] width 670 height 77
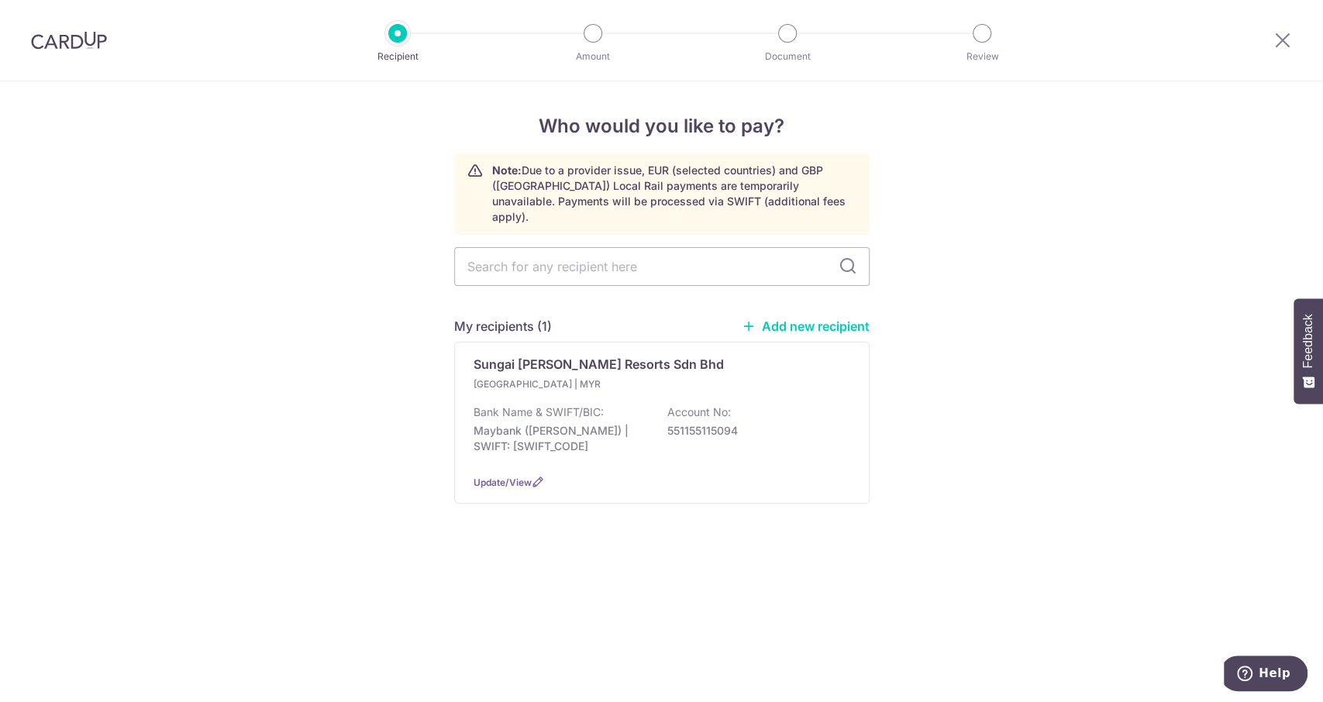
click at [772, 319] on link "Add new recipient" at bounding box center [806, 326] width 128 height 15
select select
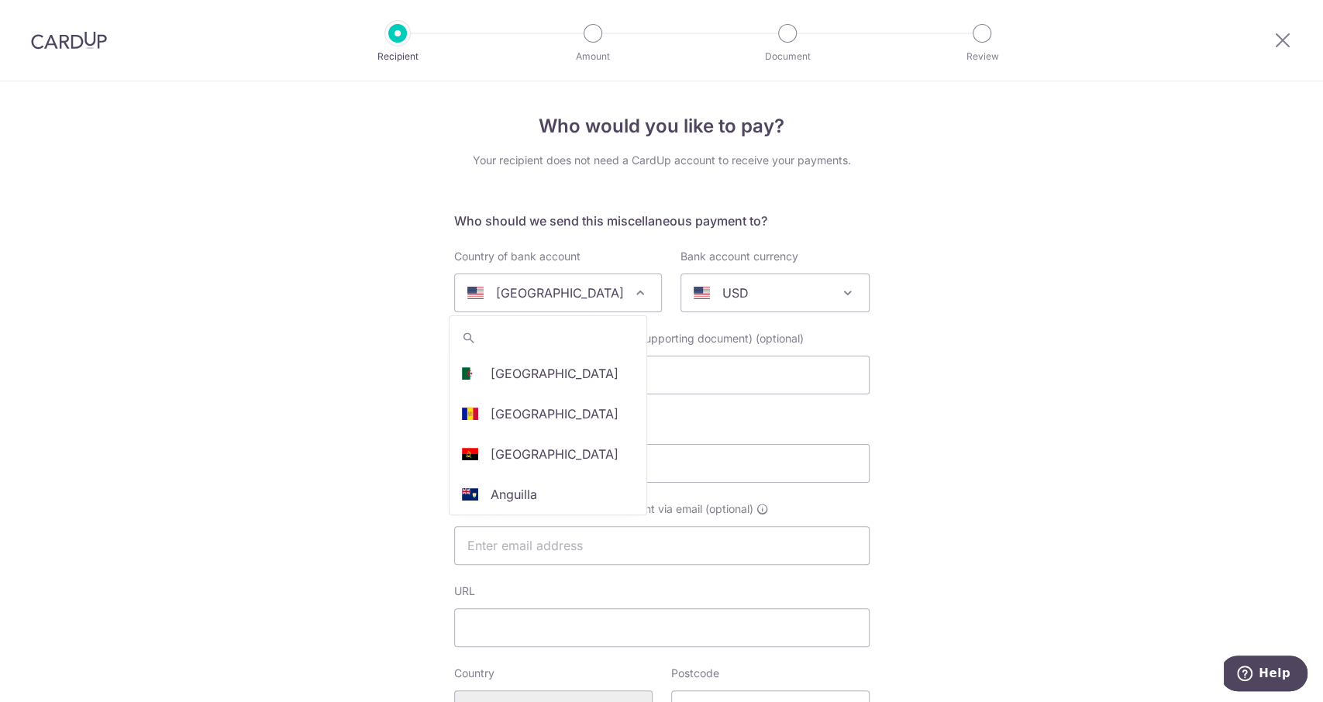
click at [608, 291] on div "[GEOGRAPHIC_DATA]" at bounding box center [545, 293] width 157 height 19
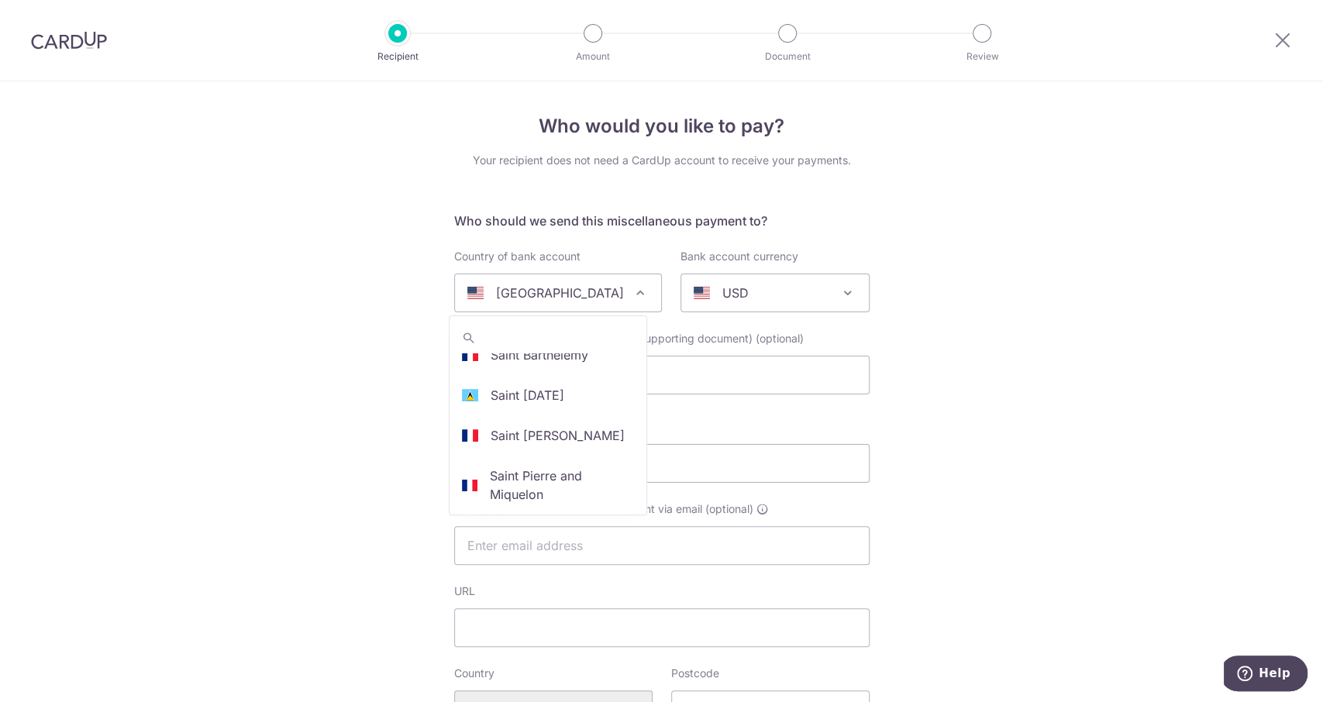
scroll to position [3761, 0]
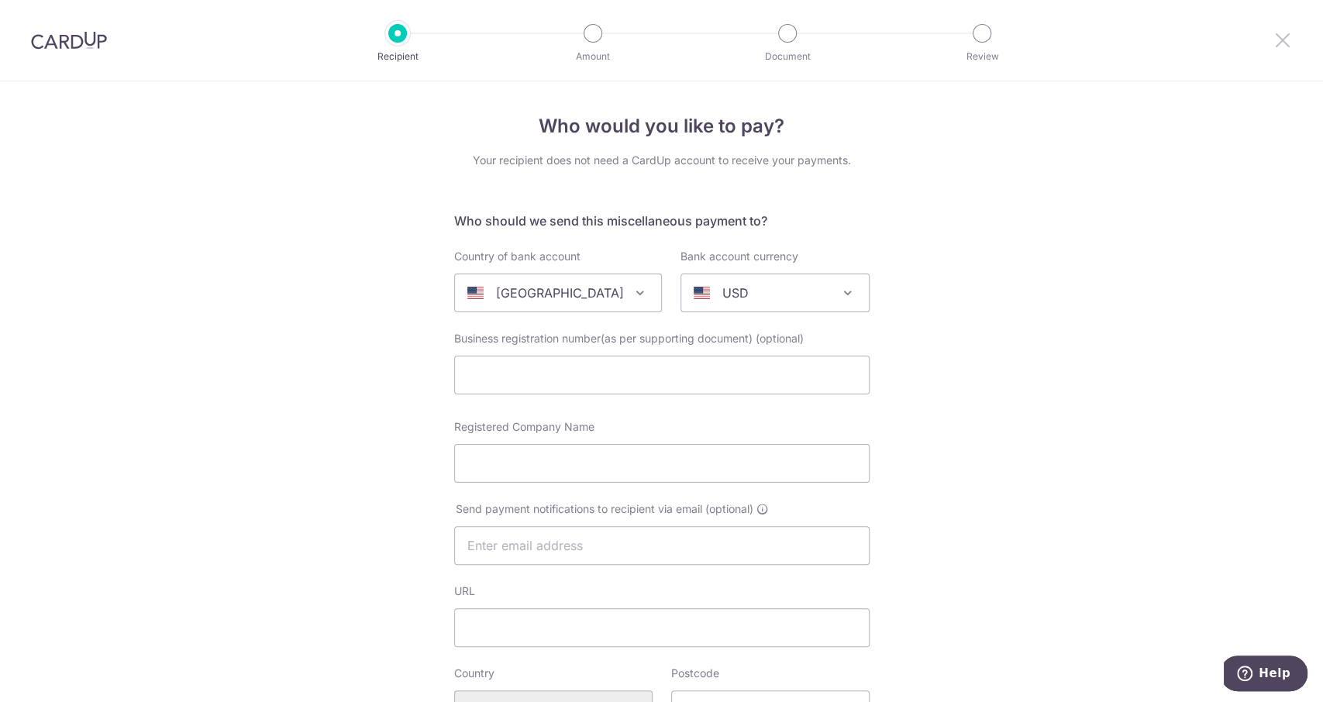
click at [1290, 34] on icon at bounding box center [1282, 39] width 19 height 19
